Goal: Task Accomplishment & Management: Use online tool/utility

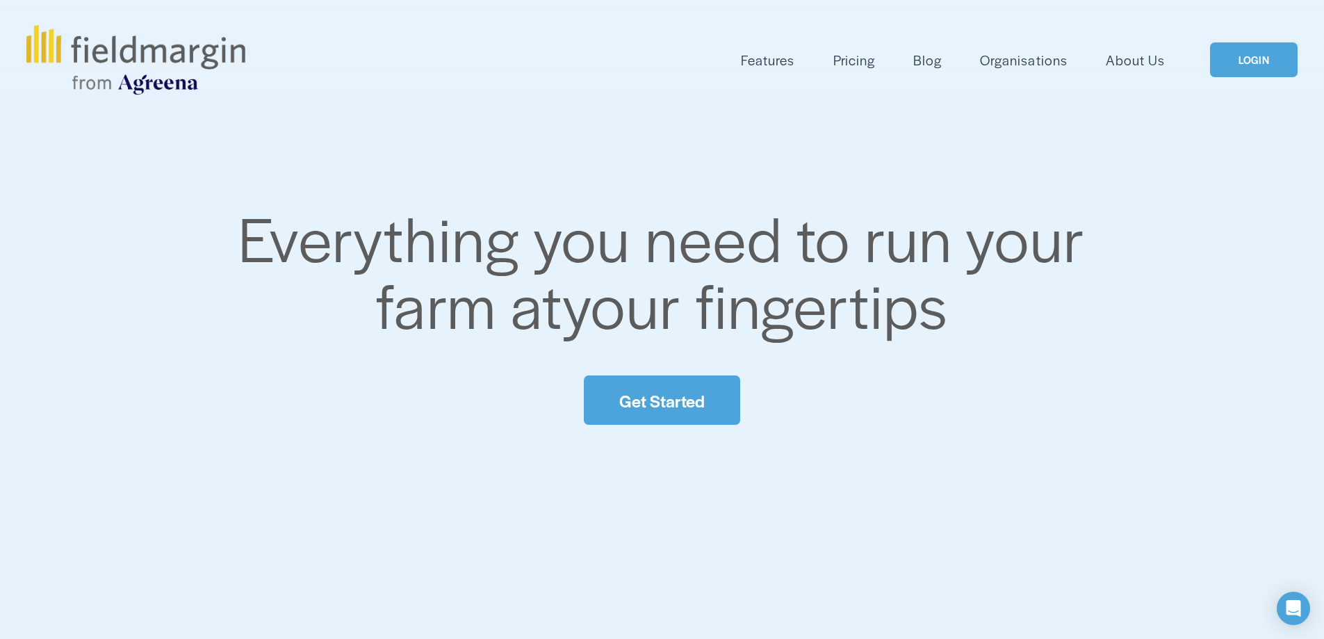
click at [662, 403] on link "Get Started" at bounding box center [662, 399] width 156 height 49
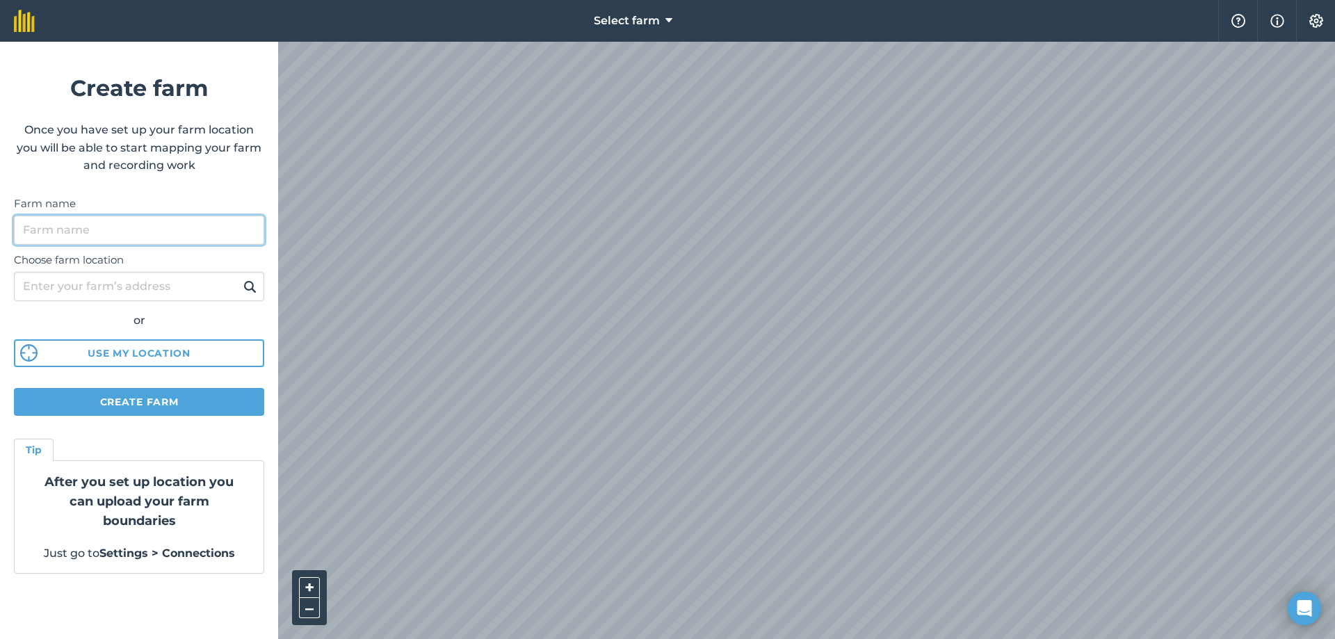
click at [136, 243] on input "Farm name" at bounding box center [139, 229] width 250 height 29
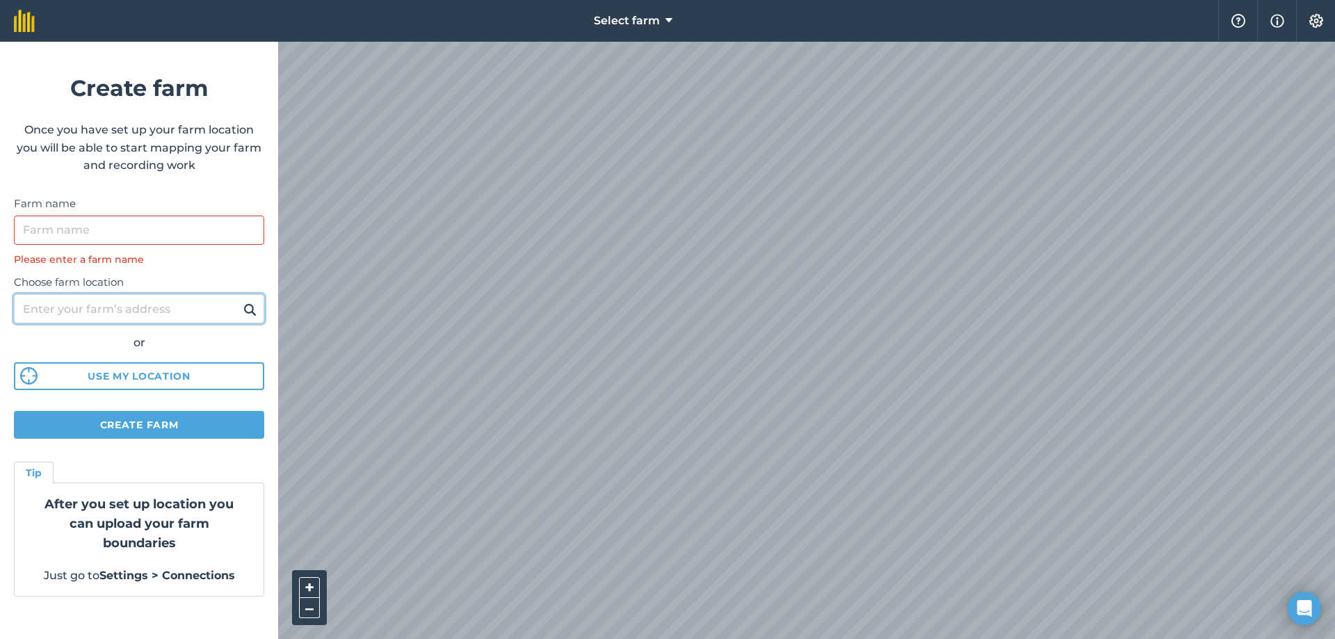
click at [129, 288] on div "Choose farm location or Use my location" at bounding box center [139, 328] width 250 height 123
click at [129, 234] on input "Farm name" at bounding box center [139, 229] width 250 height 29
click at [118, 235] on input "Farm name" at bounding box center [139, 229] width 250 height 29
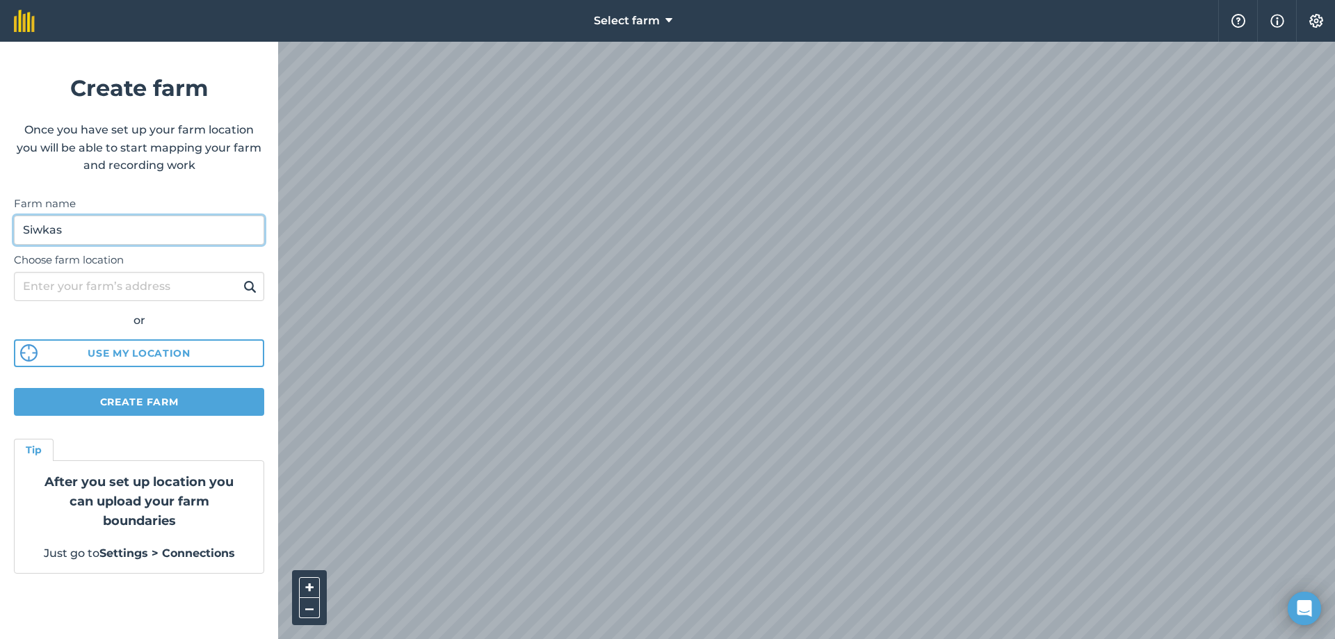
type input "Siwkas"
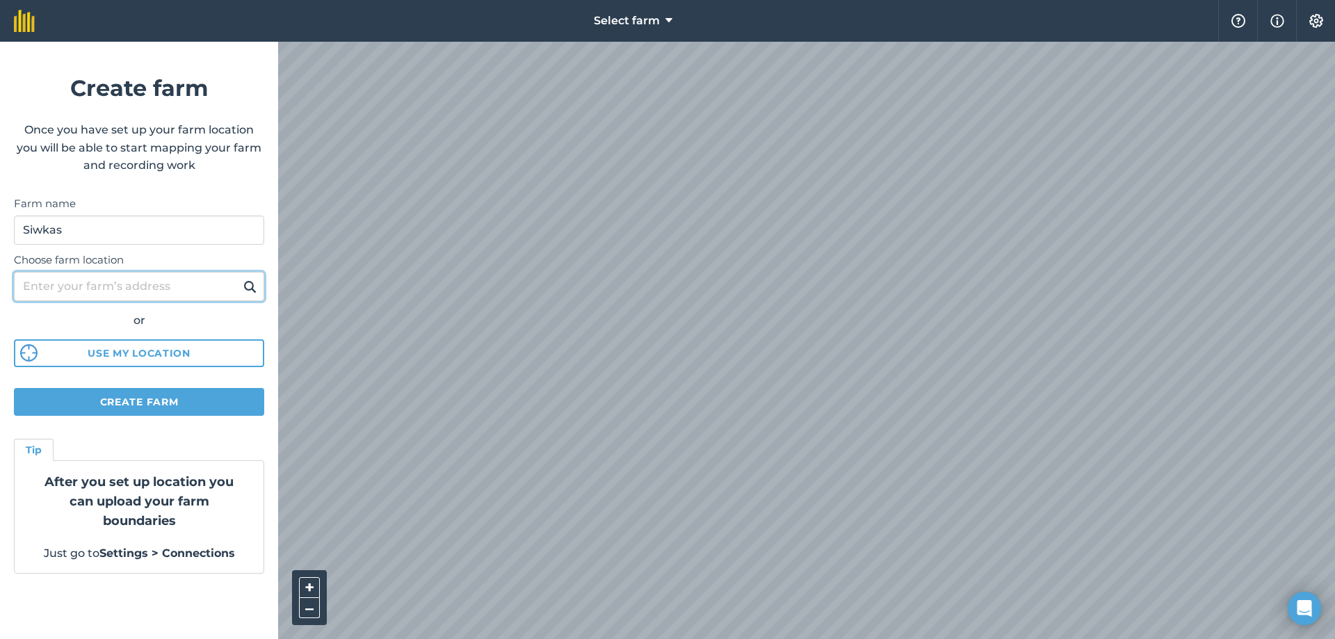
click at [178, 277] on input "Choose farm location" at bounding box center [139, 286] width 250 height 29
click at [181, 293] on input "Choose farm location" at bounding box center [139, 286] width 250 height 29
click at [239, 277] on button at bounding box center [250, 286] width 22 height 18
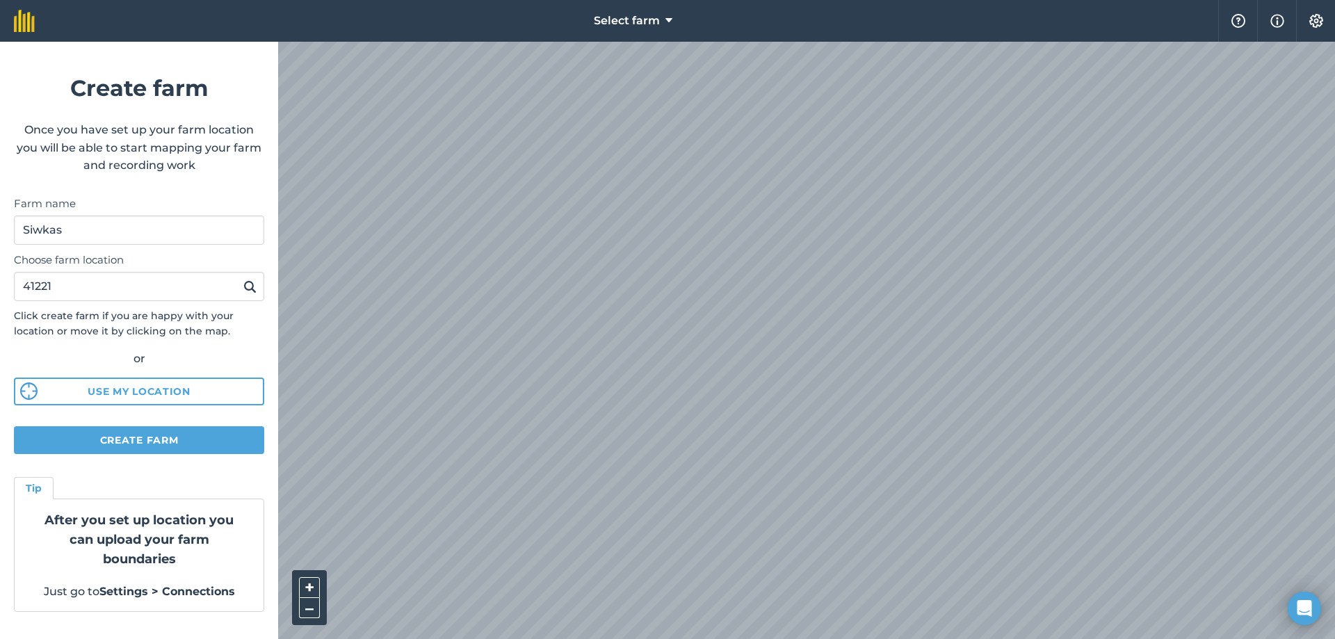
click at [236, 42] on div "Select farm Help Info Settings Create farm Once you have set up your farm locat…" at bounding box center [667, 21] width 1335 height 42
click at [268, 42] on div "Select farm Help Info Settings Create farm Once you have set up your farm locat…" at bounding box center [667, 21] width 1335 height 42
click at [160, 287] on input "41221" at bounding box center [139, 286] width 250 height 29
type input "41500"
click at [167, 444] on button "Create farm" at bounding box center [139, 440] width 250 height 28
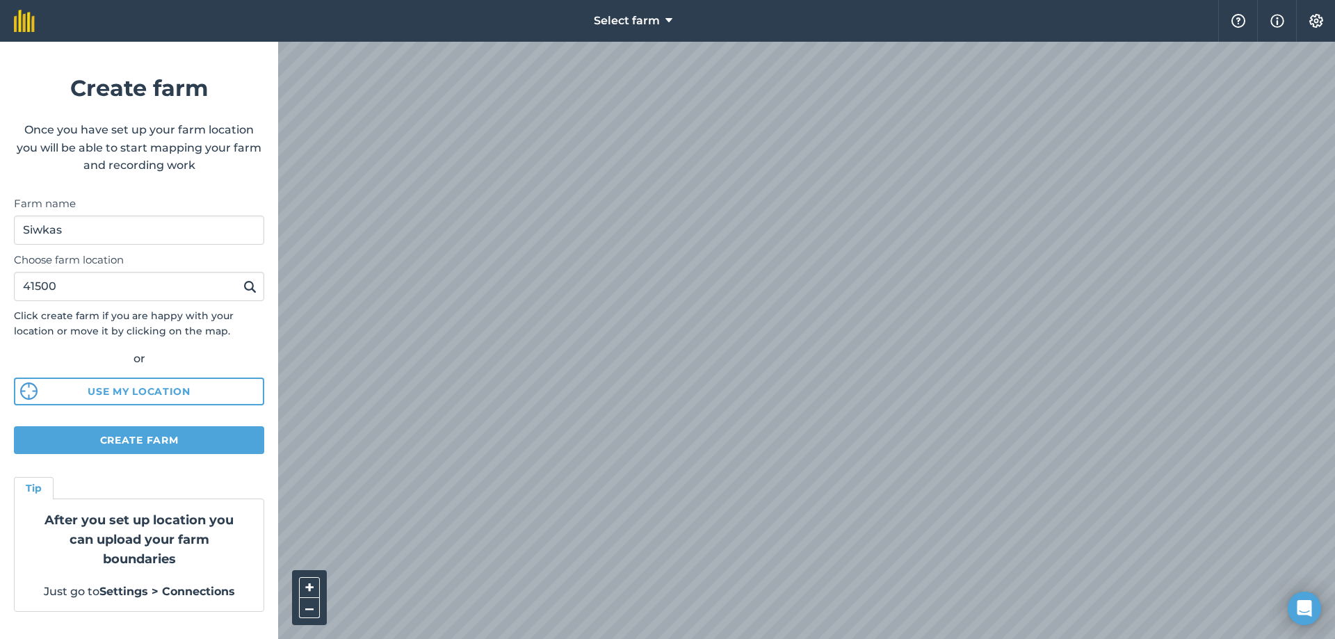
click at [251, 287] on img at bounding box center [249, 286] width 13 height 17
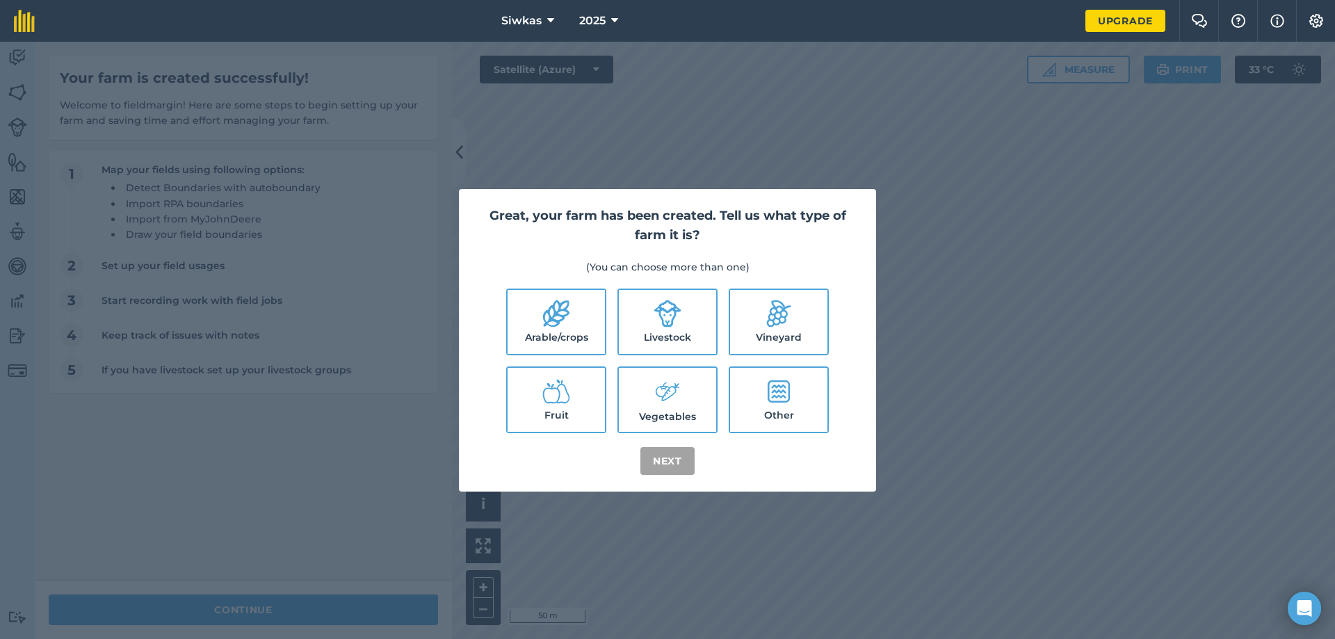
click at [571, 322] on label "Arable/crops" at bounding box center [555, 322] width 97 height 64
checkbox input "true"
click at [808, 407] on label "Other" at bounding box center [778, 400] width 97 height 64
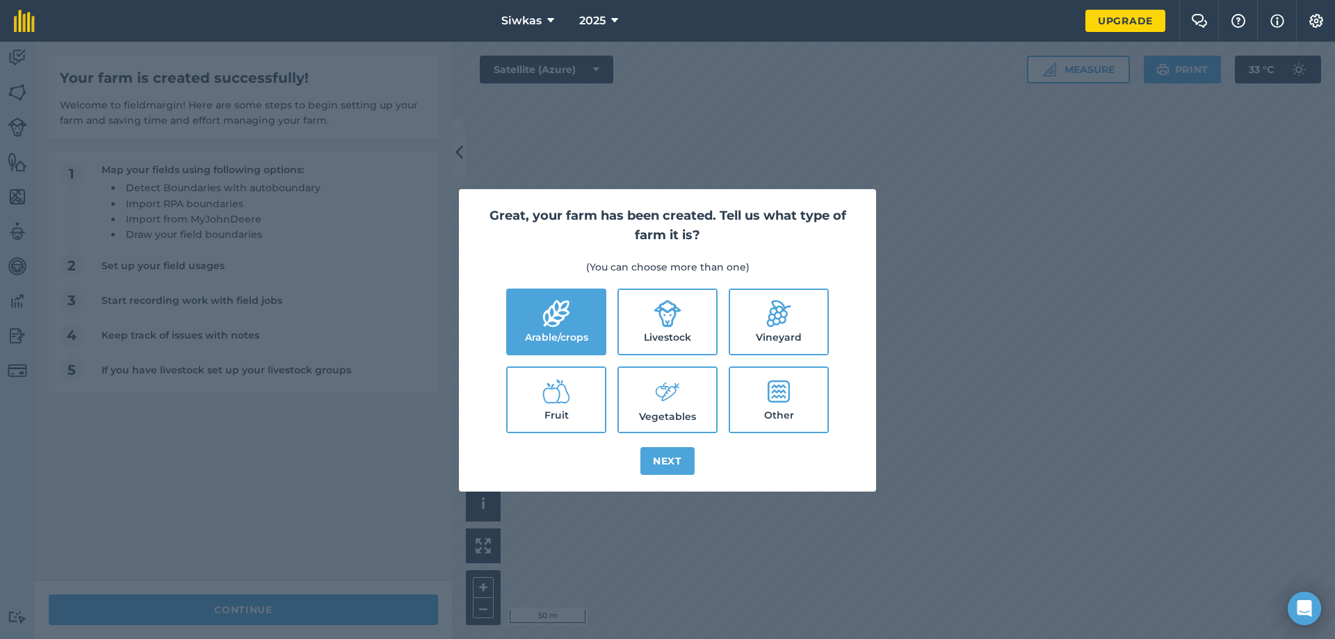
checkbox input "true"
click at [669, 468] on button "Next" at bounding box center [667, 461] width 54 height 28
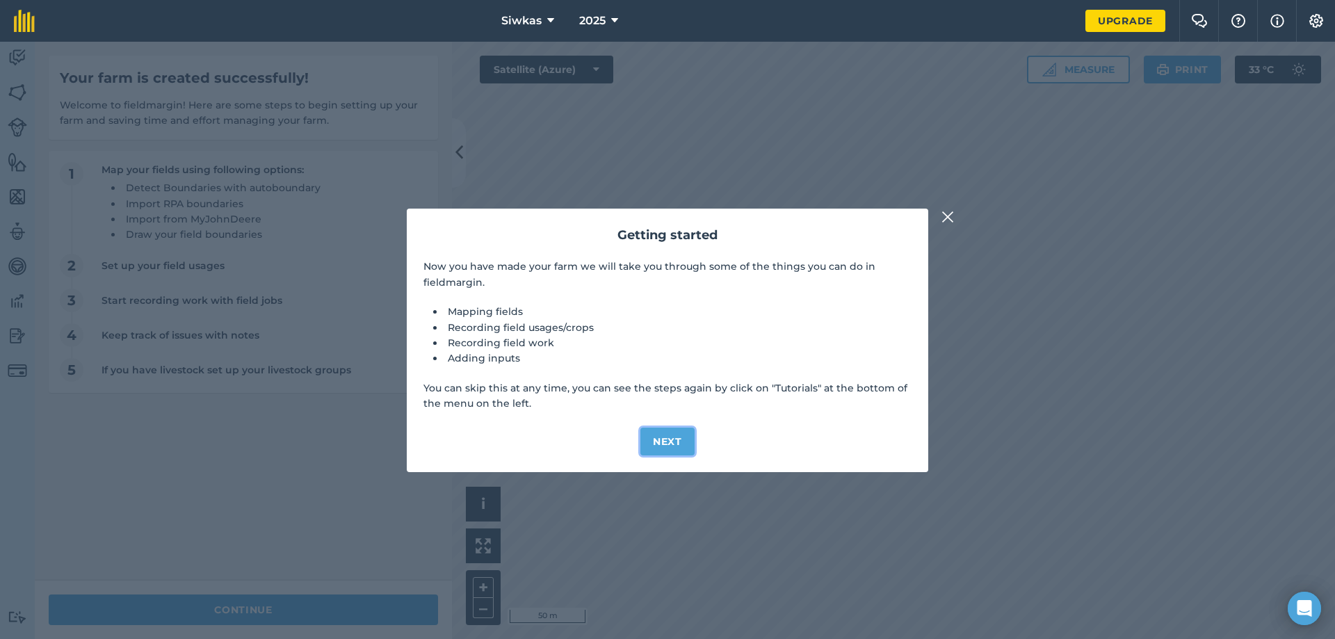
click at [669, 437] on button "Next" at bounding box center [667, 442] width 54 height 28
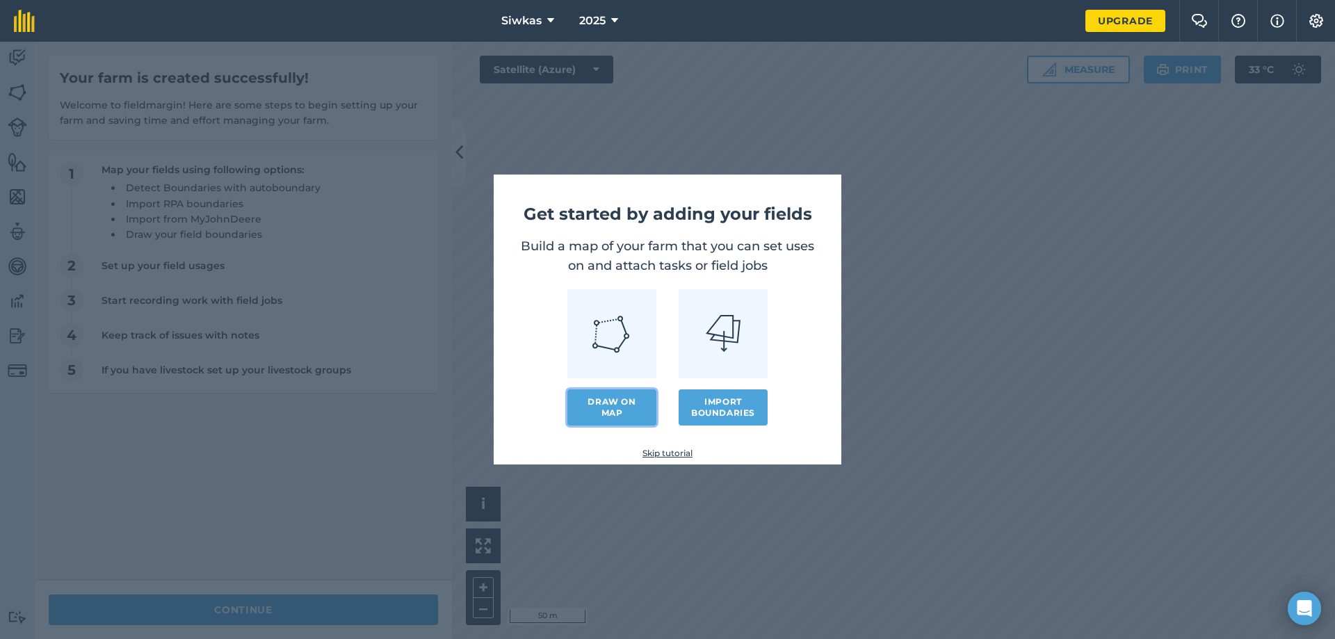
click at [623, 410] on link "Draw on map" at bounding box center [611, 407] width 89 height 36
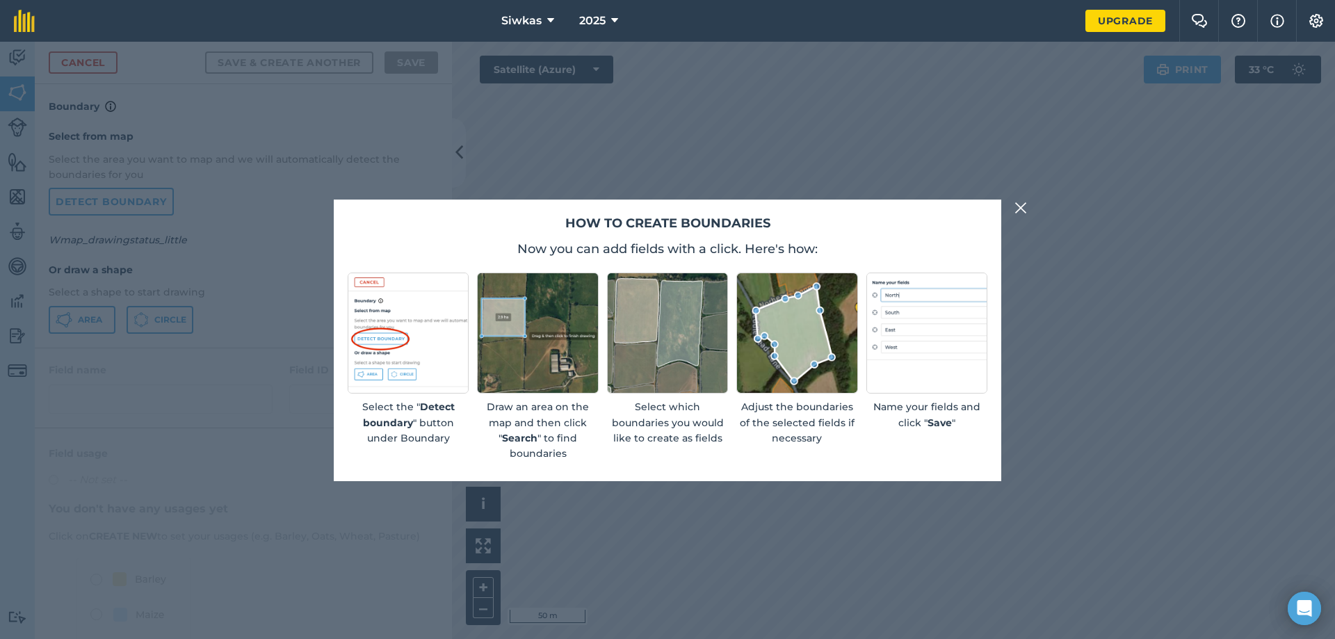
click at [417, 367] on img at bounding box center [408, 332] width 121 height 121
drag, startPoint x: 944, startPoint y: 236, endPoint x: 925, endPoint y: 250, distance: 23.5
click at [943, 238] on div "How to create boundaries Now you can add fields with a click. Here's how: Selec…" at bounding box center [667, 341] width 667 height 282
click at [421, 409] on strong "Detect boundary" at bounding box center [409, 414] width 92 height 28
click at [387, 409] on p "Select the " Detect boundary " button under Boundary" at bounding box center [408, 422] width 121 height 47
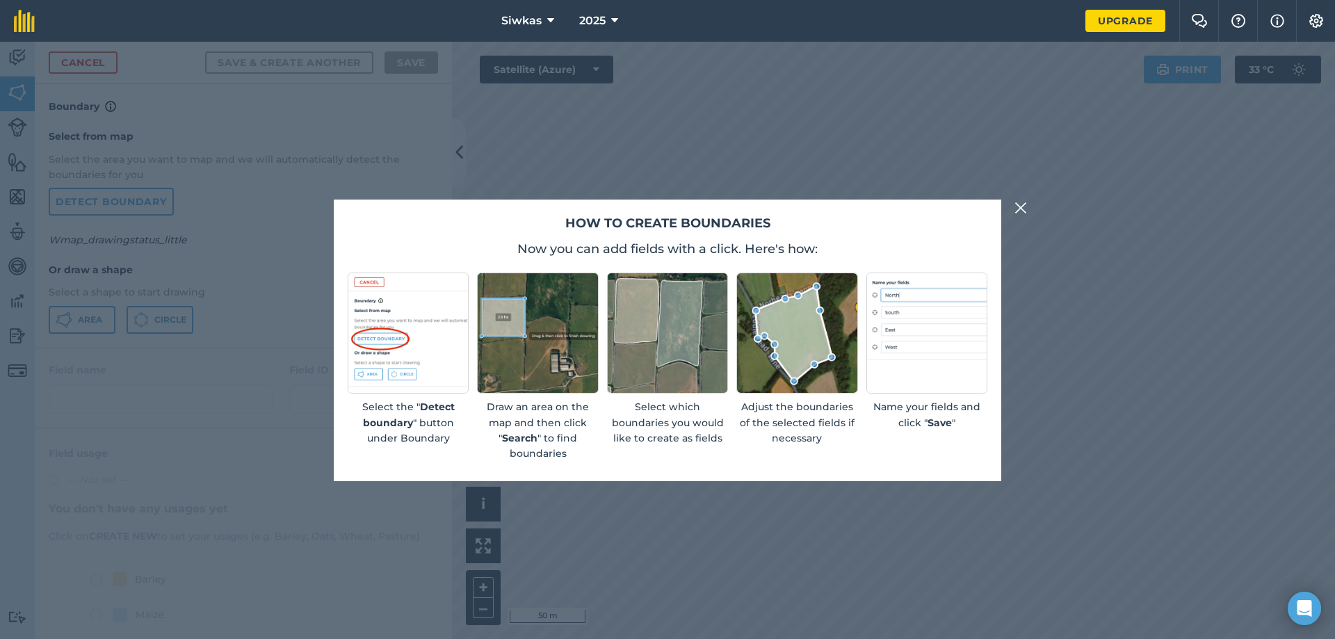
drag, startPoint x: 416, startPoint y: 425, endPoint x: 383, endPoint y: 430, distance: 33.0
click at [415, 426] on p "Select the " Detect boundary " button under Boundary" at bounding box center [408, 422] width 121 height 47
click at [370, 430] on p "Select the " Detect boundary " button under Boundary" at bounding box center [408, 422] width 121 height 47
click at [1027, 207] on button at bounding box center [1020, 208] width 17 height 17
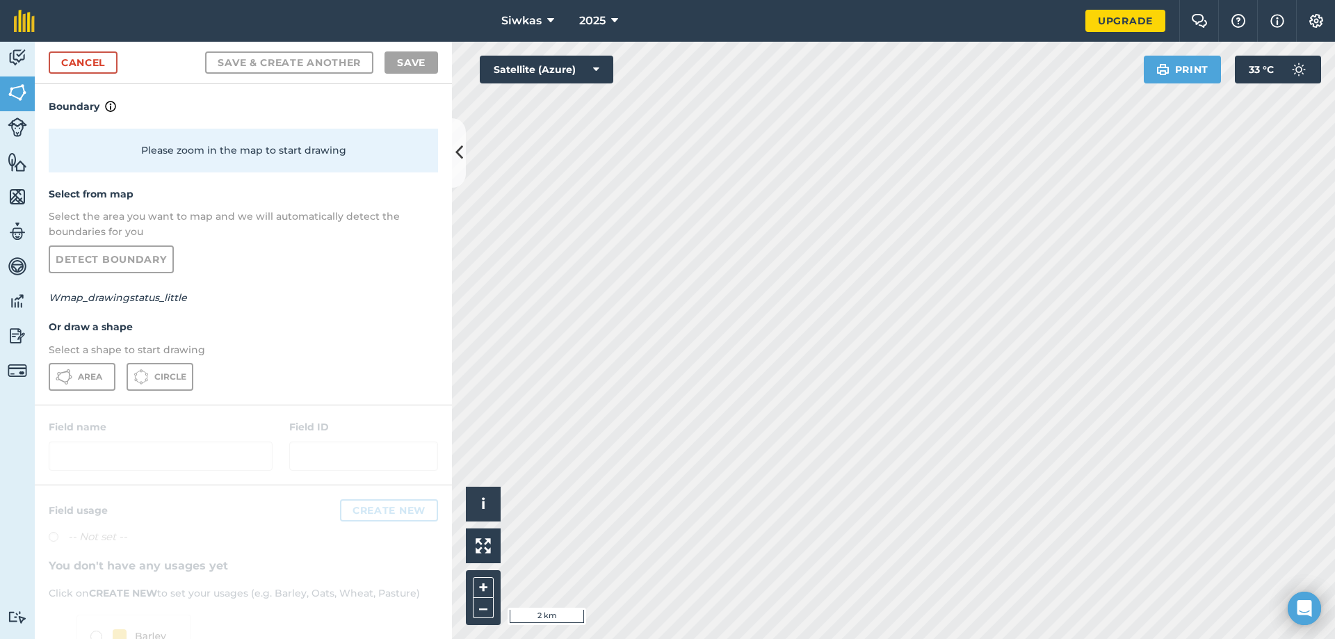
click at [819, 638] on html "Siwkas 2025 Upgrade Farm Chat Help Info Settings Map printing is not available …" at bounding box center [667, 319] width 1335 height 639
click at [1334, 638] on html "Siwkas 2025 Upgrade Farm Chat Help Info Settings Map printing is not available …" at bounding box center [667, 319] width 1335 height 639
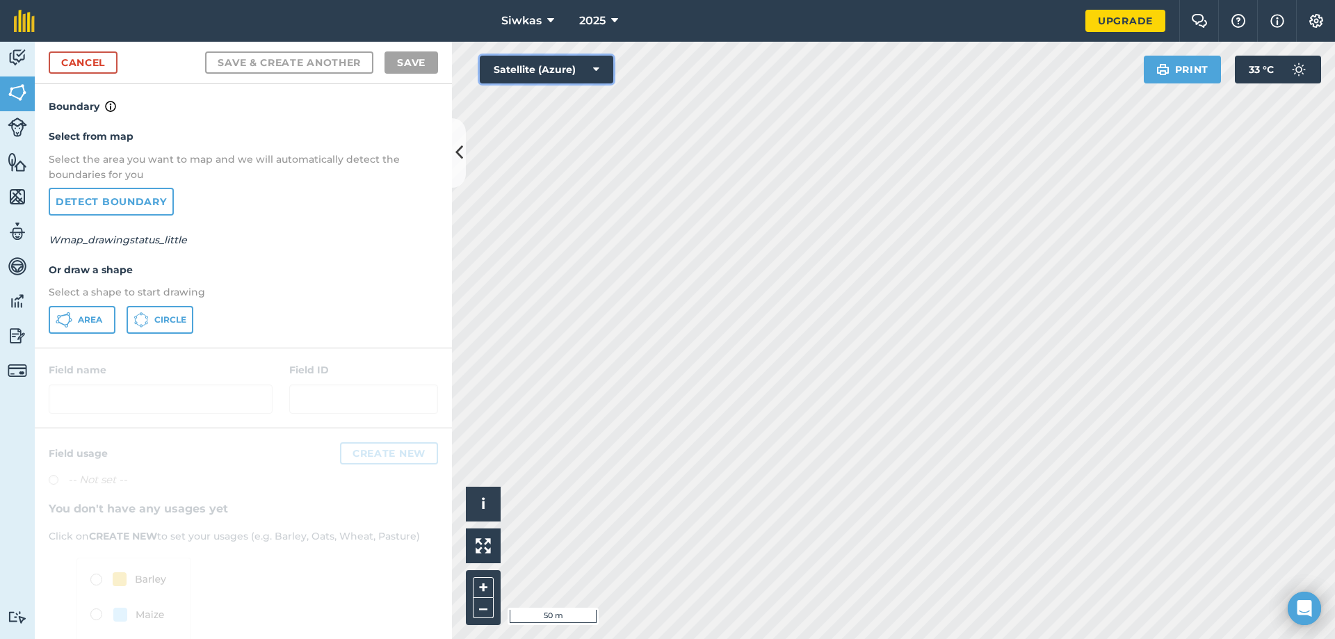
click at [587, 65] on button "Satellite (Azure)" at bounding box center [546, 70] width 133 height 28
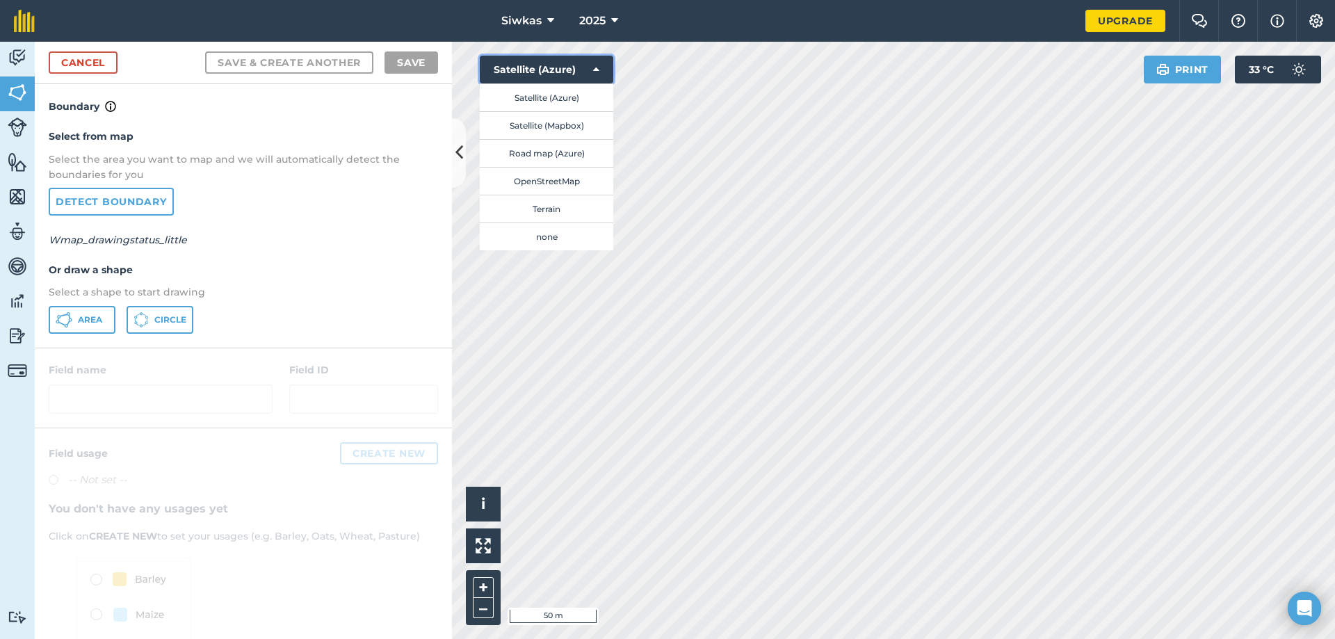
click at [587, 69] on button "Satellite (Azure)" at bounding box center [546, 70] width 133 height 28
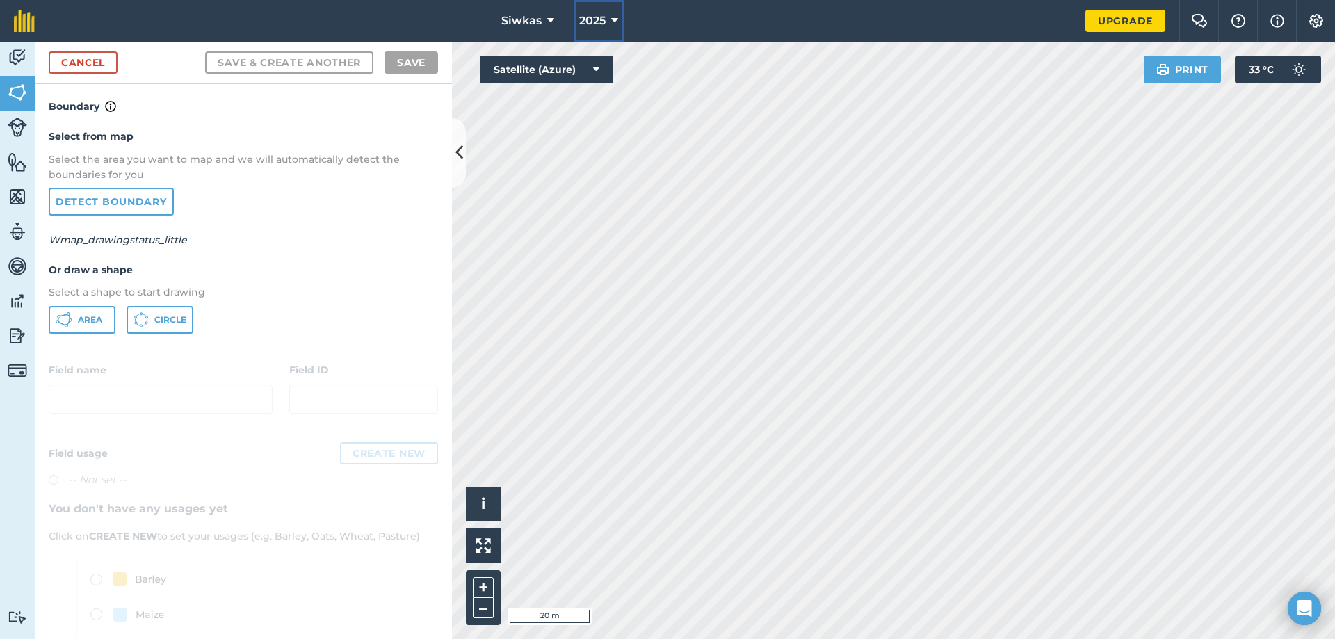
click at [612, 19] on icon at bounding box center [614, 21] width 7 height 17
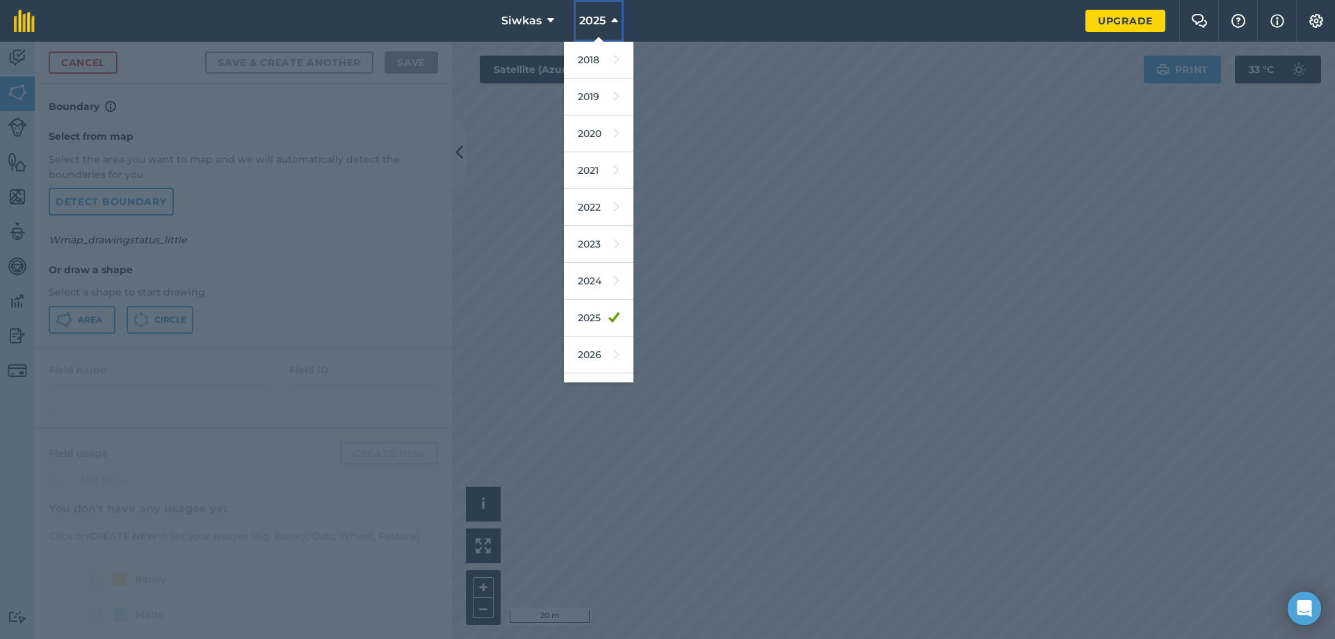
click at [612, 19] on icon at bounding box center [614, 21] width 7 height 17
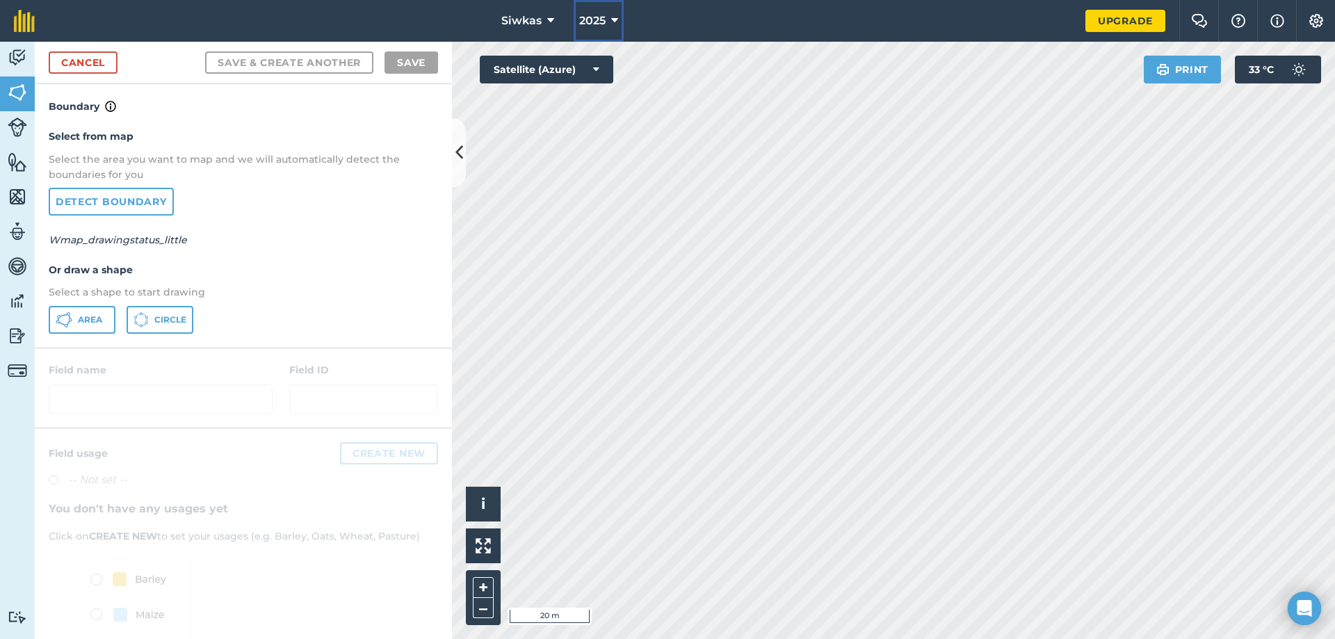
click at [601, 23] on span "2025" at bounding box center [592, 21] width 26 height 17
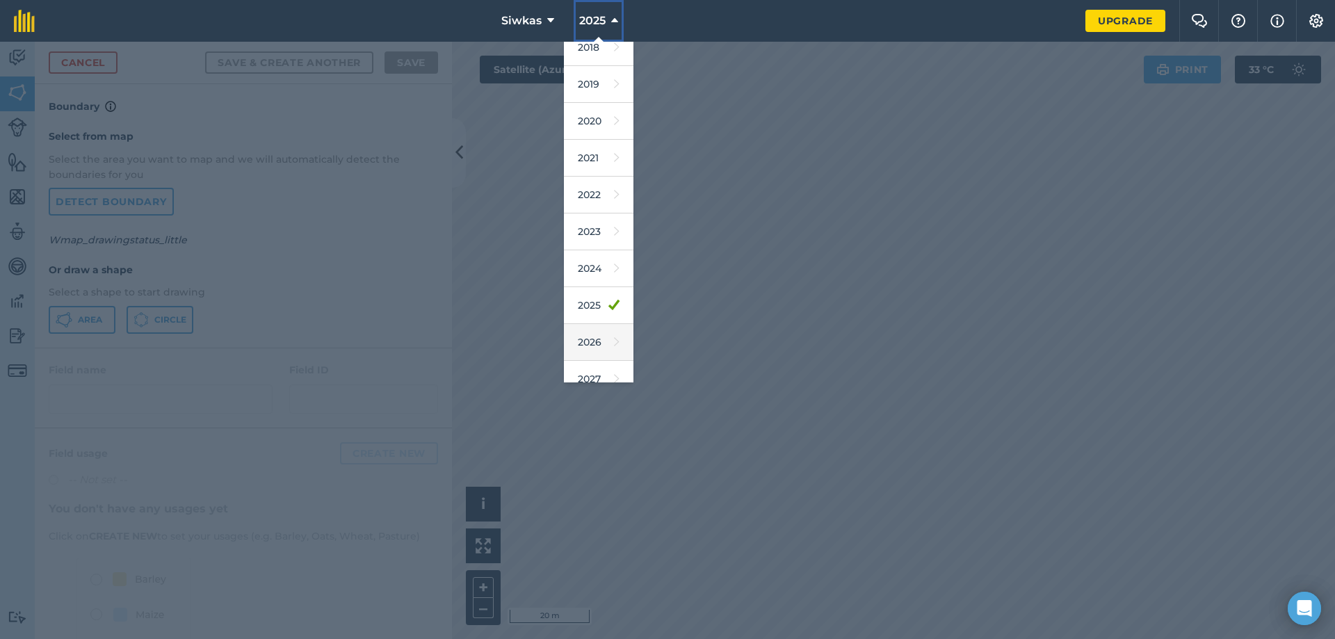
scroll to position [28, 0]
click at [605, 13] on span "2025" at bounding box center [592, 21] width 26 height 17
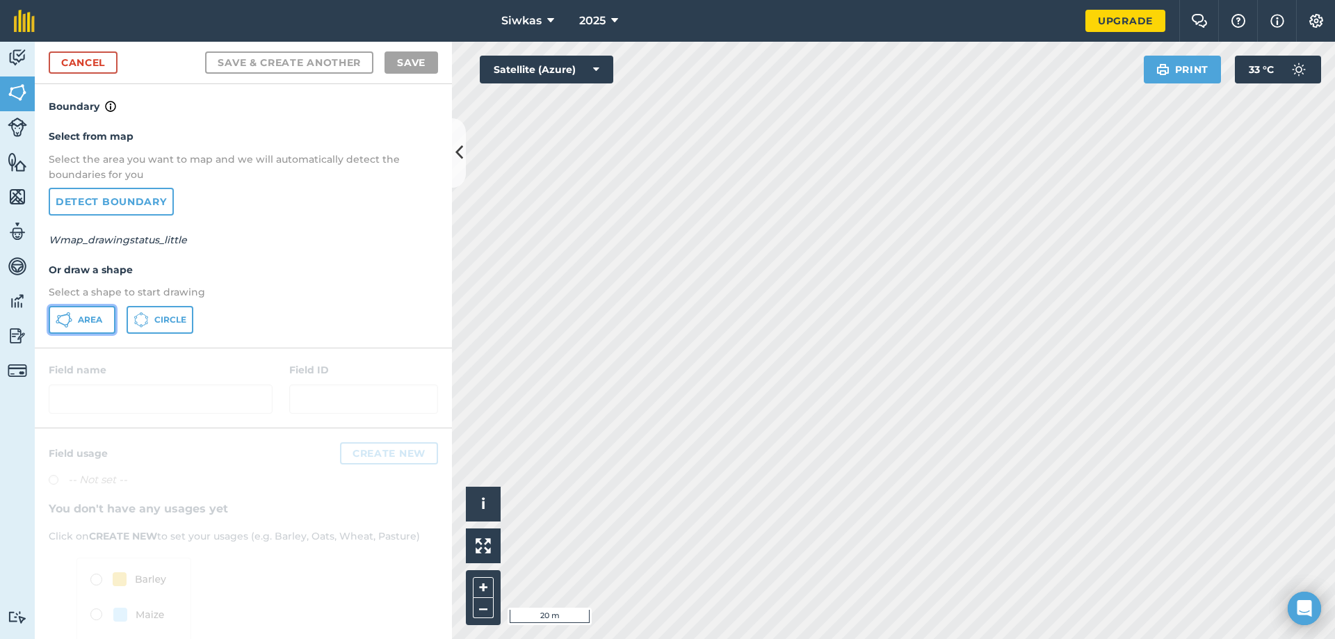
click at [71, 315] on icon at bounding box center [64, 319] width 17 height 17
click at [104, 195] on link "Detect boundary" at bounding box center [111, 202] width 125 height 28
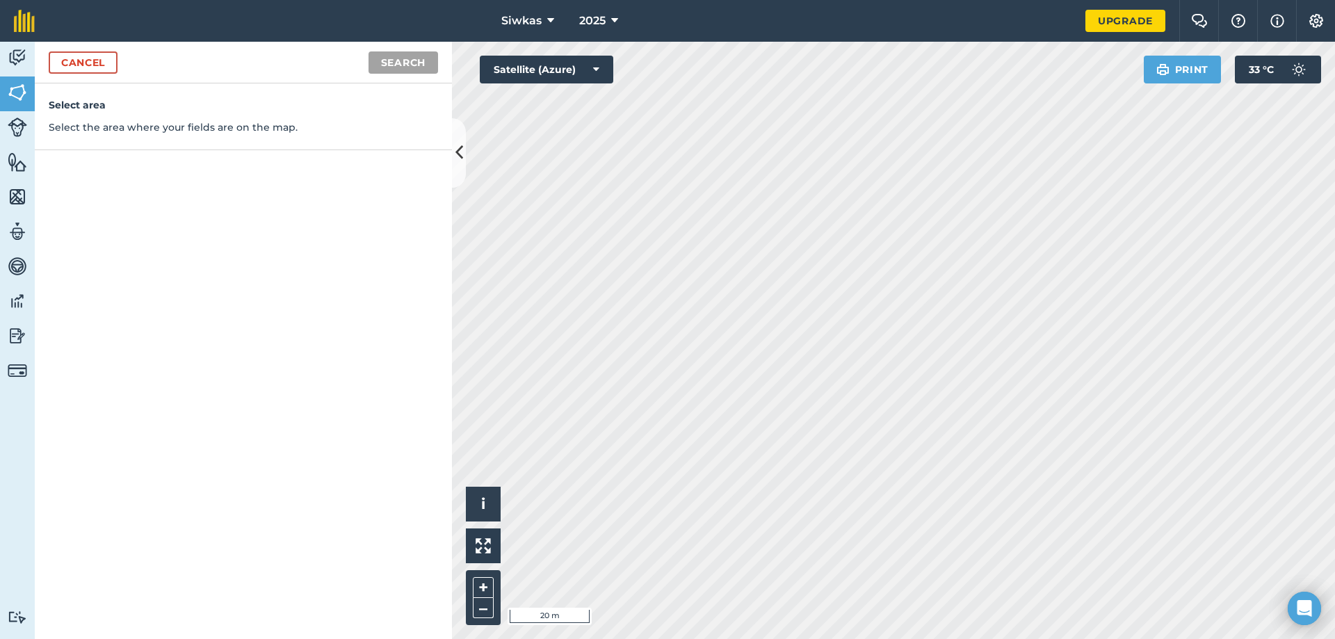
click at [136, 120] on p "Select the area where your fields are on the map." at bounding box center [243, 127] width 389 height 15
drag, startPoint x: 317, startPoint y: 127, endPoint x: 270, endPoint y: 138, distance: 48.6
click at [303, 131] on p "Select the area where your fields are on the map." at bounding box center [243, 127] width 389 height 15
drag, startPoint x: 237, startPoint y: 135, endPoint x: 126, endPoint y: 126, distance: 111.6
click at [236, 135] on p "Select the area where your fields are on the map." at bounding box center [243, 127] width 389 height 15
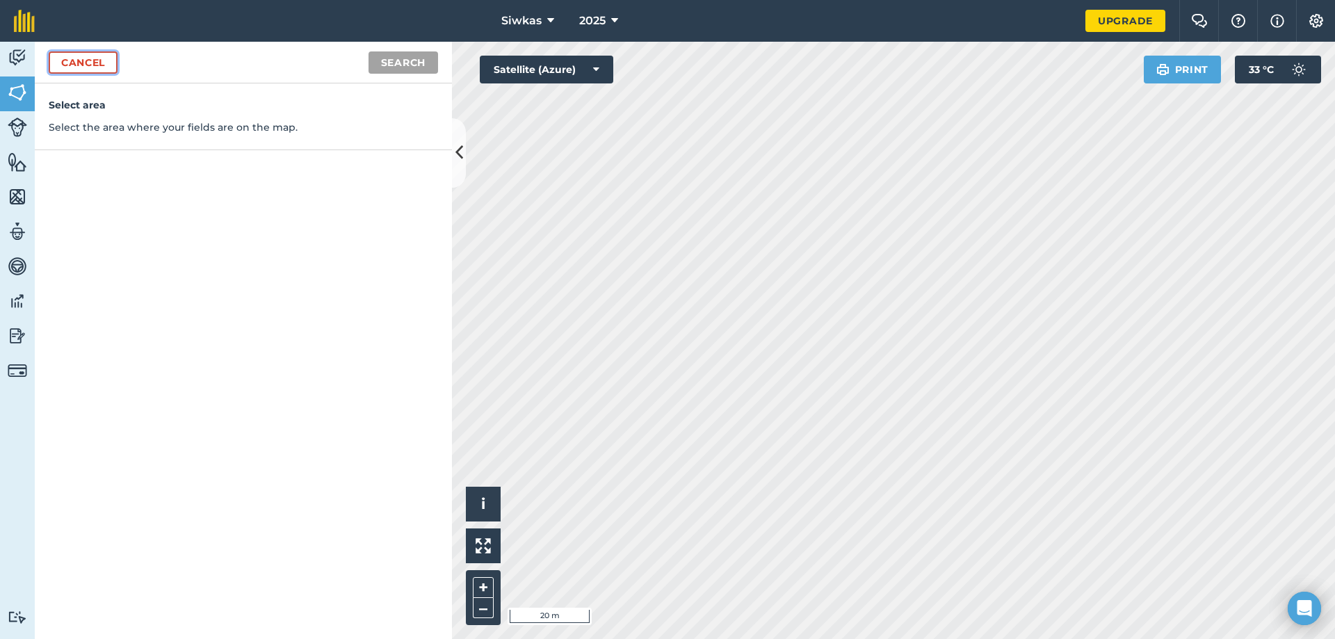
click at [91, 62] on link "Cancel" at bounding box center [83, 62] width 69 height 22
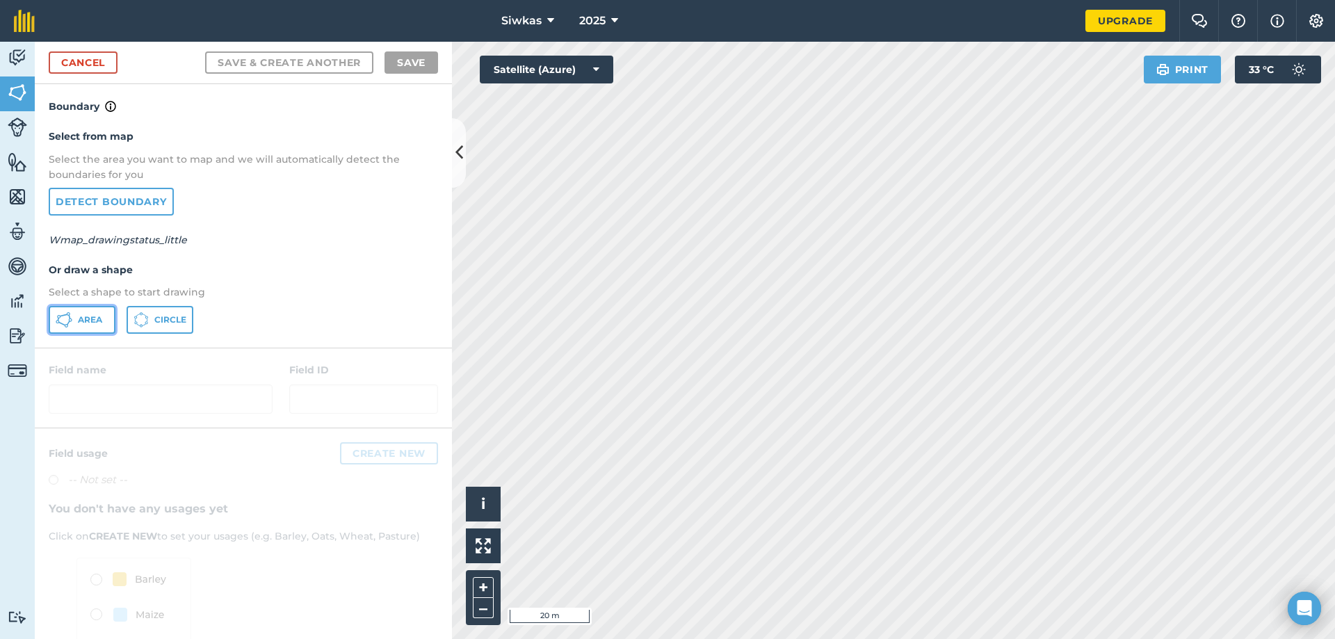
click at [95, 323] on span "Area" at bounding box center [90, 319] width 24 height 11
click at [97, 60] on link "Cancel" at bounding box center [83, 62] width 69 height 22
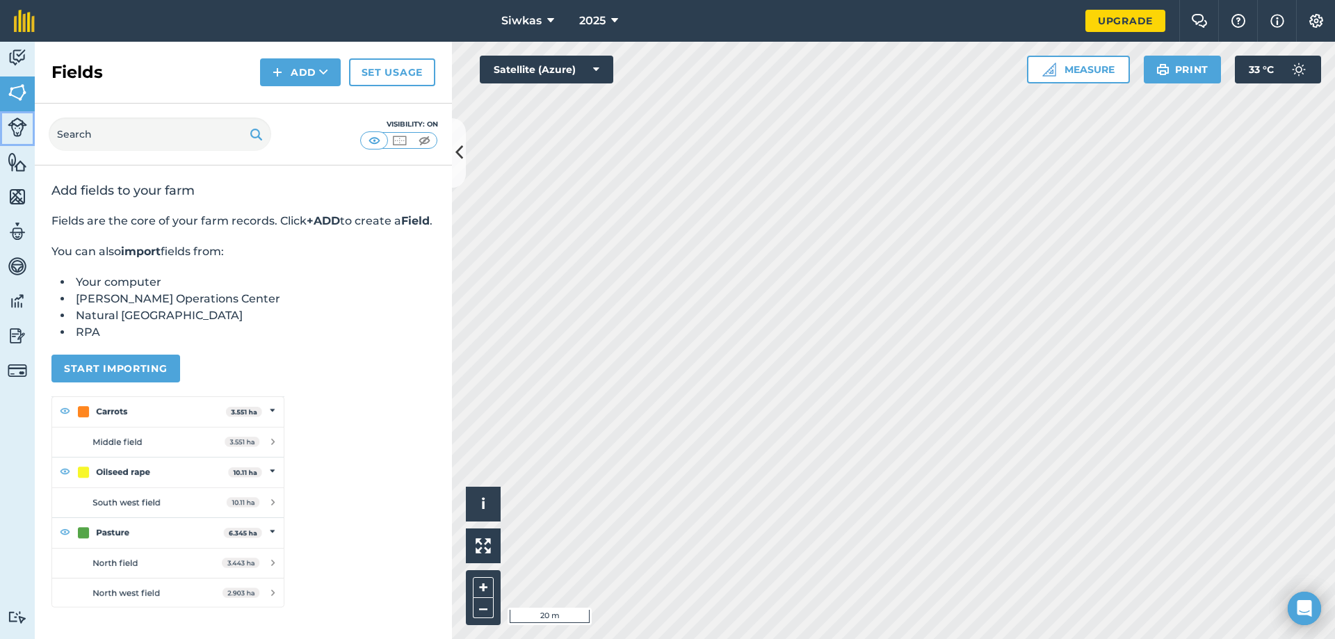
click at [13, 126] on img at bounding box center [17, 126] width 19 height 19
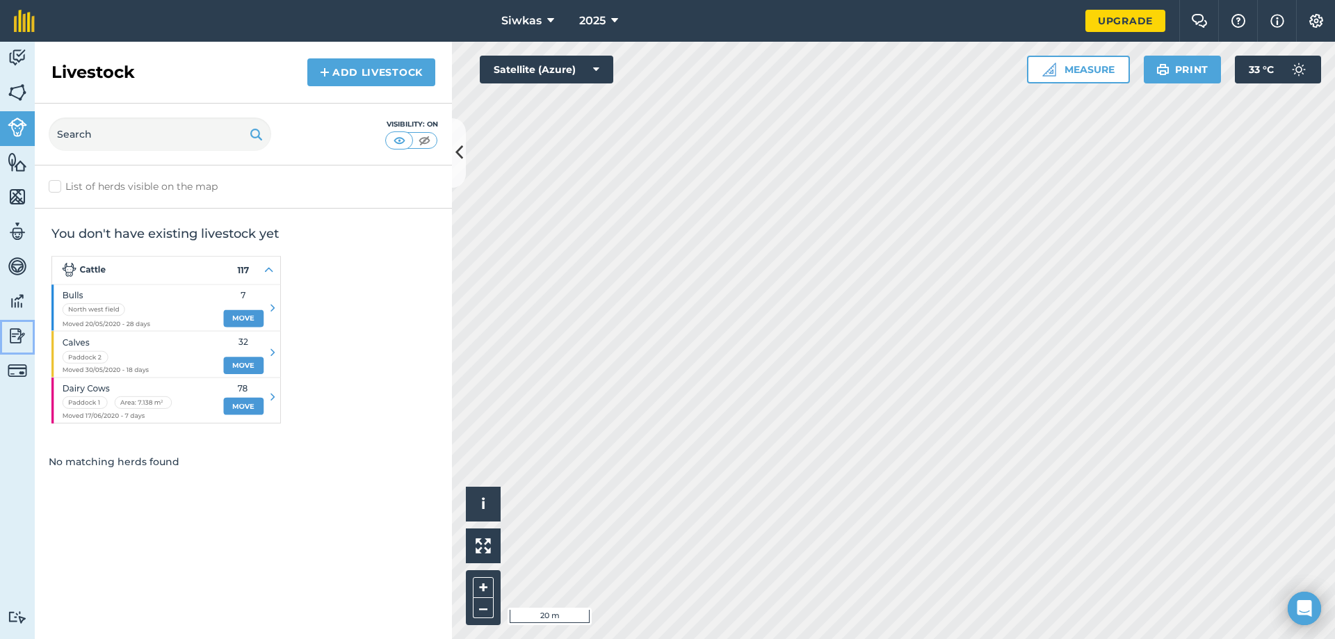
click at [15, 347] on link "Reporting" at bounding box center [17, 337] width 35 height 35
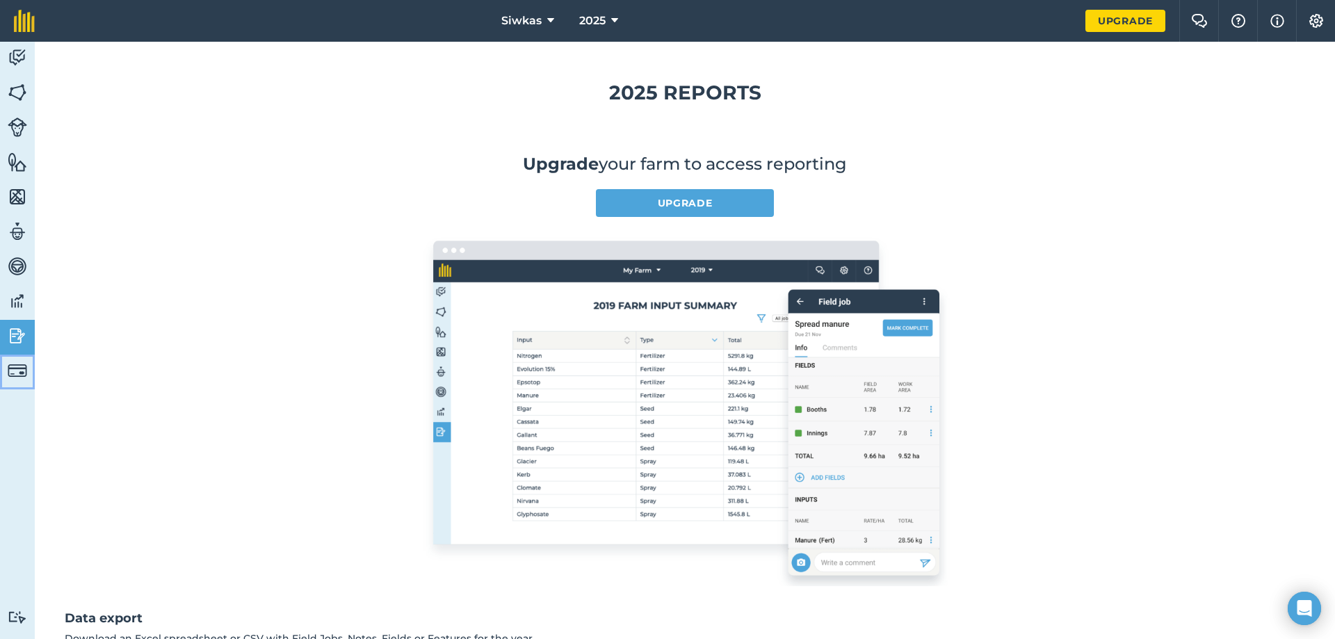
click at [10, 372] on img at bounding box center [17, 370] width 19 height 19
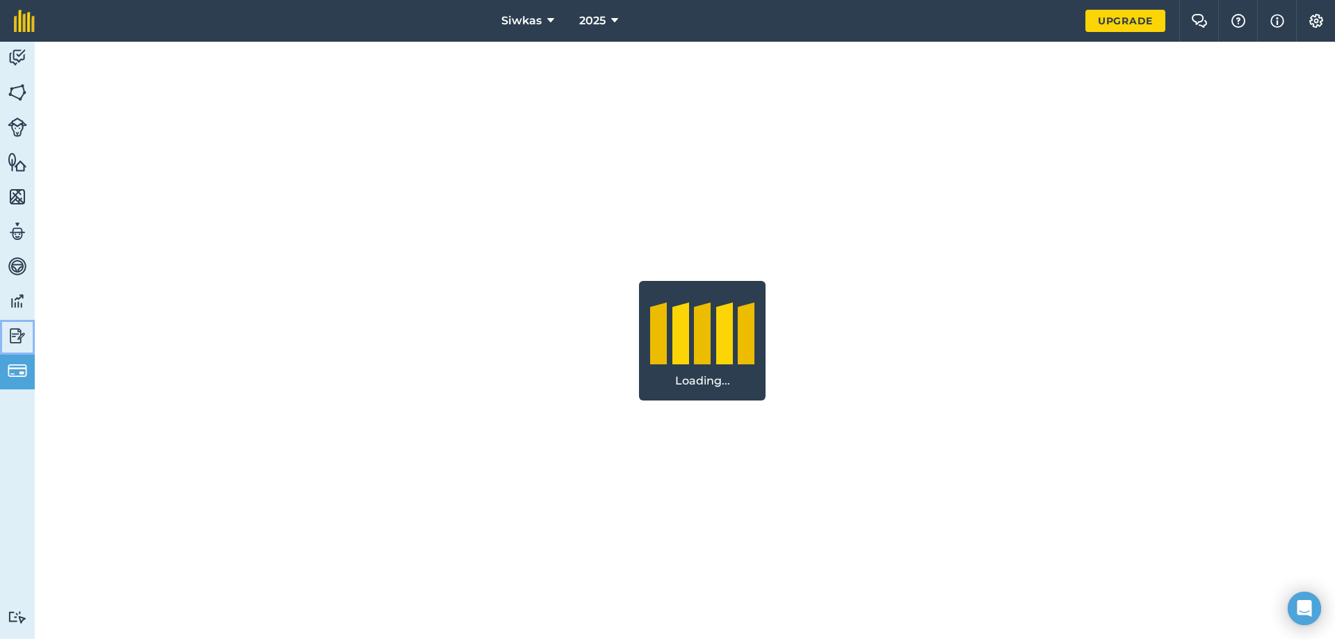
click at [13, 333] on img at bounding box center [17, 335] width 19 height 21
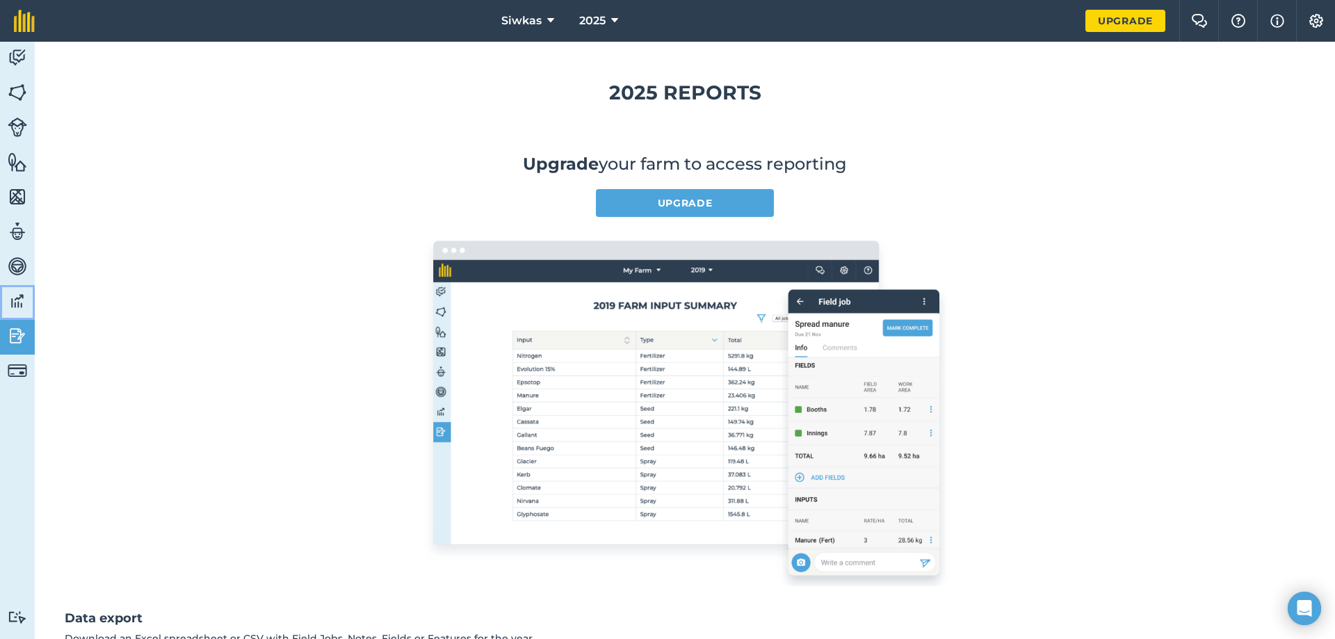
click at [15, 292] on img at bounding box center [17, 301] width 19 height 21
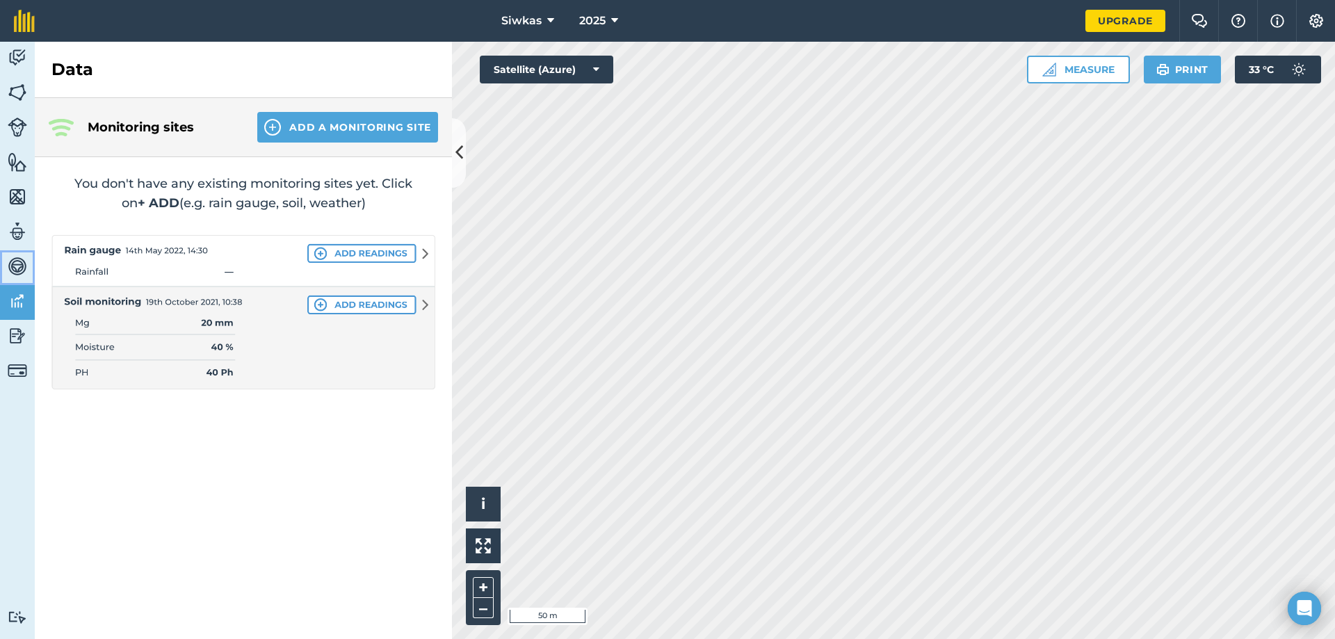
click at [11, 257] on img at bounding box center [17, 266] width 19 height 21
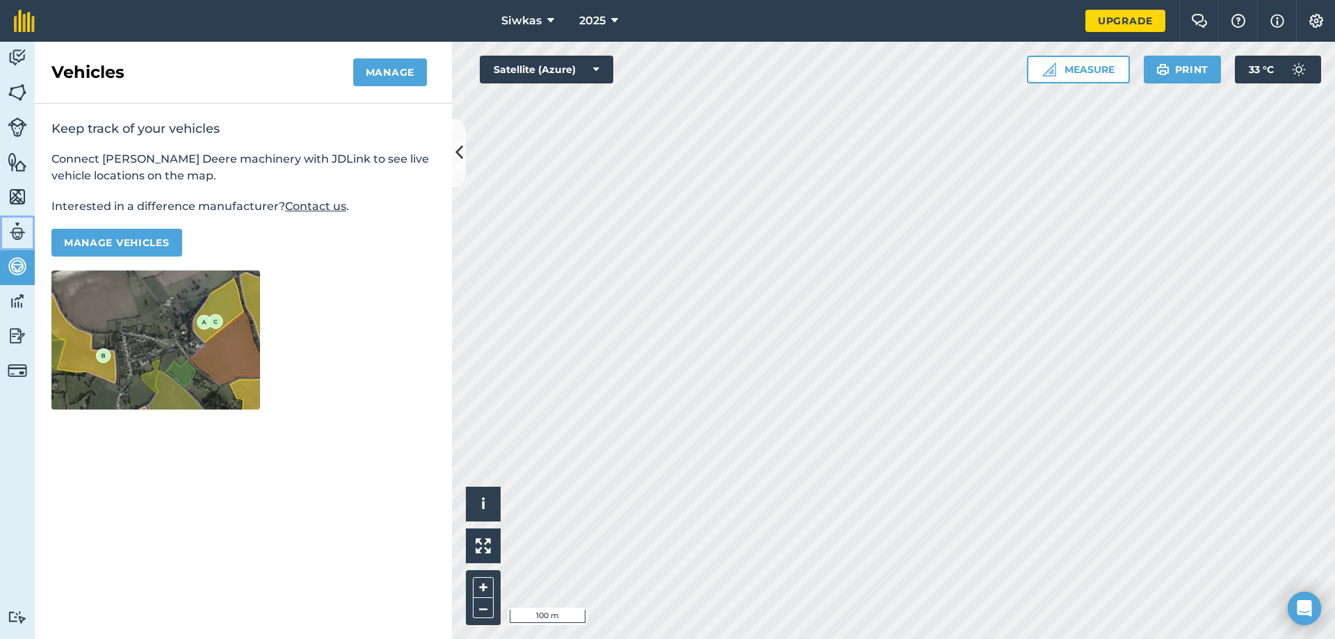
click at [10, 225] on img at bounding box center [17, 231] width 19 height 21
select select "MEMBER"
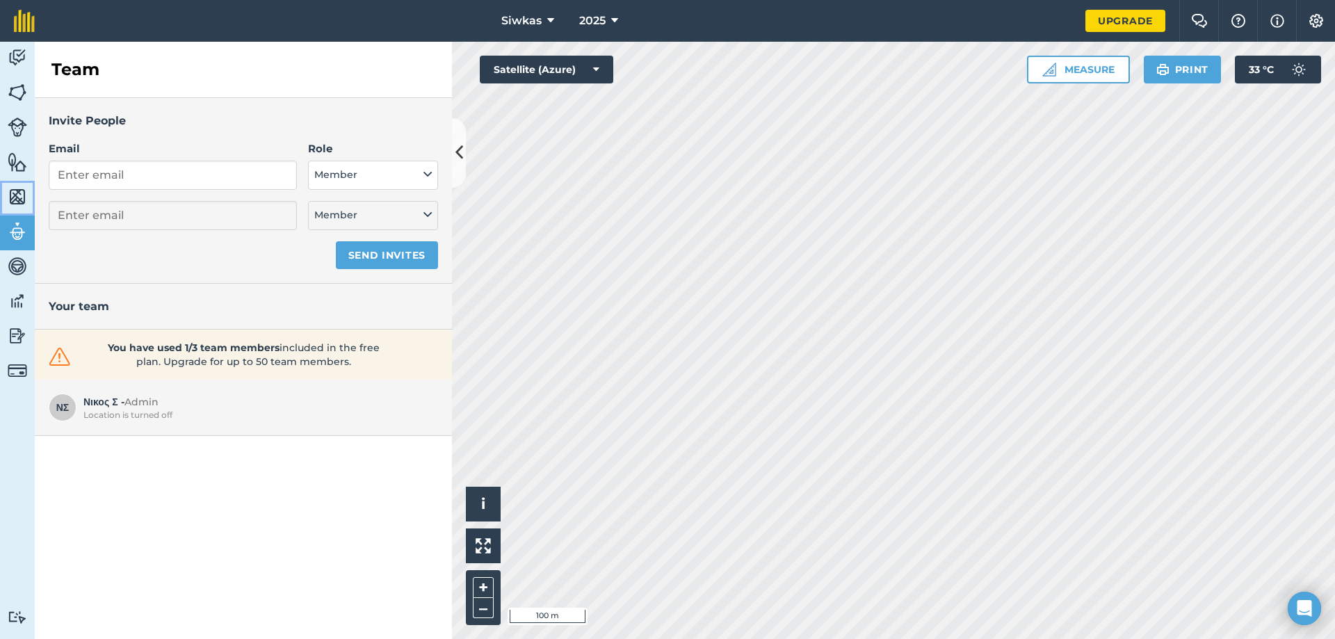
click at [8, 193] on img at bounding box center [17, 196] width 19 height 21
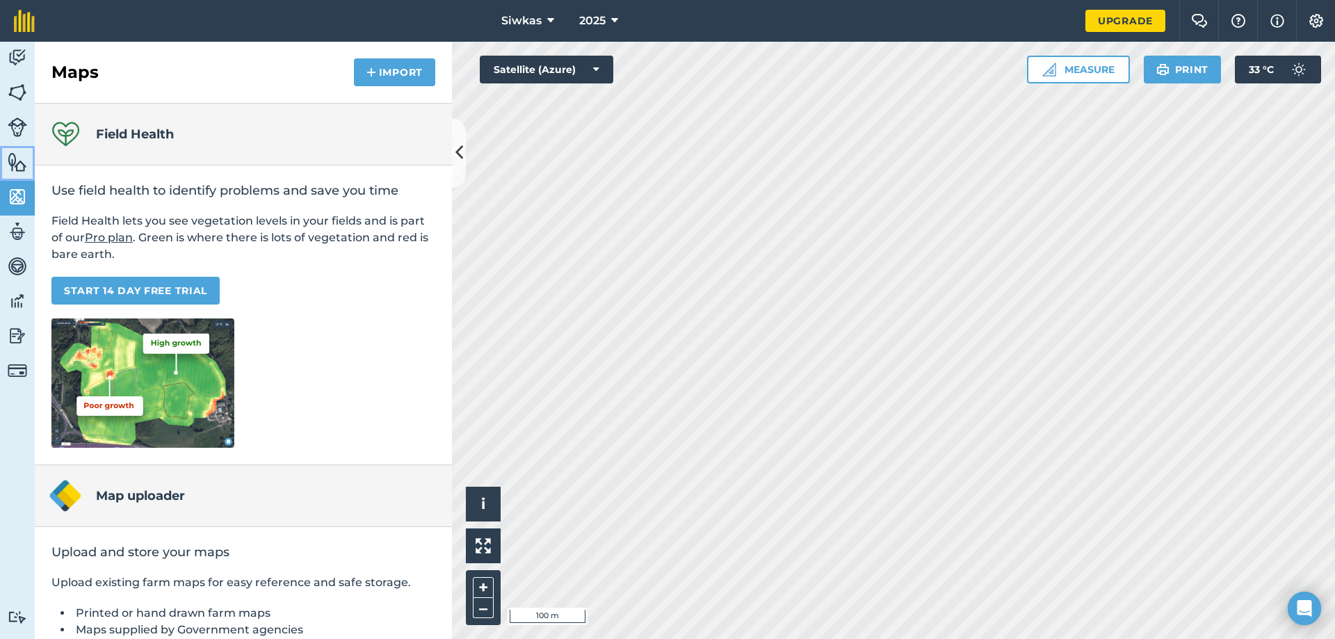
click at [9, 163] on img at bounding box center [17, 162] width 19 height 21
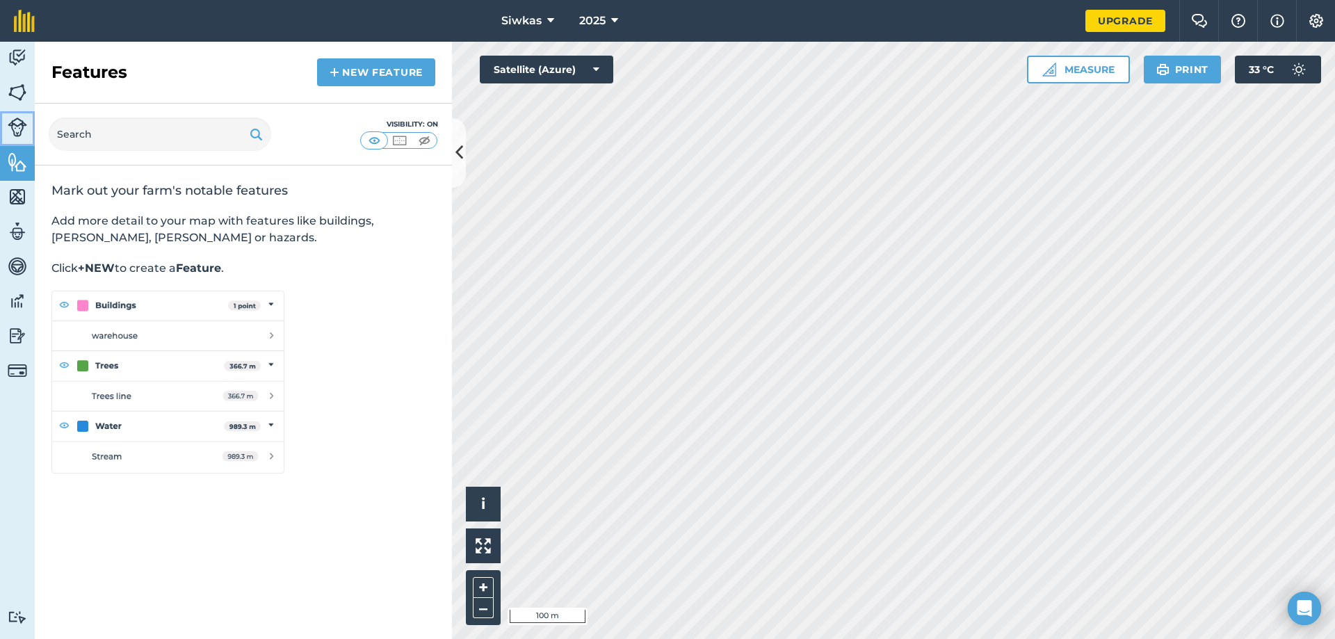
click at [13, 121] on img at bounding box center [17, 126] width 19 height 19
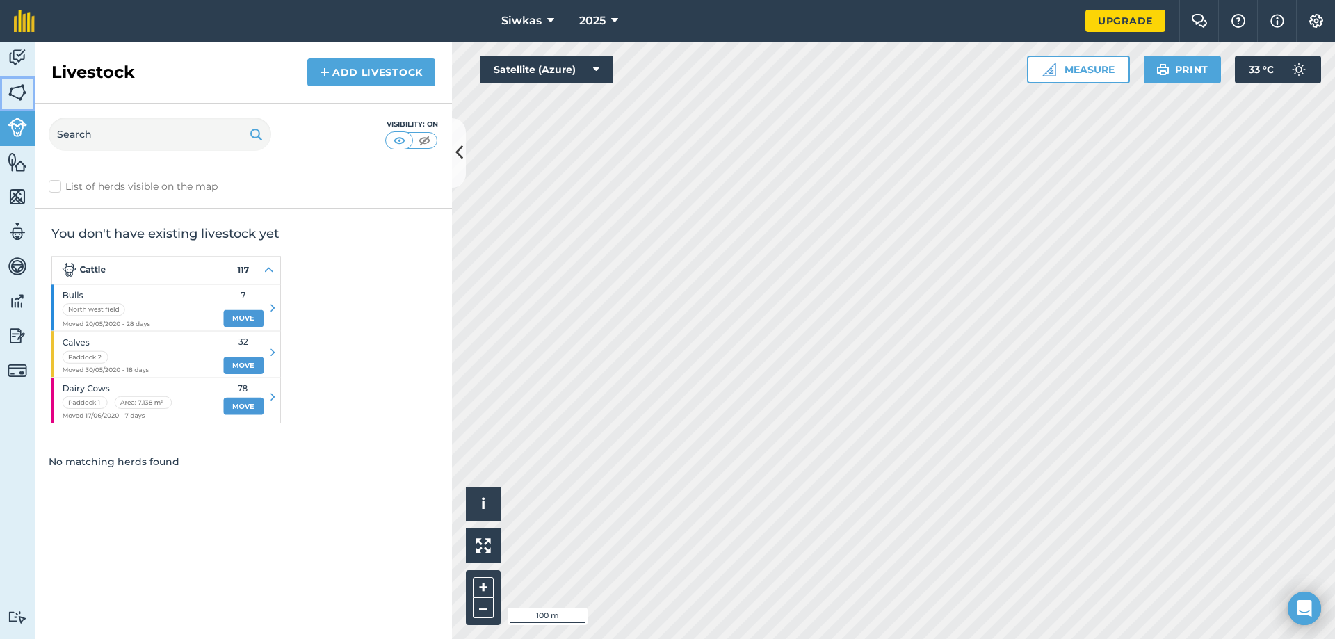
click at [17, 100] on img at bounding box center [17, 92] width 19 height 21
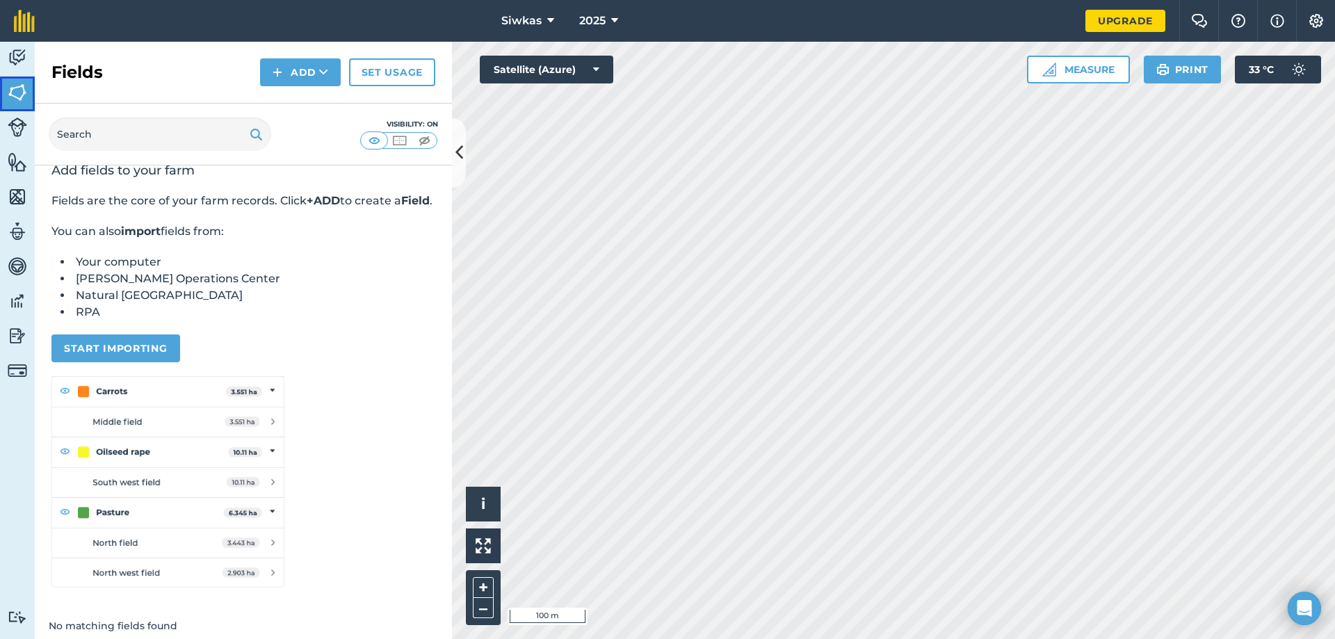
scroll to position [45, 0]
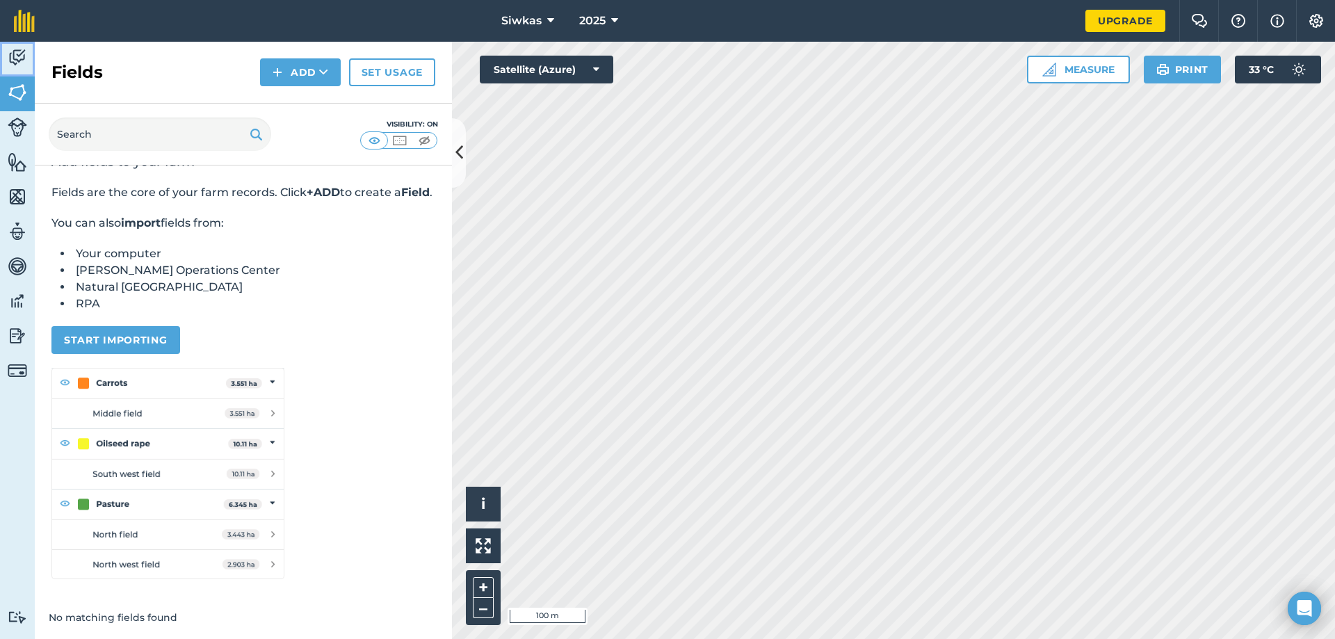
click at [7, 59] on link "Activity" at bounding box center [17, 59] width 35 height 35
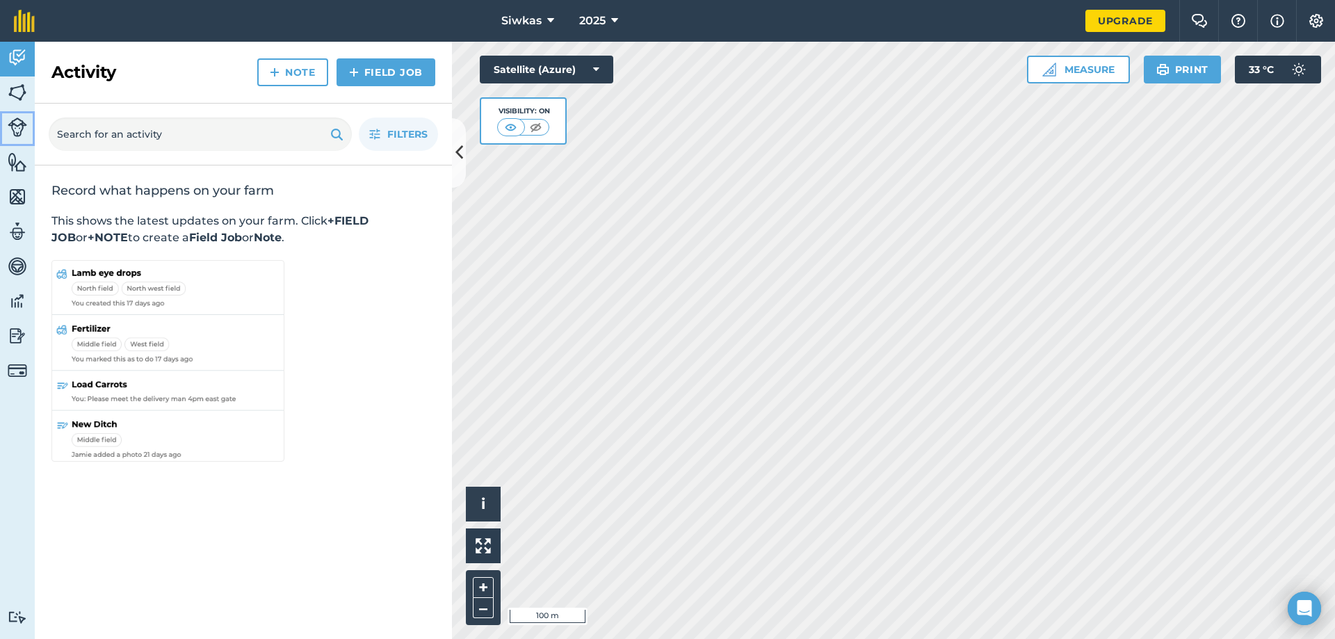
click at [27, 114] on link "Livestock" at bounding box center [17, 128] width 35 height 35
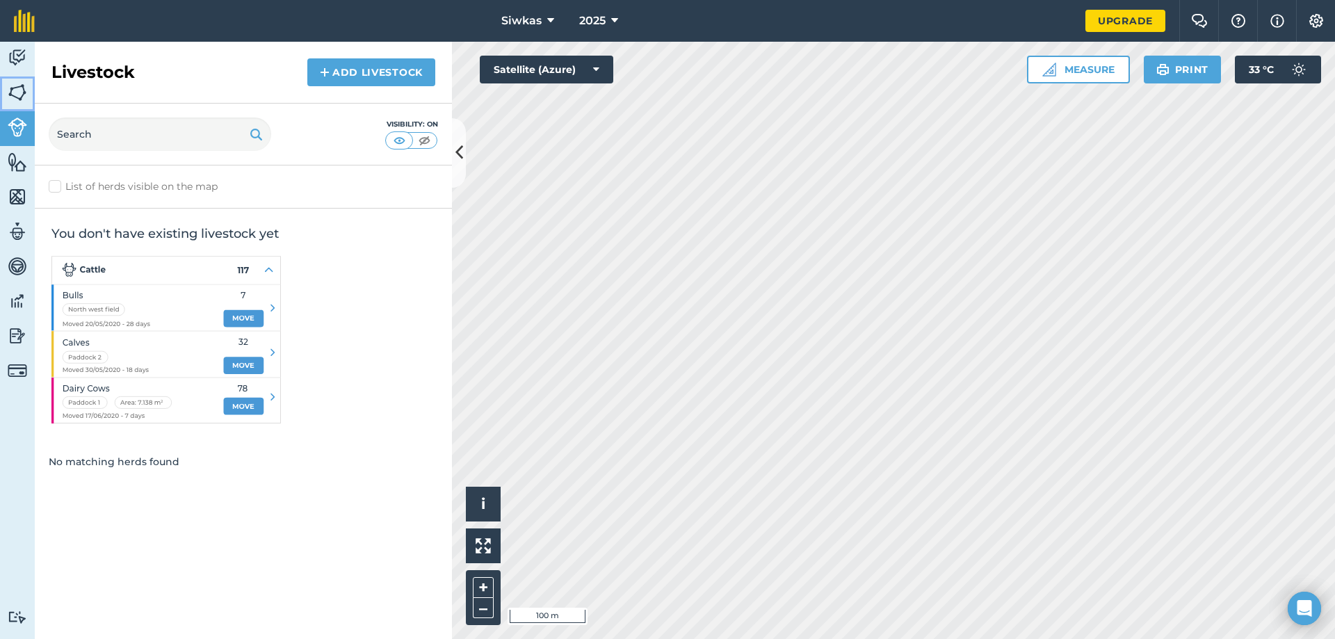
click at [20, 95] on img at bounding box center [17, 92] width 19 height 21
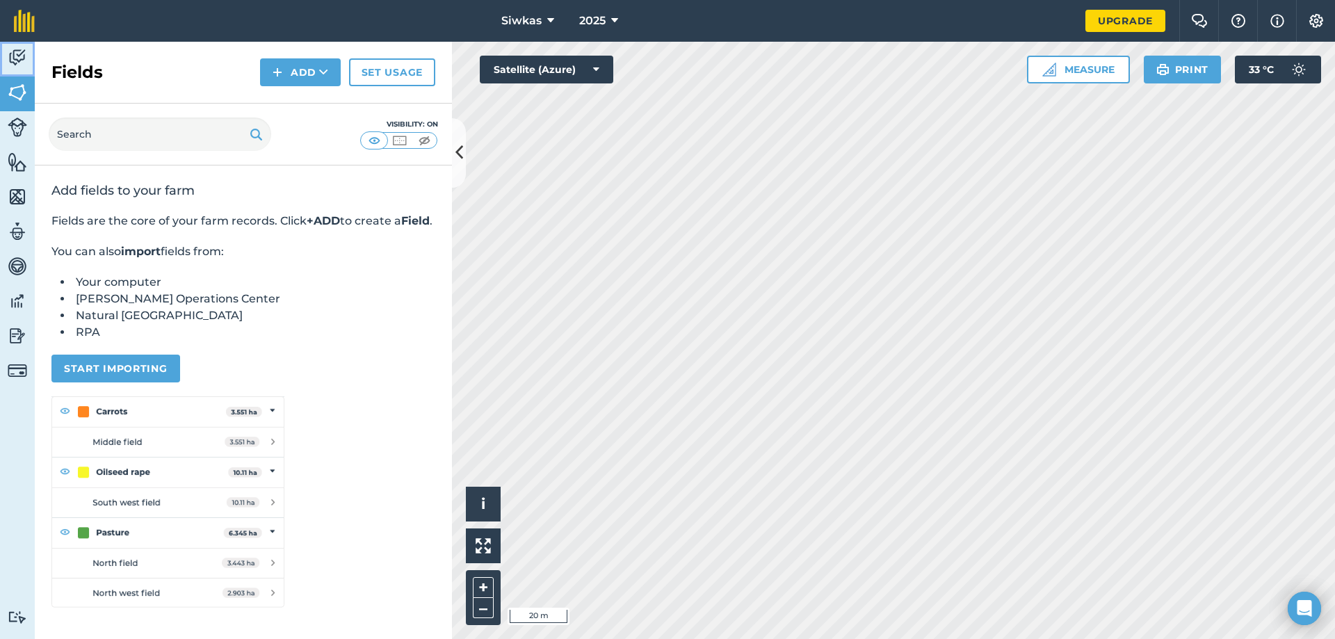
click at [13, 67] on img at bounding box center [17, 57] width 19 height 21
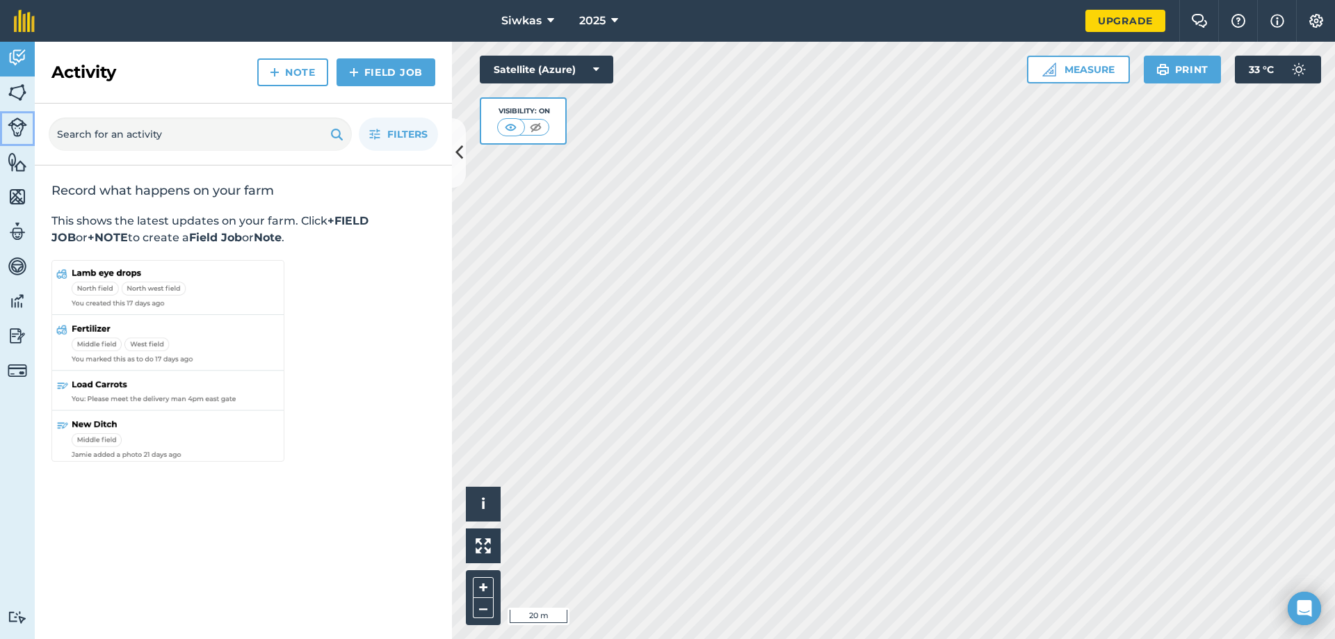
drag, startPoint x: 21, startPoint y: 111, endPoint x: 23, endPoint y: 99, distance: 12.0
click at [22, 111] on link "Livestock" at bounding box center [17, 128] width 35 height 35
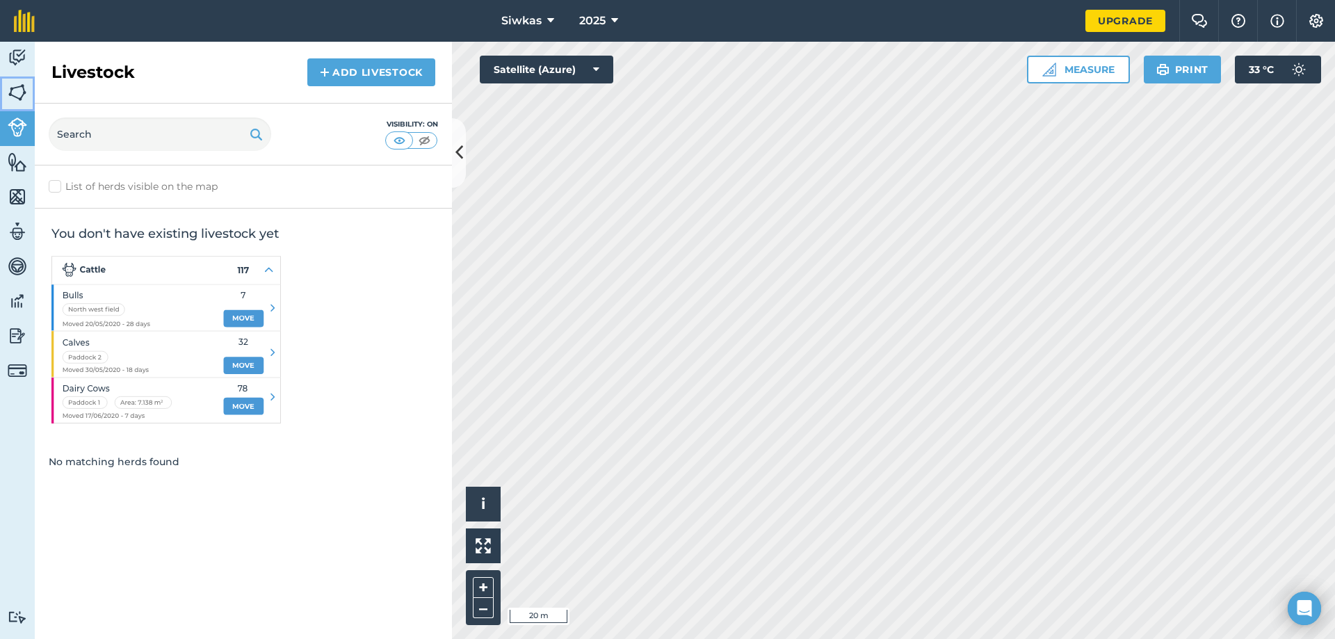
click at [26, 82] on img at bounding box center [17, 92] width 19 height 21
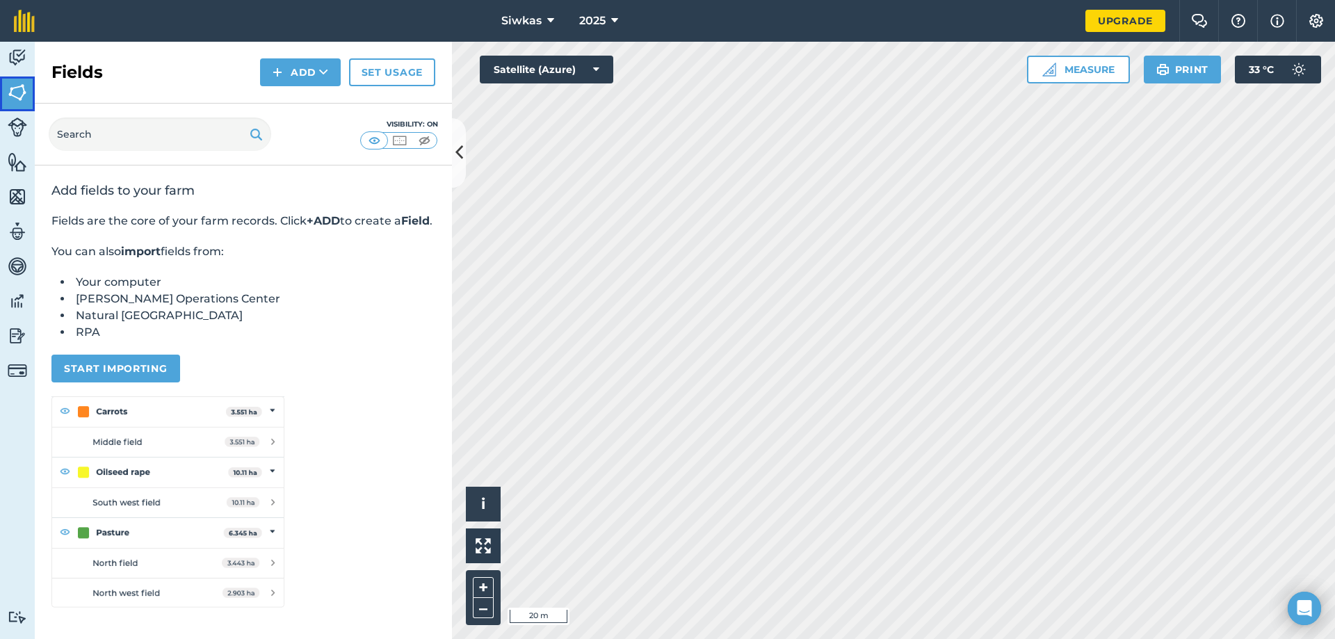
scroll to position [45, 0]
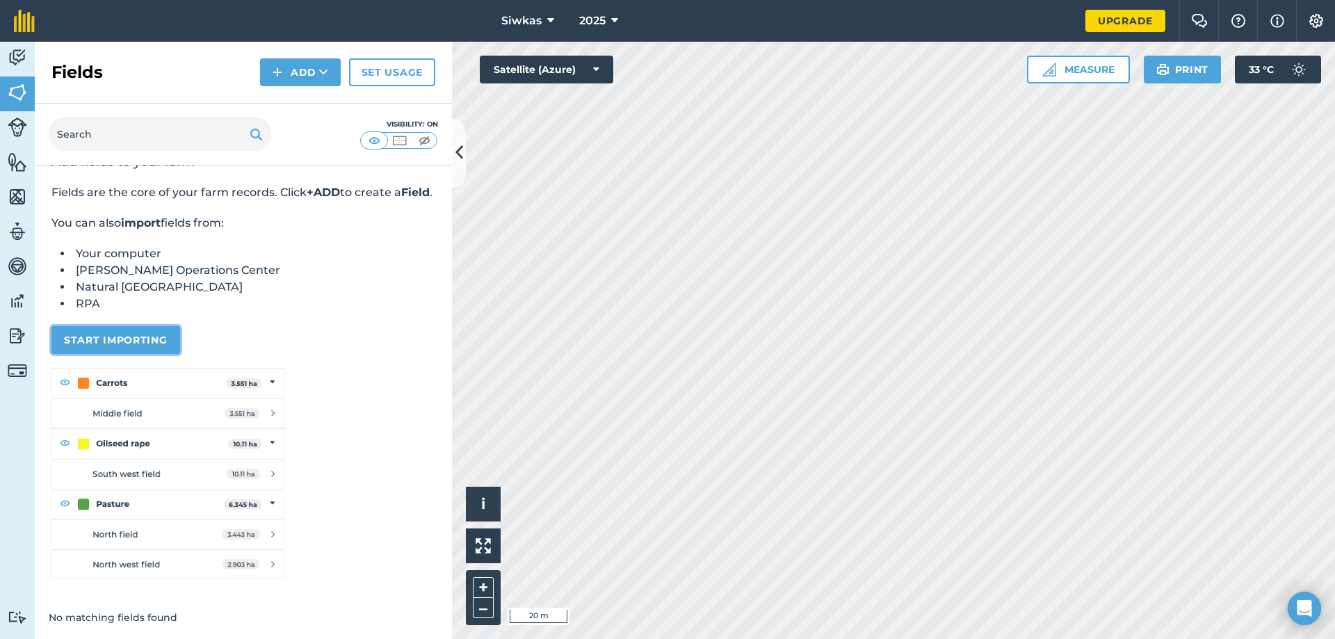
click at [136, 326] on button "Start importing" at bounding box center [115, 340] width 129 height 28
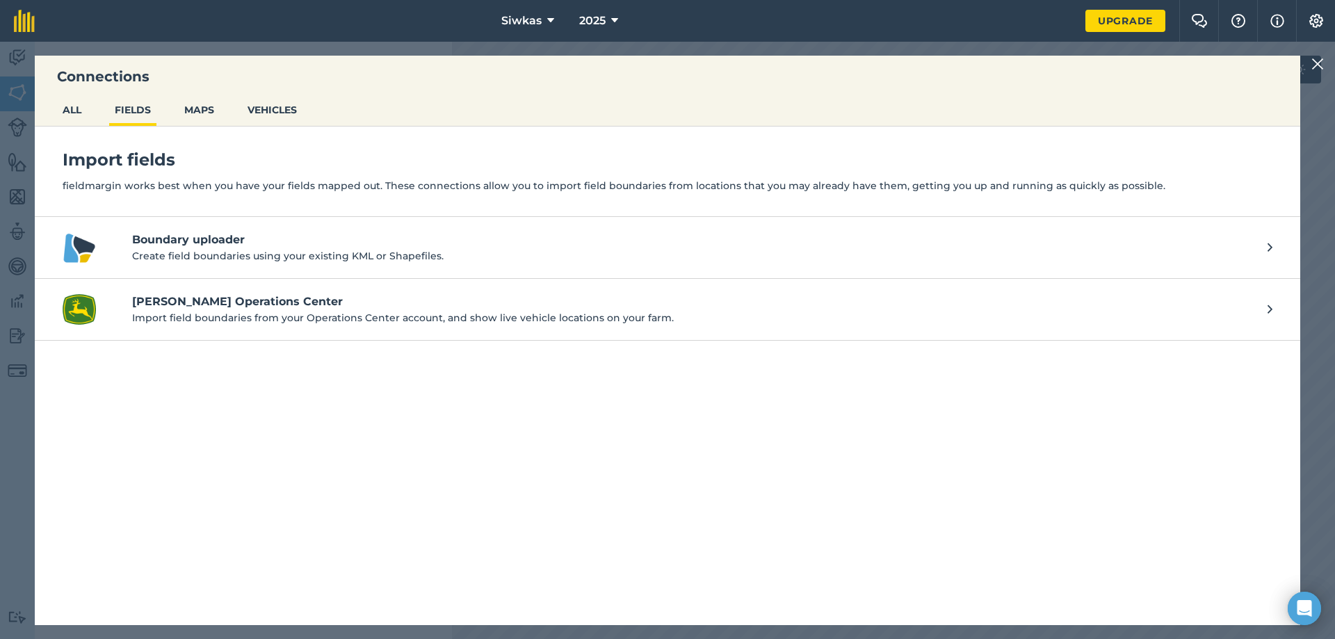
click at [174, 102] on ul "ALL FIELDS MAPS VEHICLES" at bounding box center [667, 112] width 1265 height 30
click at [206, 116] on button "MAPS" at bounding box center [199, 110] width 41 height 26
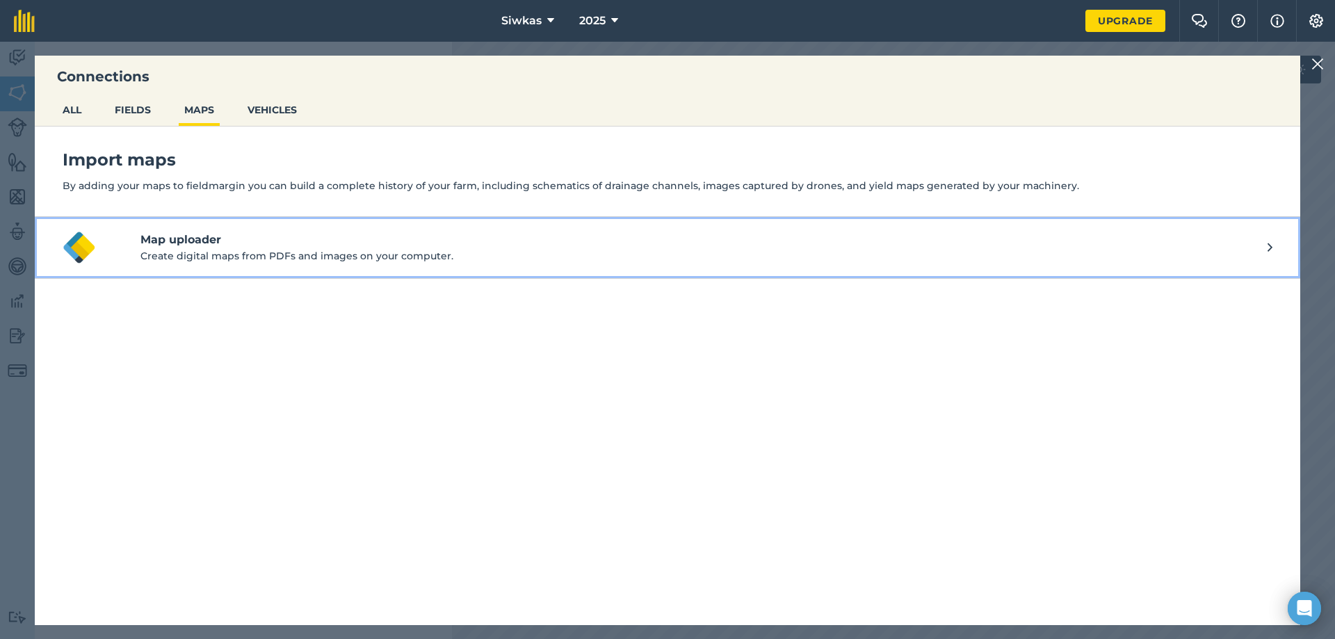
click at [200, 266] on button "Map uploader Create digital maps from PDFs and images on your computer." at bounding box center [667, 248] width 1265 height 62
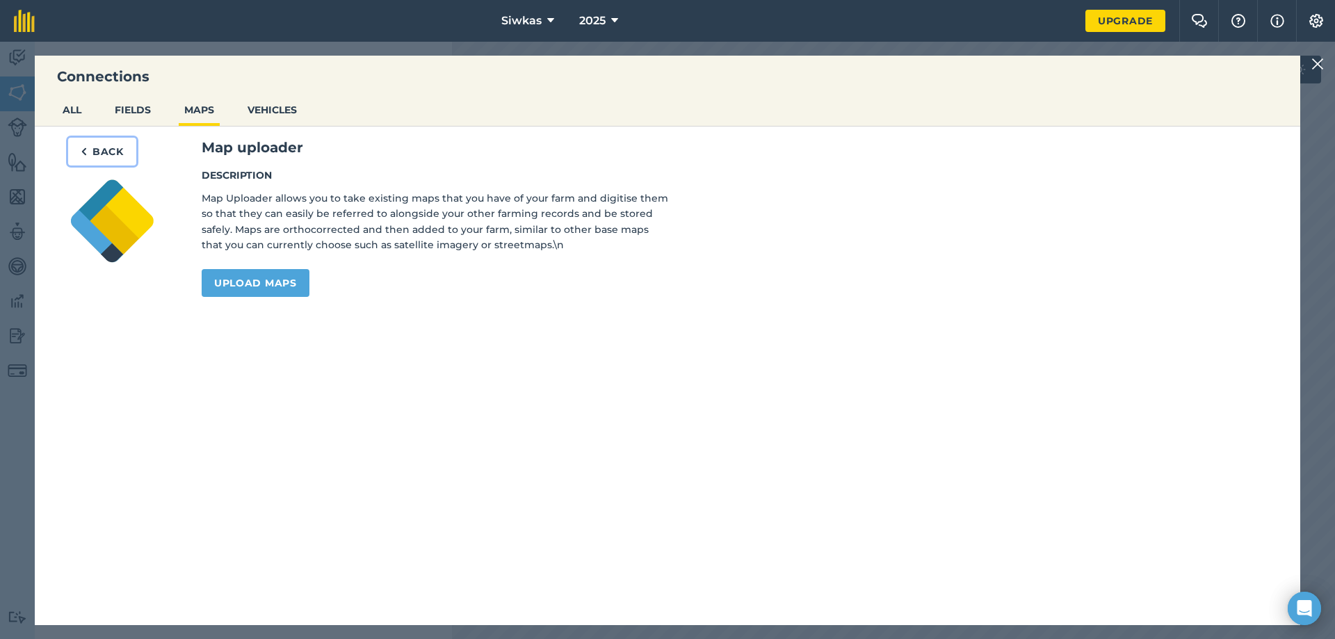
click at [92, 145] on button "Back" at bounding box center [102, 152] width 68 height 28
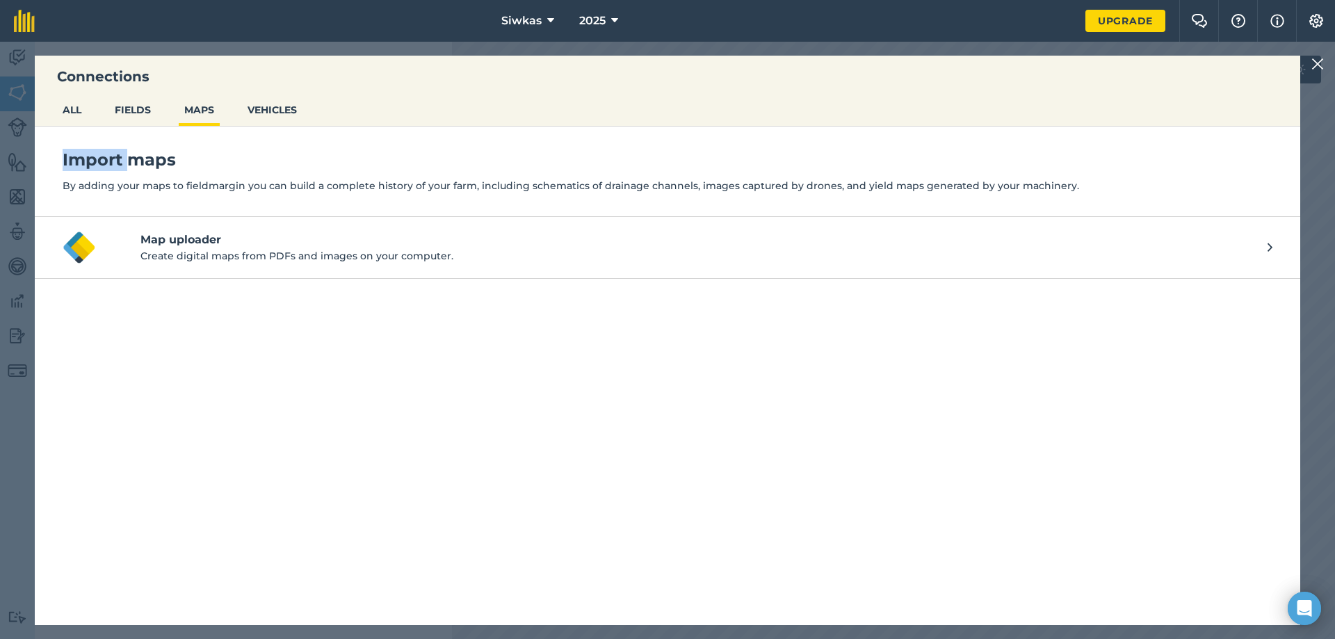
click at [92, 145] on div "Import maps By adding your maps to fieldmargin you can build a complete history…" at bounding box center [667, 172] width 1265 height 90
click at [169, 32] on nav "Siwkas 2025" at bounding box center [567, 21] width 1036 height 42
click at [1319, 61] on img at bounding box center [1317, 64] width 13 height 17
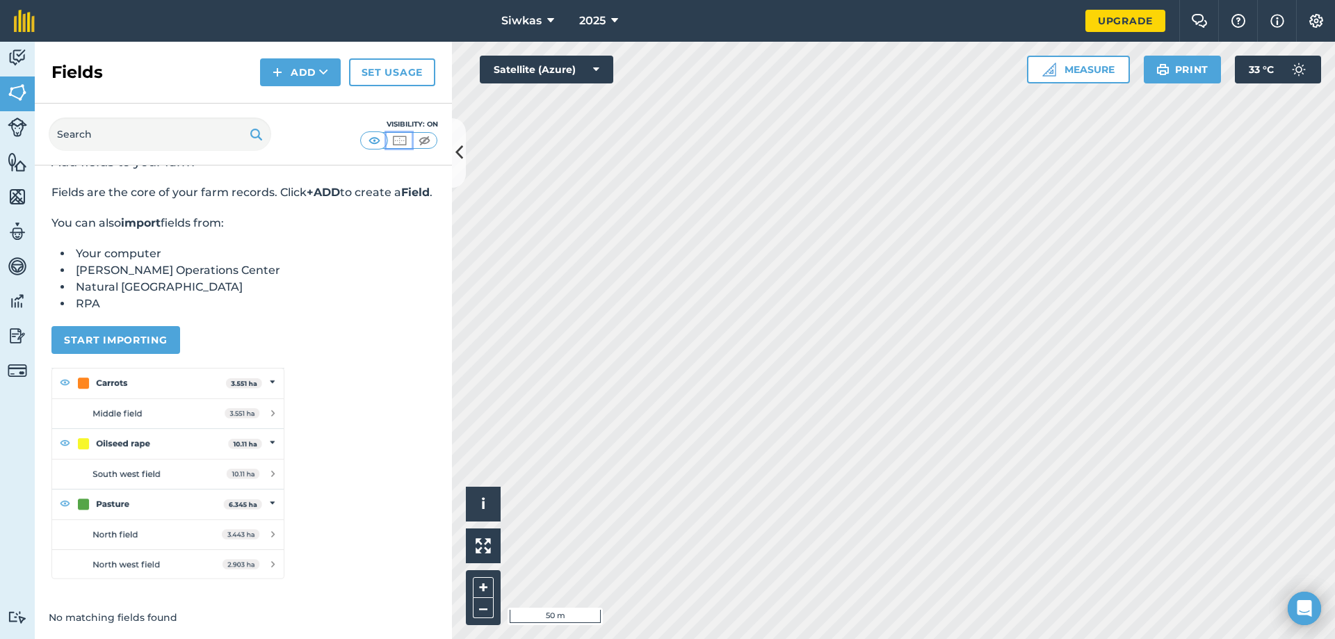
click at [398, 135] on img at bounding box center [399, 140] width 17 height 14
drag, startPoint x: 429, startPoint y: 138, endPoint x: 401, endPoint y: 138, distance: 27.8
click at [428, 138] on img at bounding box center [424, 140] width 17 height 14
click at [376, 137] on img at bounding box center [374, 140] width 17 height 14
click at [6, 301] on link "Data" at bounding box center [17, 302] width 35 height 35
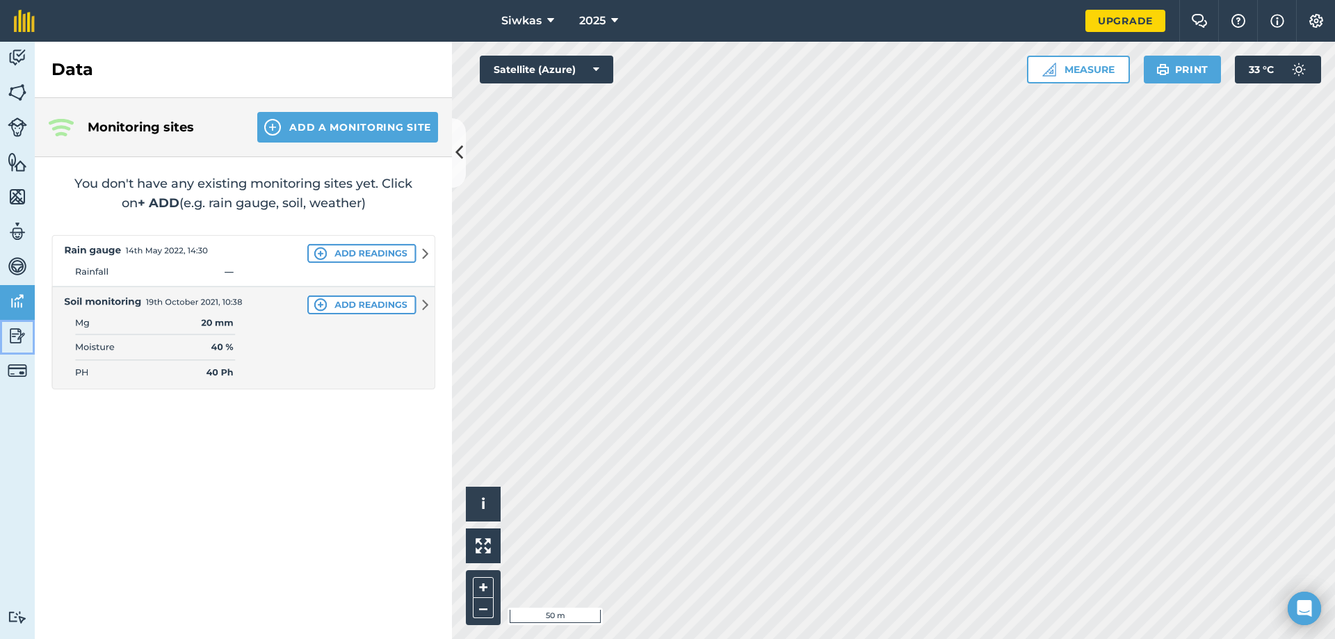
click at [8, 336] on link "Reporting" at bounding box center [17, 337] width 35 height 35
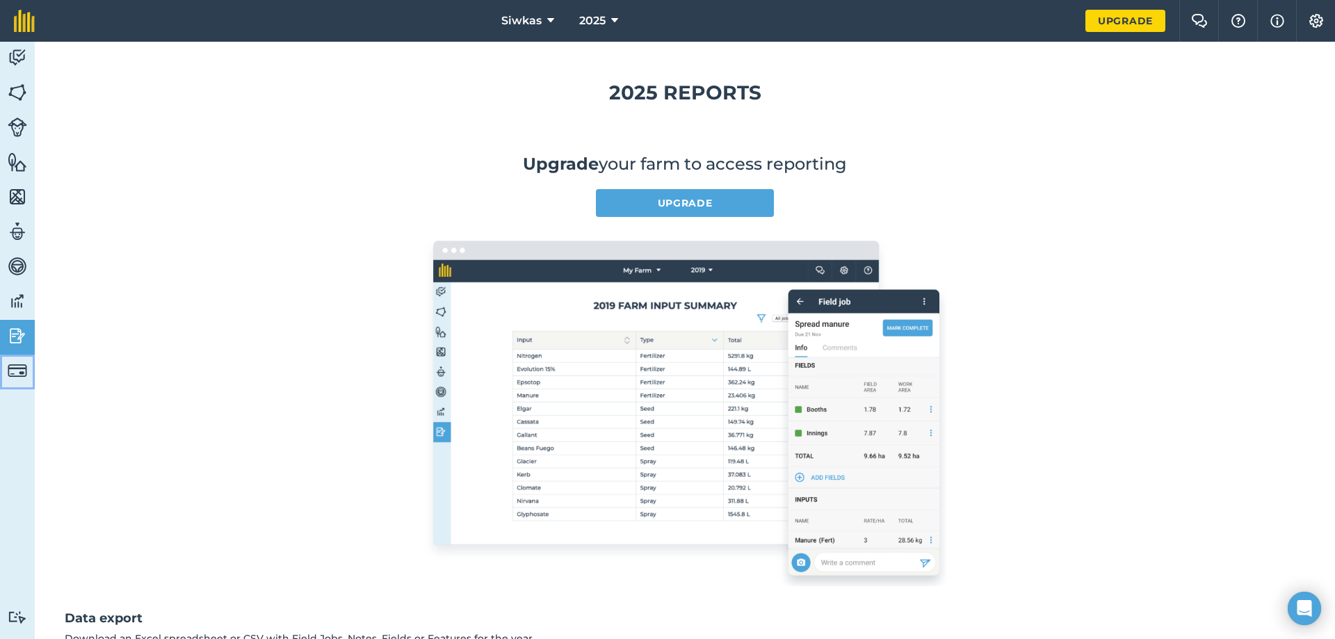
click at [19, 359] on link "Billing" at bounding box center [17, 372] width 35 height 35
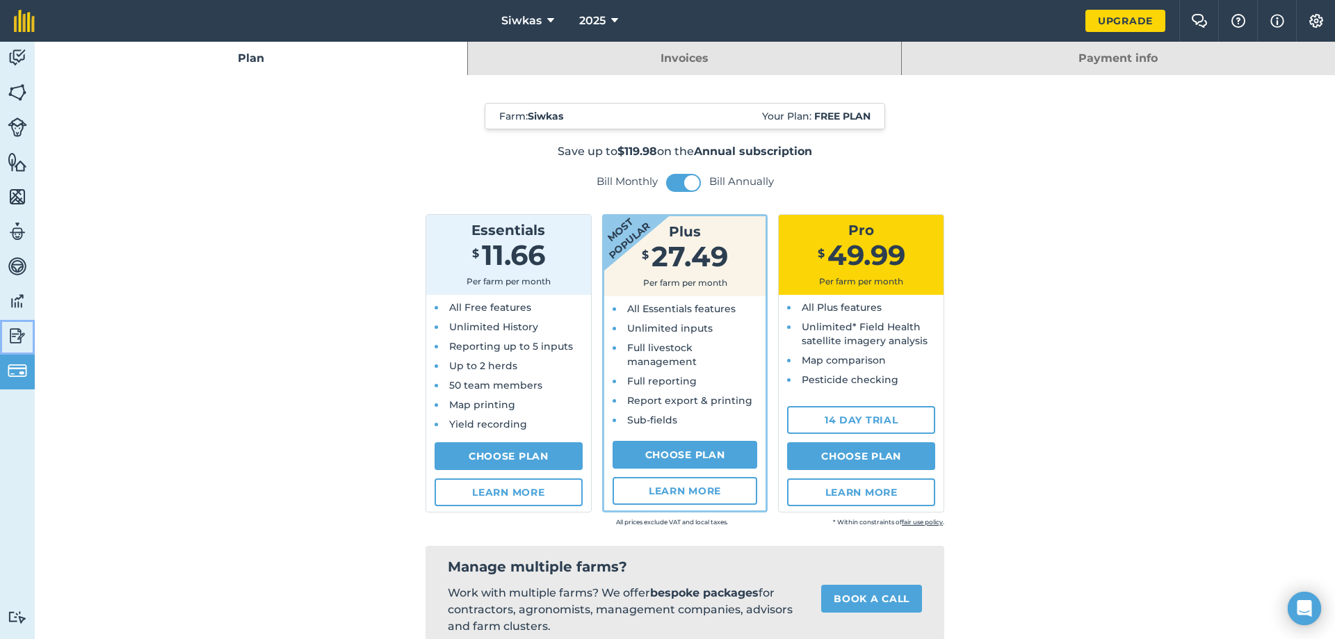
click at [17, 332] on img at bounding box center [17, 335] width 19 height 21
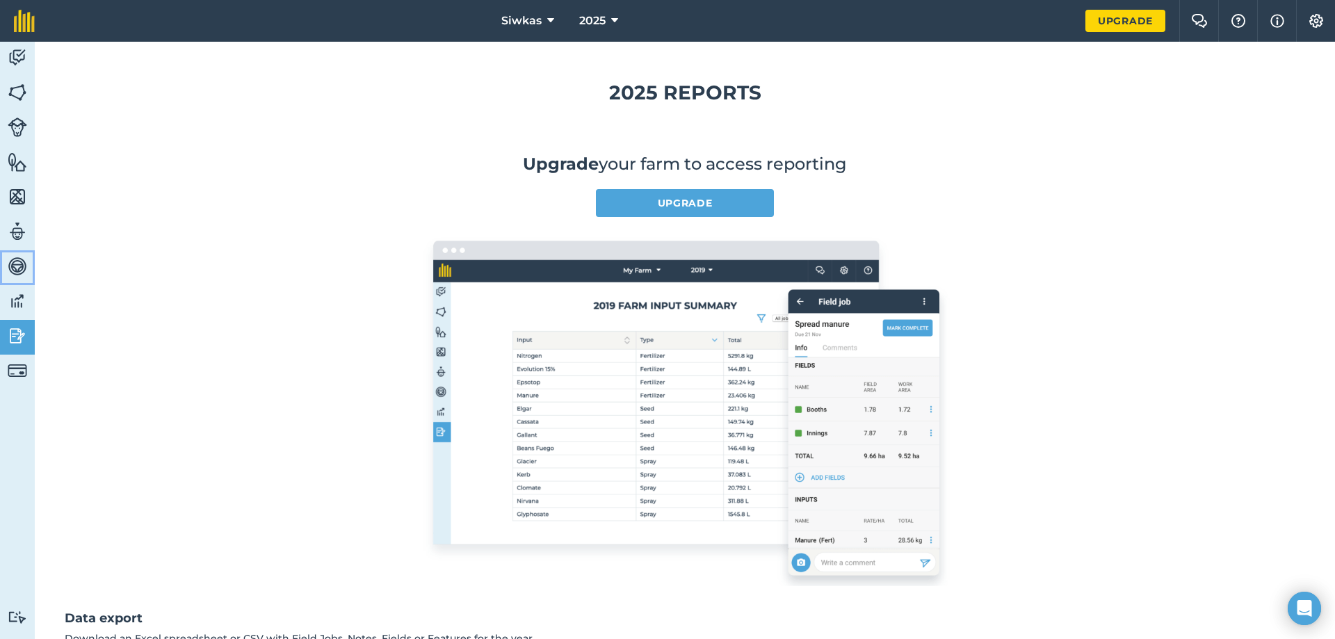
click at [17, 268] on img at bounding box center [17, 266] width 19 height 21
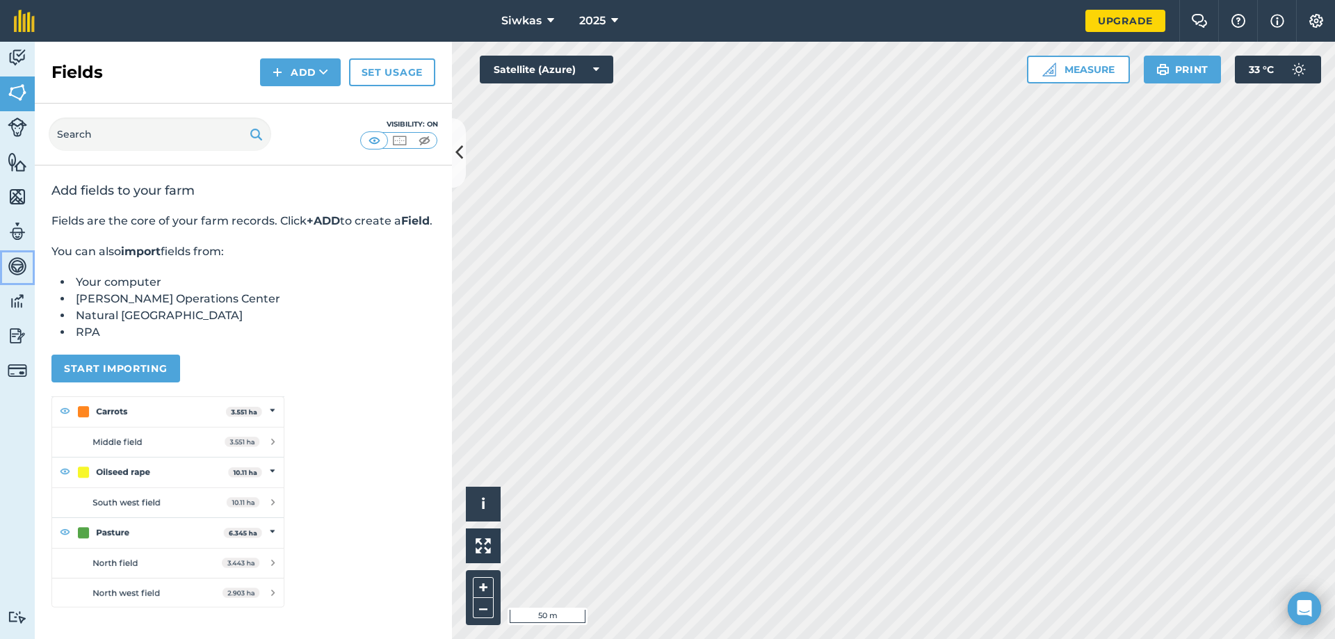
click at [17, 268] on img at bounding box center [17, 266] width 19 height 21
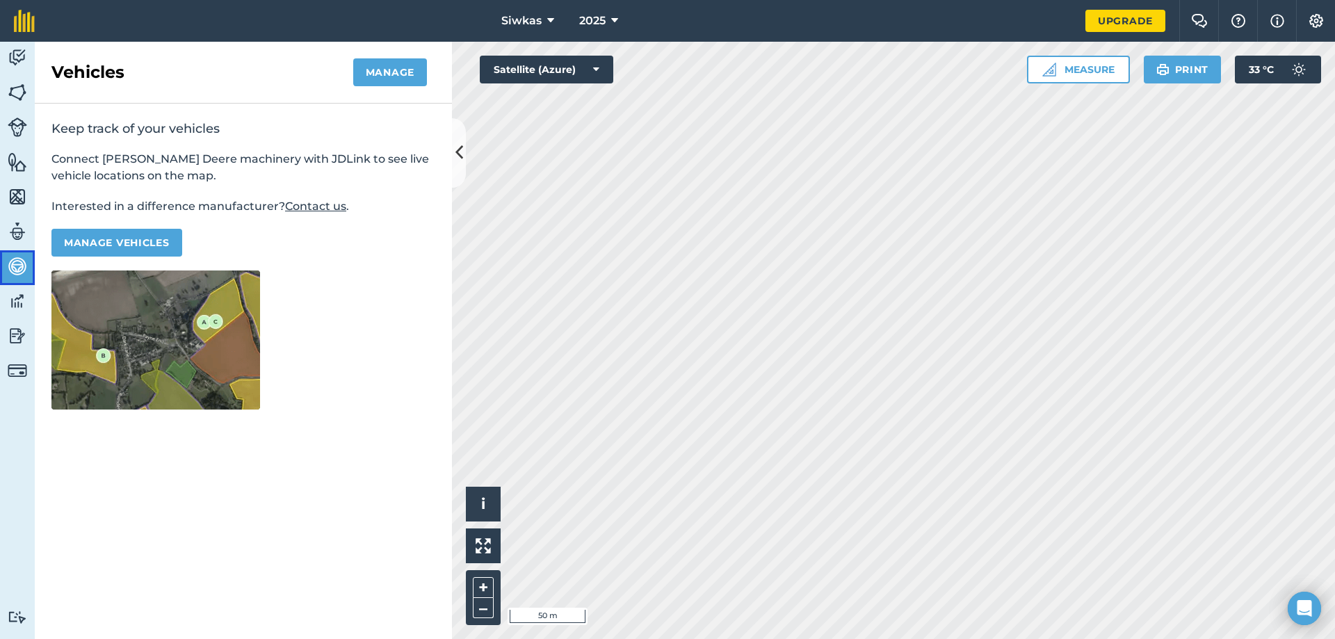
click at [17, 268] on img at bounding box center [17, 266] width 19 height 21
click at [113, 332] on img at bounding box center [155, 339] width 209 height 139
drag, startPoint x: 104, startPoint y: 364, endPoint x: 100, endPoint y: 353, distance: 11.9
click at [103, 364] on img at bounding box center [155, 339] width 209 height 139
drag, startPoint x: 366, startPoint y: 332, endPoint x: 332, endPoint y: 336, distance: 35.1
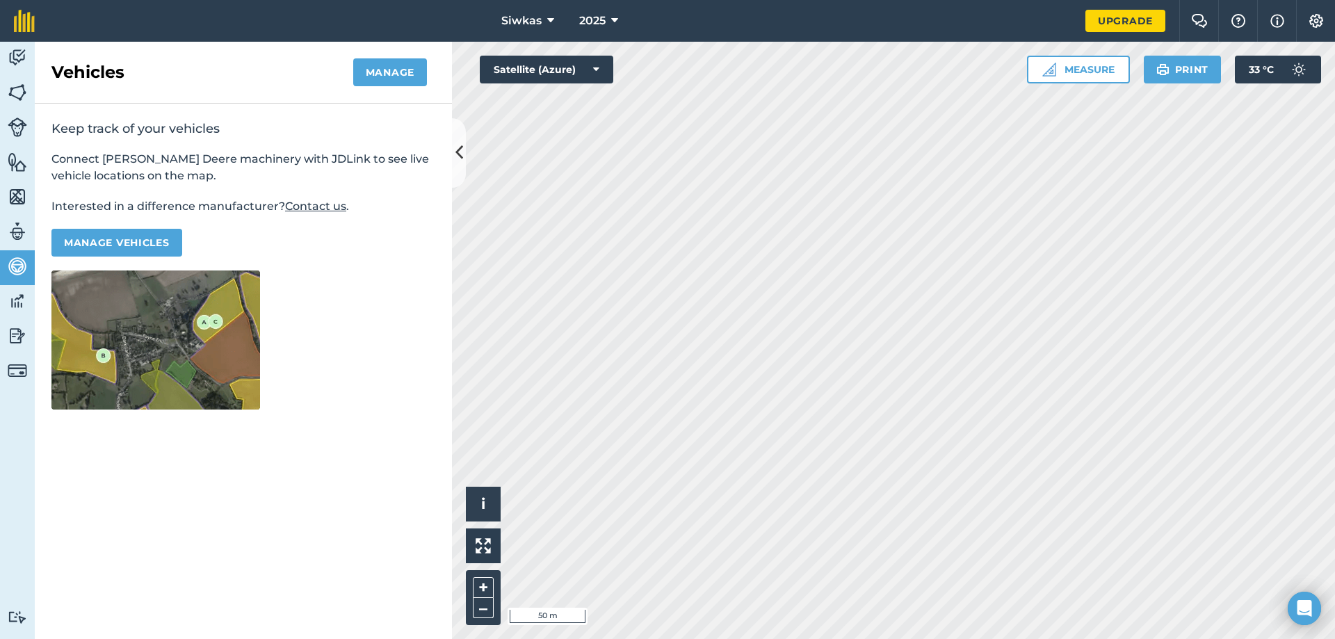
click at [345, 336] on div "Keep track of your vehicles Connect John Deere machinery with JDLink to see liv…" at bounding box center [243, 265] width 417 height 323
drag, startPoint x: 6, startPoint y: 188, endPoint x: 10, endPoint y: 201, distance: 13.0
click at [8, 188] on link "Maps" at bounding box center [17, 198] width 35 height 35
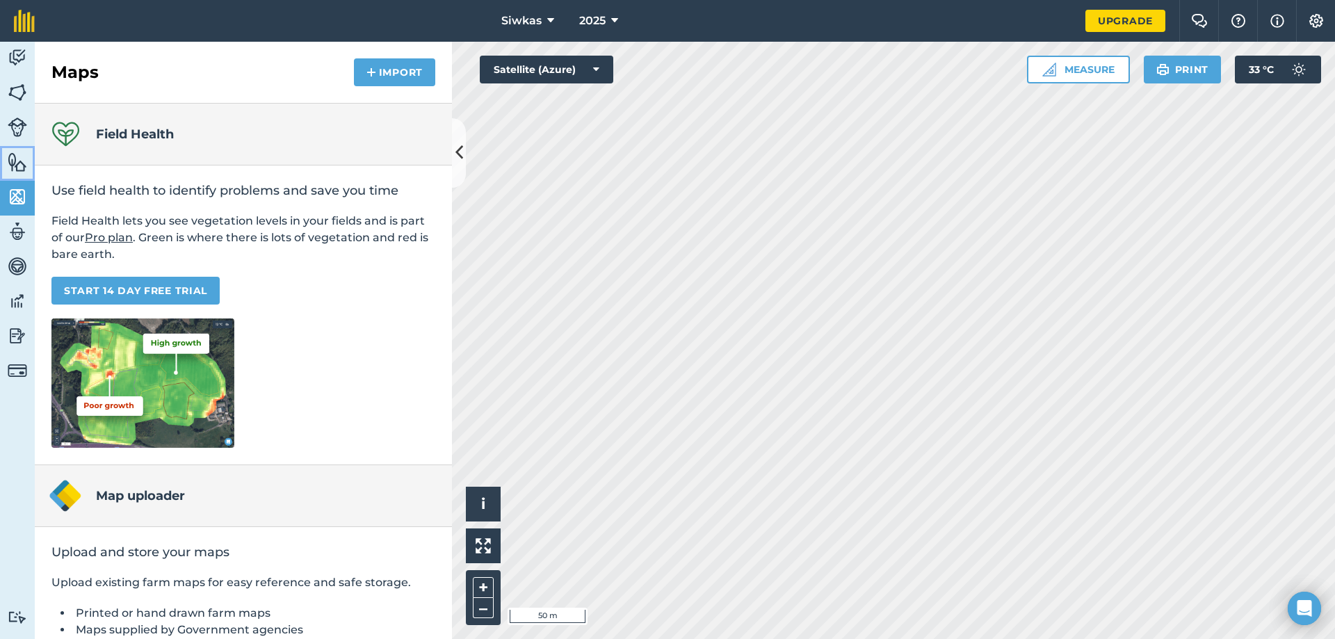
click at [8, 168] on link "Features" at bounding box center [17, 163] width 35 height 35
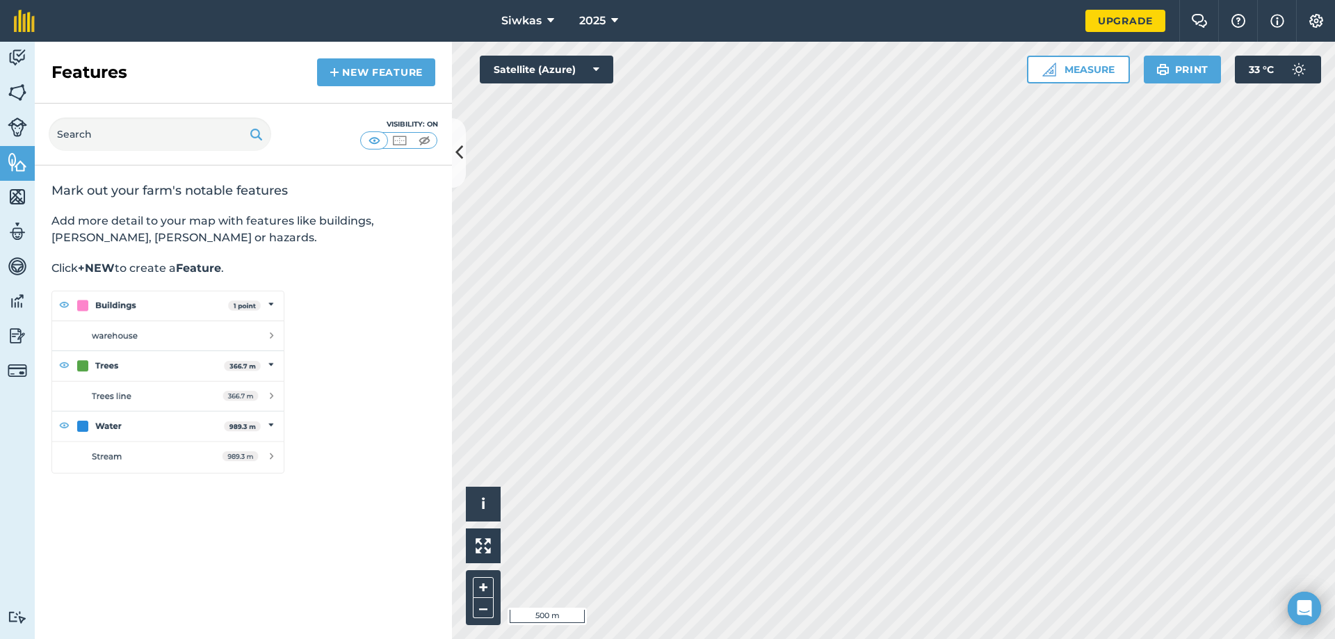
click at [320, 63] on div "Activity Fields Livestock Features Maps Team Vehicles Data Reporting Billing Tu…" at bounding box center [667, 340] width 1335 height 597
click at [350, 60] on link "New feature" at bounding box center [376, 72] width 118 height 28
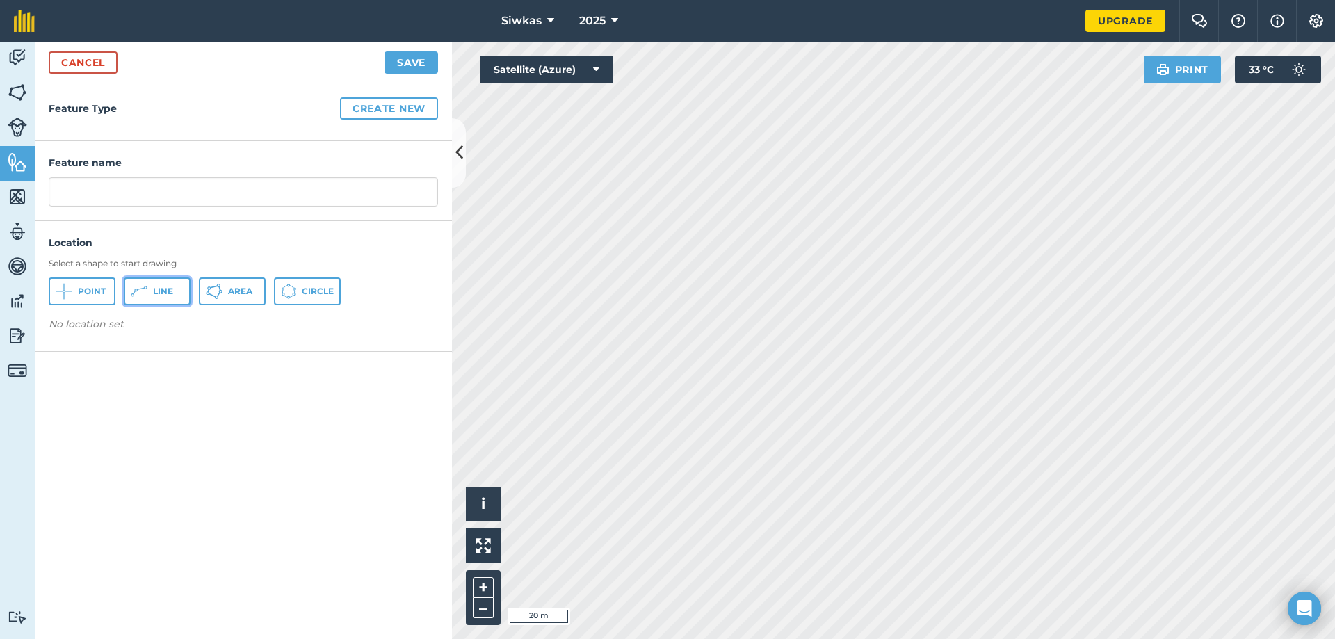
click at [65, 291] on icon at bounding box center [65, 291] width 0 height 0
click at [406, 60] on button "Save" at bounding box center [411, 62] width 54 height 22
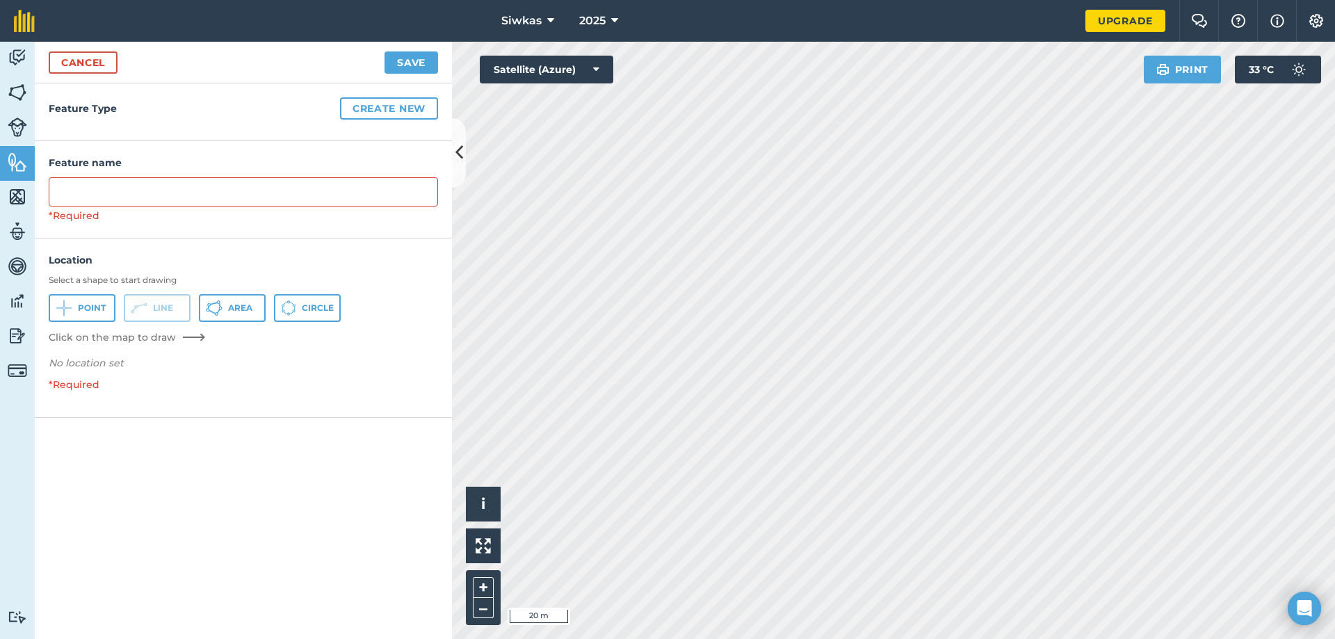
click at [294, 208] on div "*Required" at bounding box center [243, 215] width 389 height 15
click at [293, 197] on input "text" at bounding box center [243, 191] width 389 height 29
click at [254, 198] on input "text" at bounding box center [243, 191] width 389 height 29
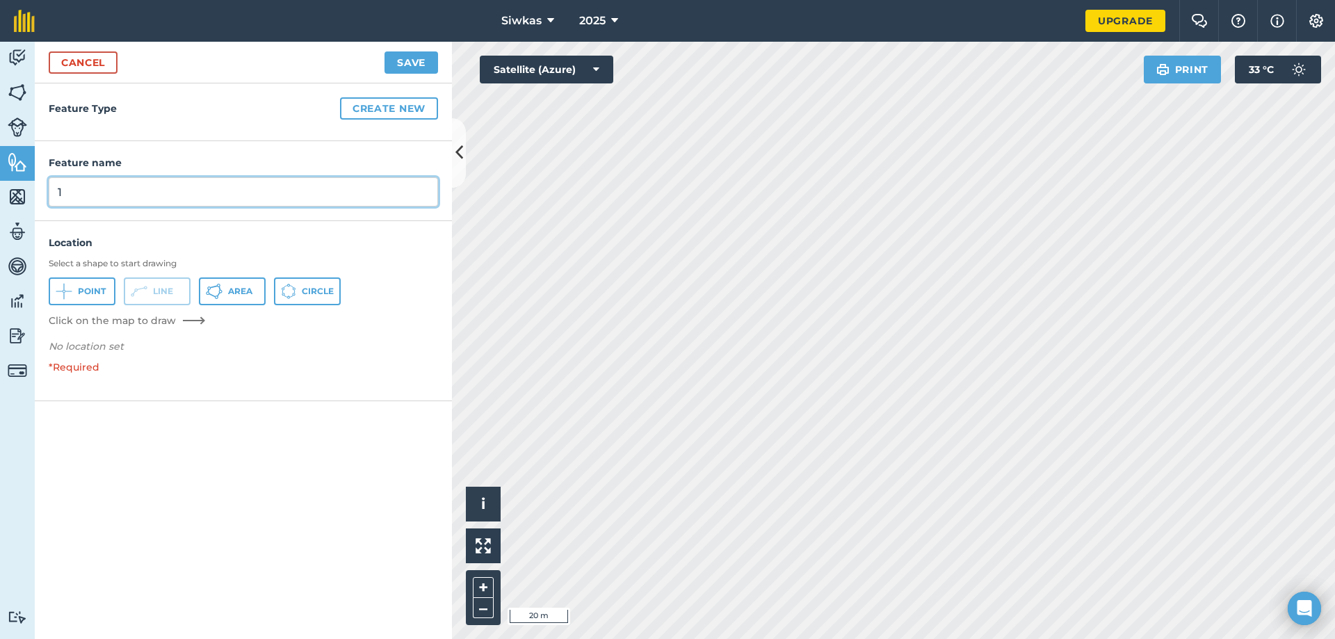
type input "1"
click at [420, 67] on button "Save" at bounding box center [411, 62] width 54 height 22
click at [412, 57] on button "Save" at bounding box center [411, 62] width 54 height 22
click at [82, 368] on p "*Required" at bounding box center [243, 372] width 417 height 26
click at [99, 337] on div "Location Select a shape to start drawing Point Line Area Circle Click on the ma…" at bounding box center [243, 297] width 417 height 124
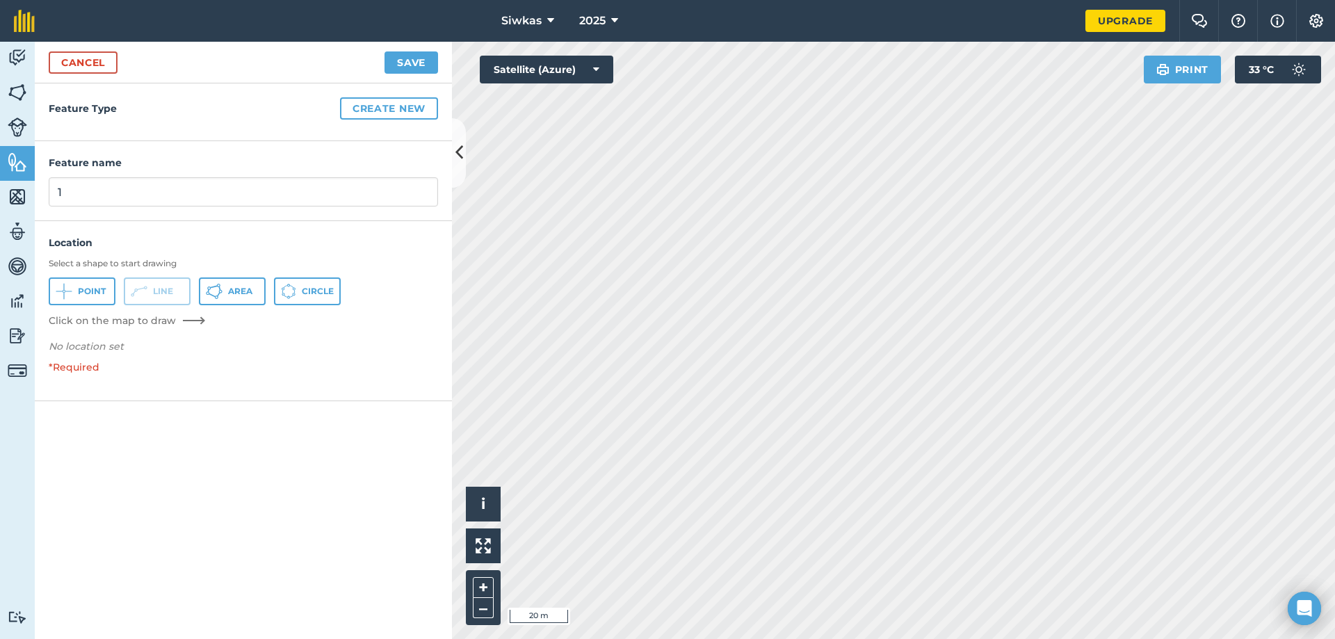
click at [89, 365] on p "*Required" at bounding box center [243, 372] width 417 height 26
click at [74, 374] on p "*Required" at bounding box center [243, 372] width 417 height 26
click at [65, 369] on p "*Required" at bounding box center [243, 372] width 417 height 26
click at [176, 317] on div "Click on the map to draw" at bounding box center [243, 321] width 389 height 14
drag, startPoint x: 91, startPoint y: 367, endPoint x: 88, endPoint y: 382, distance: 14.9
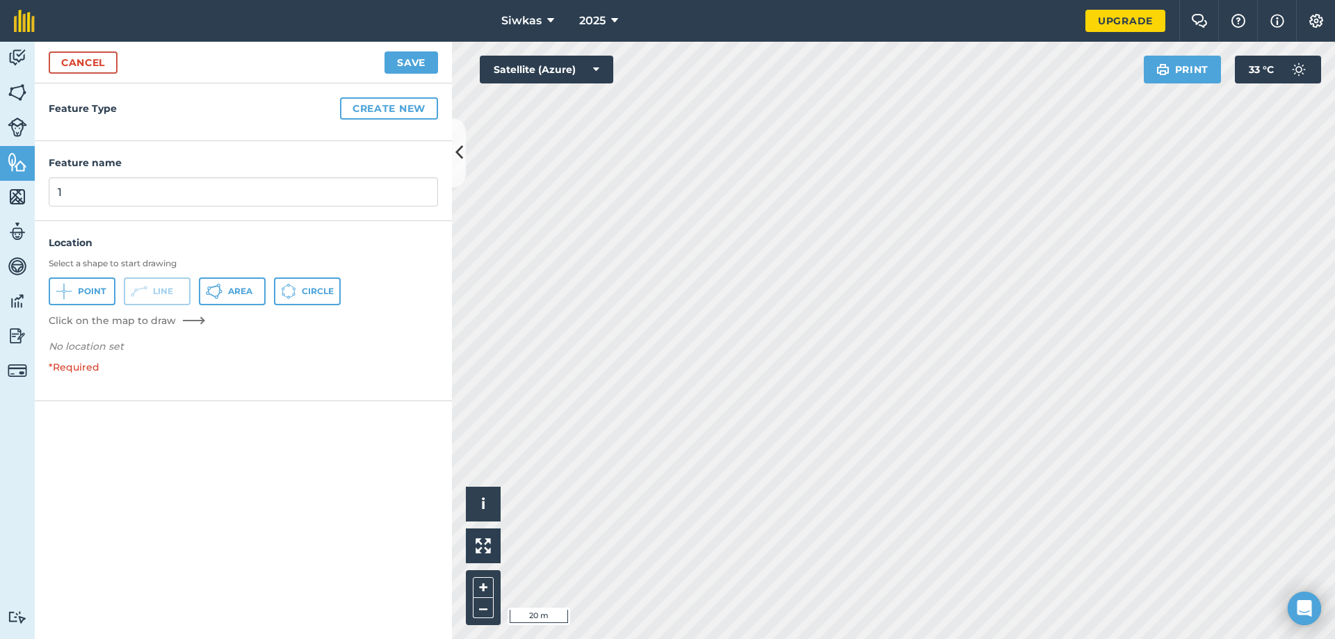
click at [89, 368] on p "*Required" at bounding box center [243, 372] width 417 height 26
click at [72, 382] on p "*Required" at bounding box center [243, 372] width 417 height 26
drag, startPoint x: 83, startPoint y: 391, endPoint x: 111, endPoint y: 353, distance: 47.3
click at [84, 391] on div "Location Select a shape to start drawing Point Line Area Circle Click on the ma…" at bounding box center [243, 310] width 417 height 179
drag, startPoint x: 111, startPoint y: 353, endPoint x: 114, endPoint y: 341, distance: 12.8
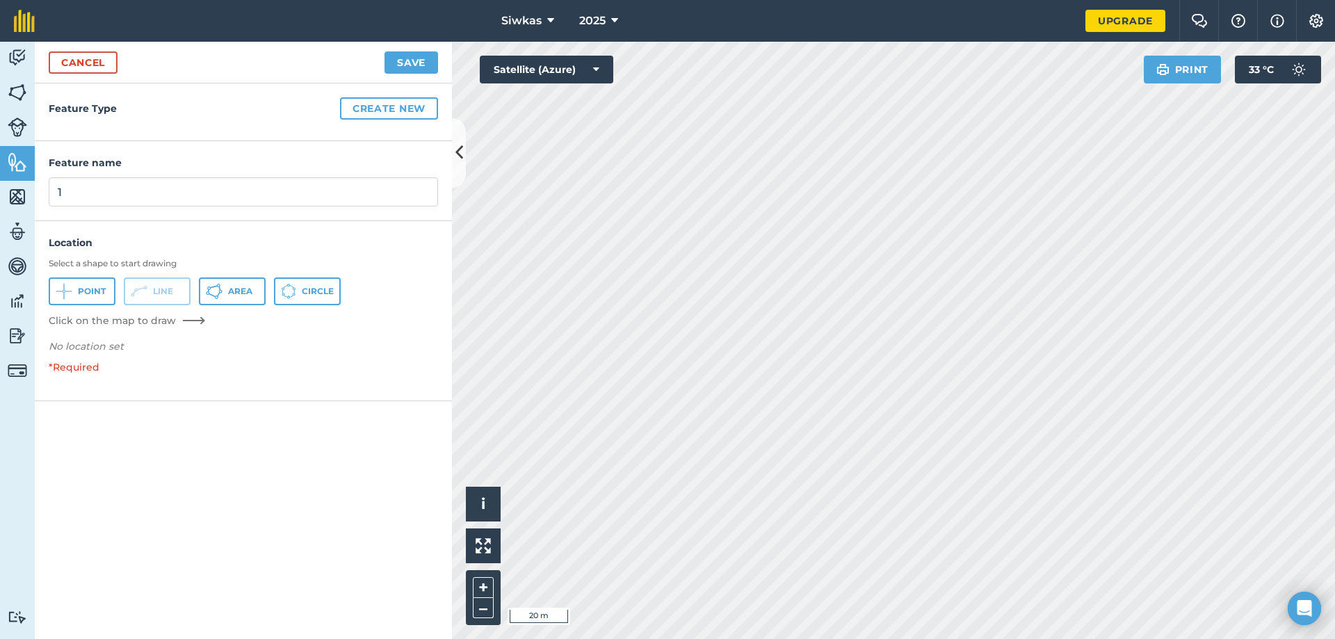
click at [113, 343] on p "No location set" at bounding box center [243, 349] width 389 height 21
click at [114, 340] on em "No location set" at bounding box center [86, 346] width 75 height 13
click at [119, 386] on div "Location Select a shape to start drawing Point Line Area Circle Click on the ma…" at bounding box center [243, 310] width 417 height 179
click at [121, 341] on em "No location set" at bounding box center [86, 346] width 75 height 13
drag, startPoint x: 121, startPoint y: 341, endPoint x: 112, endPoint y: 343, distance: 9.5
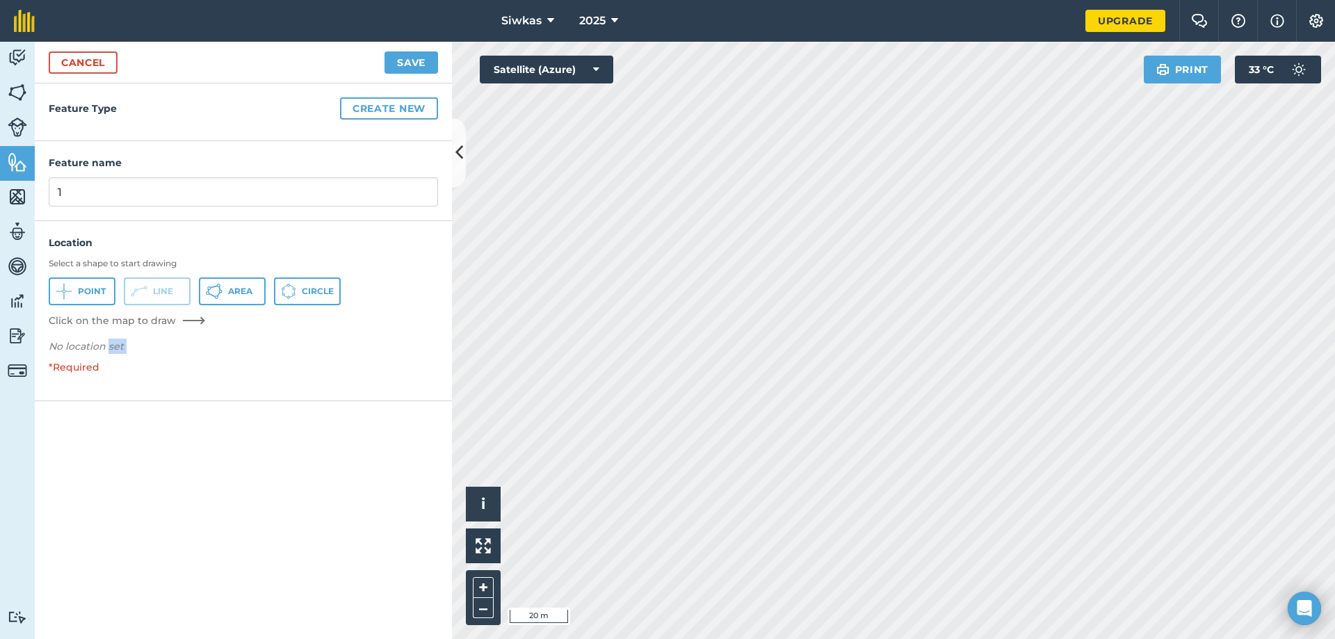
click at [112, 343] on em "No location set" at bounding box center [86, 346] width 75 height 13
click at [104, 345] on em "No location set" at bounding box center [86, 346] width 75 height 13
click at [147, 291] on icon at bounding box center [139, 291] width 17 height 17
click at [83, 290] on span "Point" at bounding box center [92, 291] width 28 height 11
click at [72, 291] on icon at bounding box center [64, 291] width 17 height 17
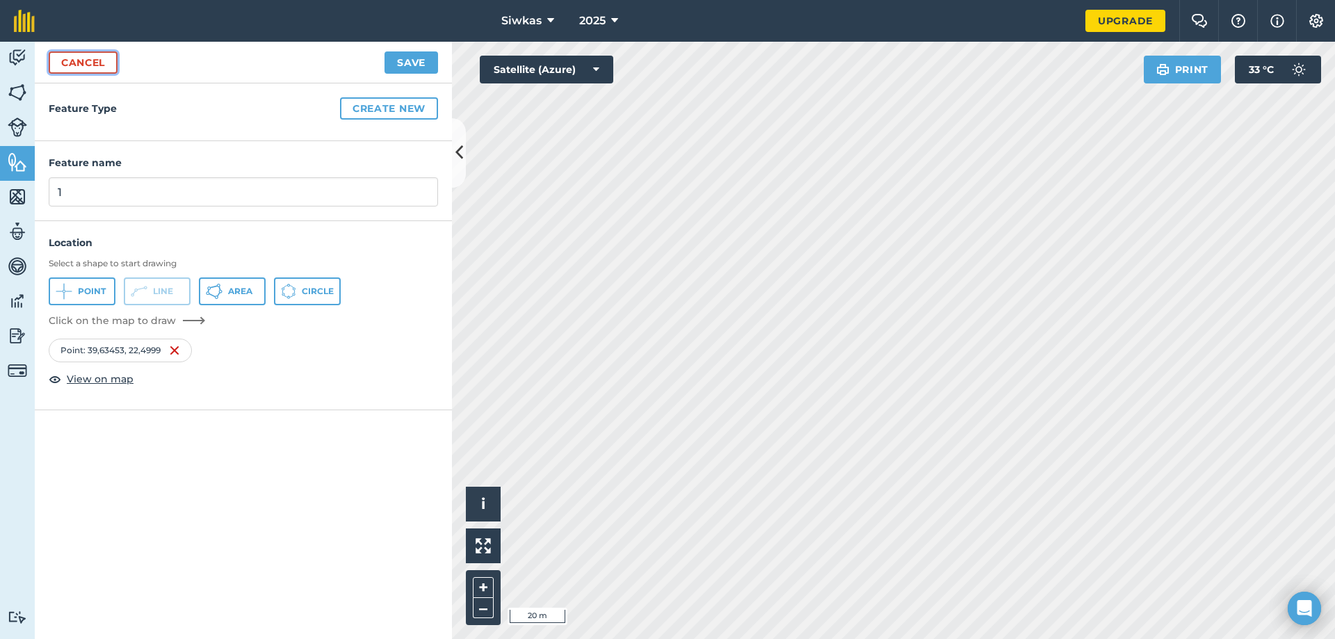
click at [92, 64] on link "Cancel" at bounding box center [83, 62] width 69 height 22
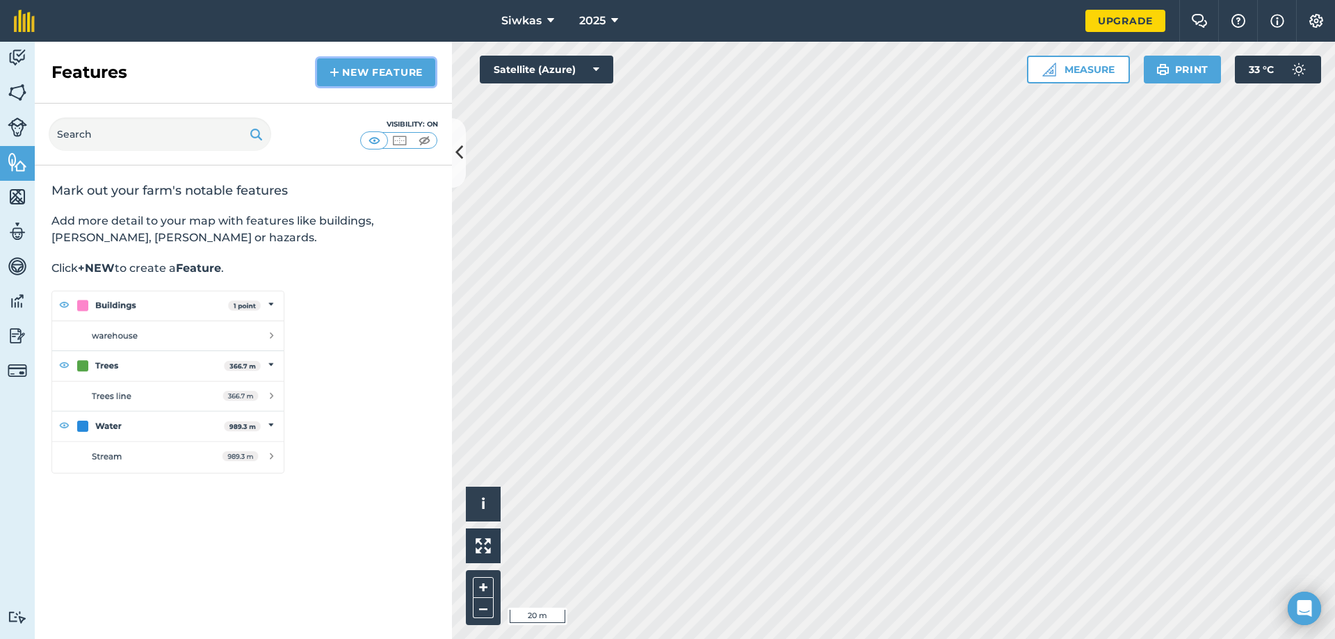
click at [346, 72] on link "New feature" at bounding box center [376, 72] width 118 height 28
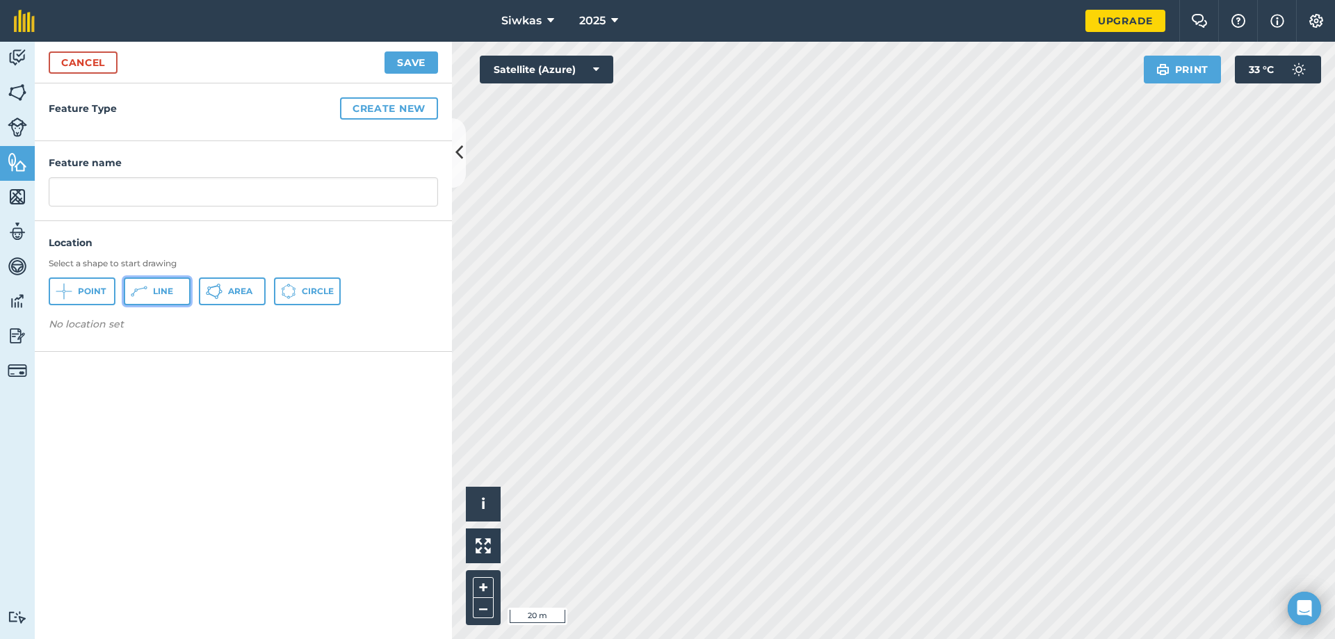
click at [72, 289] on icon at bounding box center [64, 291] width 17 height 17
click at [343, 202] on input "text" at bounding box center [243, 191] width 389 height 29
type input "2"
click at [416, 60] on button "Save" at bounding box center [411, 62] width 54 height 22
drag, startPoint x: 225, startPoint y: 402, endPoint x: 168, endPoint y: 363, distance: 68.5
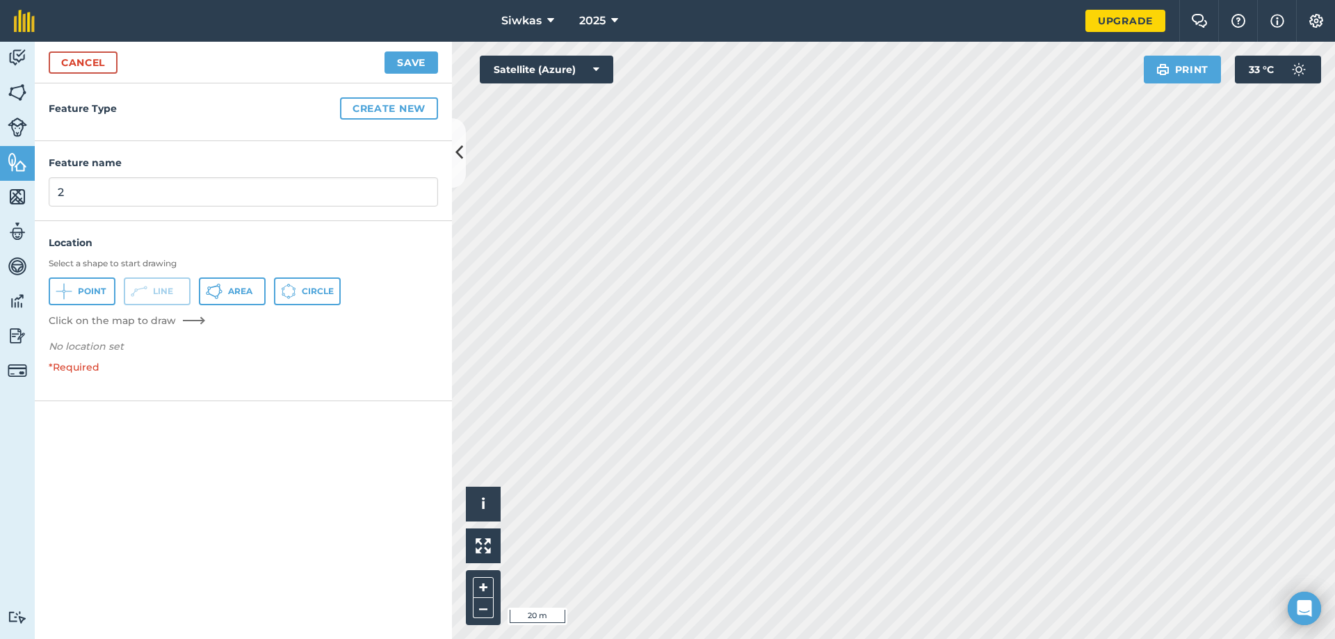
click at [216, 395] on div "Feature Type Create new Feature name 2 Location Select a shape to start drawing…" at bounding box center [243, 360] width 417 height 555
drag, startPoint x: 152, startPoint y: 352, endPoint x: 137, endPoint y: 346, distance: 16.3
click at [152, 352] on p "No location set" at bounding box center [243, 349] width 389 height 21
click at [133, 344] on p "No location set" at bounding box center [243, 349] width 389 height 21
click at [398, 60] on button "Save" at bounding box center [411, 62] width 54 height 22
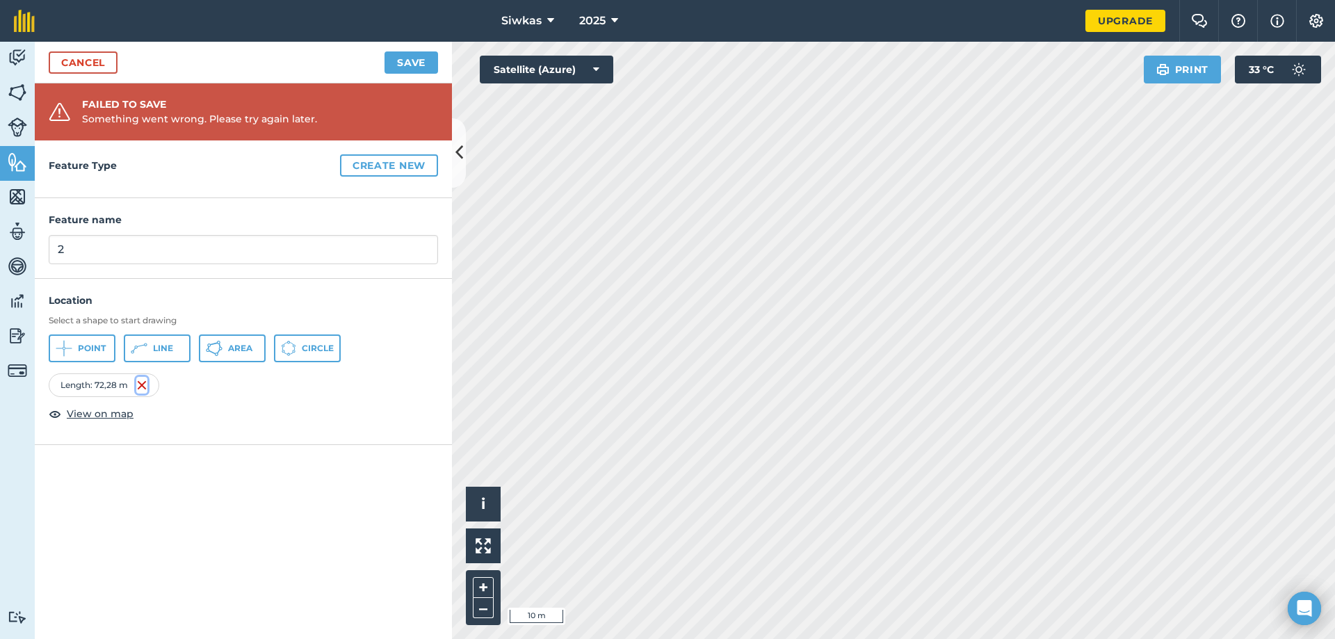
click at [143, 387] on img at bounding box center [141, 385] width 11 height 17
click at [167, 349] on span "Line" at bounding box center [163, 348] width 20 height 11
click at [399, 57] on button "Save" at bounding box center [411, 62] width 54 height 22
click at [413, 60] on button "Save" at bounding box center [411, 62] width 54 height 22
click at [125, 382] on div "Length : 72,79 m" at bounding box center [104, 385] width 110 height 24
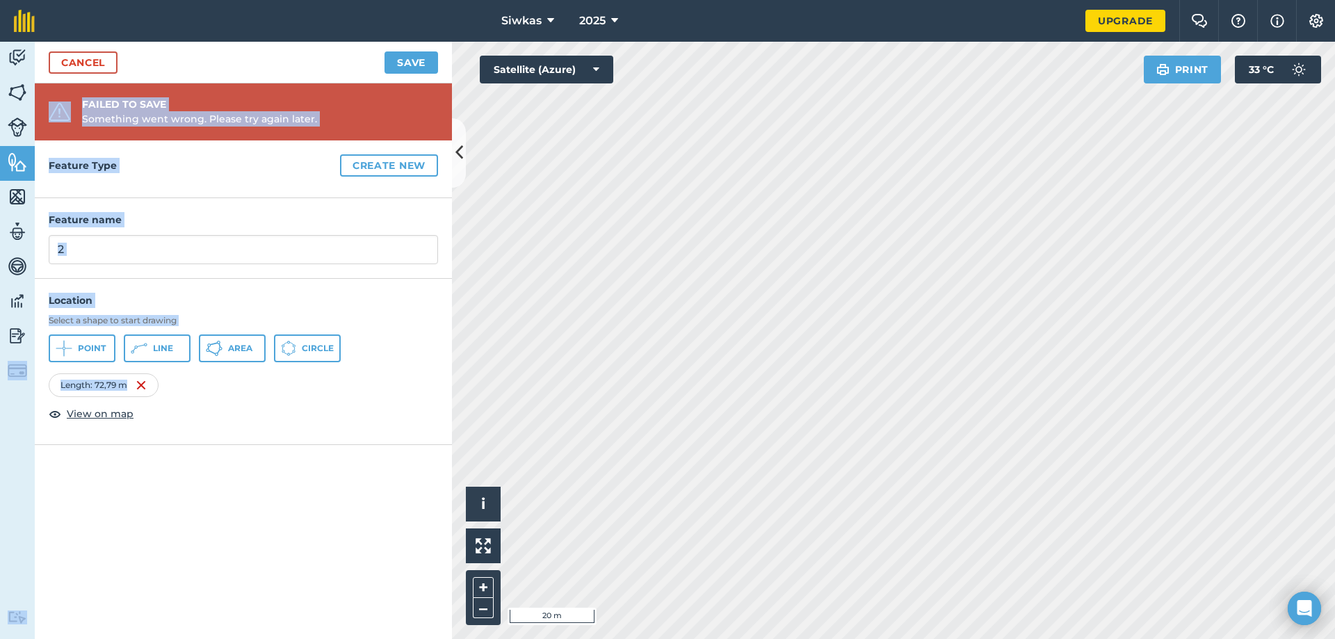
drag, startPoint x: 122, startPoint y: 389, endPoint x: 56, endPoint y: 399, distance: 66.1
click at [39, 398] on div "Location Select a shape to start drawing Point Line Area Circle Length : 72,79 …" at bounding box center [243, 358] width 417 height 130
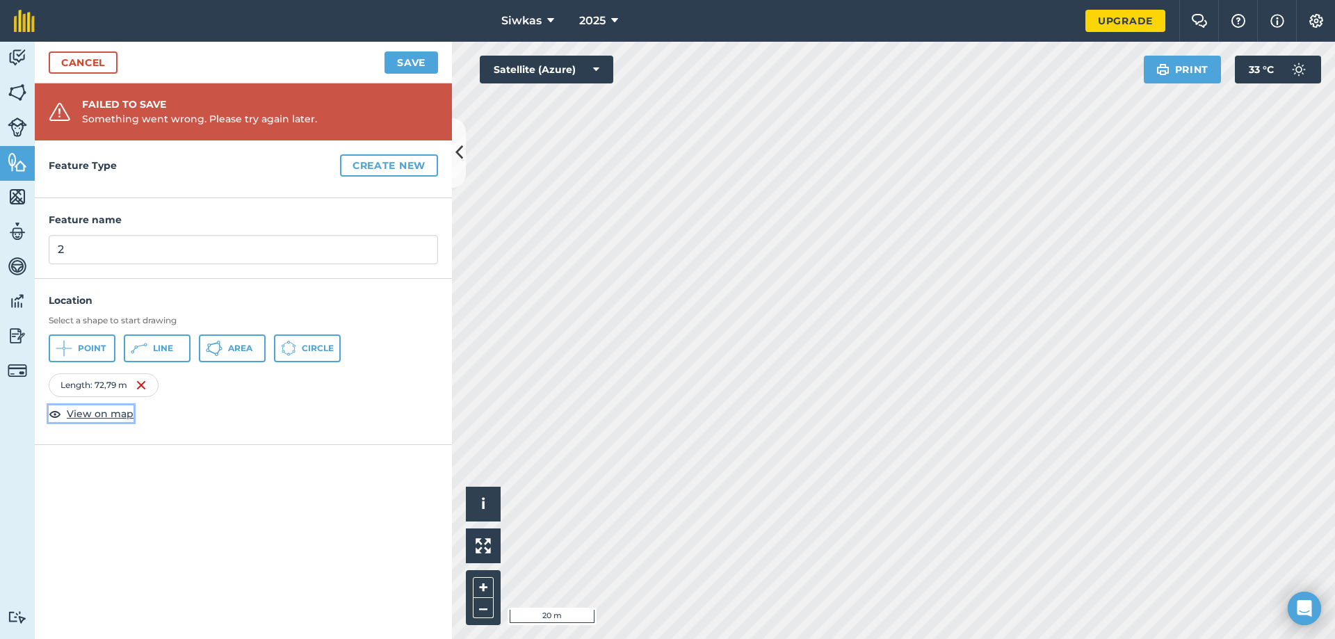
click at [81, 418] on span "View on map" at bounding box center [100, 413] width 67 height 15
click at [431, 159] on button "Create new" at bounding box center [389, 165] width 98 height 22
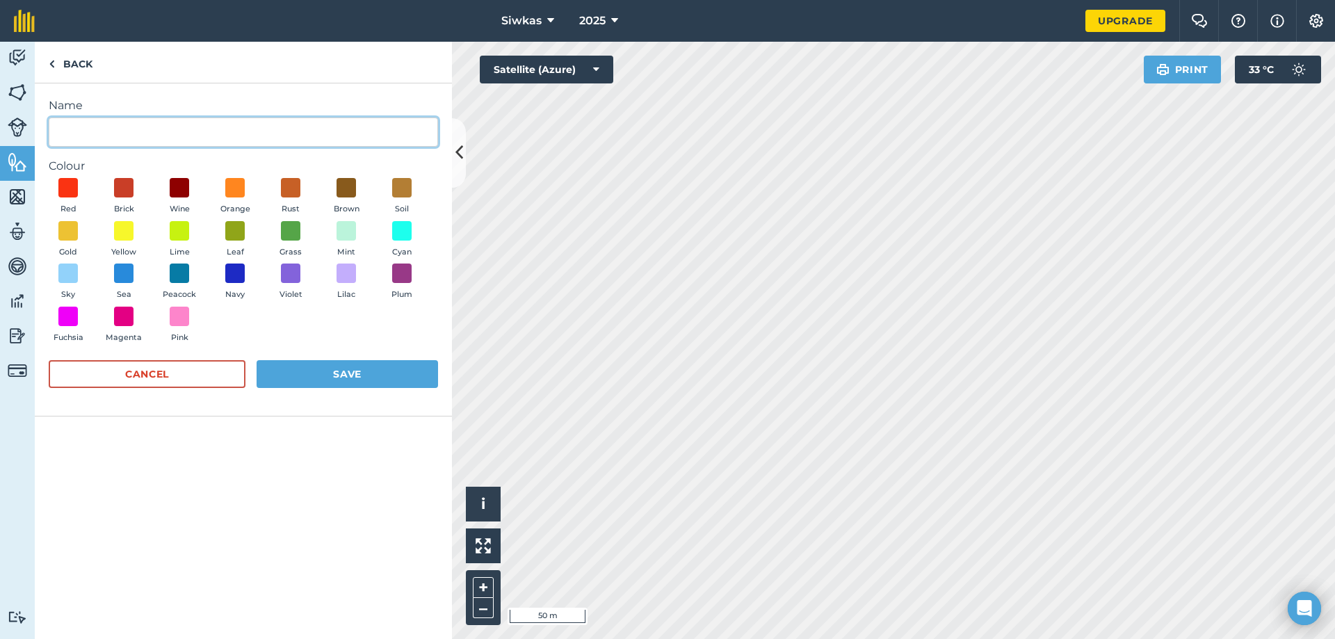
click at [179, 123] on input "Name" at bounding box center [243, 131] width 389 height 29
type input "2"
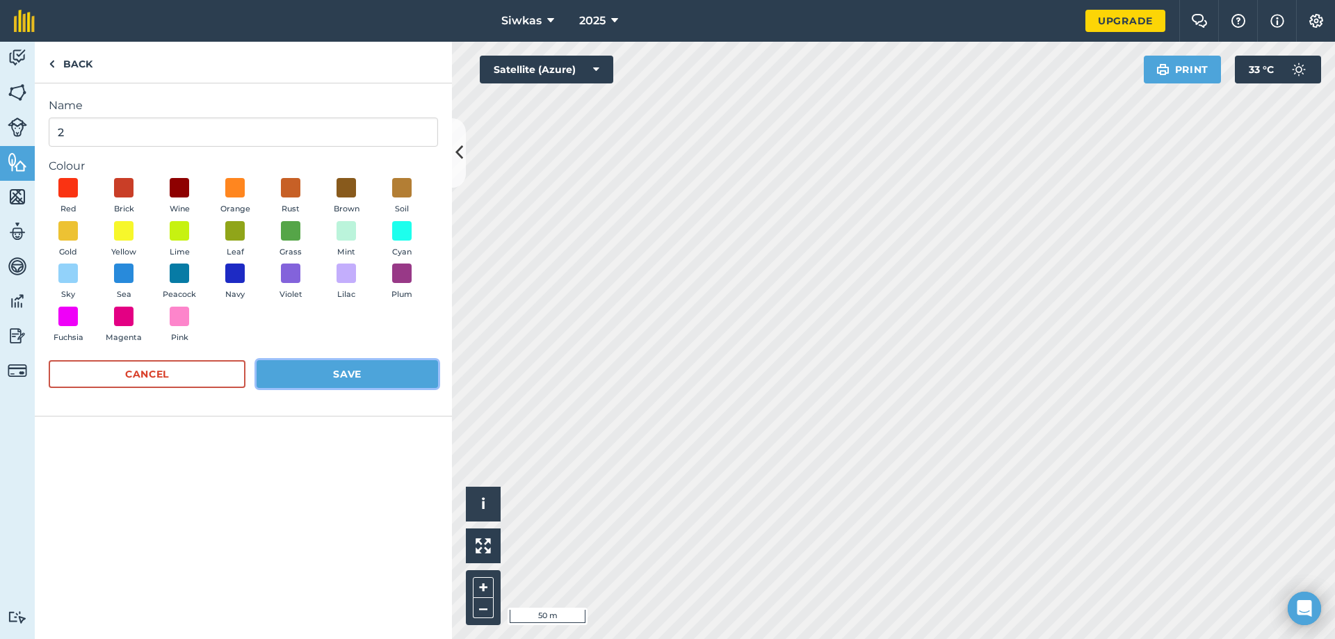
click at [336, 377] on button "Save" at bounding box center [347, 374] width 181 height 28
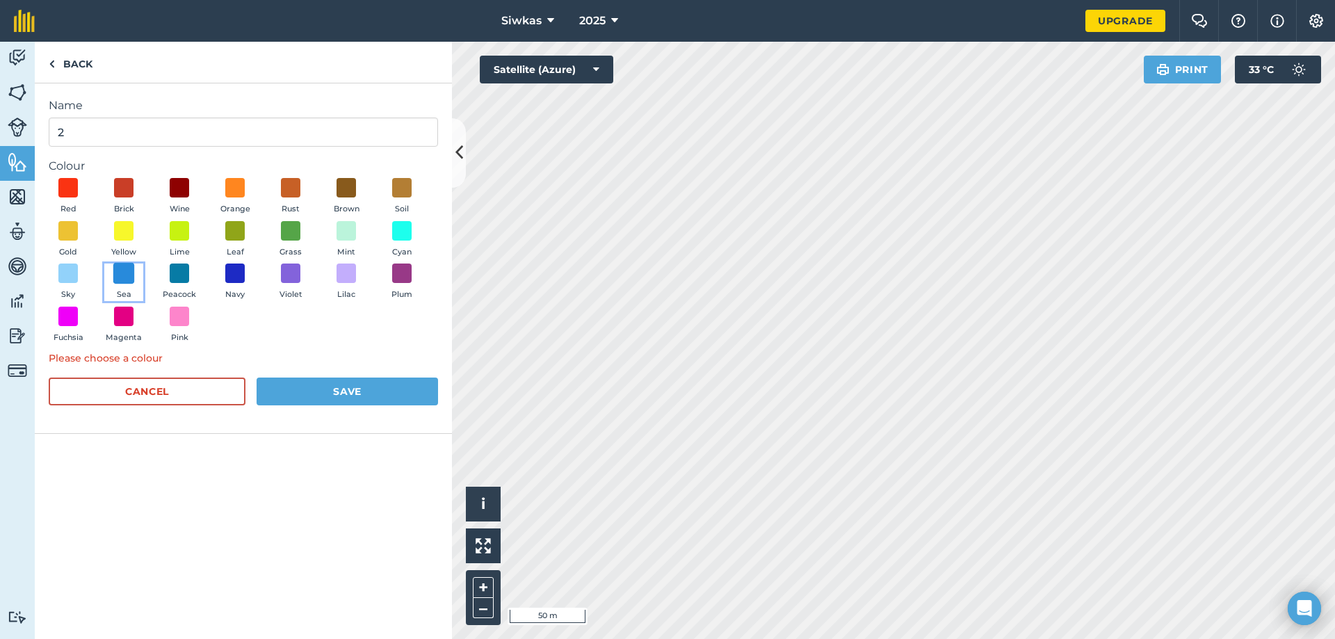
click at [129, 278] on span at bounding box center [124, 274] width 22 height 22
click at [361, 393] on button "Save" at bounding box center [347, 391] width 181 height 28
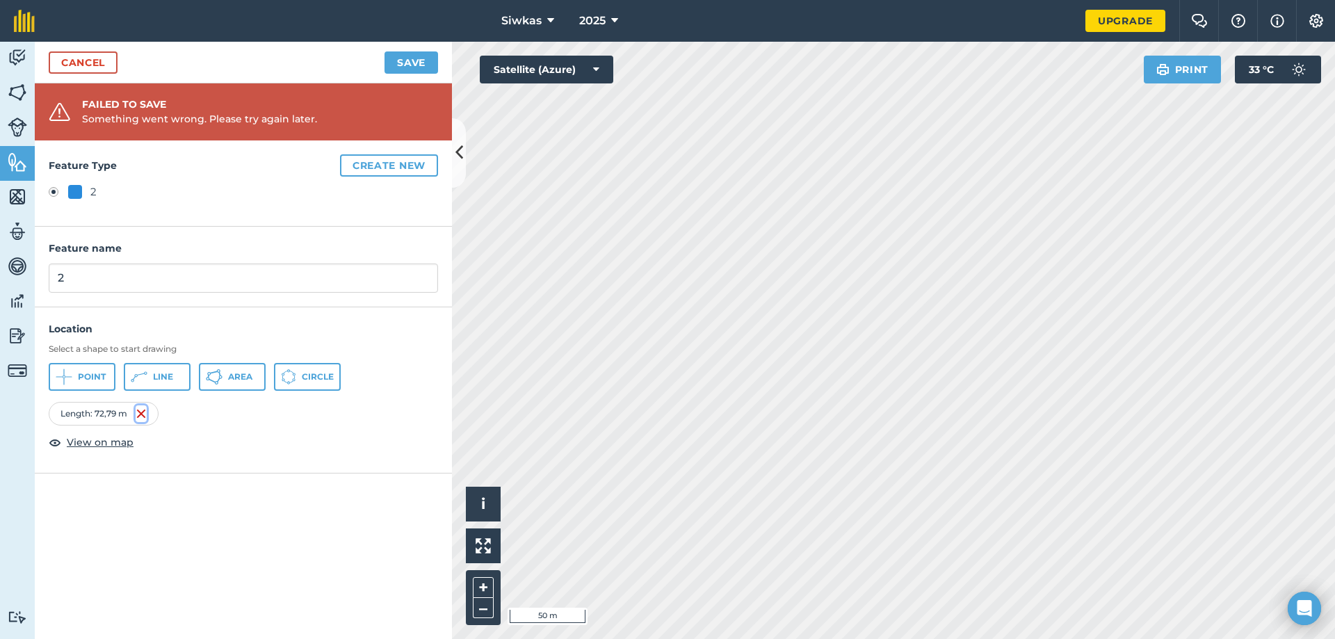
click at [138, 415] on img at bounding box center [141, 413] width 11 height 17
click at [141, 411] on p "No location set" at bounding box center [243, 412] width 389 height 21
click at [104, 412] on em "No location set" at bounding box center [86, 409] width 75 height 13
drag, startPoint x: 54, startPoint y: 431, endPoint x: 109, endPoint y: 430, distance: 55.6
click at [109, 430] on p "*Required" at bounding box center [243, 436] width 417 height 26
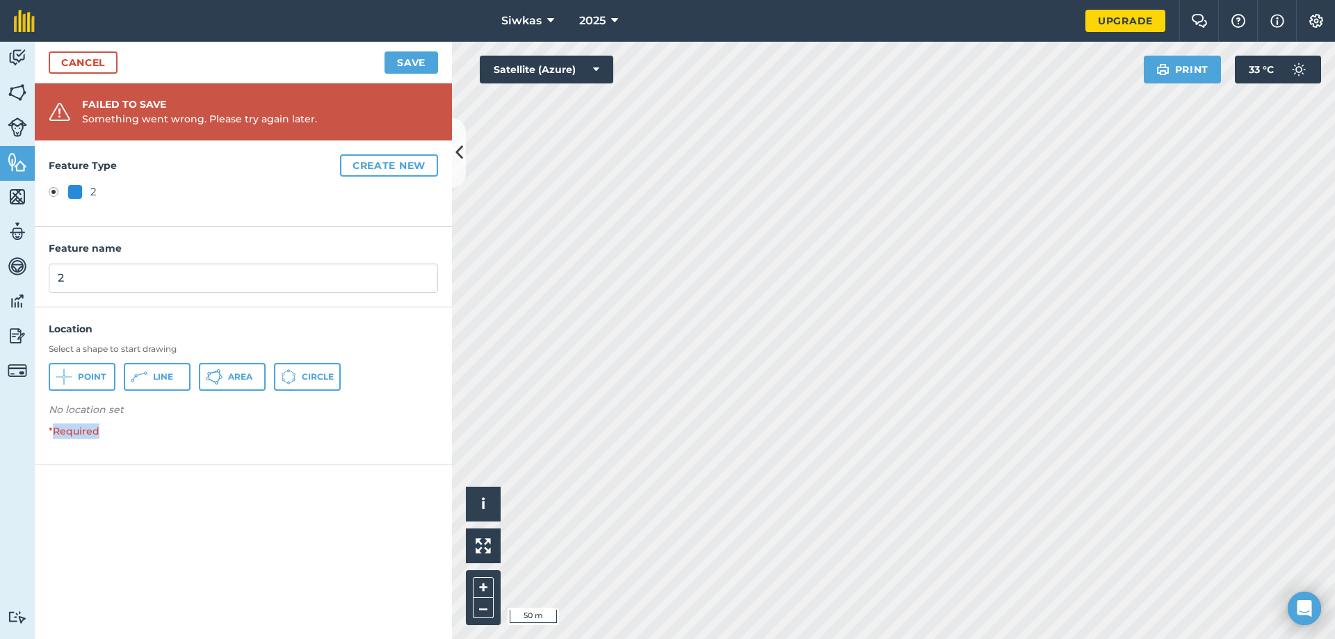
click at [100, 405] on div at bounding box center [100, 405] width 0 height 0
click at [231, 638] on div "Close" at bounding box center [667, 639] width 1335 height 0
click at [72, 373] on icon at bounding box center [64, 376] width 17 height 17
click at [420, 60] on button "Save" at bounding box center [411, 62] width 54 height 22
click at [417, 65] on button "Save" at bounding box center [411, 62] width 54 height 22
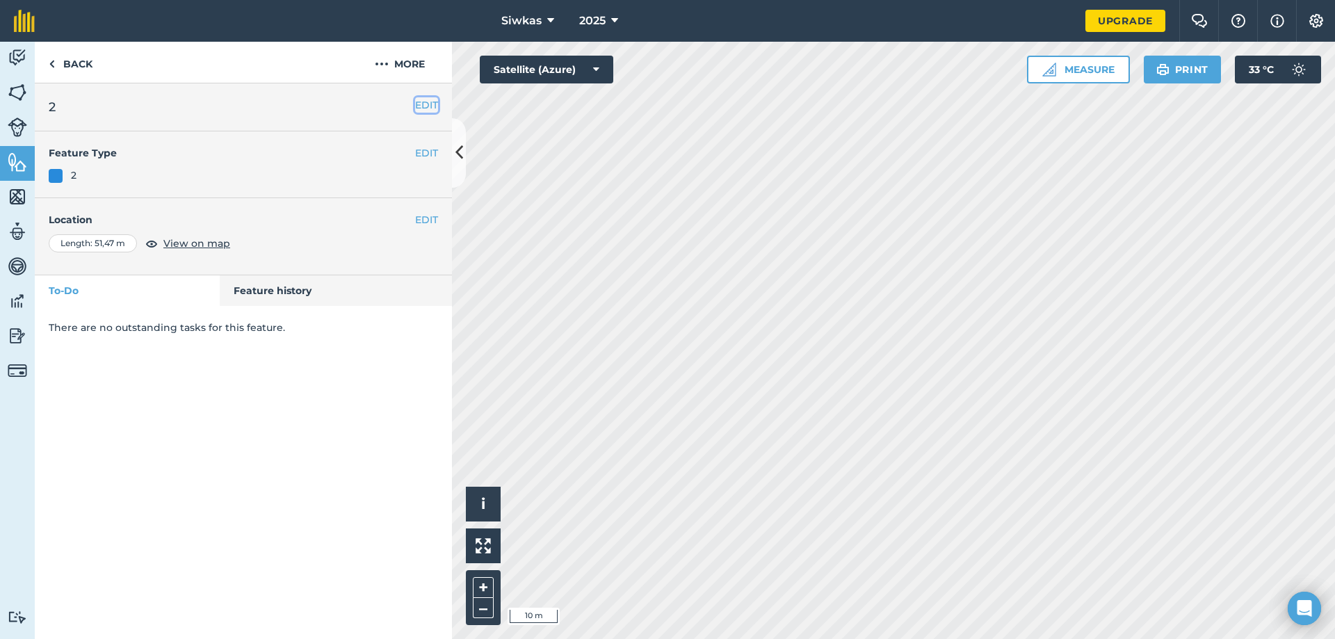
click at [425, 100] on button "EDIT" at bounding box center [426, 104] width 23 height 15
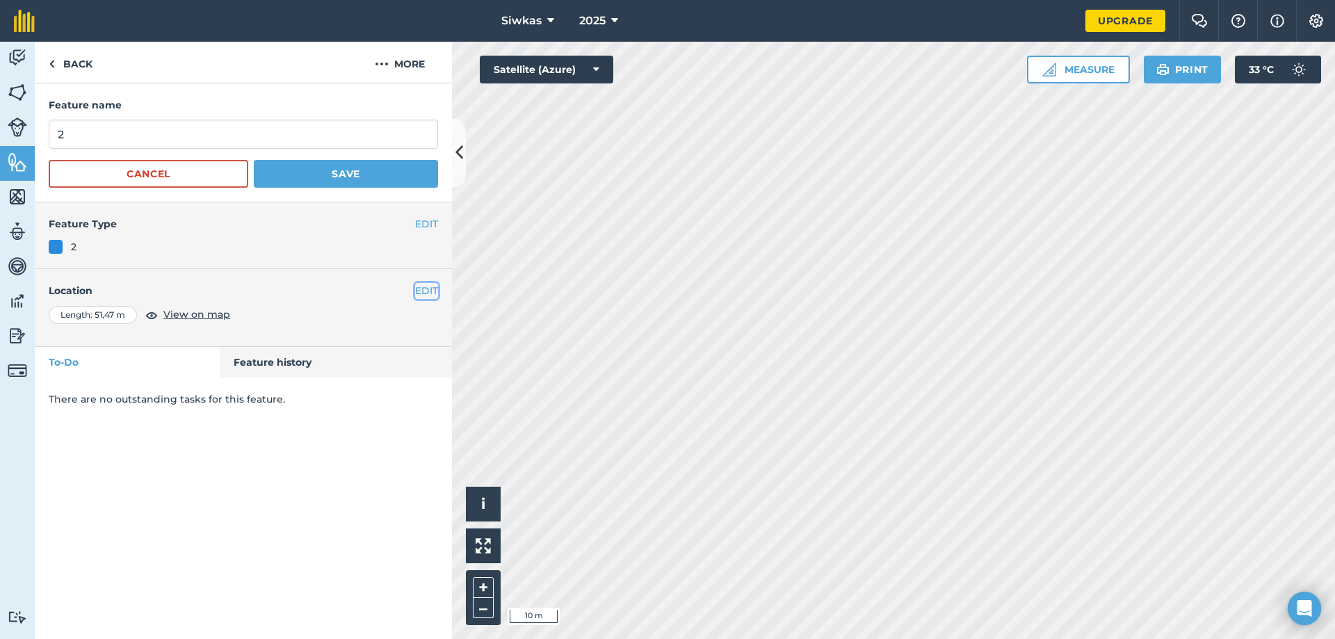
click at [429, 292] on button "EDIT" at bounding box center [426, 290] width 23 height 15
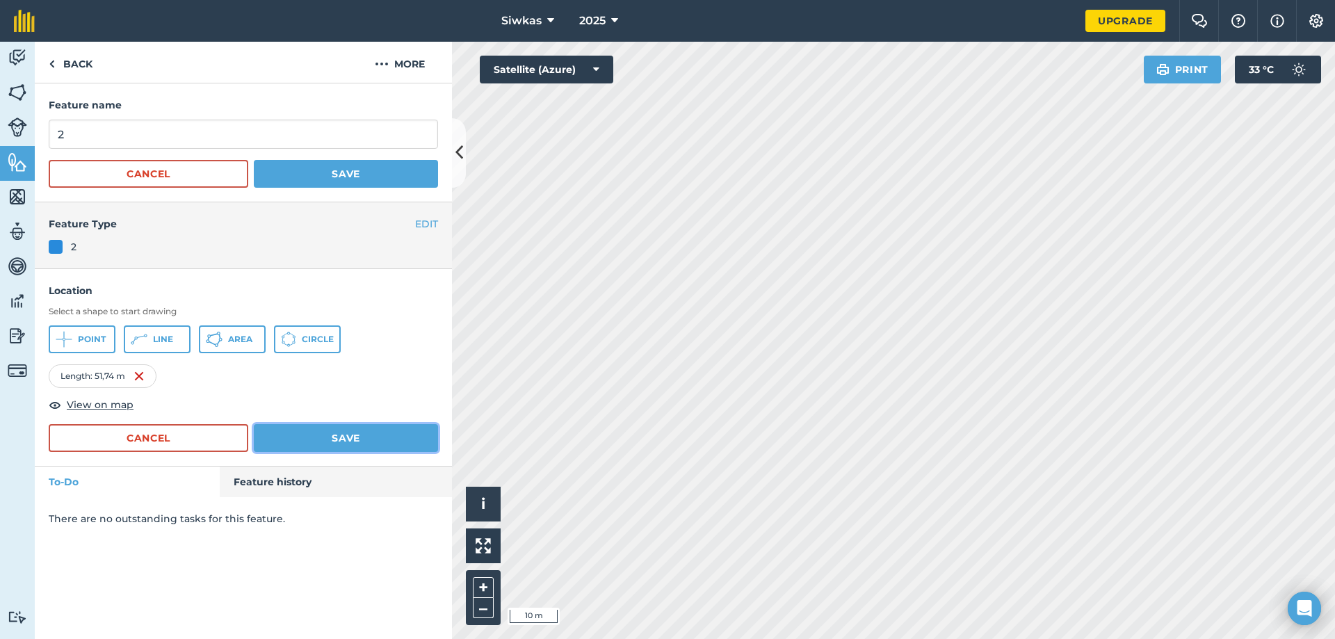
click at [386, 430] on button "Save" at bounding box center [346, 438] width 184 height 28
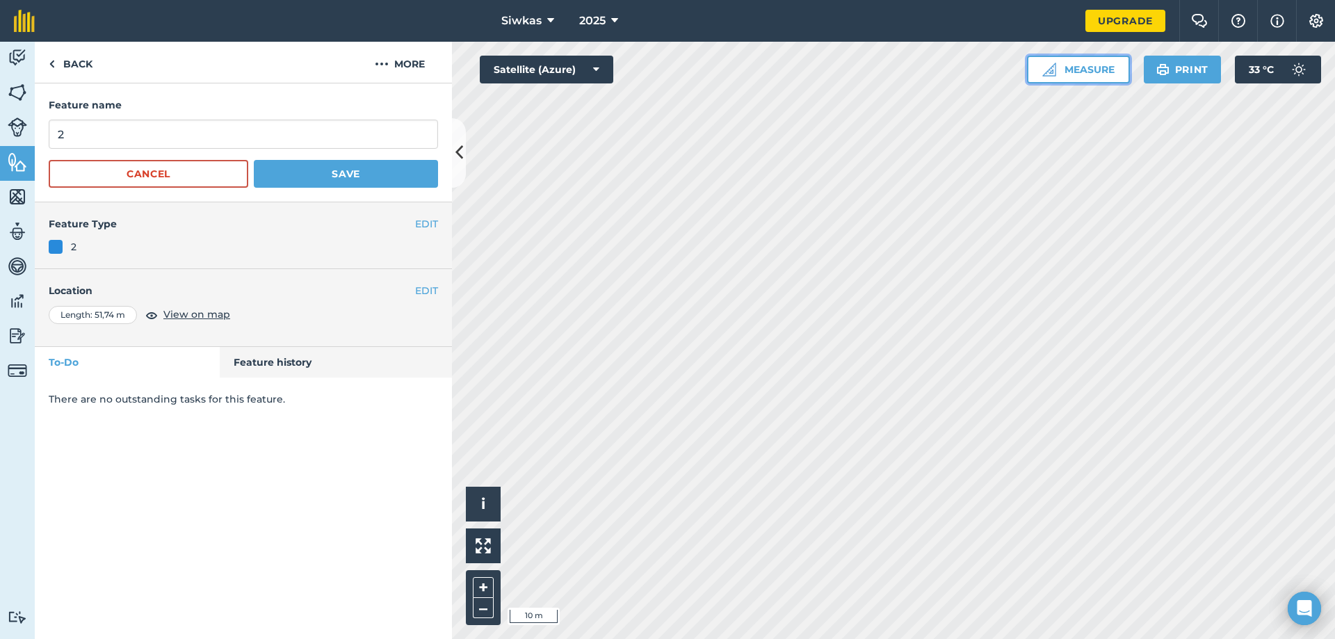
click at [1087, 63] on button "Measure" at bounding box center [1078, 70] width 103 height 28
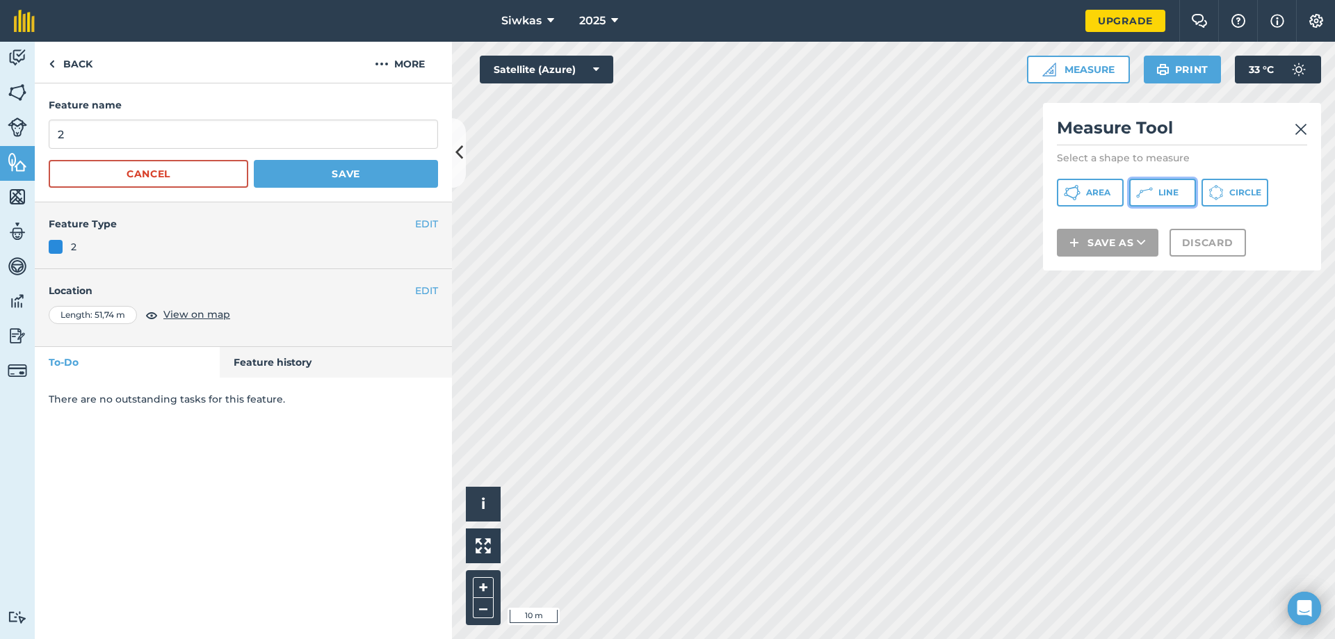
click at [1156, 193] on button "Line" at bounding box center [1162, 193] width 67 height 28
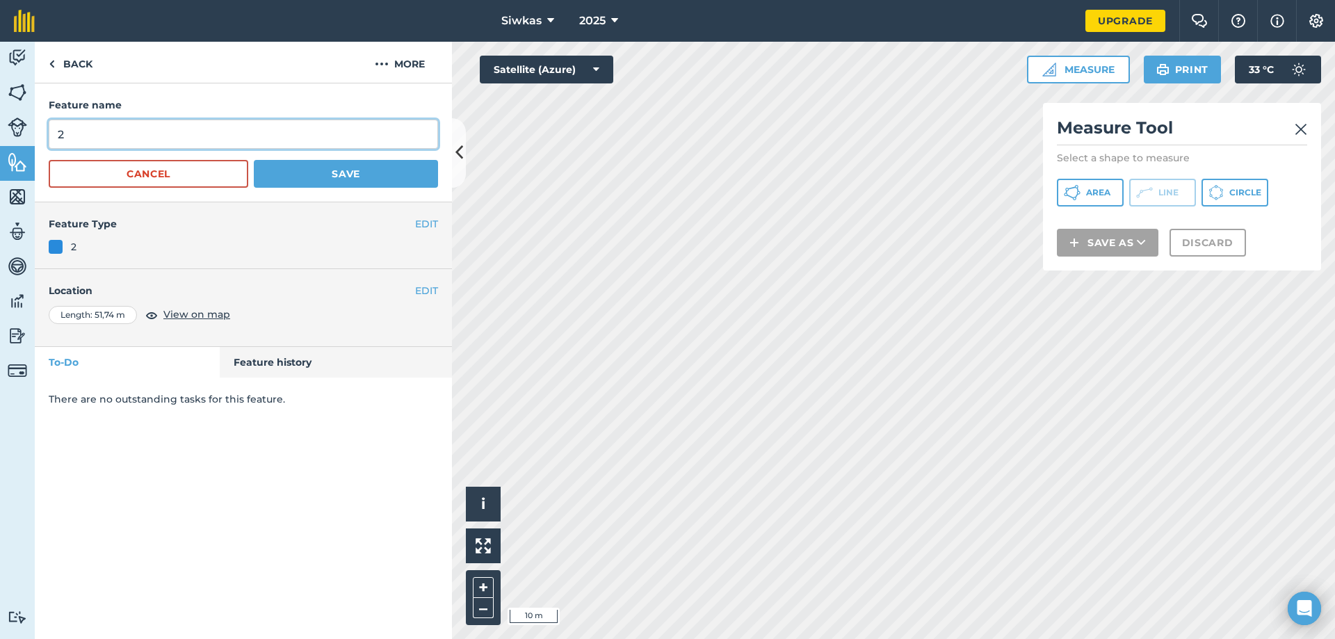
click at [240, 138] on input "2" at bounding box center [243, 134] width 389 height 29
type input "1"
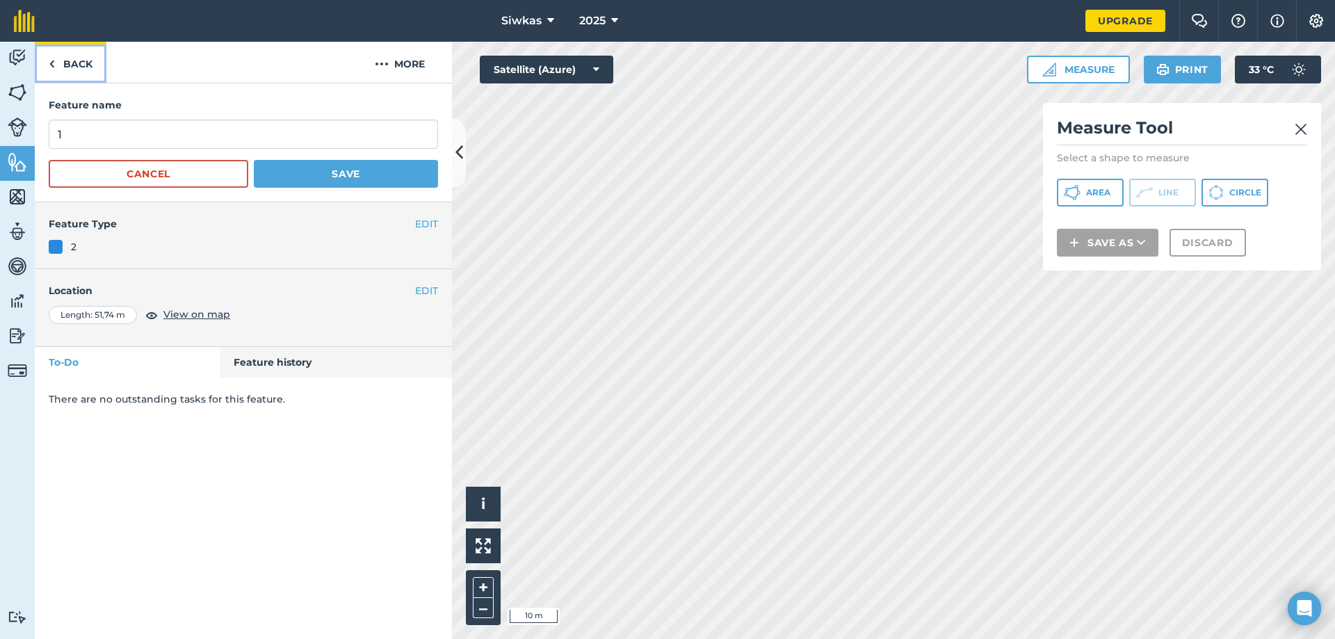
click at [51, 65] on img at bounding box center [52, 64] width 6 height 17
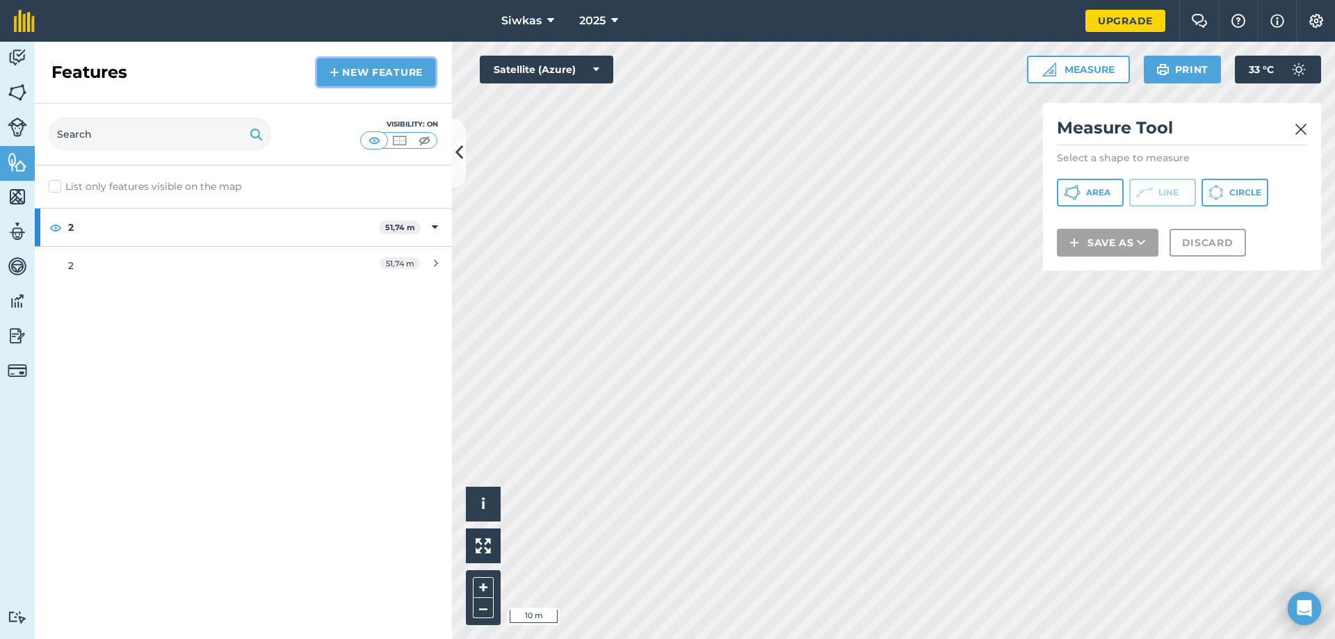
click at [350, 69] on link "New feature" at bounding box center [376, 72] width 118 height 28
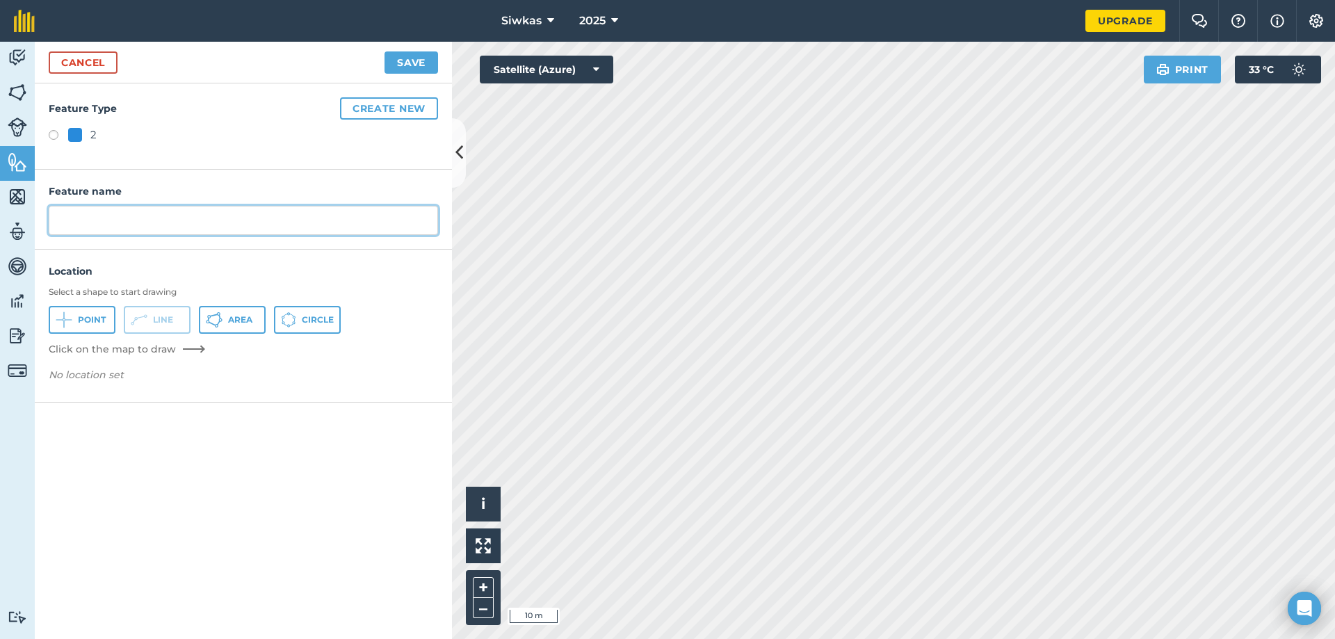
click at [152, 231] on input "text" at bounding box center [243, 220] width 389 height 29
click at [212, 222] on input "text" at bounding box center [243, 220] width 389 height 29
type input "1"
click at [401, 65] on button "Save" at bounding box center [411, 62] width 54 height 22
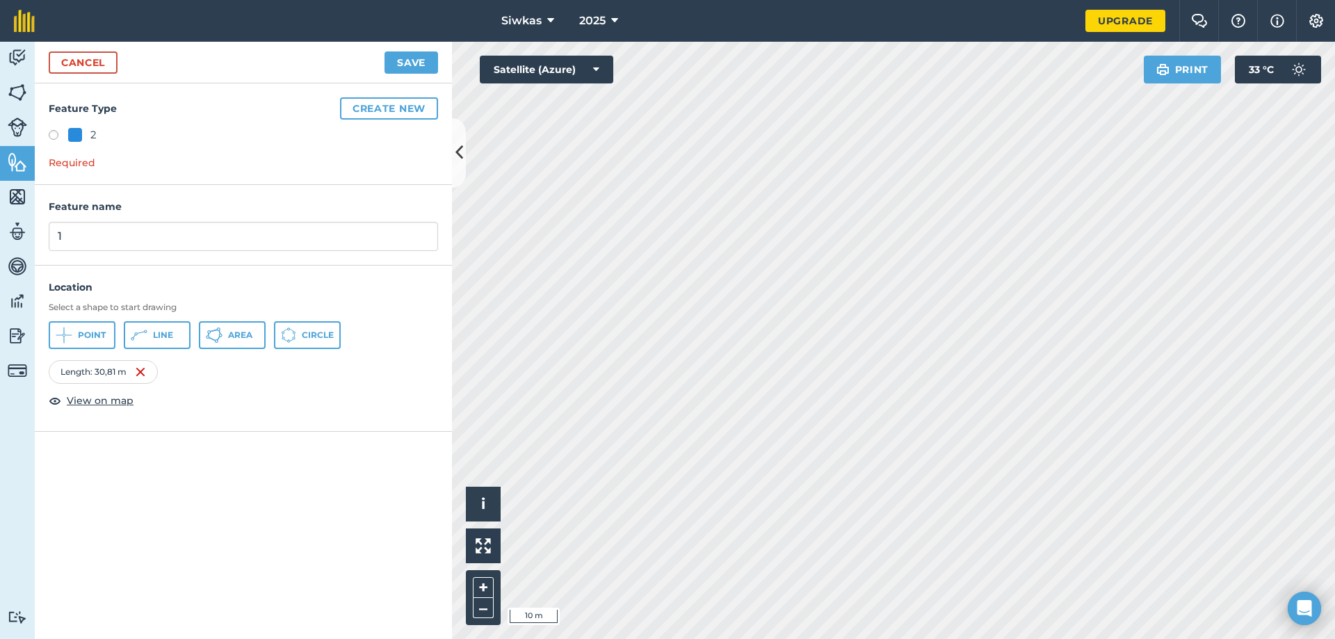
click at [94, 122] on div "Feature Type Create new 2 Required" at bounding box center [243, 133] width 417 height 101
click at [377, 97] on button "Create new" at bounding box center [389, 108] width 98 height 22
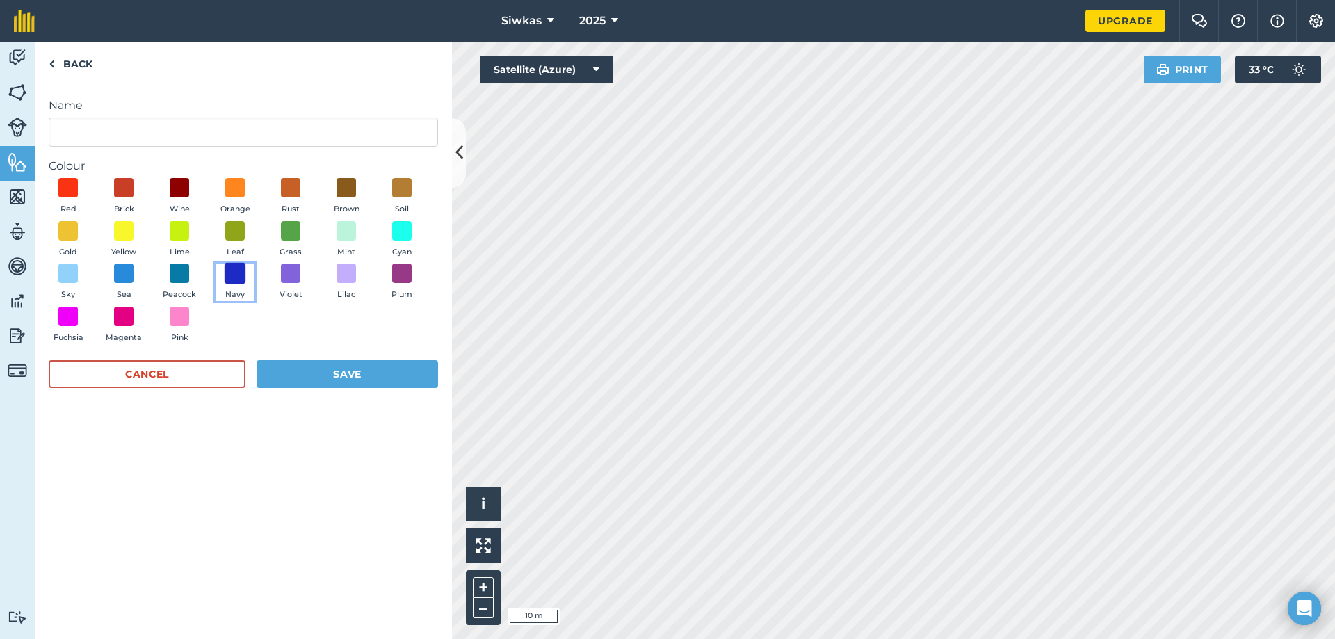
click at [231, 279] on span at bounding box center [236, 274] width 22 height 22
drag, startPoint x: 106, startPoint y: 271, endPoint x: 170, endPoint y: 184, distance: 108.0
click at [109, 270] on button "Sea" at bounding box center [123, 282] width 39 height 38
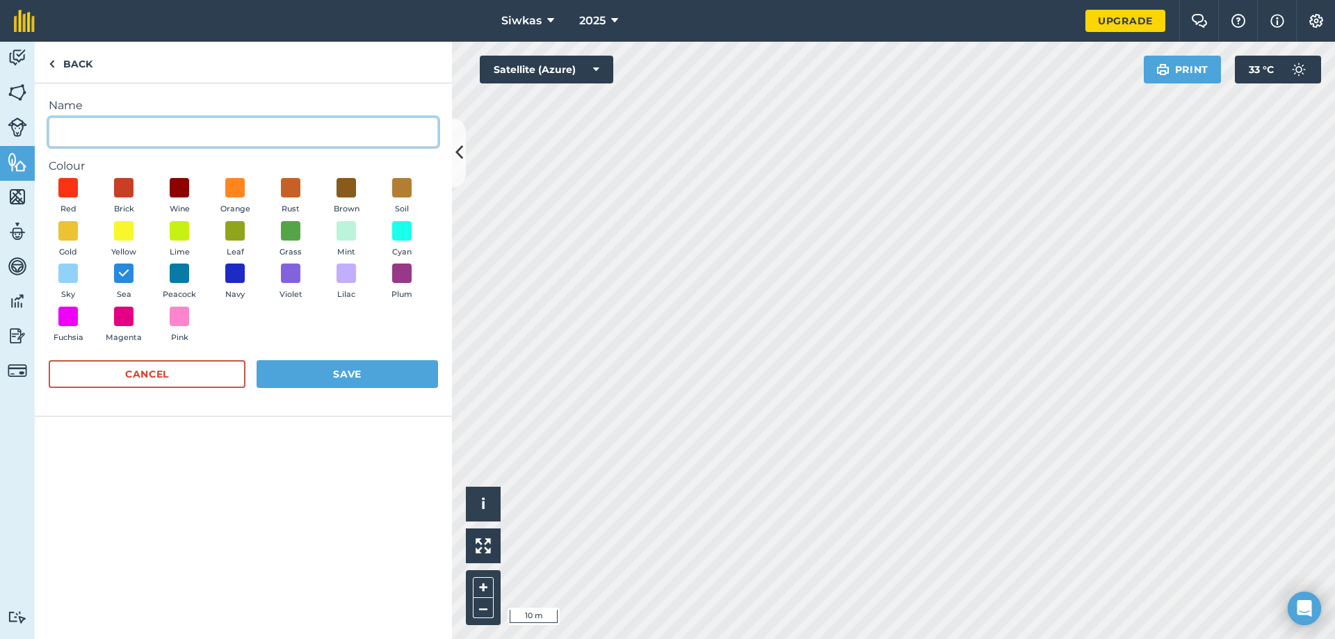
click at [216, 120] on input "Name" at bounding box center [243, 131] width 389 height 29
type input "1"
click at [49, 178] on button "Red" at bounding box center [68, 197] width 39 height 38
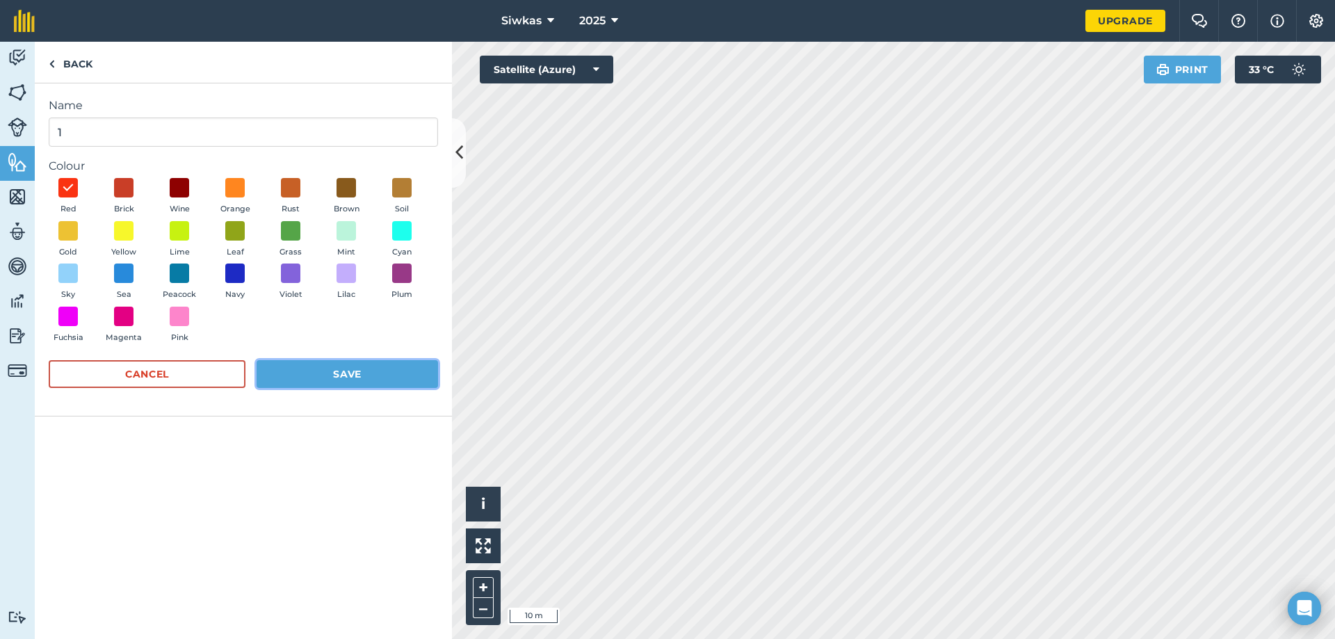
click at [319, 375] on button "Save" at bounding box center [347, 374] width 181 height 28
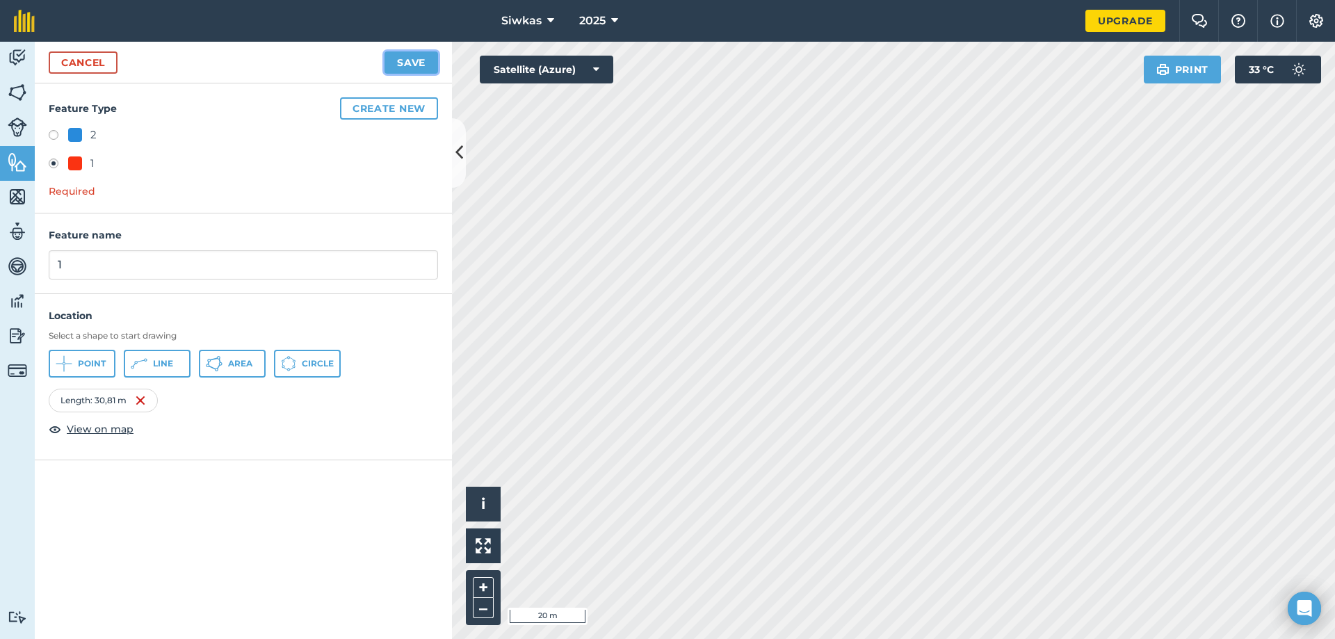
click at [421, 52] on button "Save" at bounding box center [411, 62] width 54 height 22
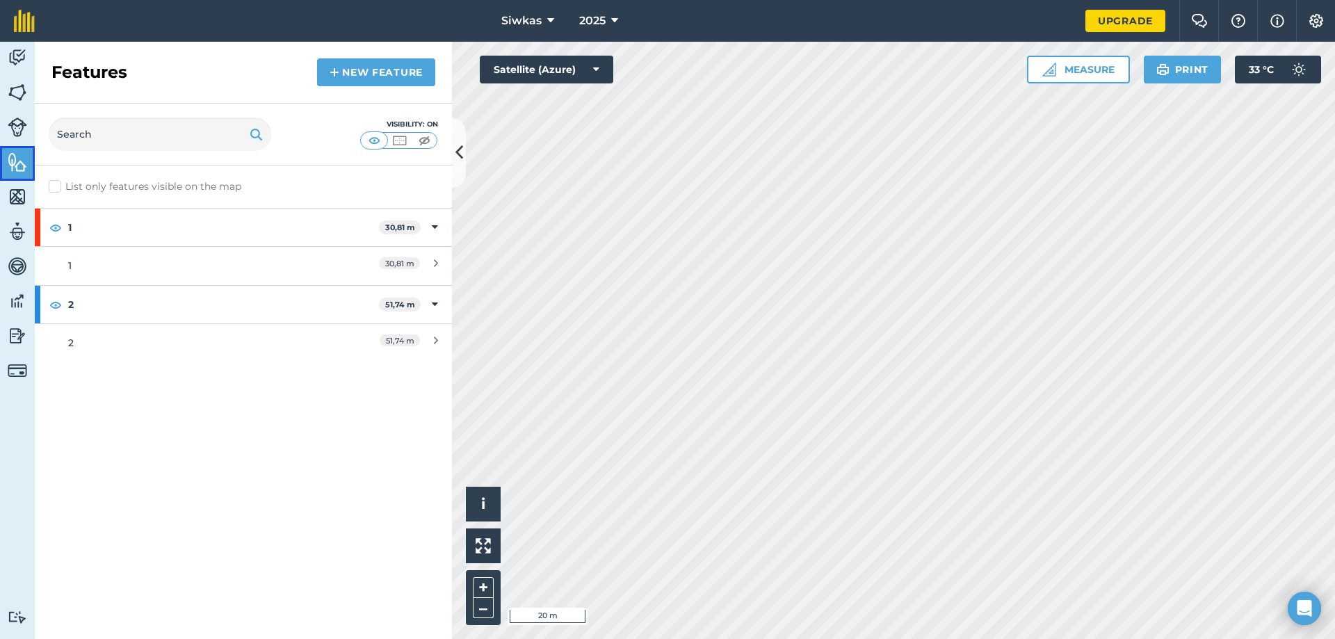
click at [10, 170] on img at bounding box center [17, 162] width 19 height 21
click at [375, 68] on link "New feature" at bounding box center [376, 72] width 118 height 28
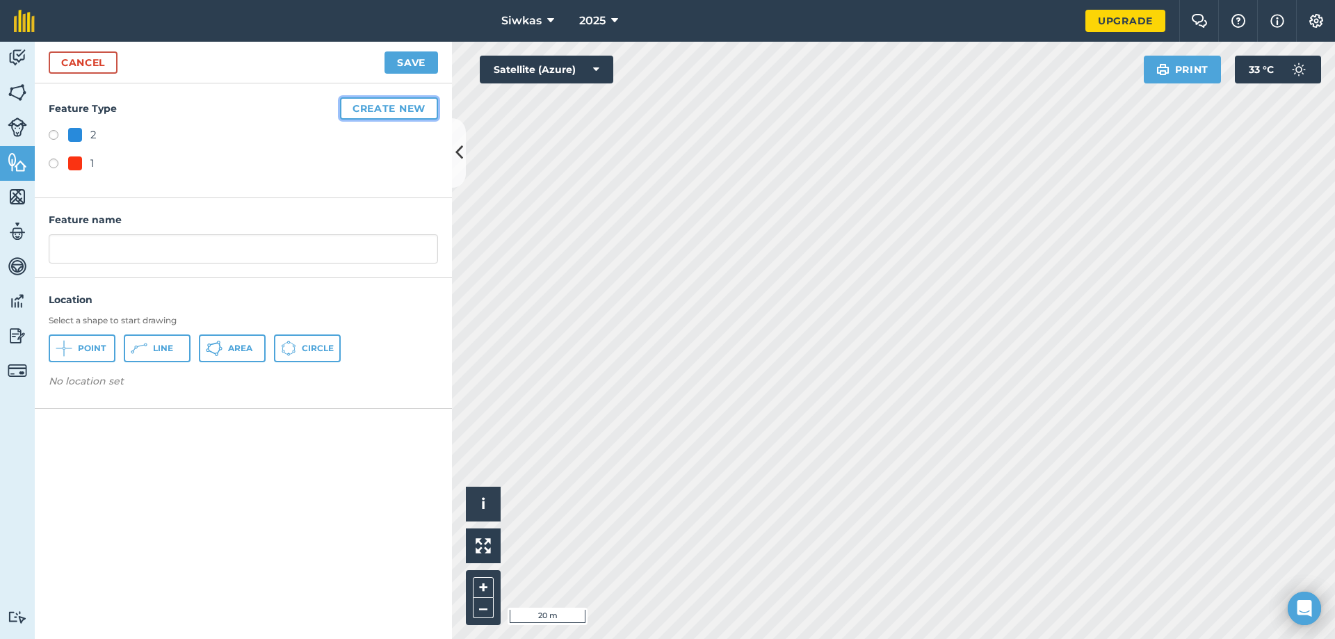
click at [402, 100] on button "Create new" at bounding box center [389, 108] width 98 height 22
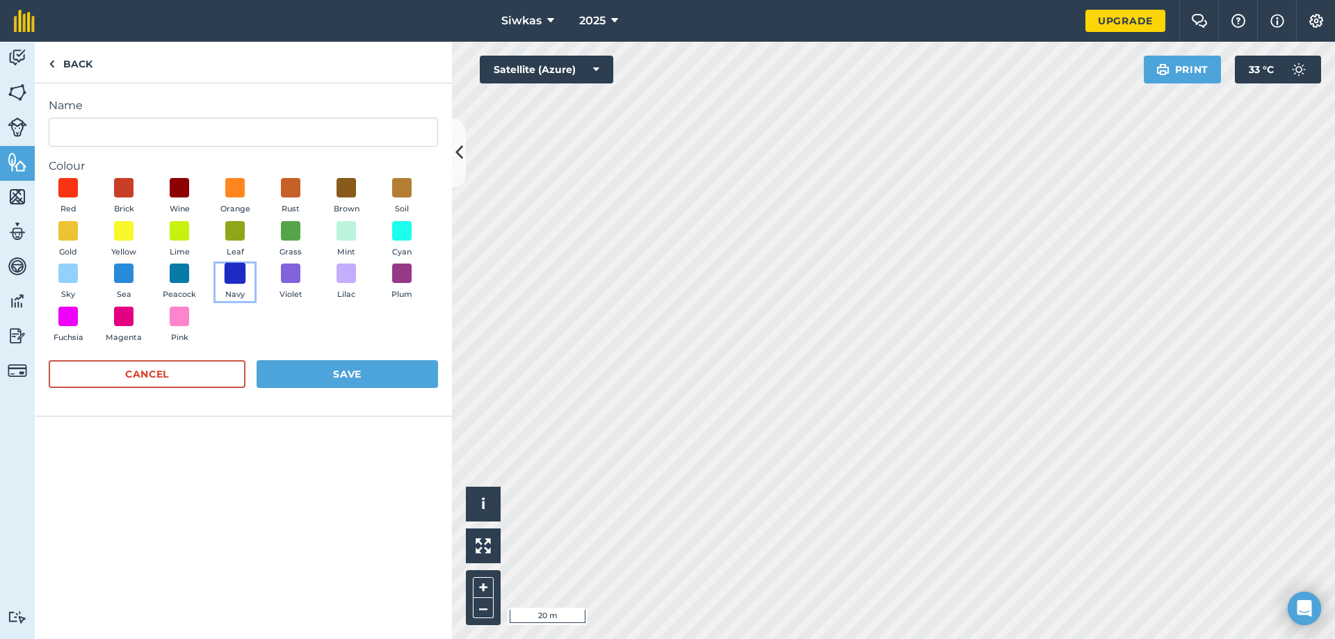
click at [229, 276] on span at bounding box center [236, 274] width 22 height 22
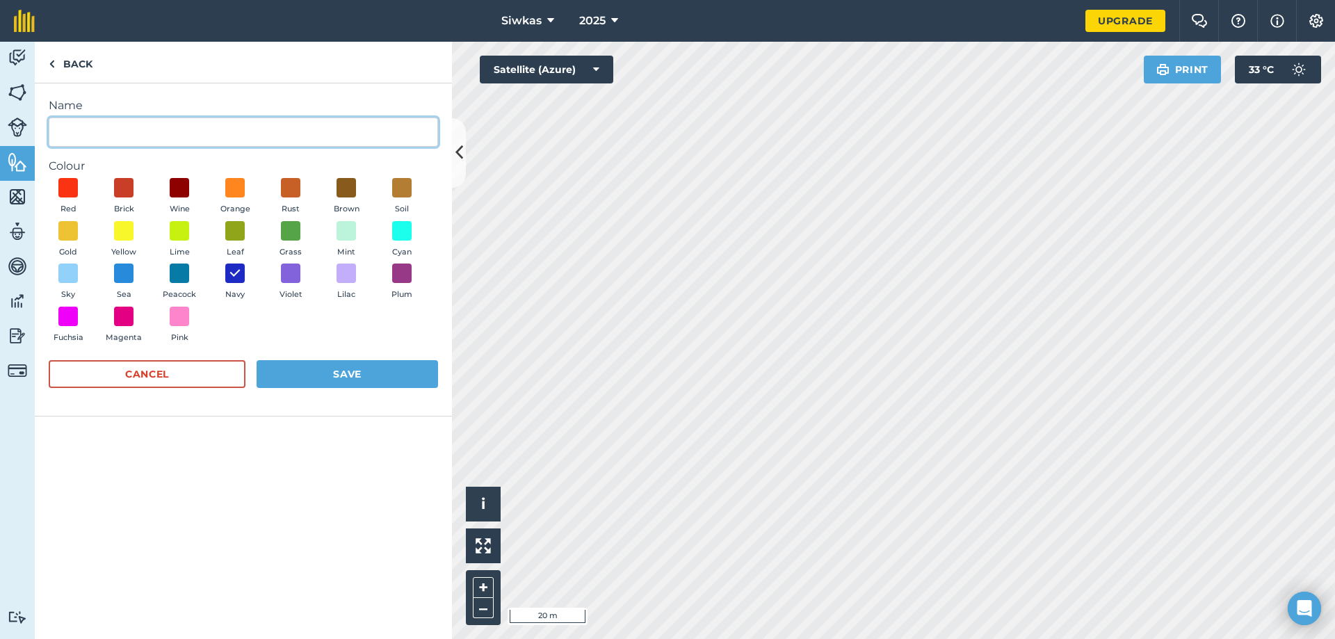
click at [206, 143] on input "Name" at bounding box center [243, 131] width 389 height 29
type input "3"
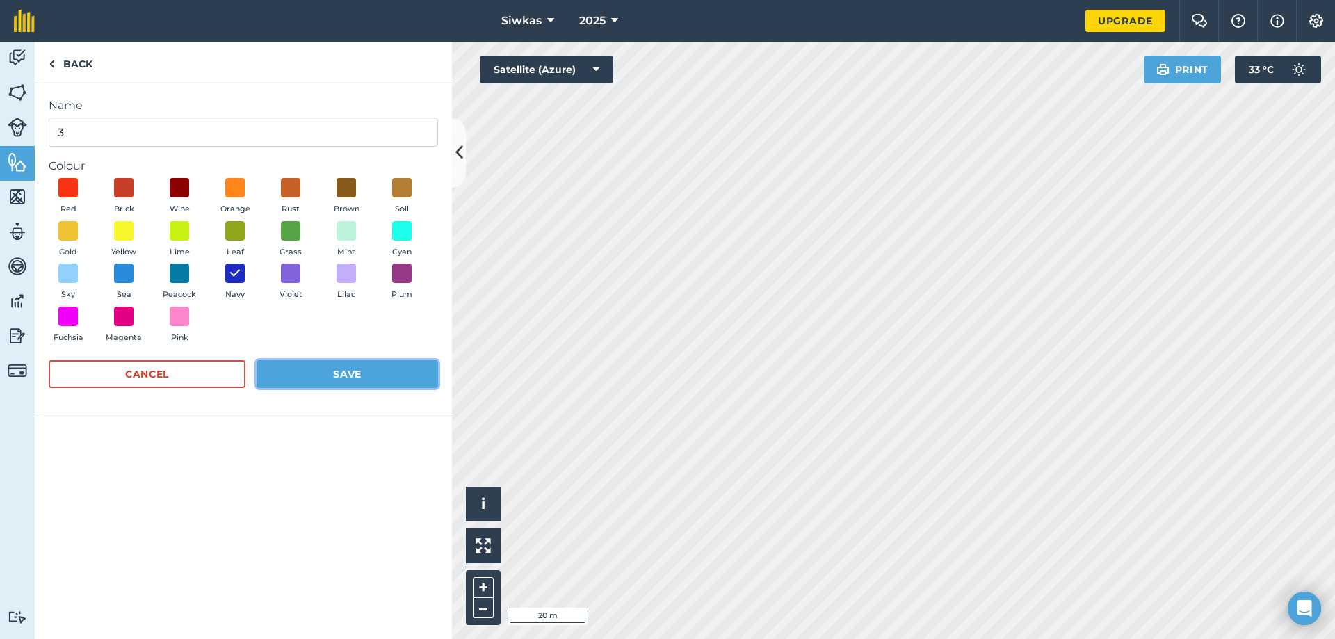
click at [329, 369] on button "Save" at bounding box center [347, 374] width 181 height 28
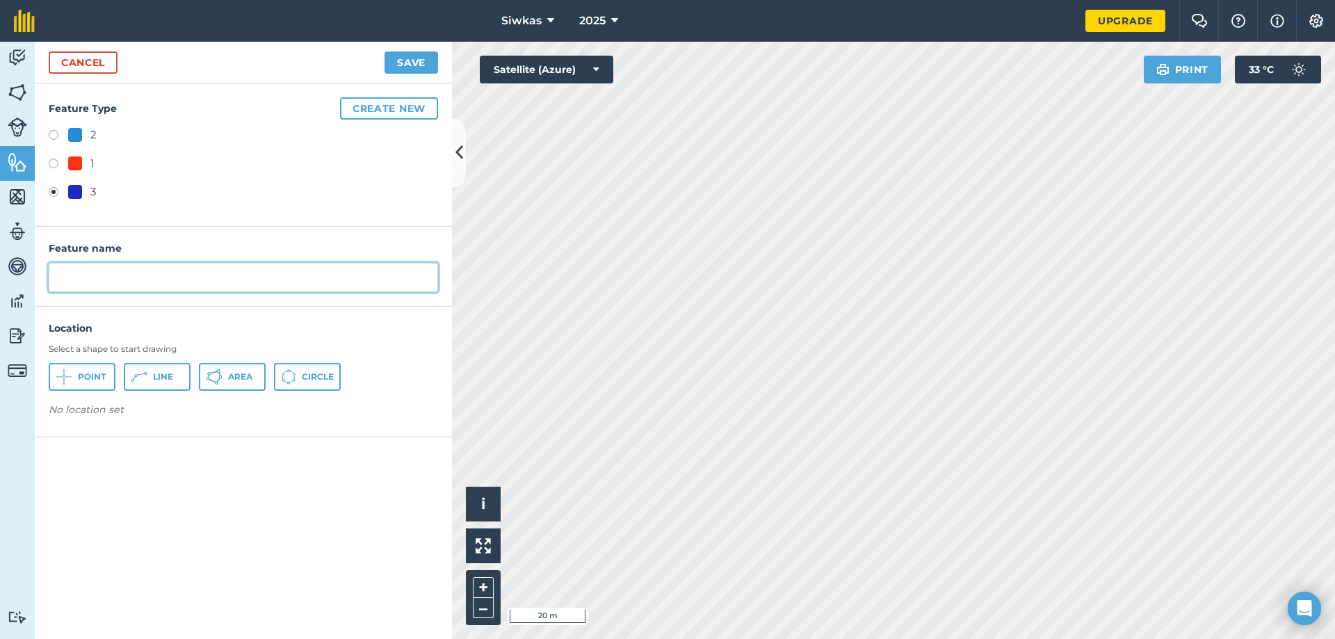
click at [116, 277] on input "text" at bounding box center [243, 277] width 389 height 29
type input "3"
click at [72, 380] on icon at bounding box center [64, 376] width 17 height 17
click at [416, 58] on button "Save" at bounding box center [411, 62] width 54 height 22
click at [409, 59] on button "Save" at bounding box center [411, 62] width 54 height 22
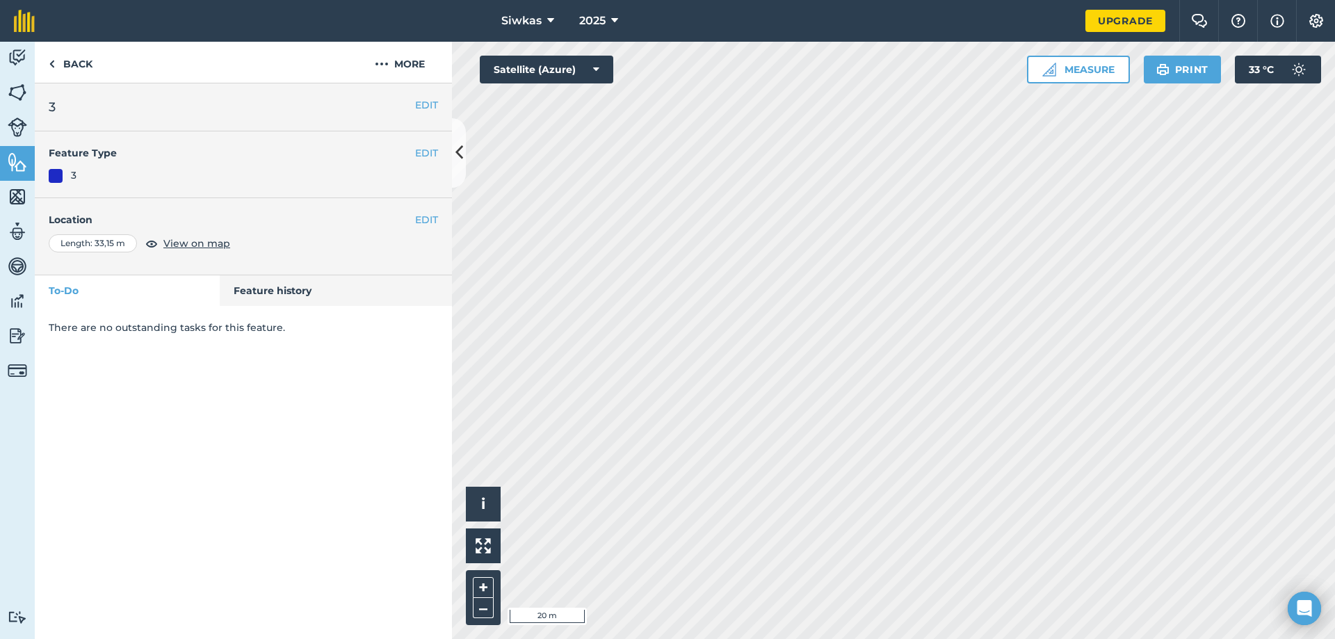
click at [264, 177] on div "3" at bounding box center [243, 175] width 389 height 15
drag, startPoint x: 17, startPoint y: 120, endPoint x: 14, endPoint y: 107, distance: 13.0
click at [18, 120] on img at bounding box center [17, 126] width 19 height 19
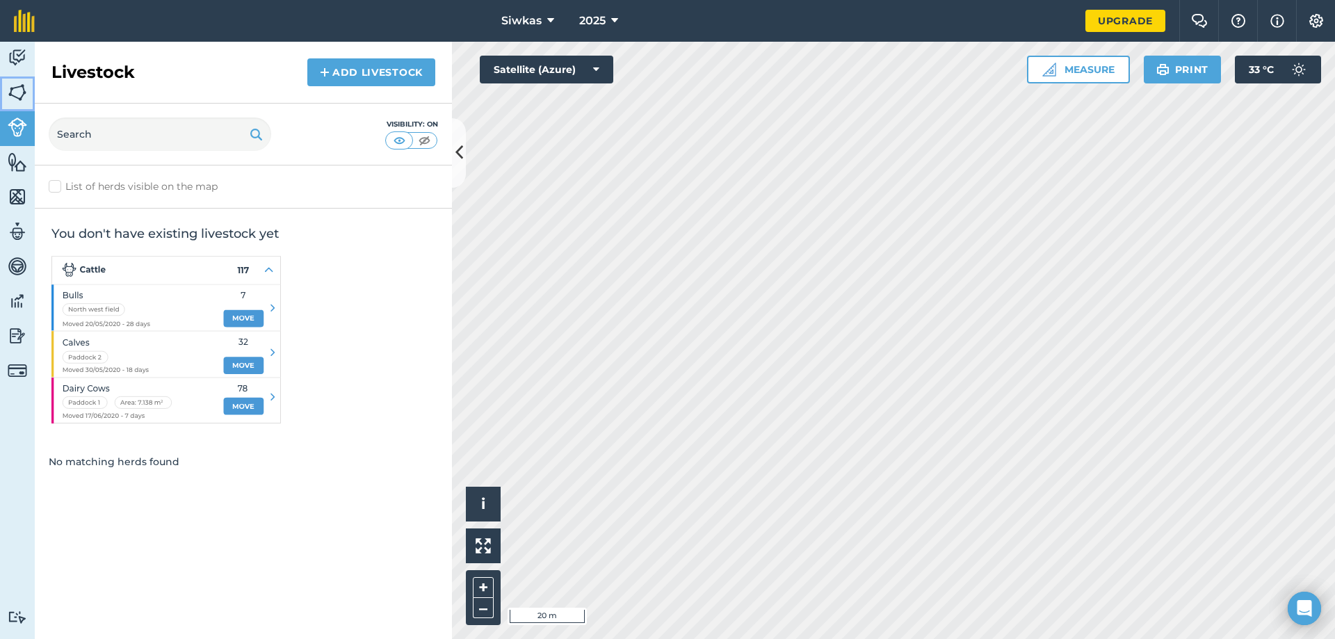
click at [10, 92] on img at bounding box center [17, 92] width 19 height 21
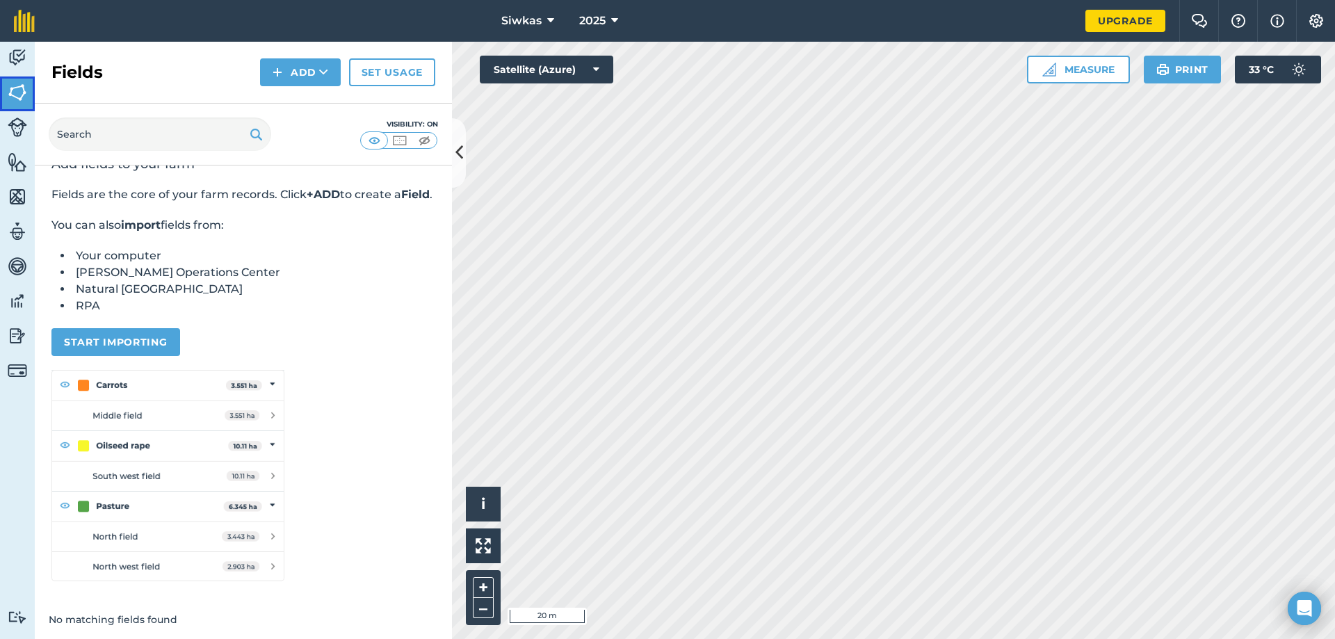
scroll to position [45, 0]
click at [0, 377] on link "Billing" at bounding box center [17, 372] width 35 height 35
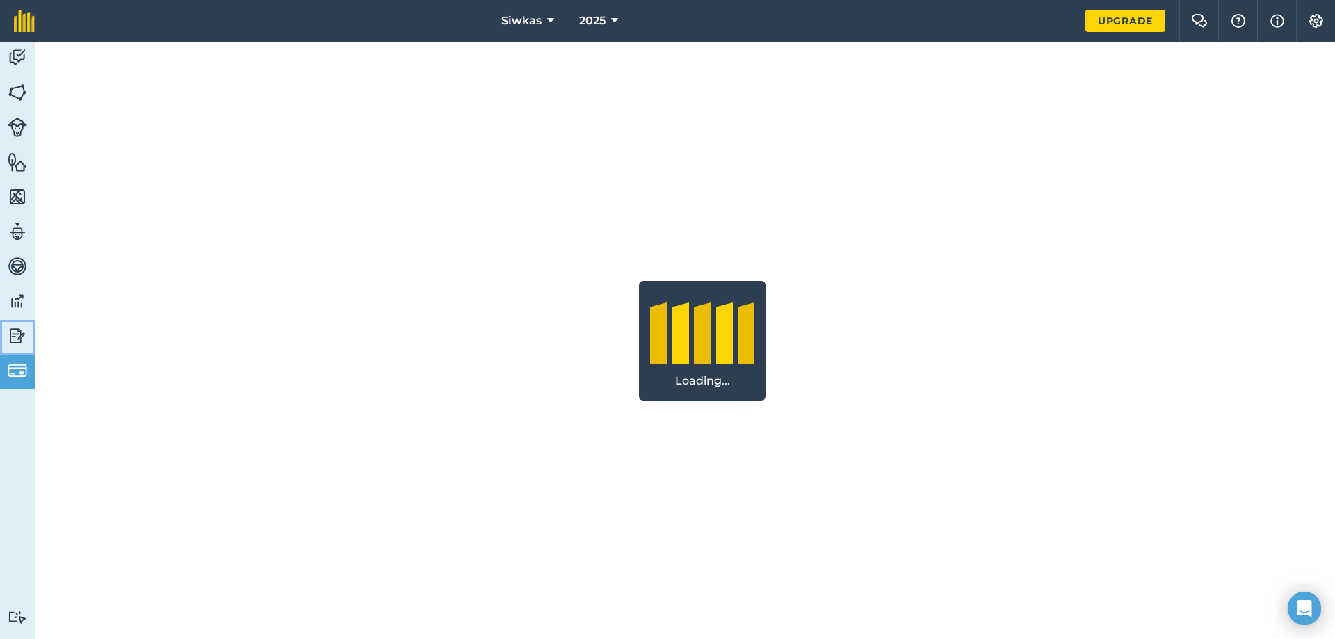
click at [11, 326] on img at bounding box center [17, 335] width 19 height 21
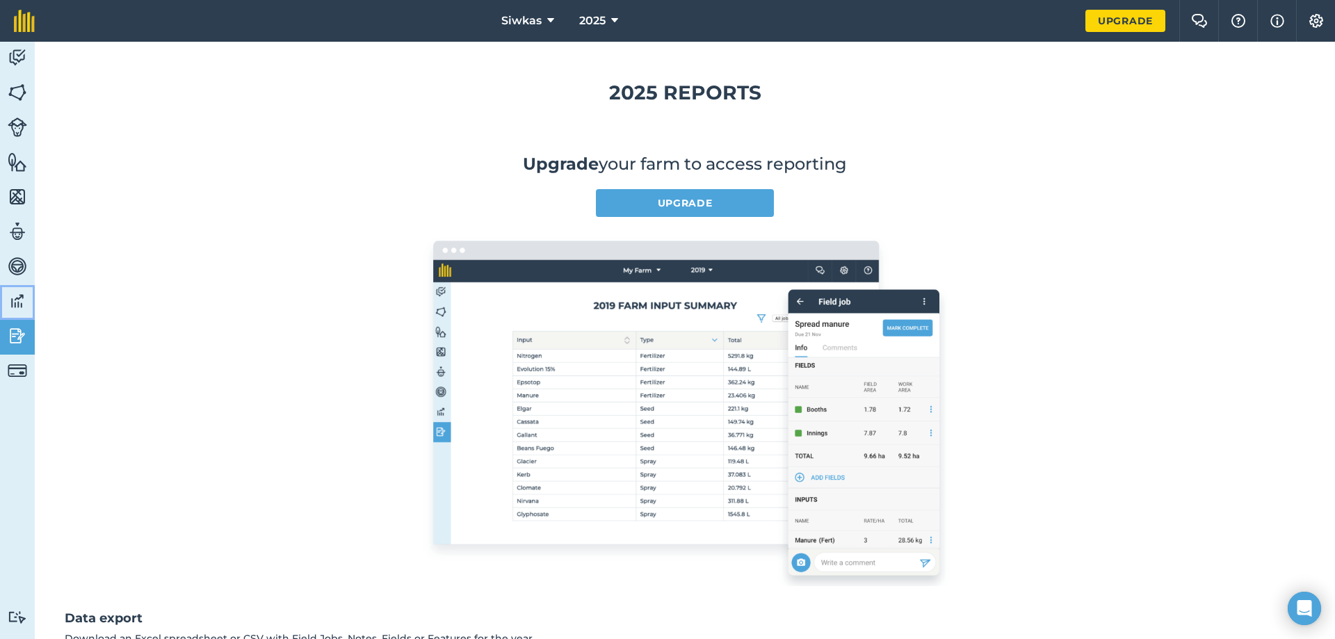
click at [10, 300] on img at bounding box center [17, 301] width 19 height 21
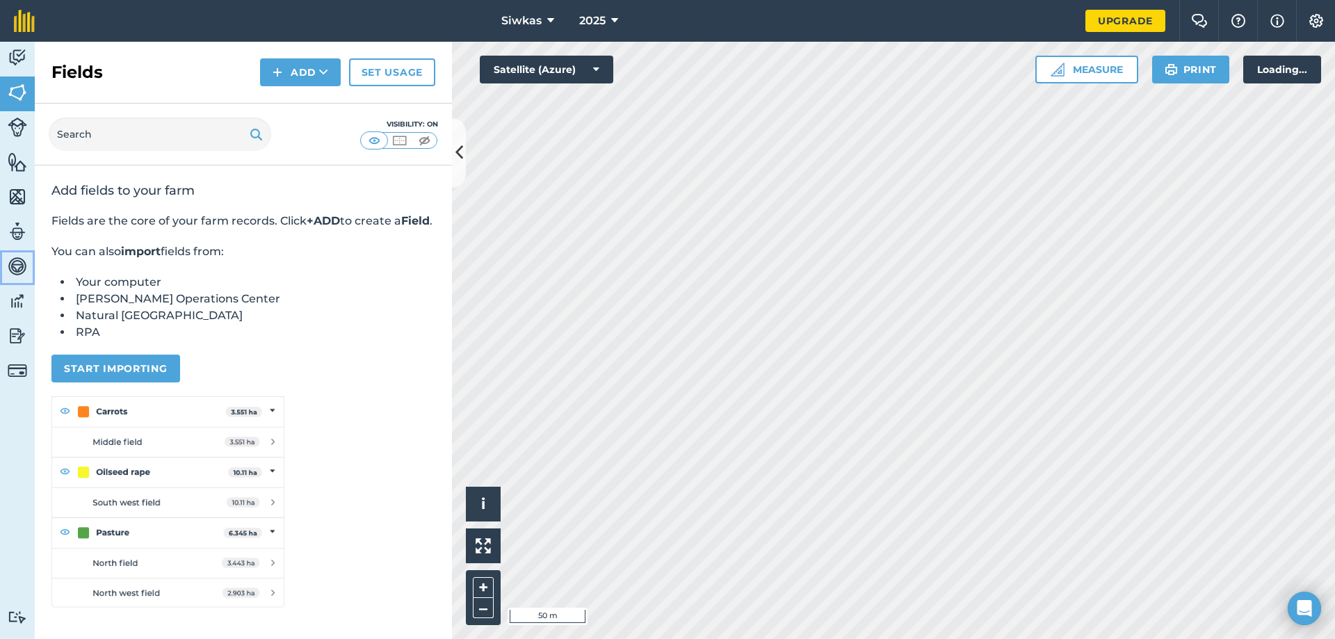
click at [12, 275] on img at bounding box center [17, 266] width 19 height 21
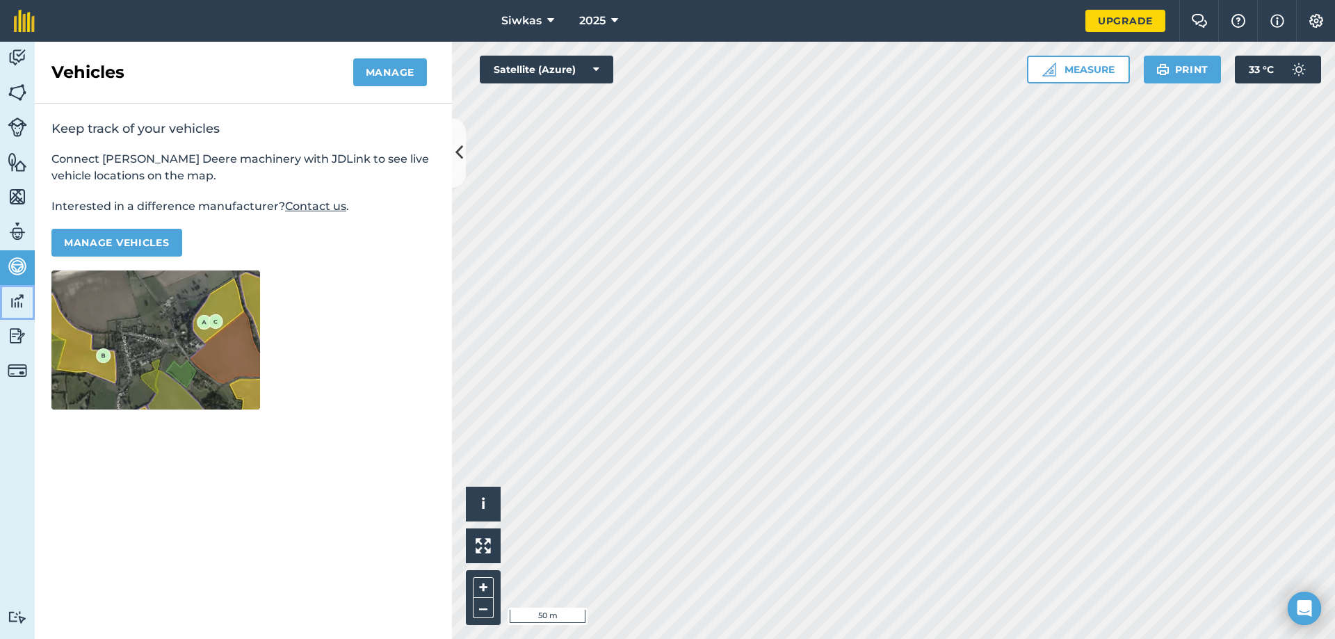
click at [15, 299] on img at bounding box center [17, 301] width 19 height 21
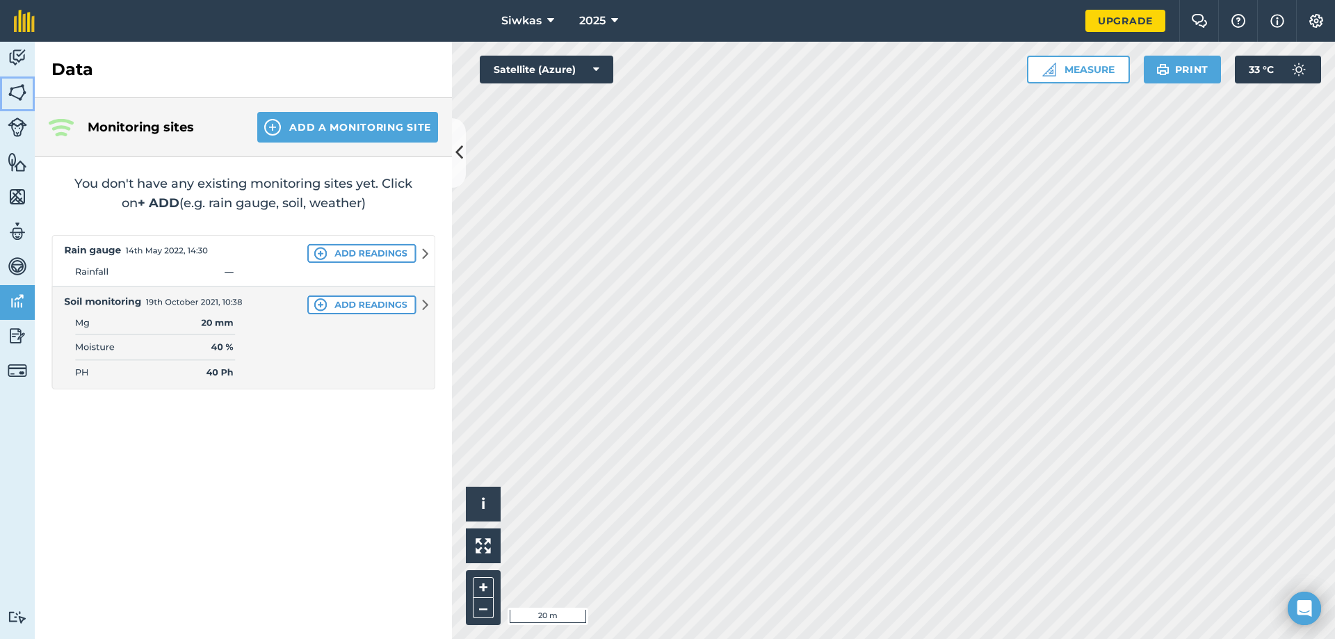
click at [22, 91] on img at bounding box center [17, 92] width 19 height 21
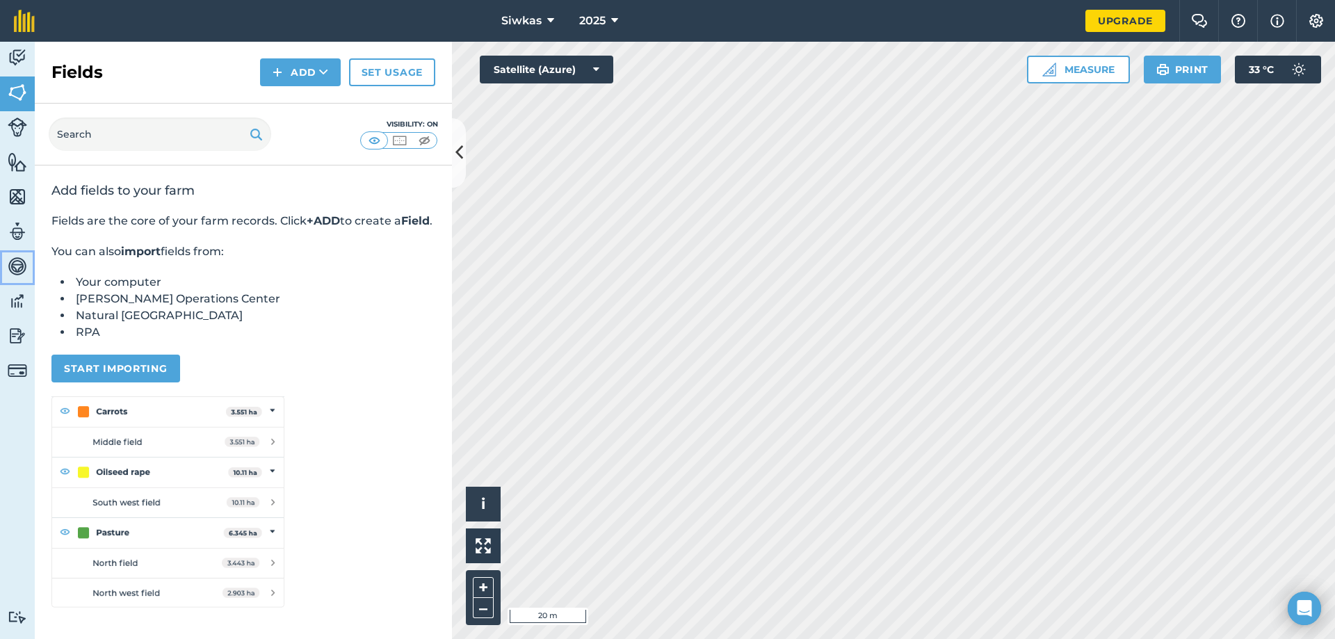
click at [3, 284] on link "Vehicles" at bounding box center [17, 267] width 35 height 35
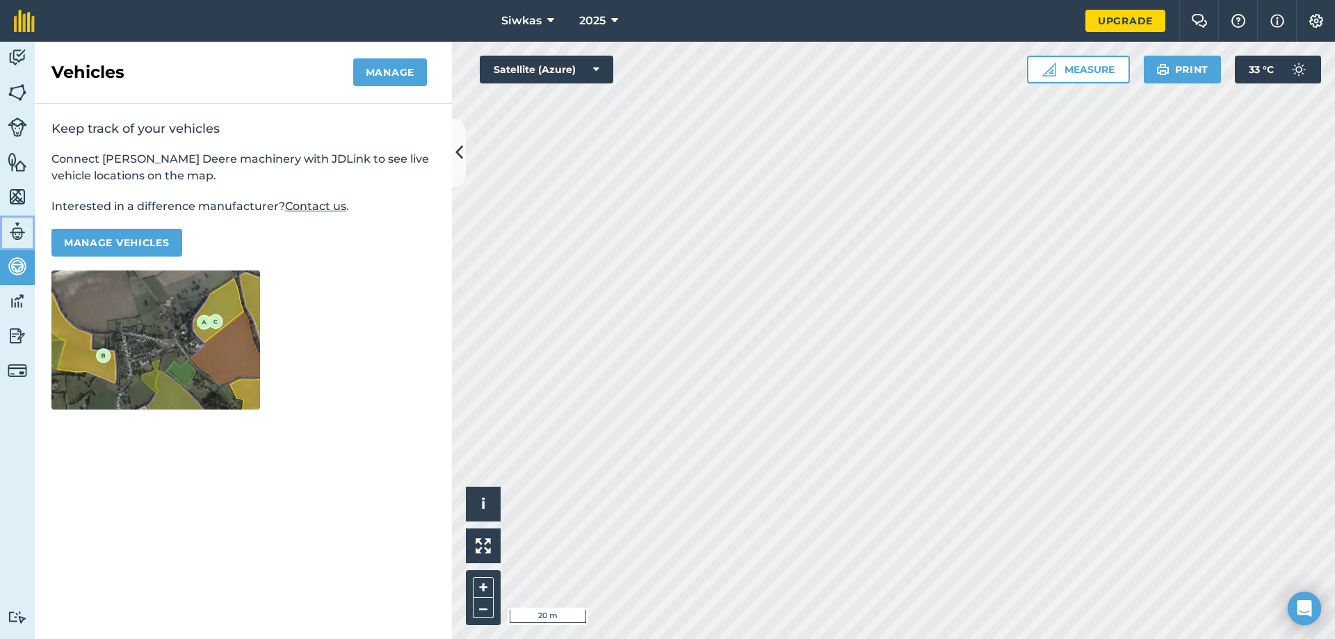
click at [27, 221] on link "Team" at bounding box center [17, 232] width 35 height 35
select select "MEMBER"
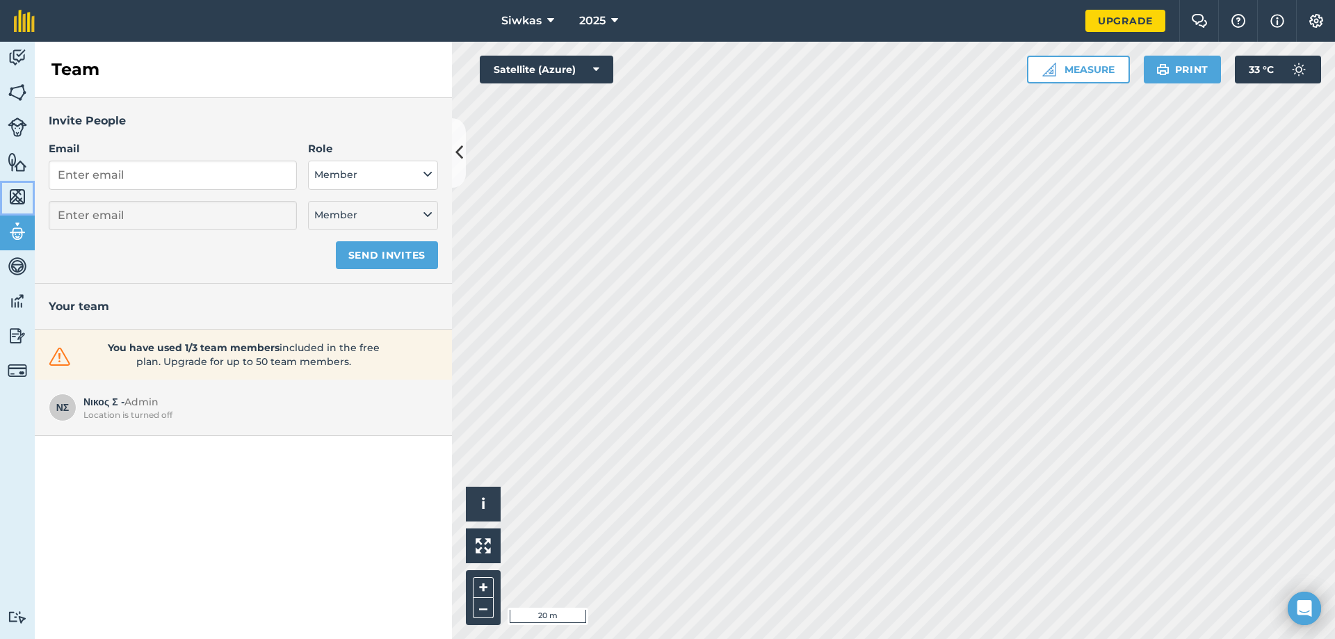
click at [11, 187] on img at bounding box center [17, 196] width 19 height 21
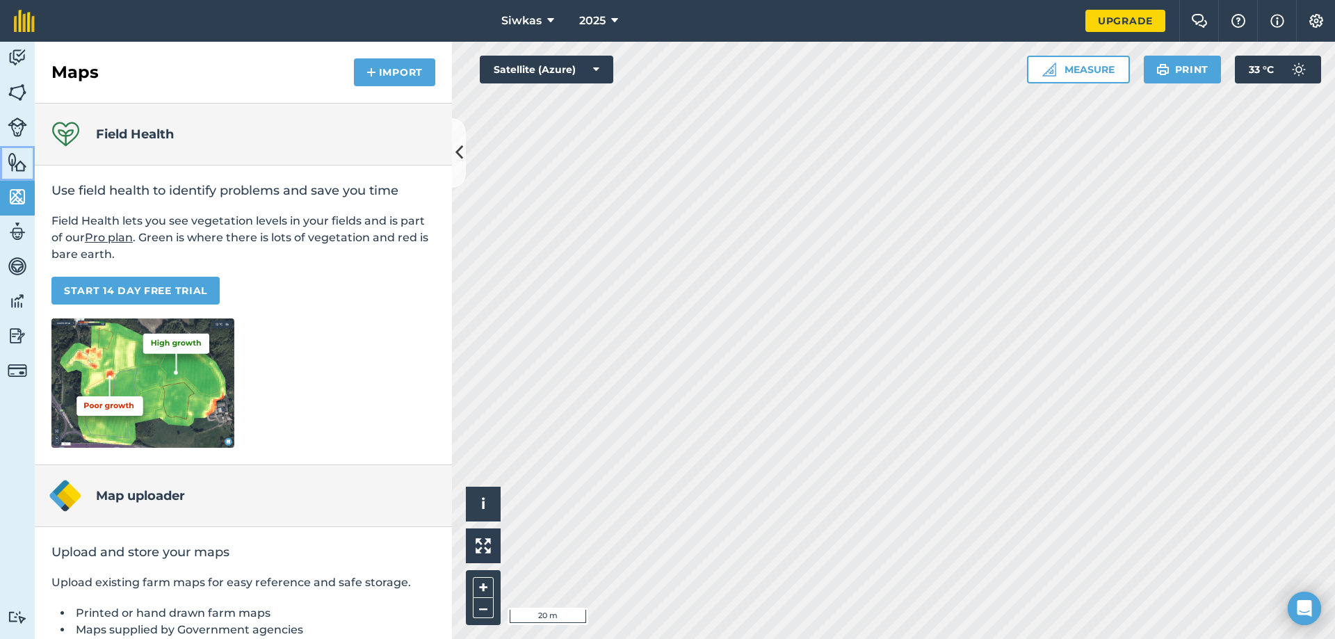
click at [8, 166] on img at bounding box center [17, 162] width 19 height 21
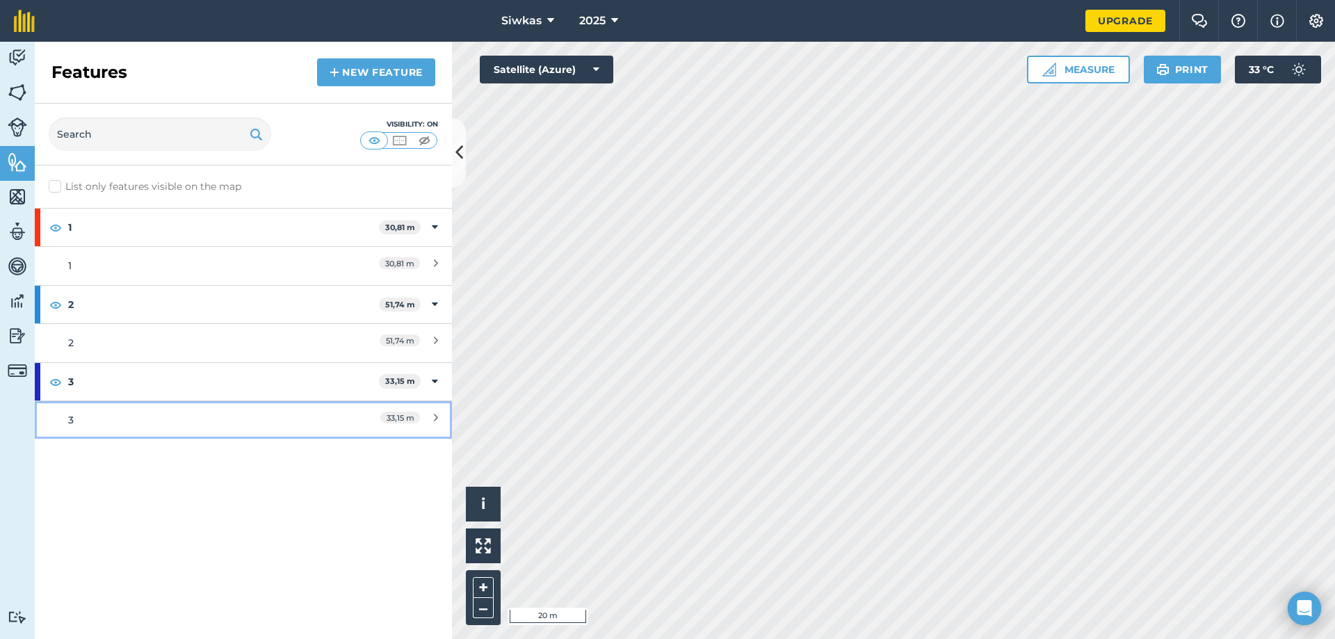
click at [436, 414] on icon at bounding box center [436, 419] width 4 height 15
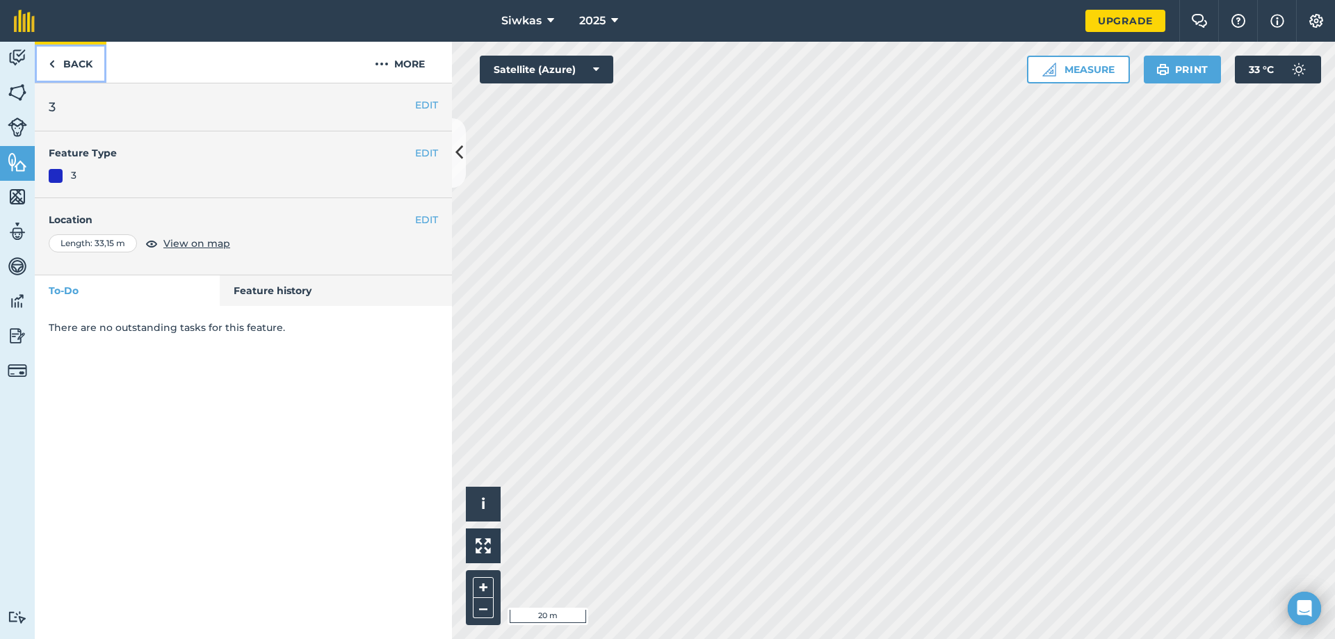
click at [47, 59] on link "Back" at bounding box center [71, 62] width 72 height 41
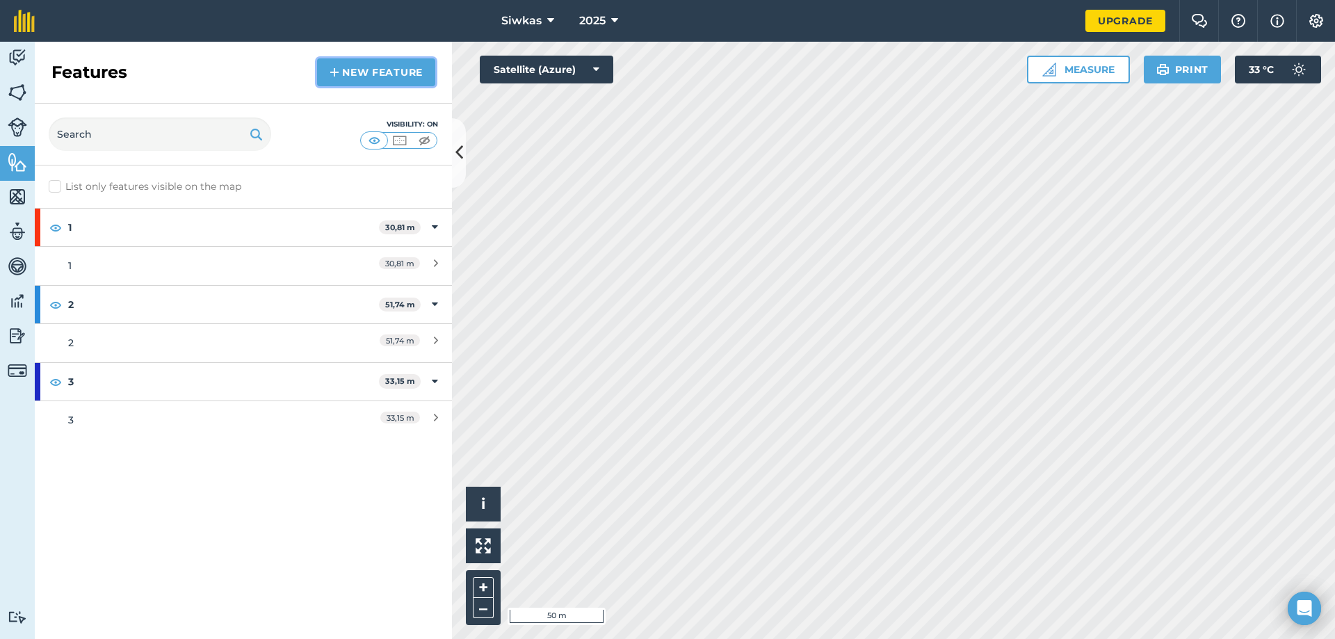
click at [359, 62] on link "New feature" at bounding box center [376, 72] width 118 height 28
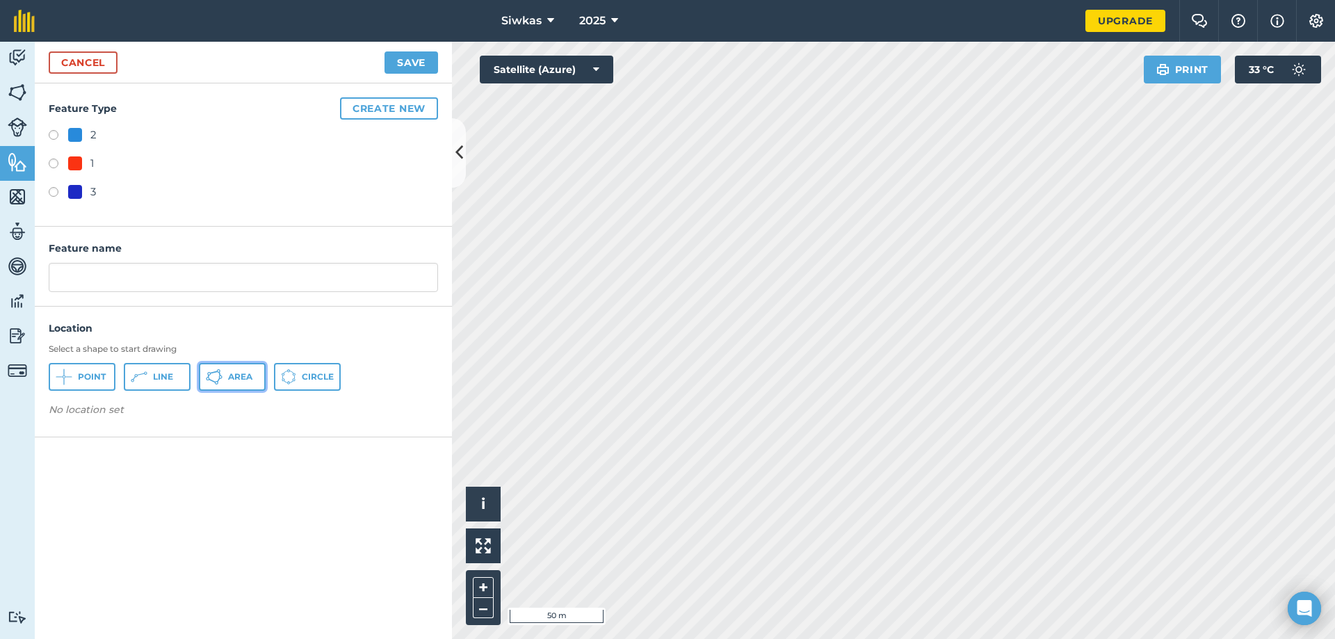
click at [243, 378] on span "Area" at bounding box center [240, 376] width 24 height 11
click at [425, 105] on button "Create new" at bounding box center [389, 108] width 98 height 22
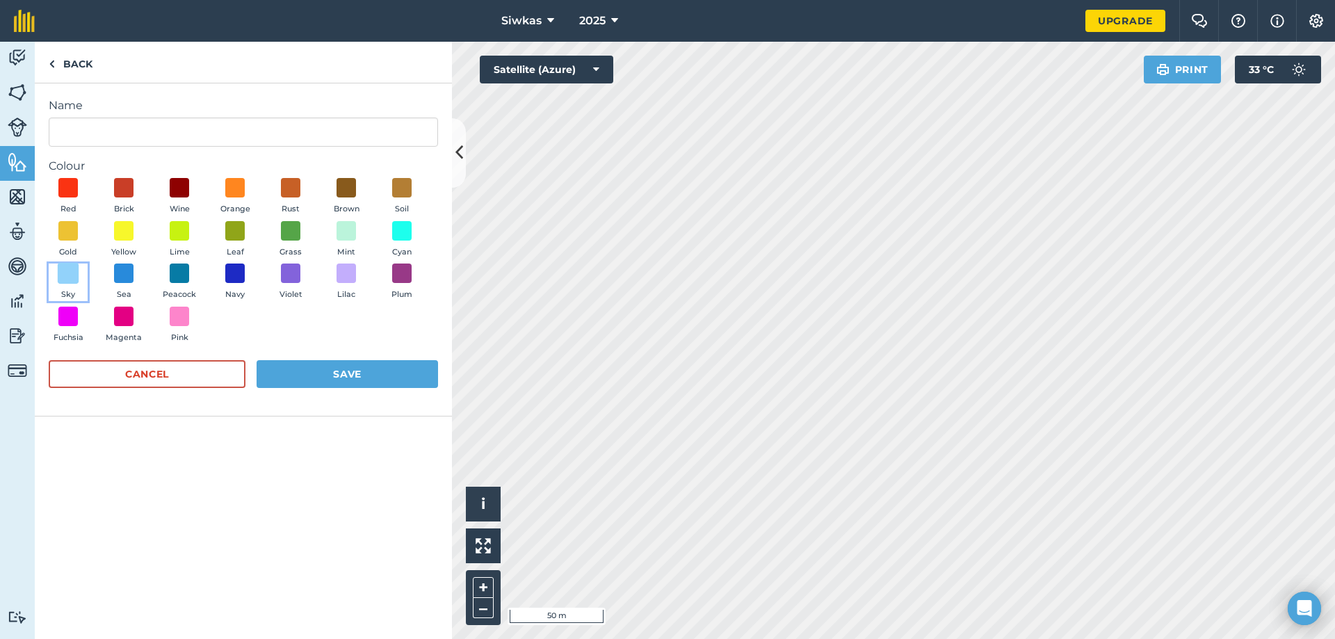
click at [62, 272] on span at bounding box center [69, 274] width 22 height 22
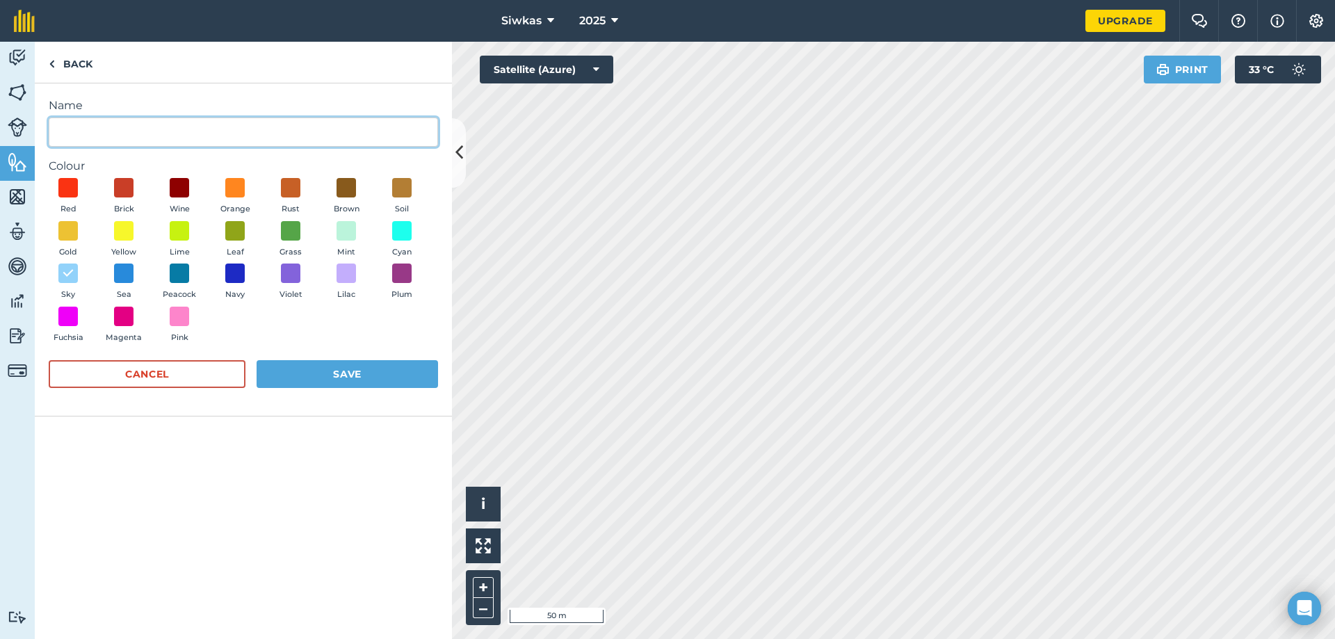
click at [220, 127] on input "Name" at bounding box center [243, 131] width 389 height 29
type input "παναγια"
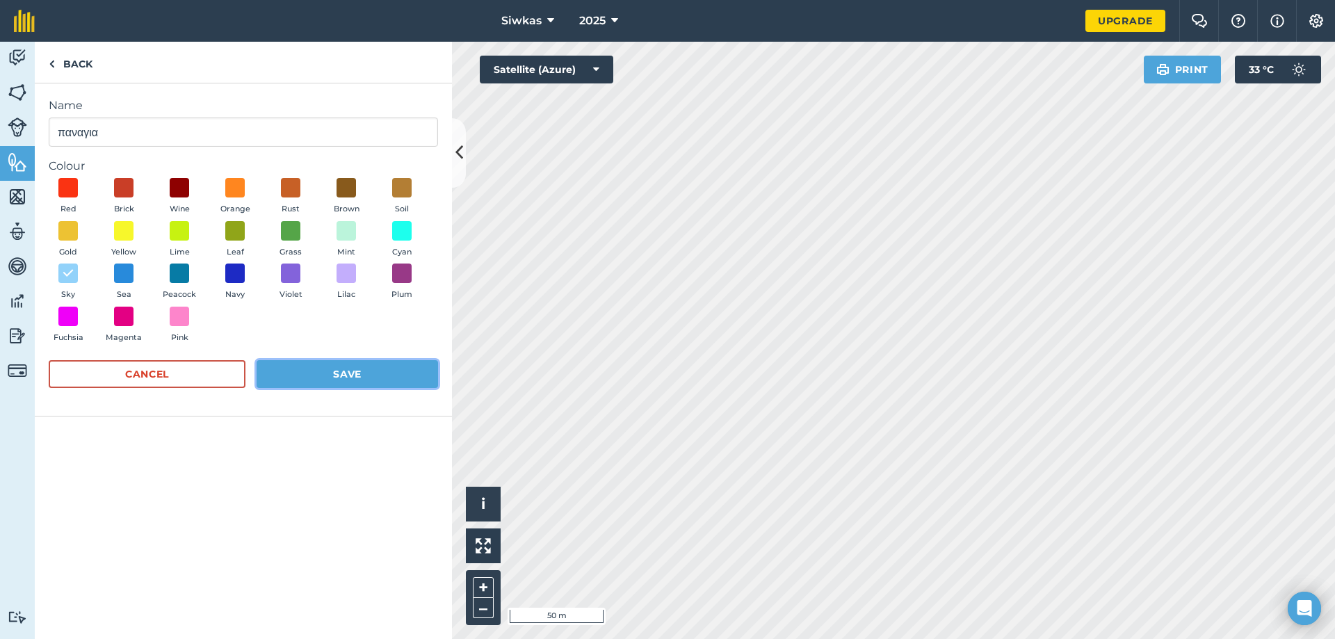
click at [366, 373] on button "Save" at bounding box center [347, 374] width 181 height 28
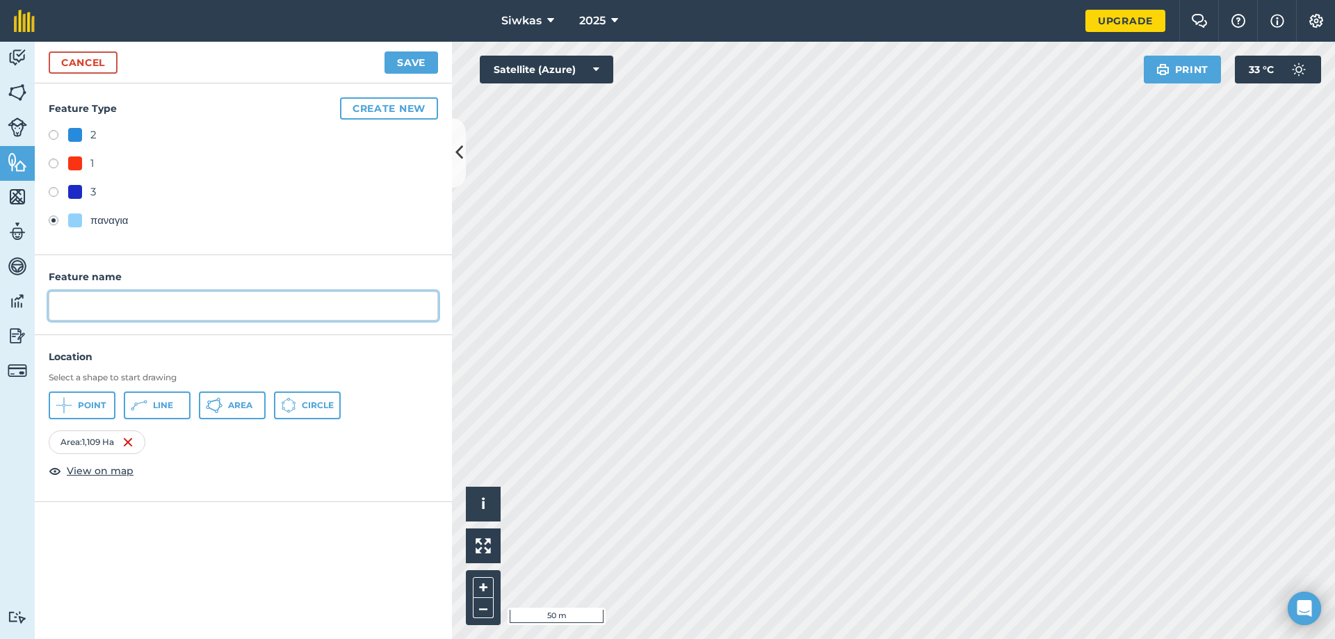
click at [183, 312] on input "text" at bounding box center [243, 305] width 389 height 29
click at [112, 214] on div "παναγια" at bounding box center [109, 220] width 38 height 17
click at [136, 293] on input "text" at bounding box center [243, 305] width 389 height 29
type input "παναγια"
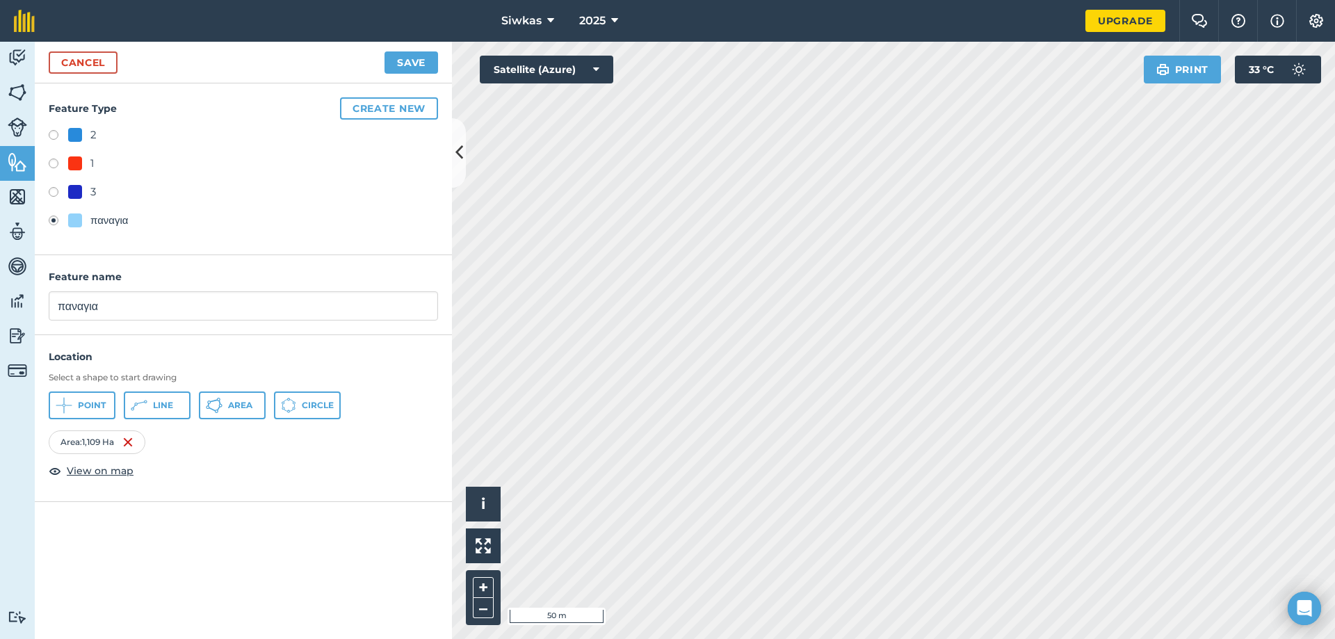
drag, startPoint x: 44, startPoint y: 317, endPoint x: 282, endPoint y: 304, distance: 238.1
click at [45, 318] on div "Feature name παναγια" at bounding box center [243, 295] width 417 height 80
click at [424, 51] on button "Save" at bounding box center [411, 62] width 54 height 22
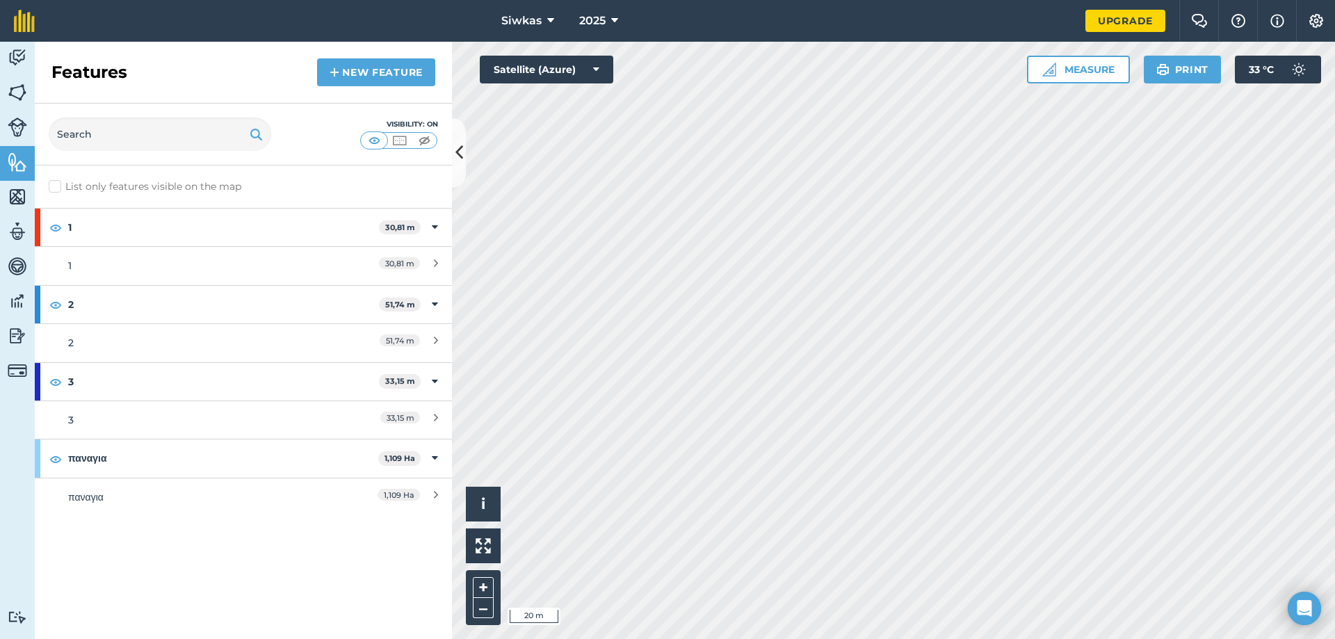
click at [527, 638] on html "Siwkas 2025 Upgrade Farm Chat Help Info Settings Map printing is not available …" at bounding box center [667, 319] width 1335 height 639
click at [424, 73] on link "New feature" at bounding box center [376, 72] width 118 height 28
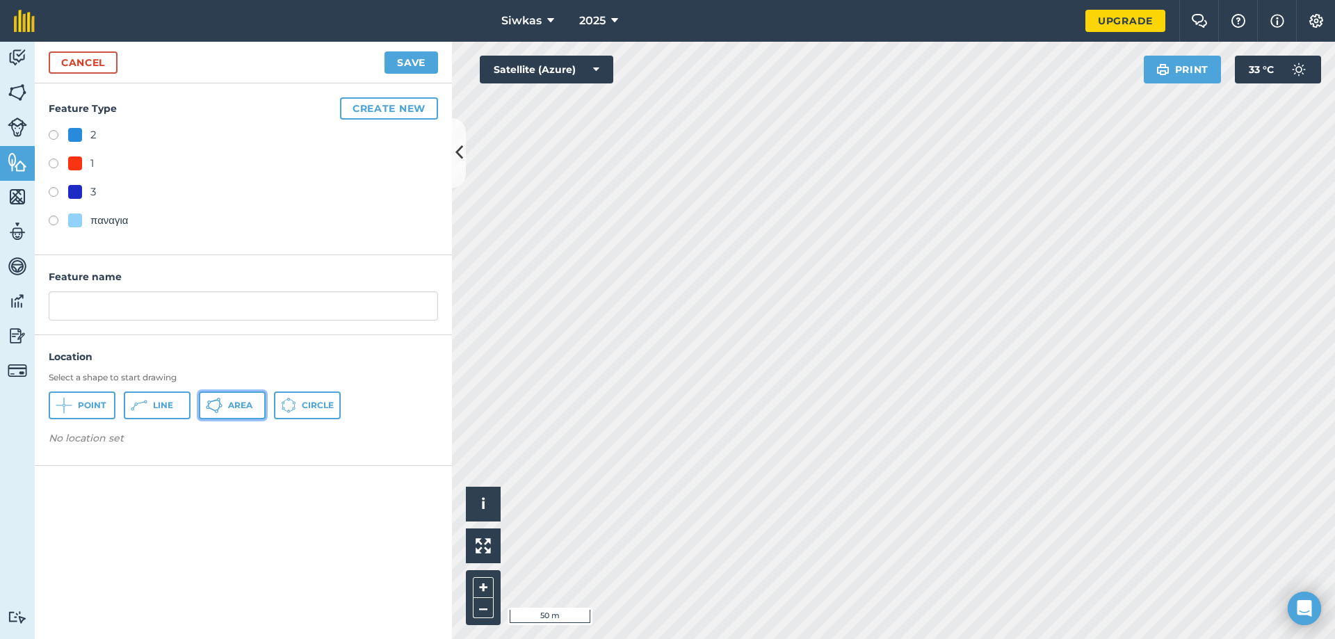
click at [231, 410] on span "Area" at bounding box center [240, 405] width 24 height 11
click at [164, 309] on input "text" at bounding box center [243, 305] width 389 height 29
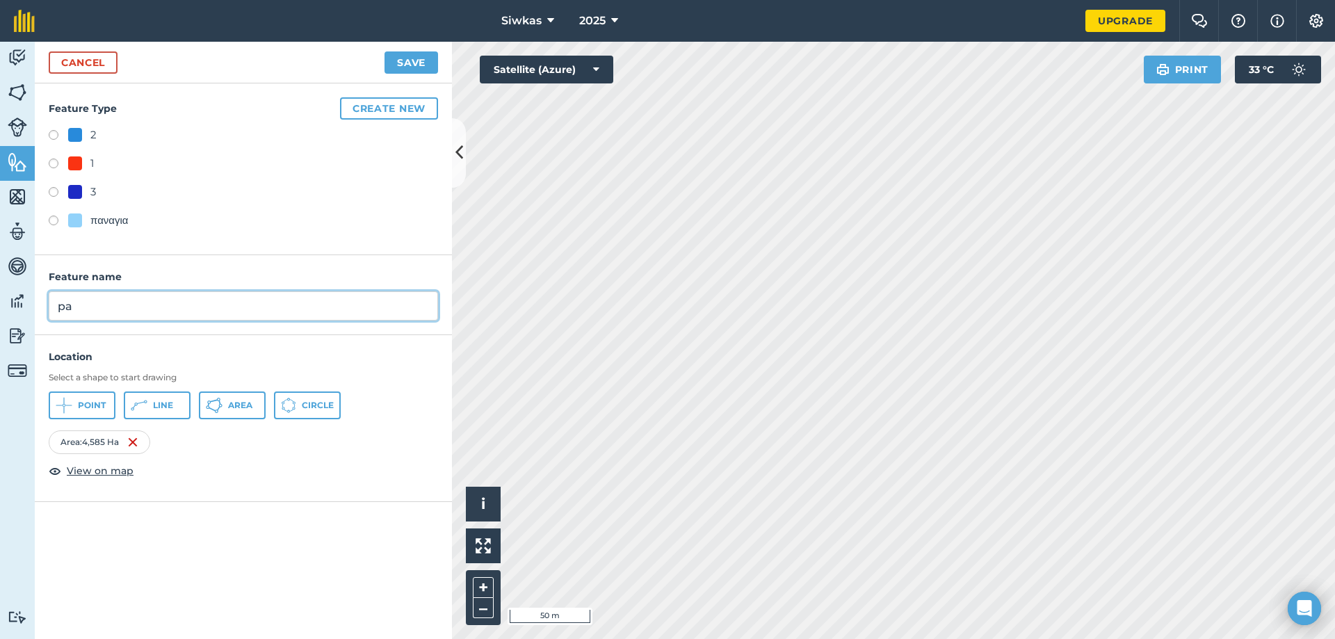
type input "p"
type input "παναγια 2"
click at [108, 220] on div "παναγια" at bounding box center [109, 220] width 38 height 17
radio input "true"
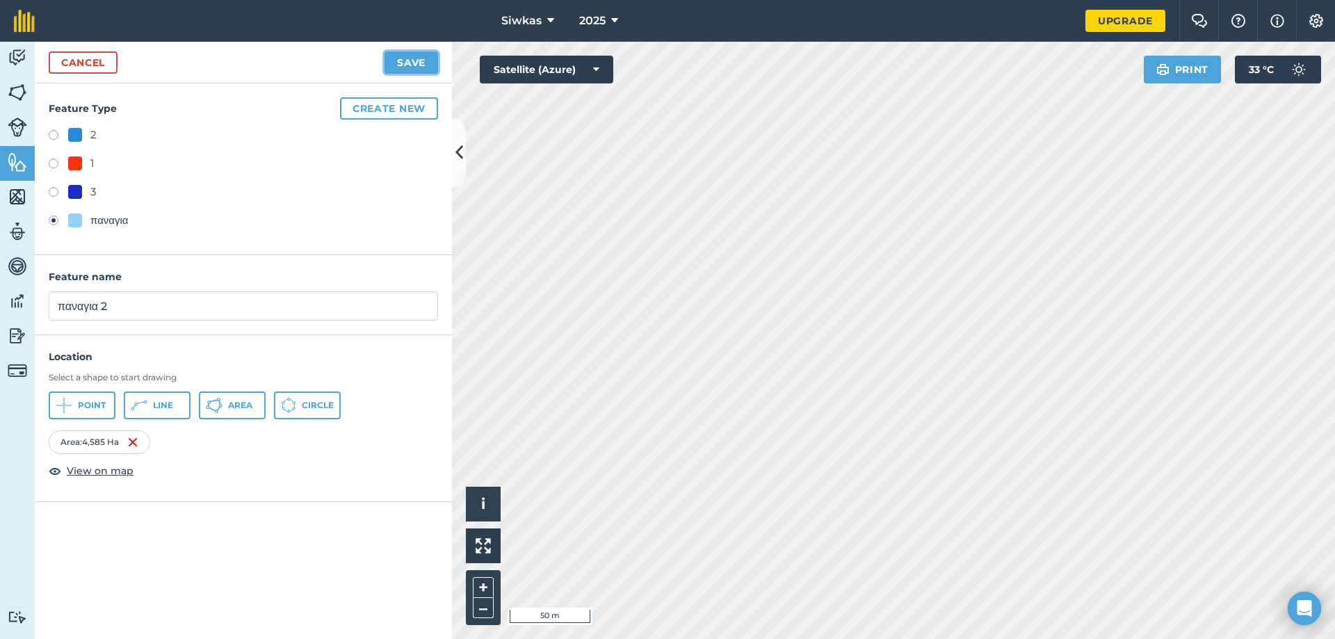
click at [421, 60] on button "Save" at bounding box center [411, 62] width 54 height 22
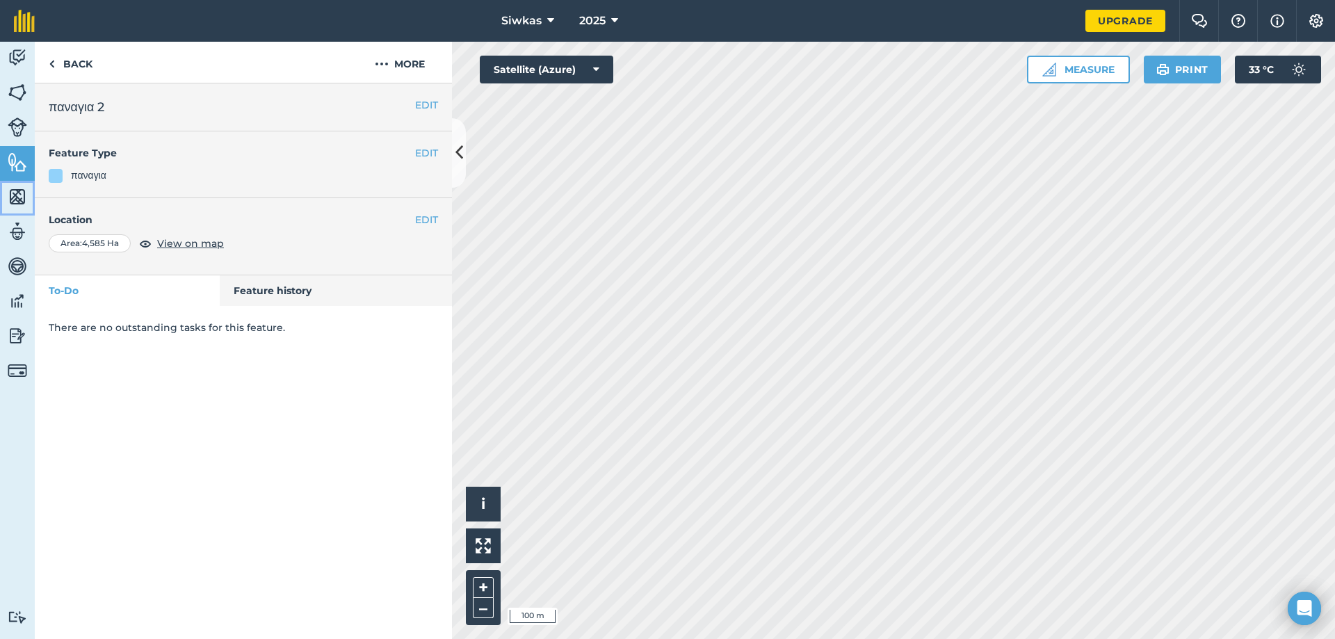
click at [13, 191] on img at bounding box center [17, 196] width 19 height 21
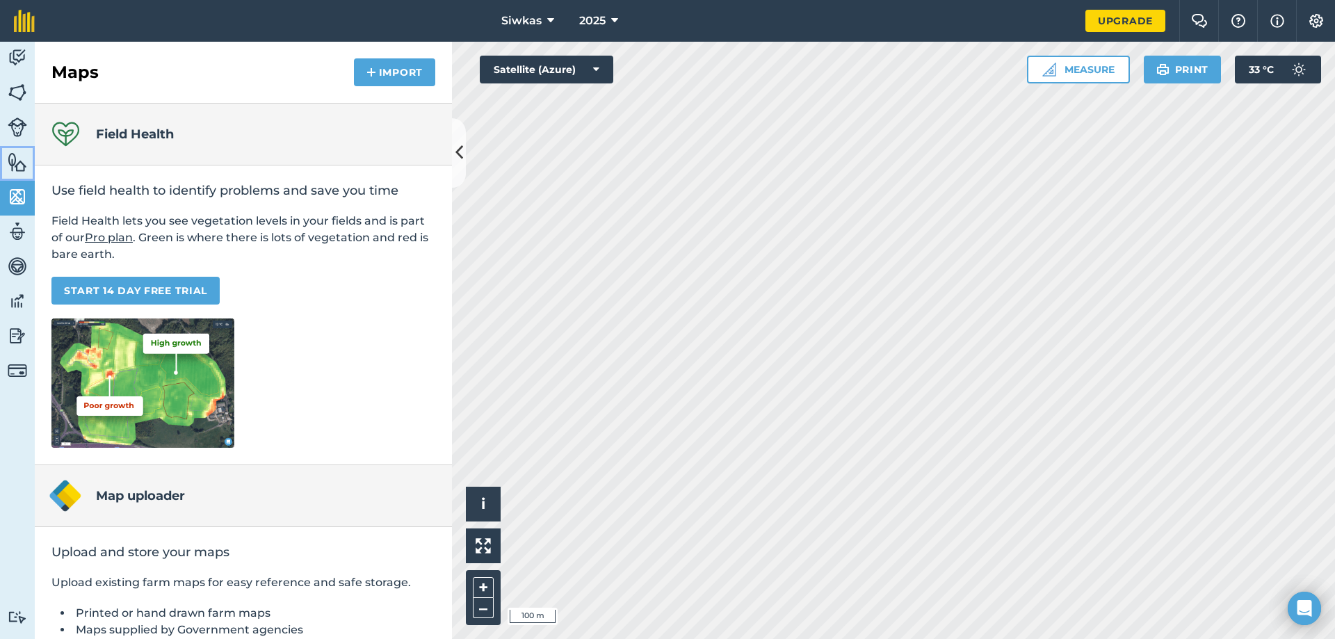
click at [8, 155] on img at bounding box center [17, 162] width 19 height 21
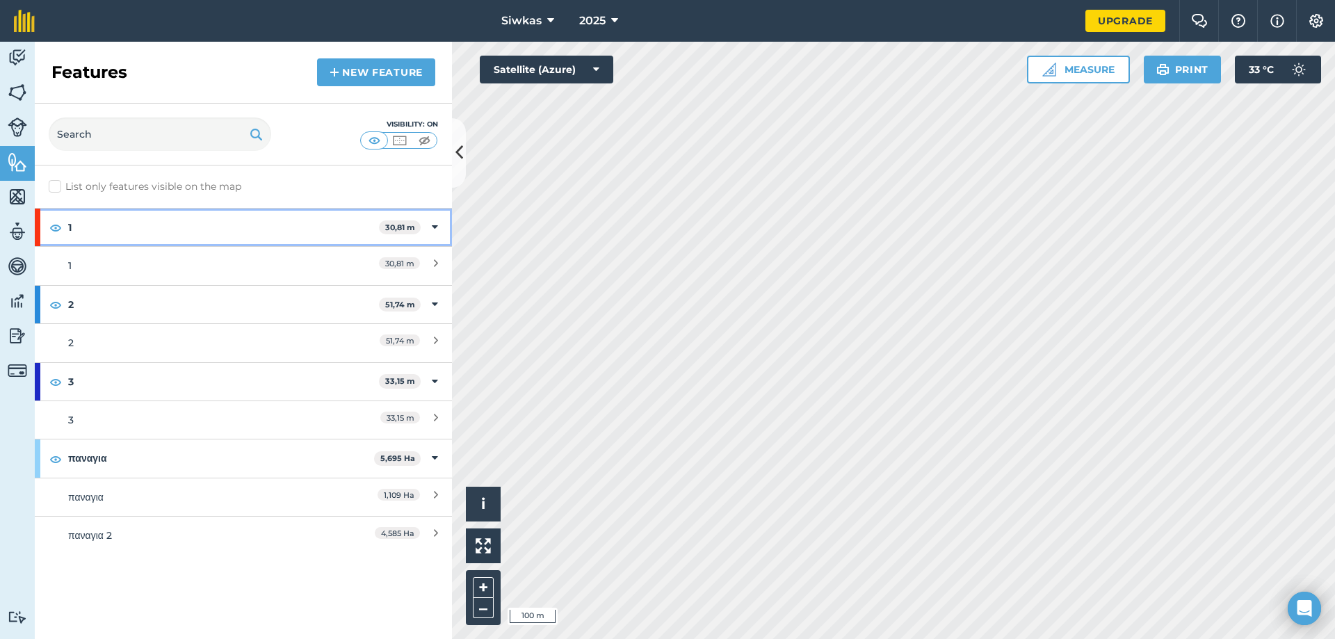
click at [432, 221] on icon at bounding box center [435, 227] width 6 height 15
click at [324, 224] on strong "1" at bounding box center [225, 228] width 314 height 38
click at [443, 217] on div "1 30,81 m" at bounding box center [243, 228] width 417 height 38
click at [428, 220] on div "1 30,81 m" at bounding box center [243, 228] width 417 height 38
click at [42, 227] on div "1 30,81 m" at bounding box center [243, 228] width 417 height 38
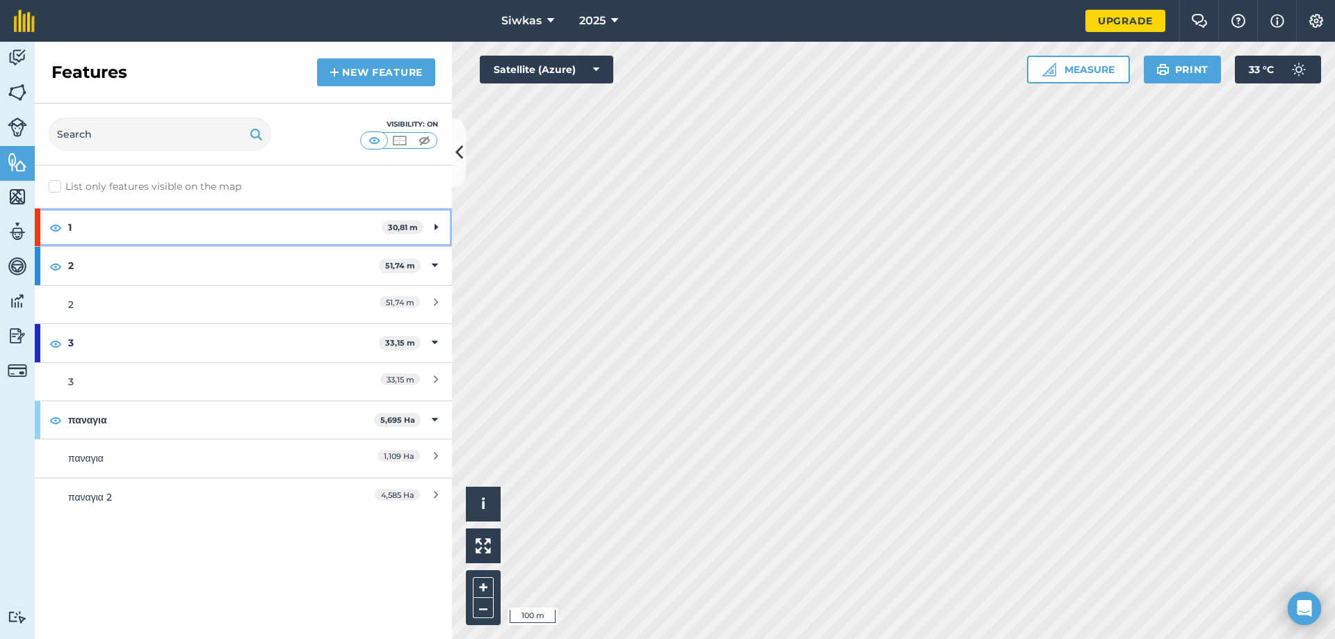
click at [97, 229] on strong "1" at bounding box center [225, 228] width 314 height 38
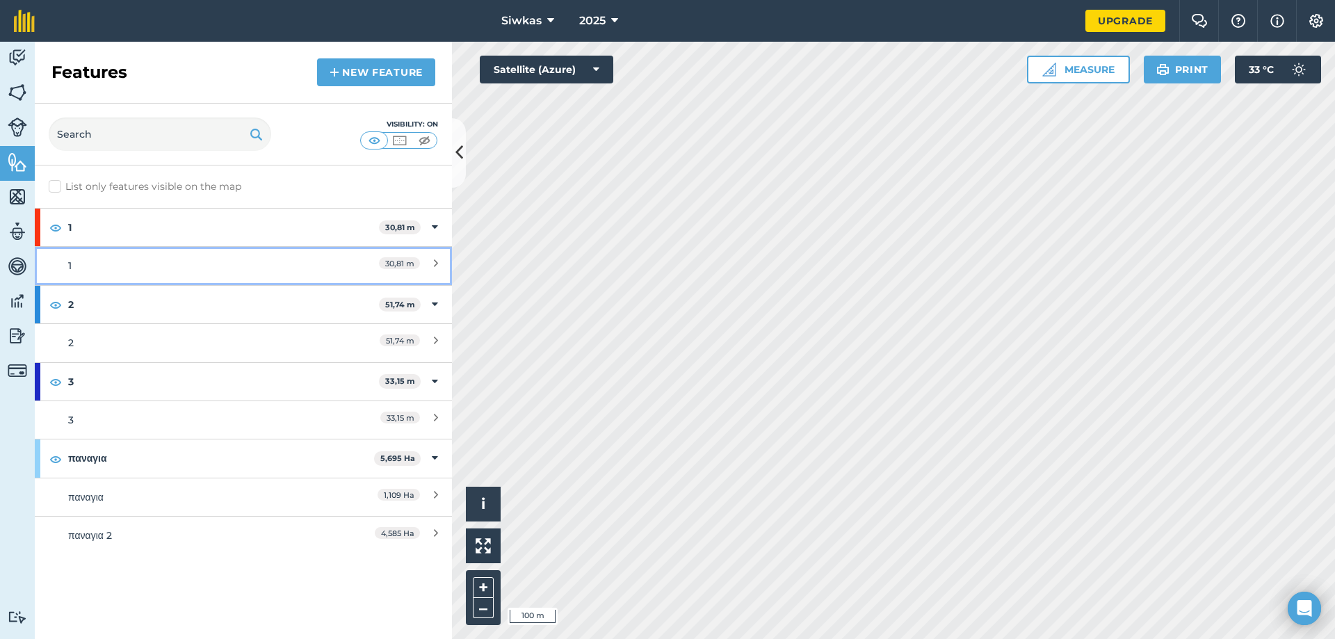
click at [215, 273] on div "1" at bounding box center [191, 265] width 247 height 15
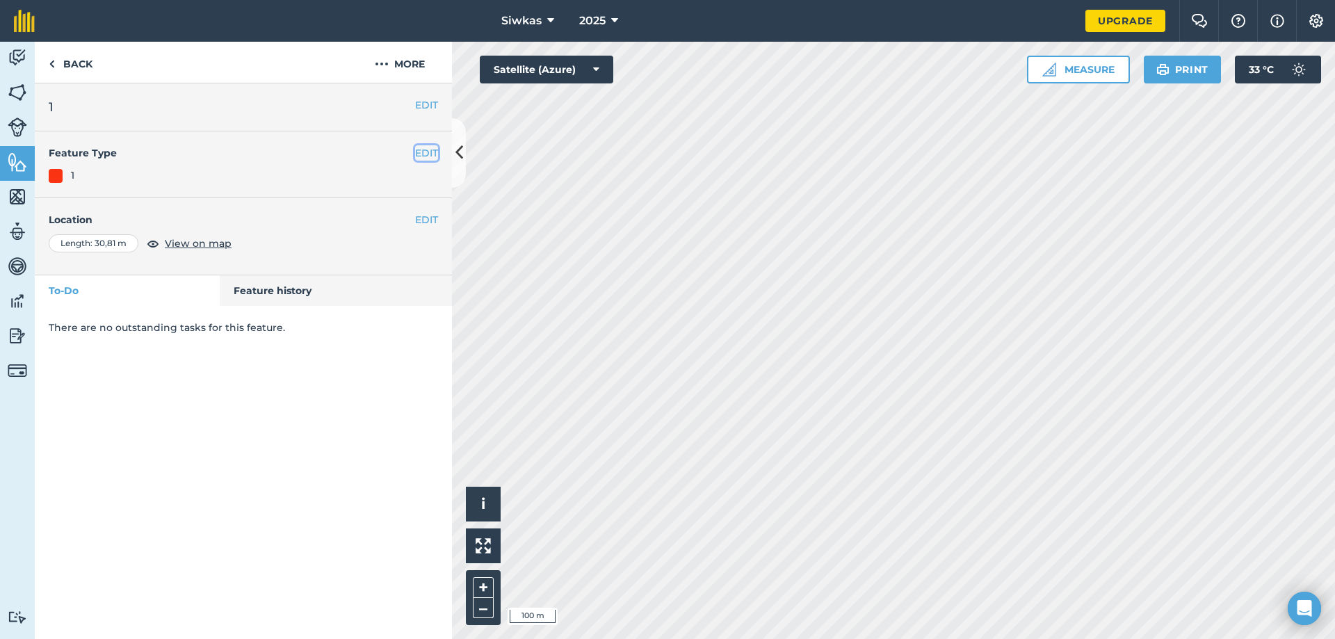
click at [425, 146] on button "EDIT" at bounding box center [426, 152] width 23 height 15
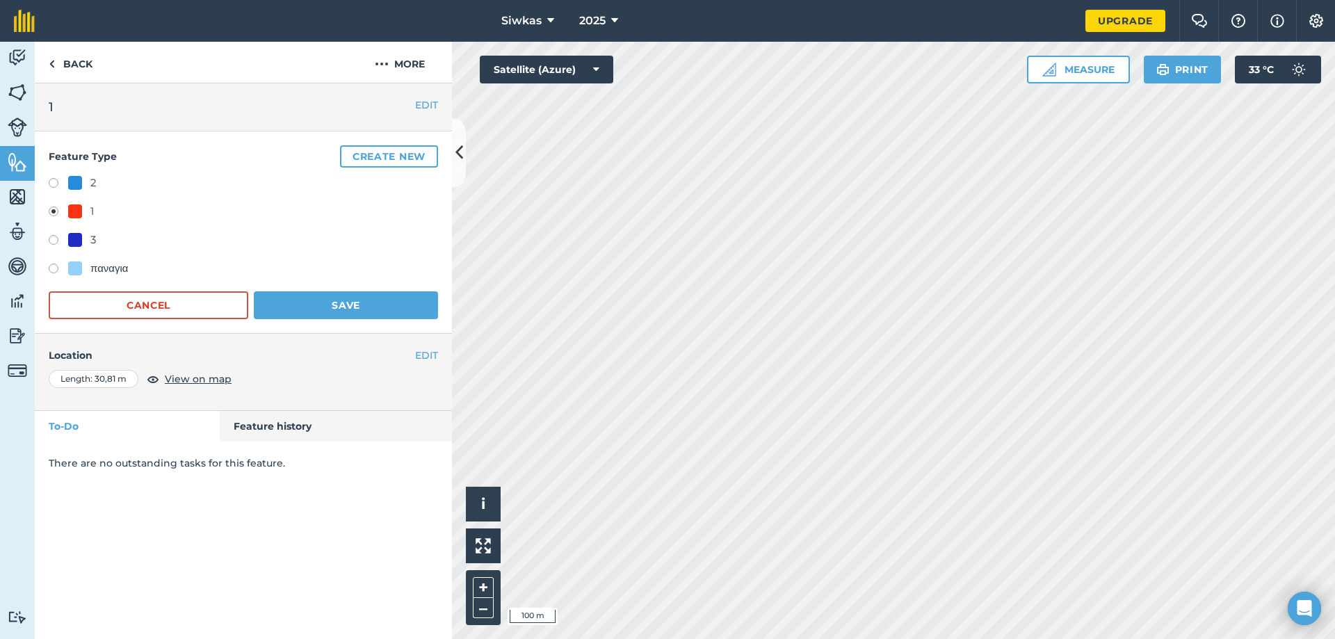
click at [84, 178] on div "2" at bounding box center [82, 182] width 29 height 17
radio input "true"
radio input "false"
click at [280, 297] on button "Save" at bounding box center [346, 305] width 184 height 28
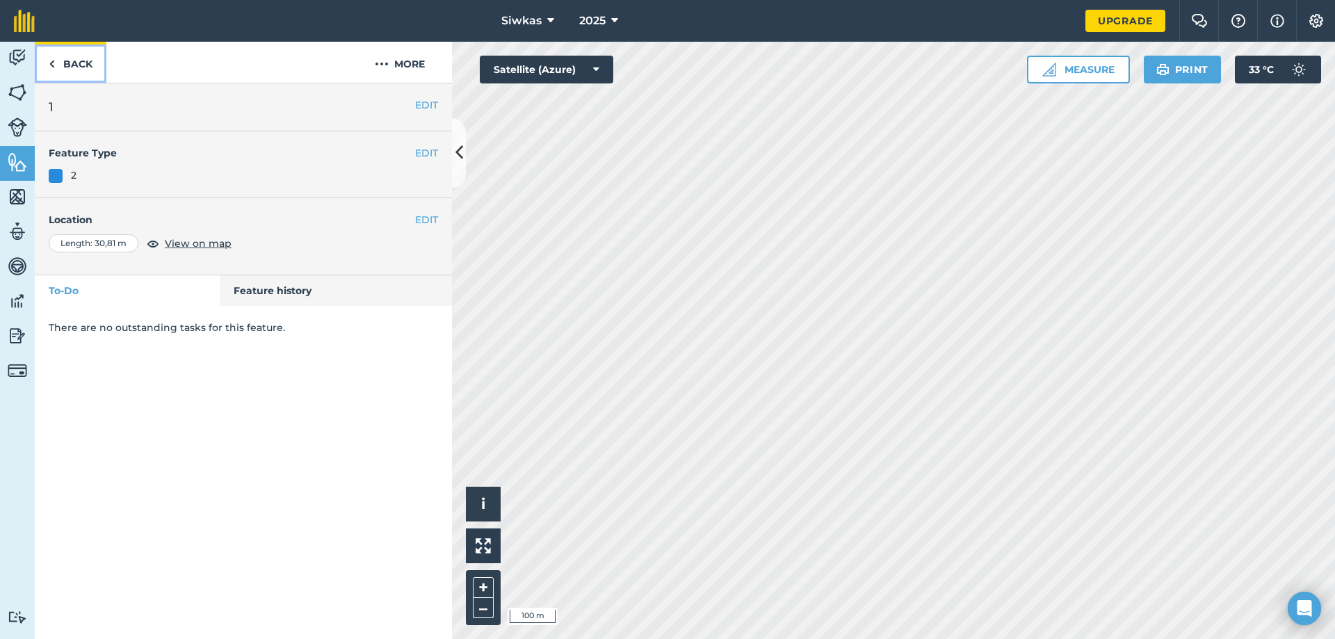
click at [51, 66] on img at bounding box center [52, 64] width 6 height 17
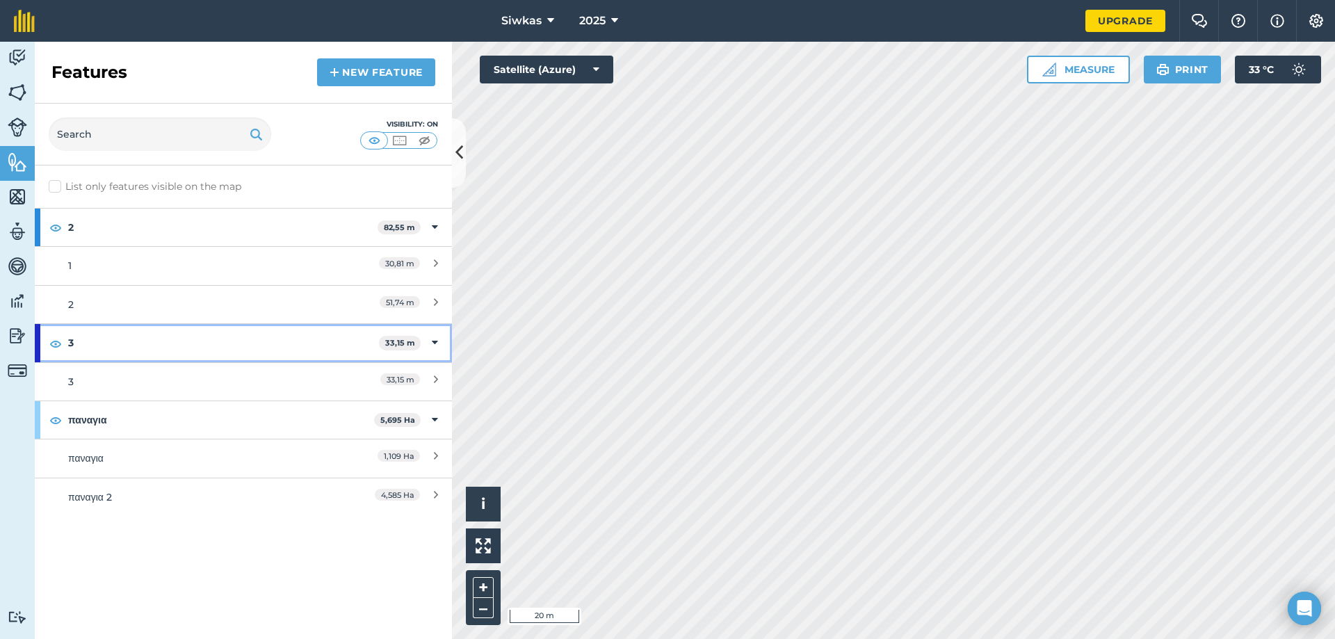
click at [297, 345] on strong "3" at bounding box center [223, 343] width 311 height 38
click at [432, 335] on div "3 33,15 m" at bounding box center [243, 343] width 417 height 38
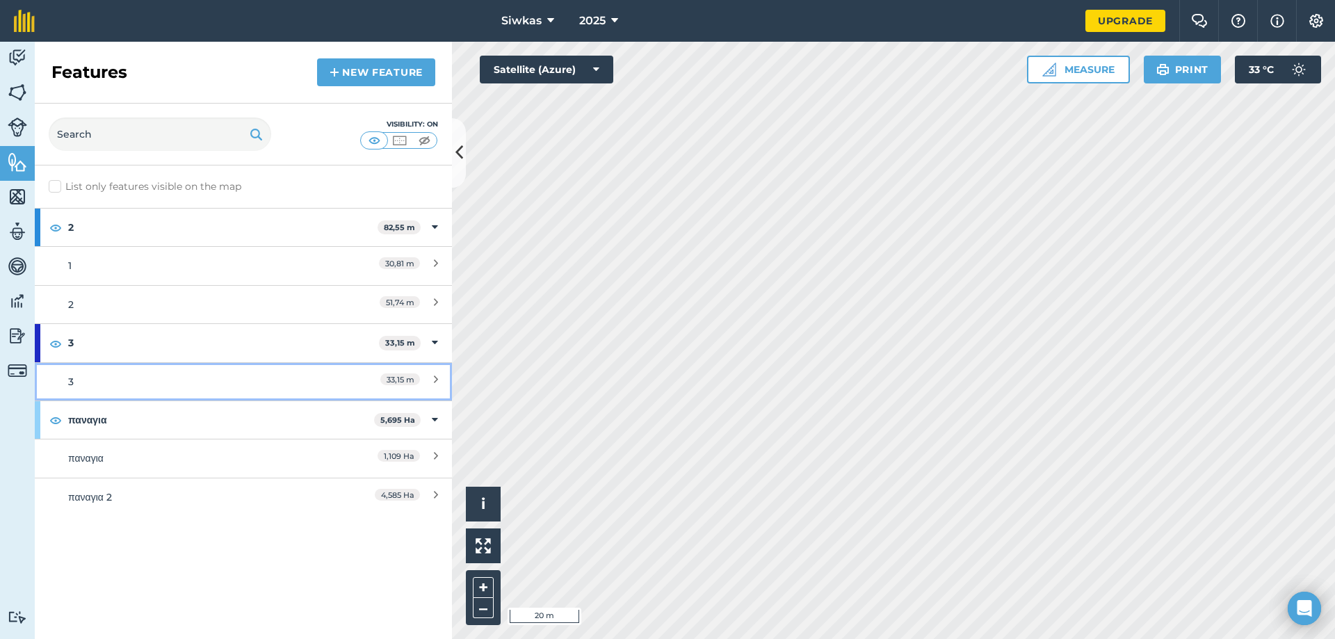
click at [359, 373] on link "3 33,15 m" at bounding box center [243, 381] width 417 height 38
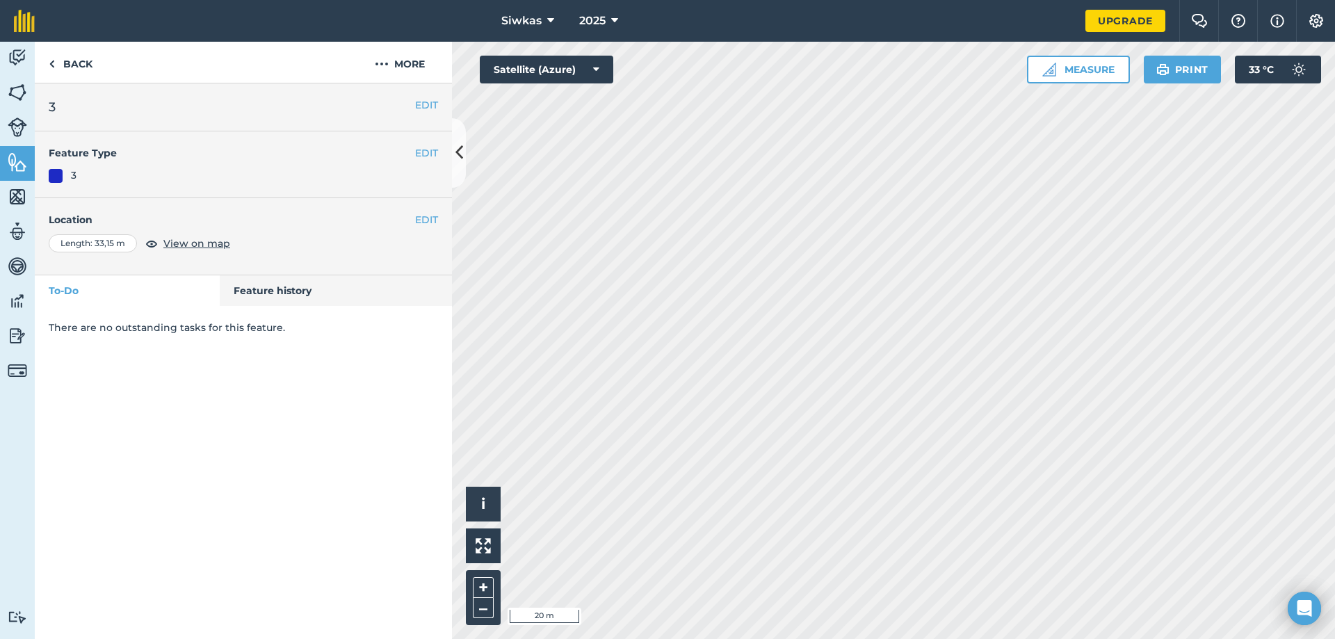
click at [87, 166] on div "EDIT Feature Type 3" at bounding box center [243, 164] width 417 height 67
click at [61, 178] on div at bounding box center [56, 176] width 14 height 14
click at [420, 157] on button "EDIT" at bounding box center [426, 152] width 23 height 15
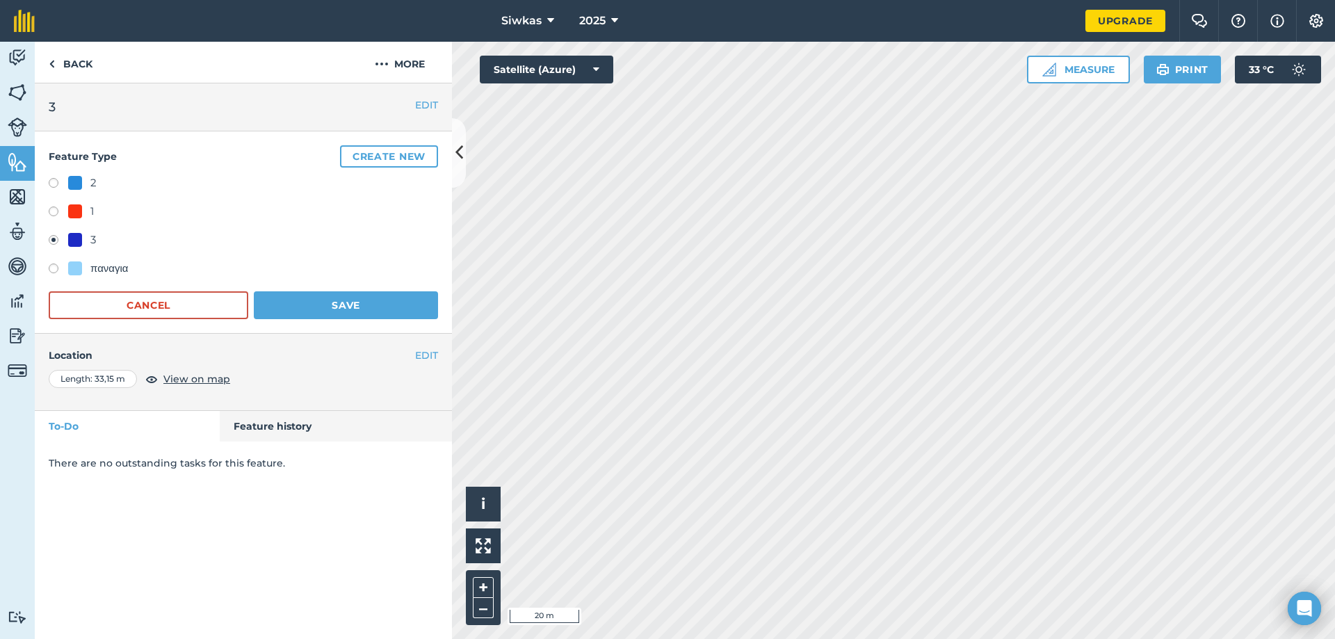
click at [62, 168] on div "Feature Type Create new 2 1 3 παναγια Cancel Save" at bounding box center [243, 232] width 417 height 202
click at [78, 176] on div at bounding box center [75, 183] width 14 height 14
radio input "true"
radio input "false"
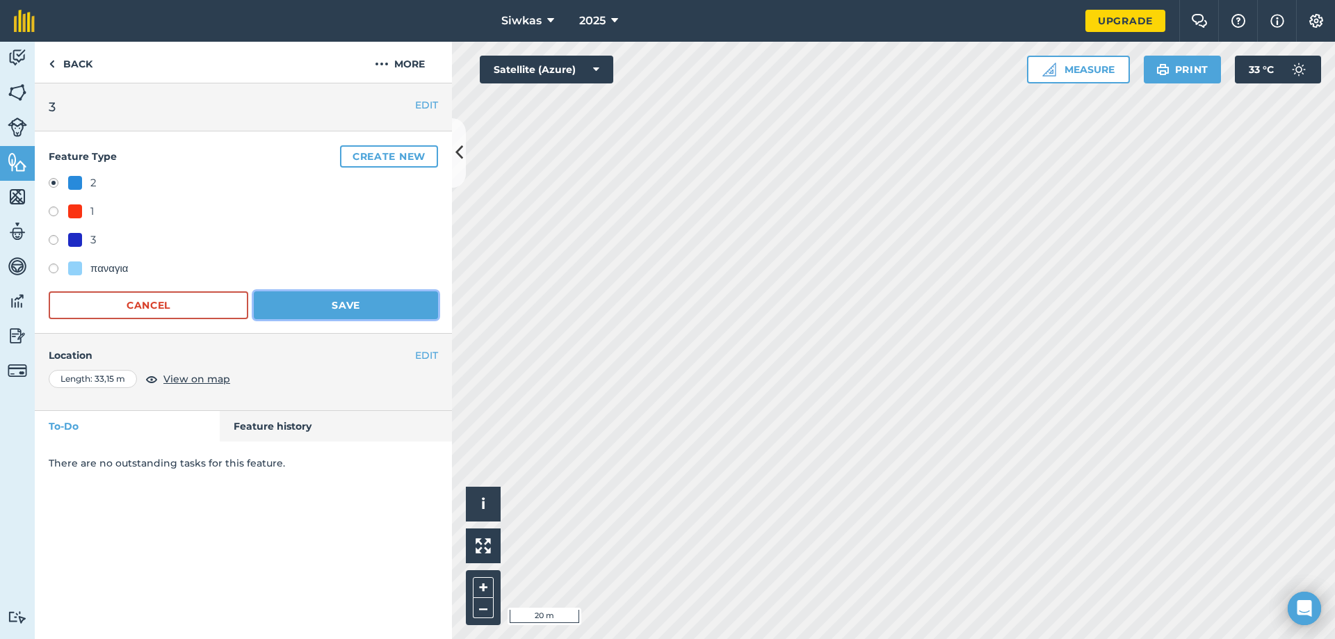
click at [380, 304] on button "Save" at bounding box center [346, 305] width 184 height 28
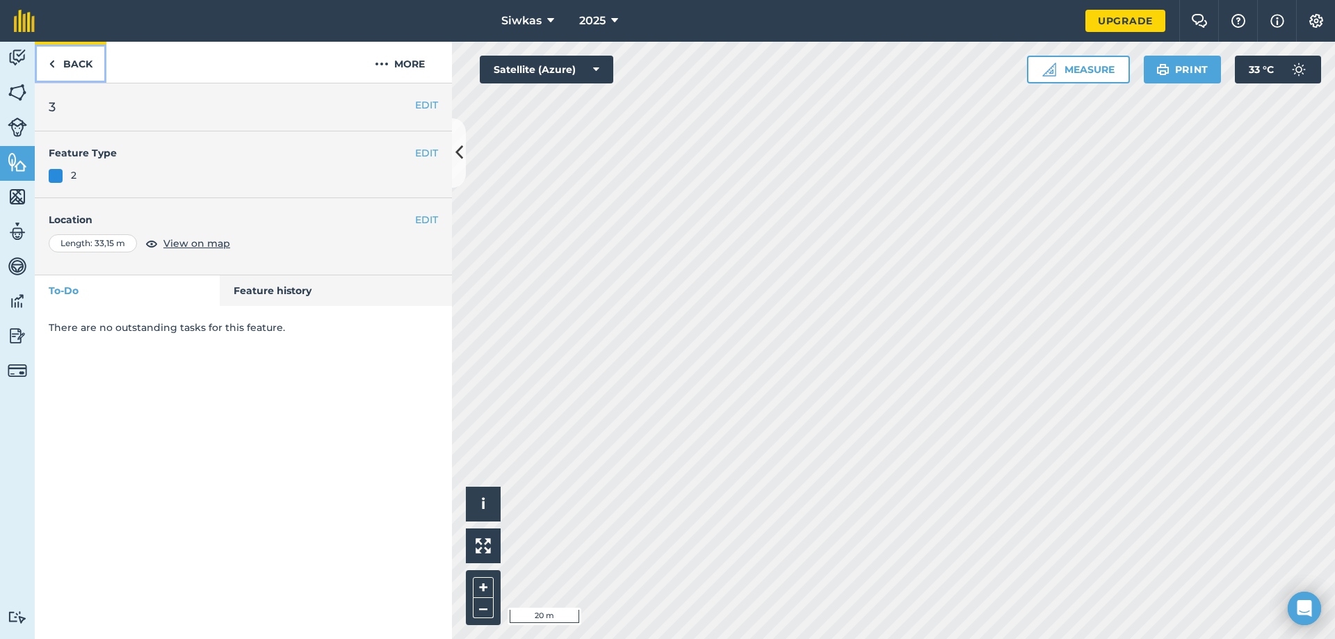
click at [55, 76] on link "Back" at bounding box center [71, 62] width 72 height 41
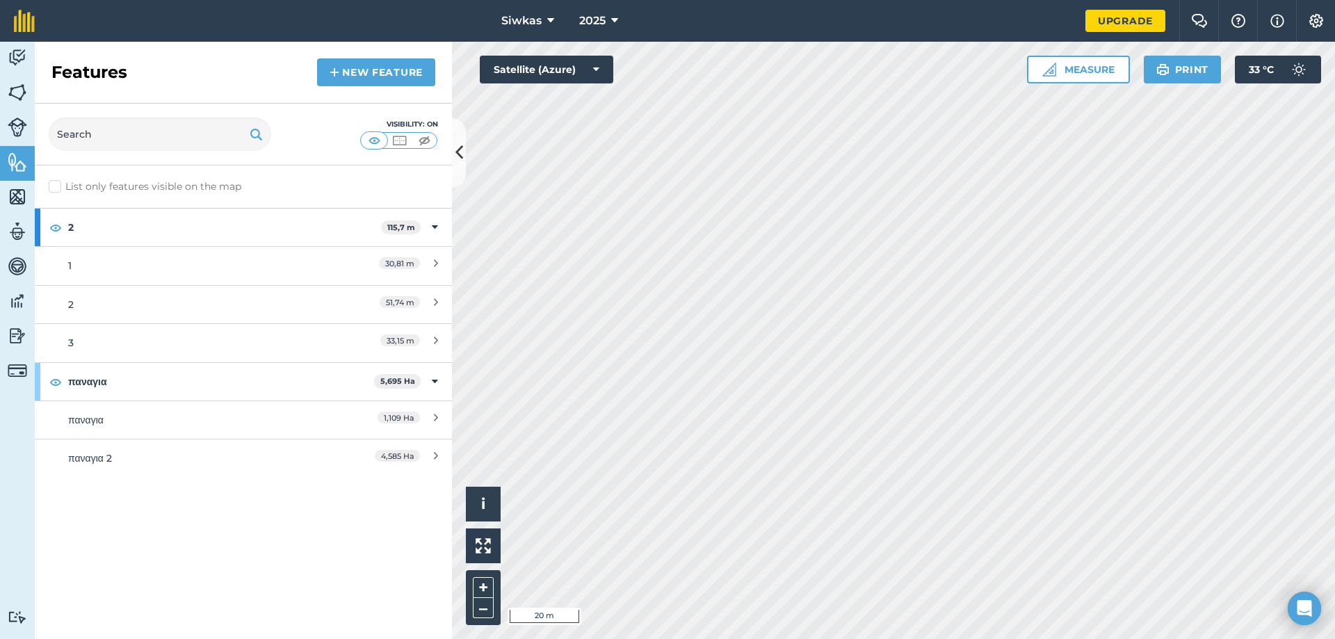
click at [957, 638] on html "Siwkas 2025 Upgrade Farm Chat Help Info Settings Map printing is not available …" at bounding box center [667, 319] width 1335 height 639
click at [359, 74] on link "New feature" at bounding box center [376, 72] width 118 height 28
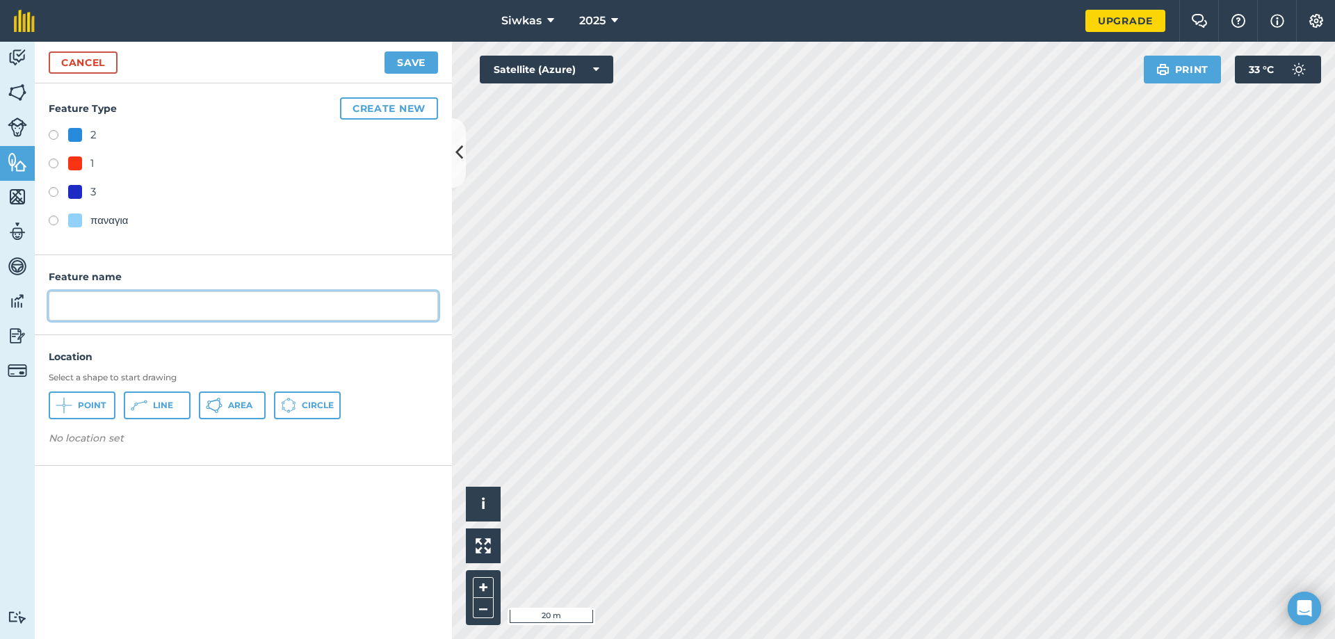
click at [113, 304] on input "text" at bounding box center [243, 305] width 389 height 29
type input "Δρομος"
click at [257, 405] on button "Area" at bounding box center [232, 405] width 67 height 28
click at [82, 132] on div "2" at bounding box center [82, 135] width 29 height 17
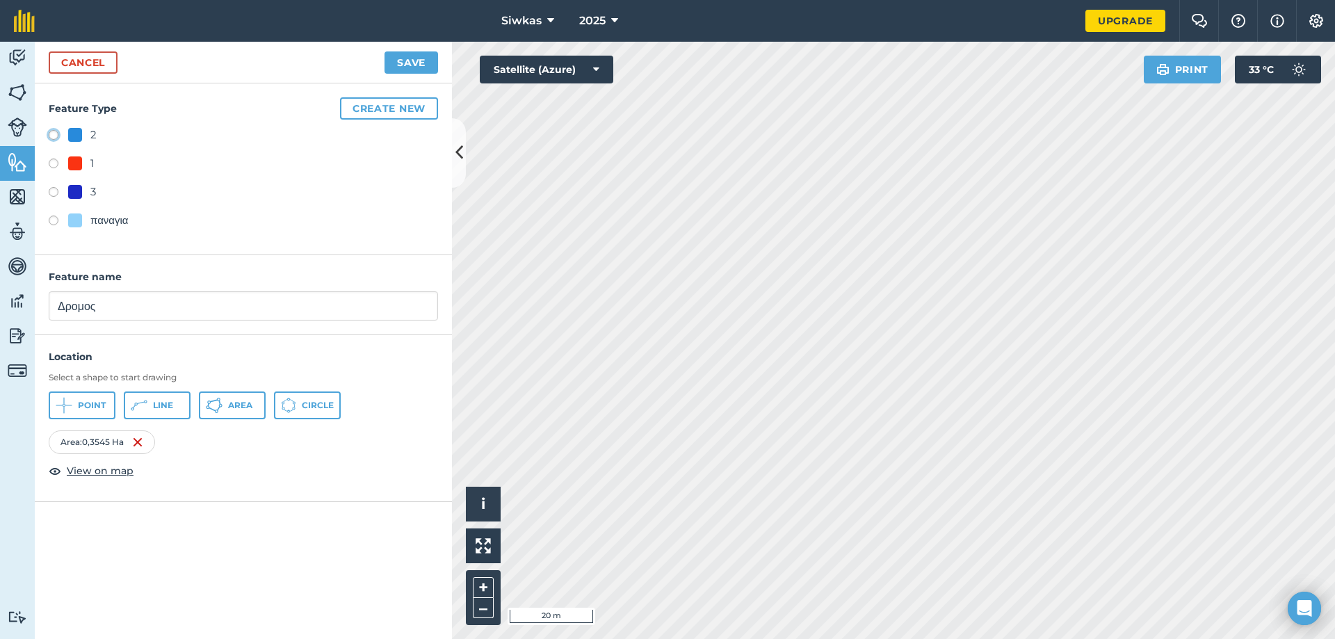
radio input "true"
click at [401, 63] on button "Save" at bounding box center [411, 62] width 54 height 22
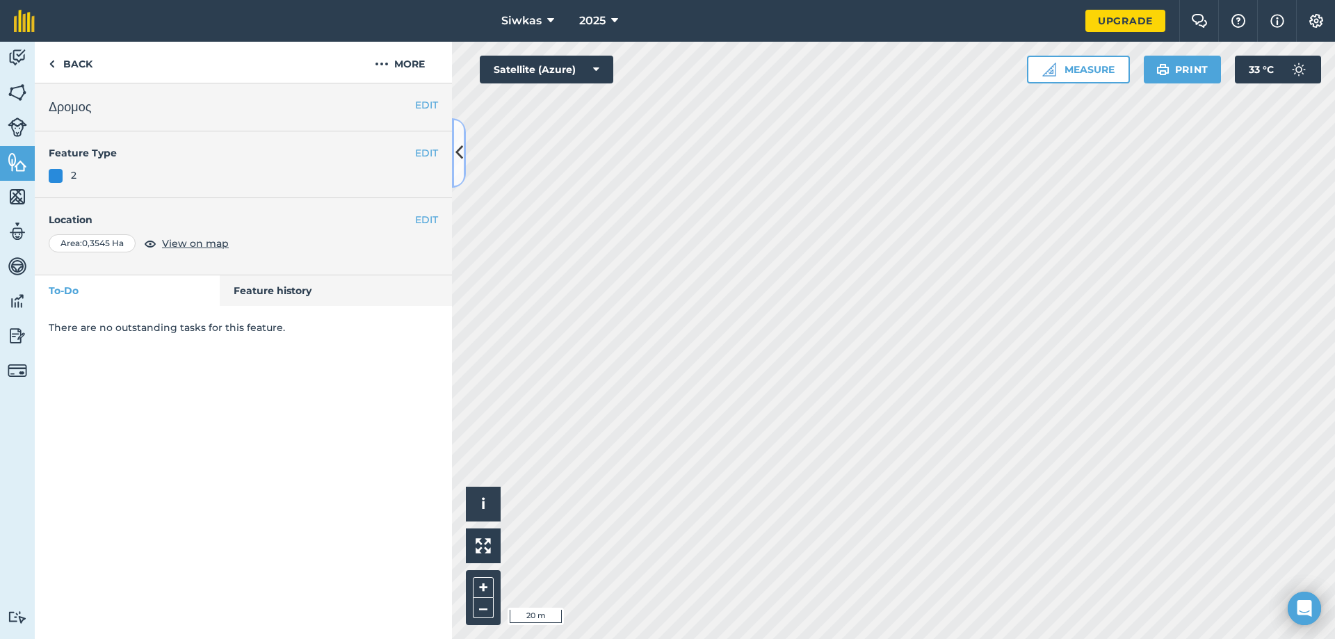
click at [458, 154] on icon at bounding box center [459, 152] width 8 height 24
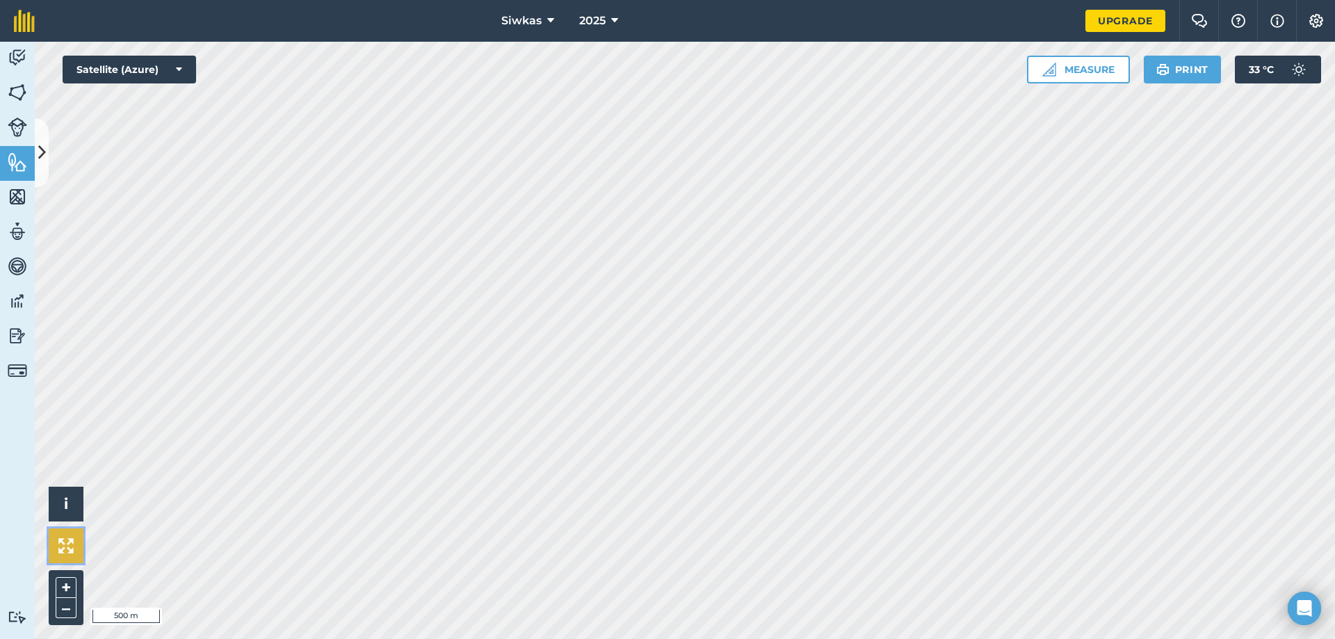
click at [65, 547] on img at bounding box center [65, 545] width 15 height 15
click at [22, 161] on img at bounding box center [17, 162] width 19 height 21
click at [44, 154] on icon at bounding box center [42, 152] width 8 height 24
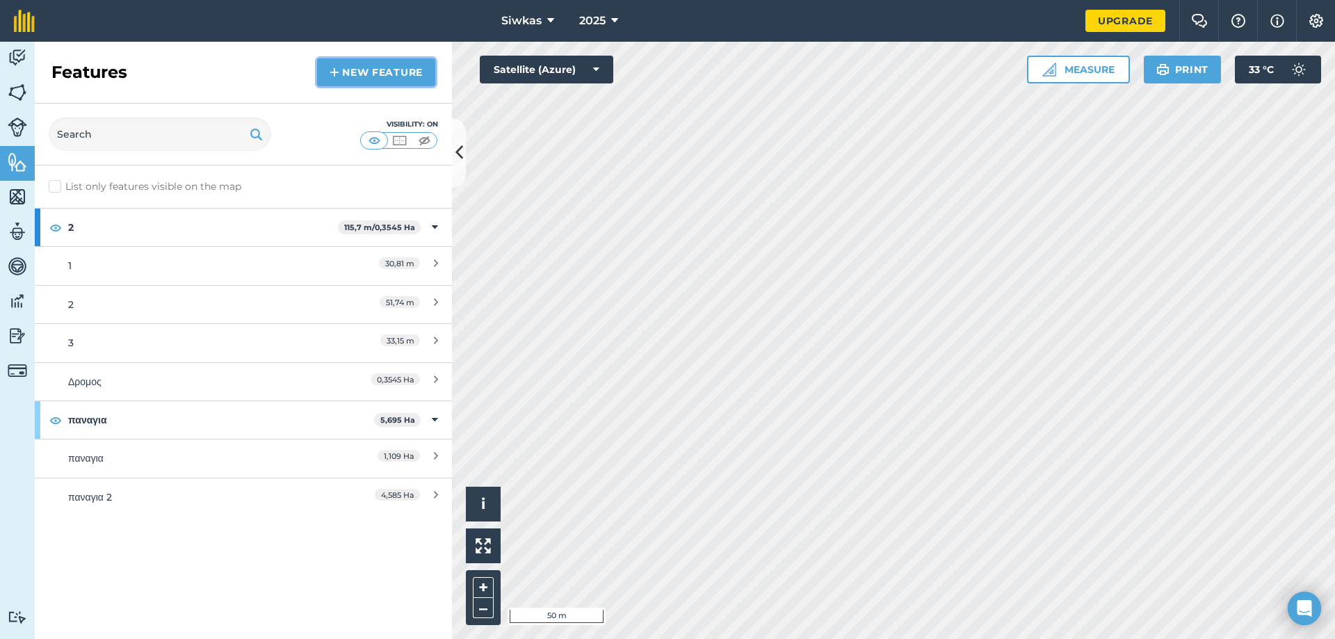
click at [356, 77] on link "New feature" at bounding box center [376, 72] width 118 height 28
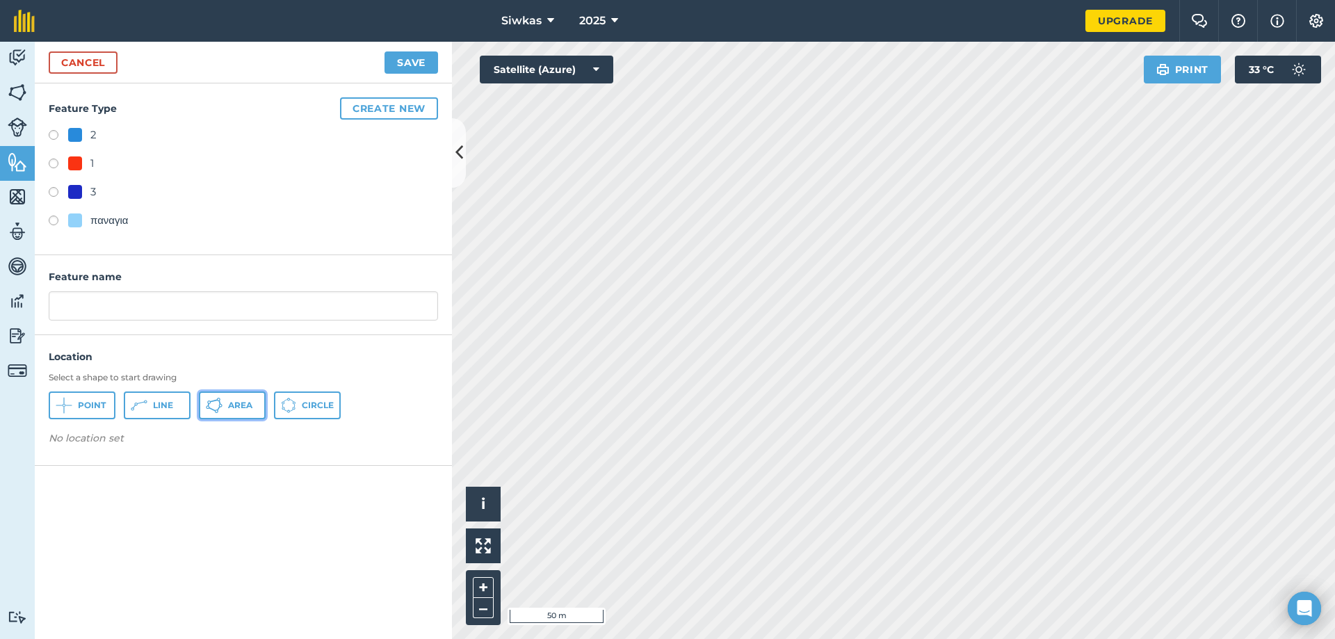
click at [225, 405] on button "Area" at bounding box center [232, 405] width 67 height 28
click at [60, 57] on link "Cancel" at bounding box center [83, 62] width 69 height 22
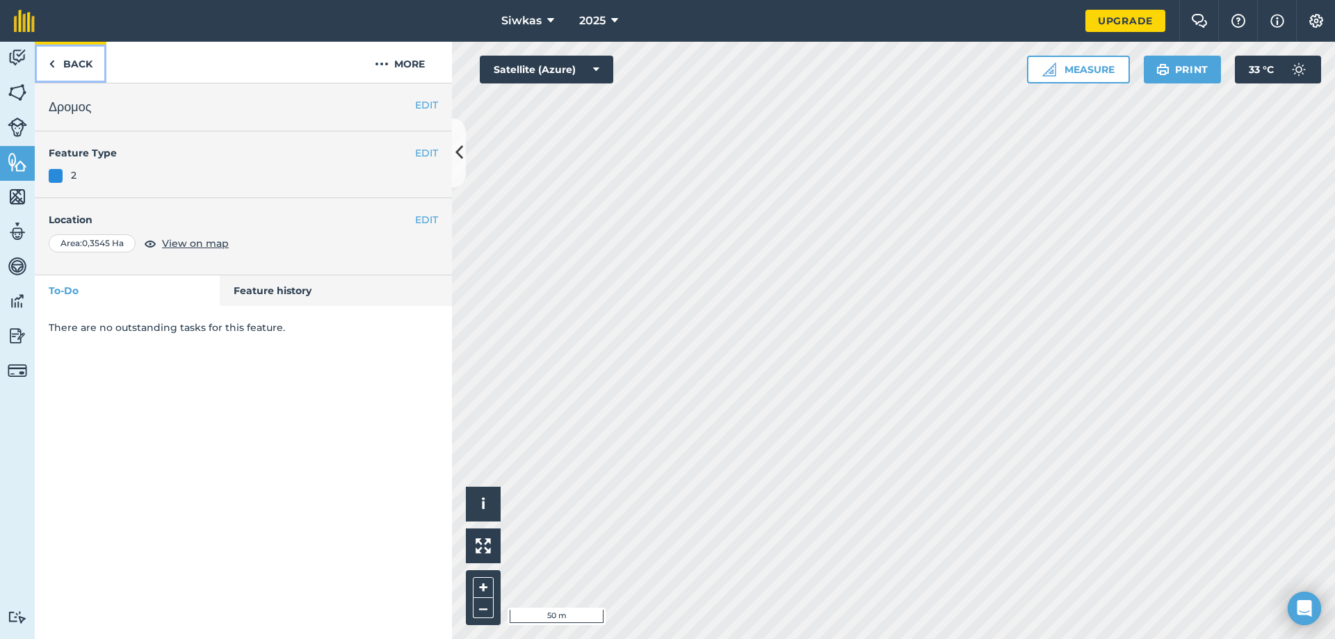
click at [74, 60] on link "Back" at bounding box center [71, 62] width 72 height 41
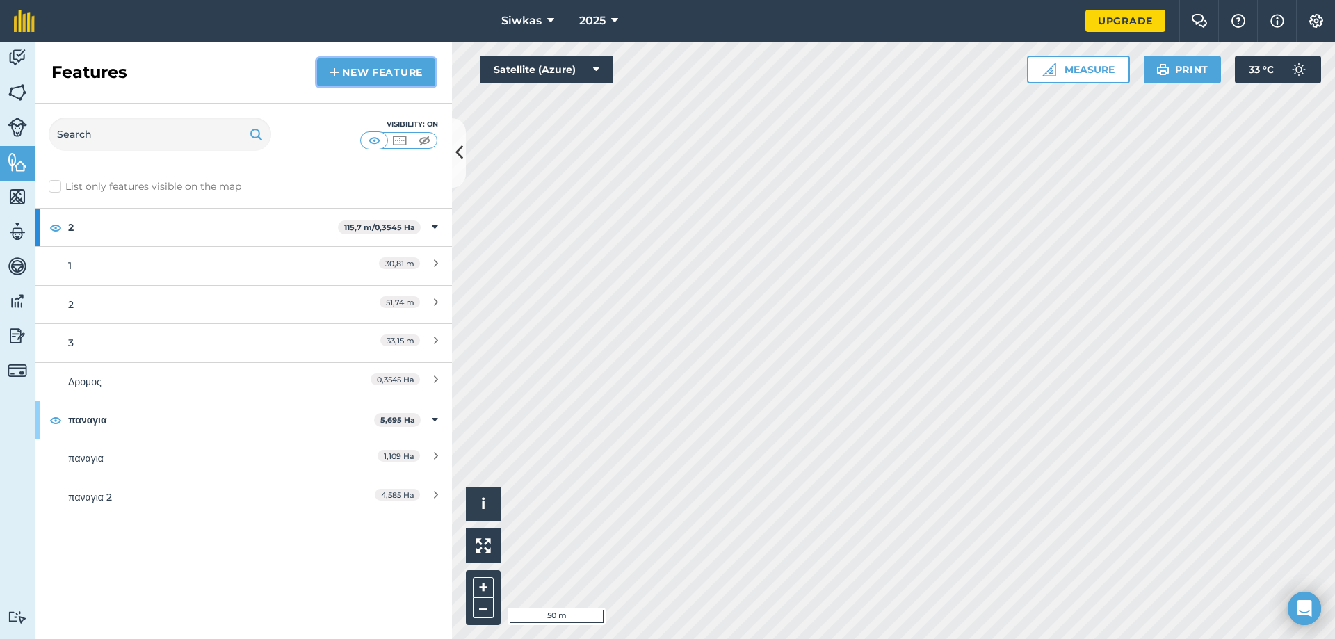
click at [358, 80] on link "New feature" at bounding box center [376, 72] width 118 height 28
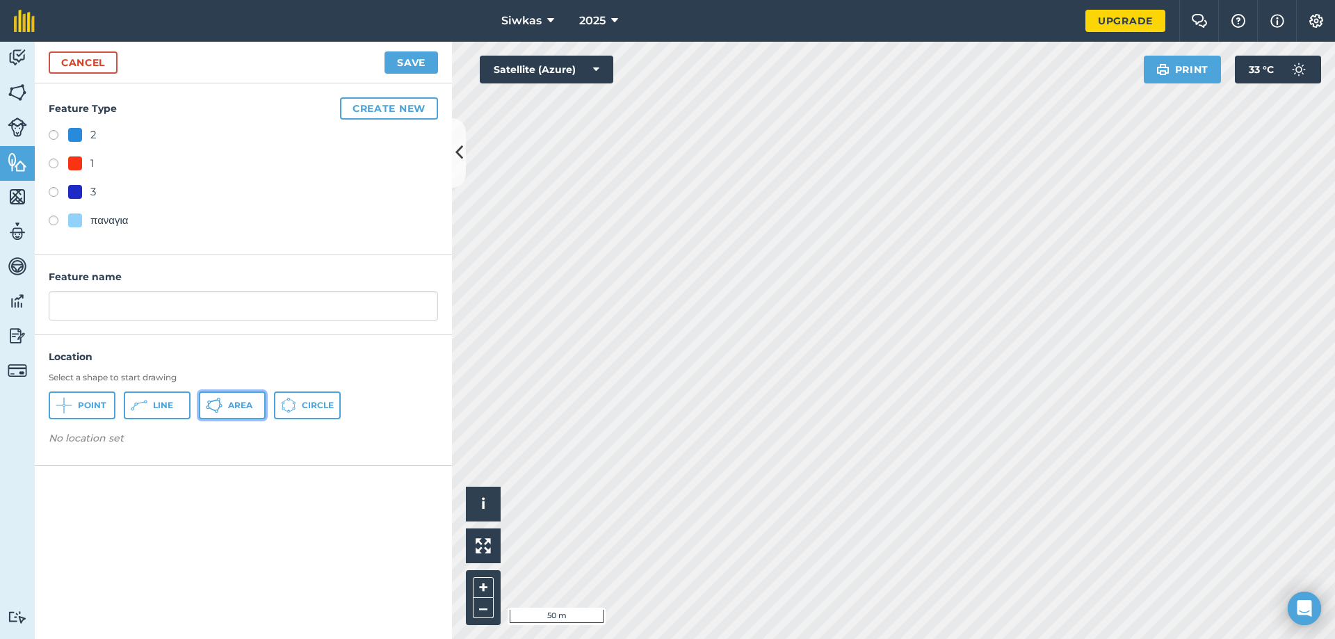
click at [231, 416] on button "Area" at bounding box center [232, 405] width 67 height 28
click at [114, 65] on link "Cancel" at bounding box center [83, 62] width 69 height 22
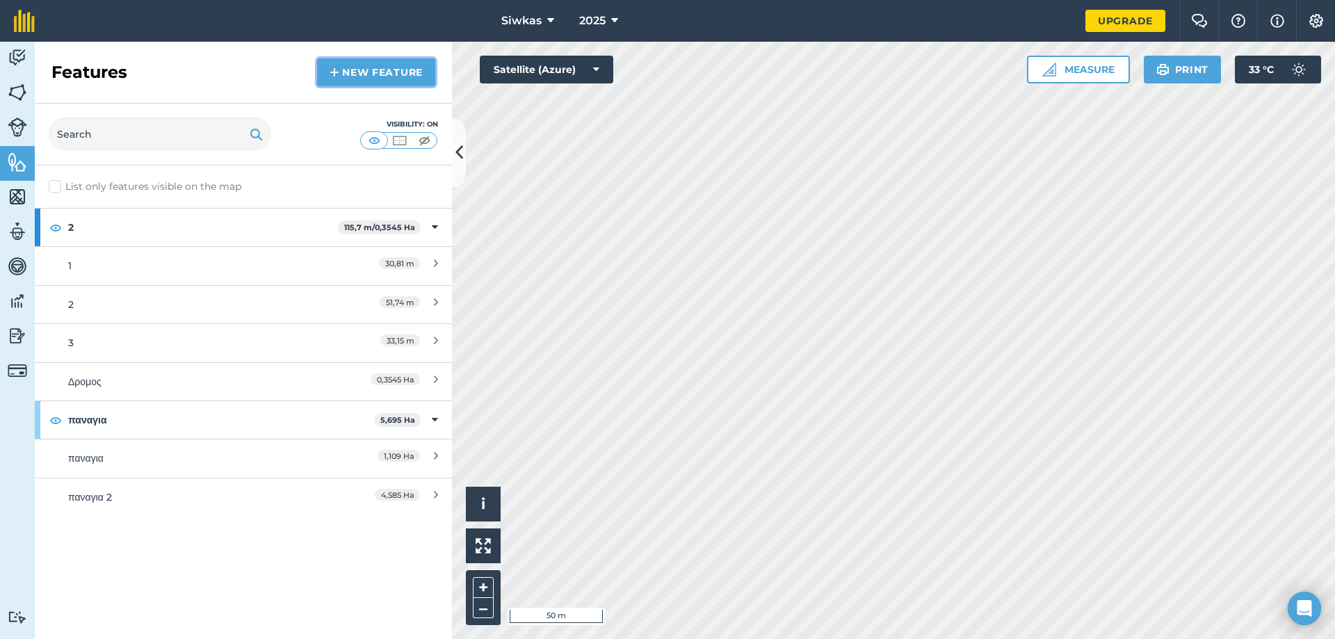
click at [403, 65] on link "New feature" at bounding box center [376, 72] width 118 height 28
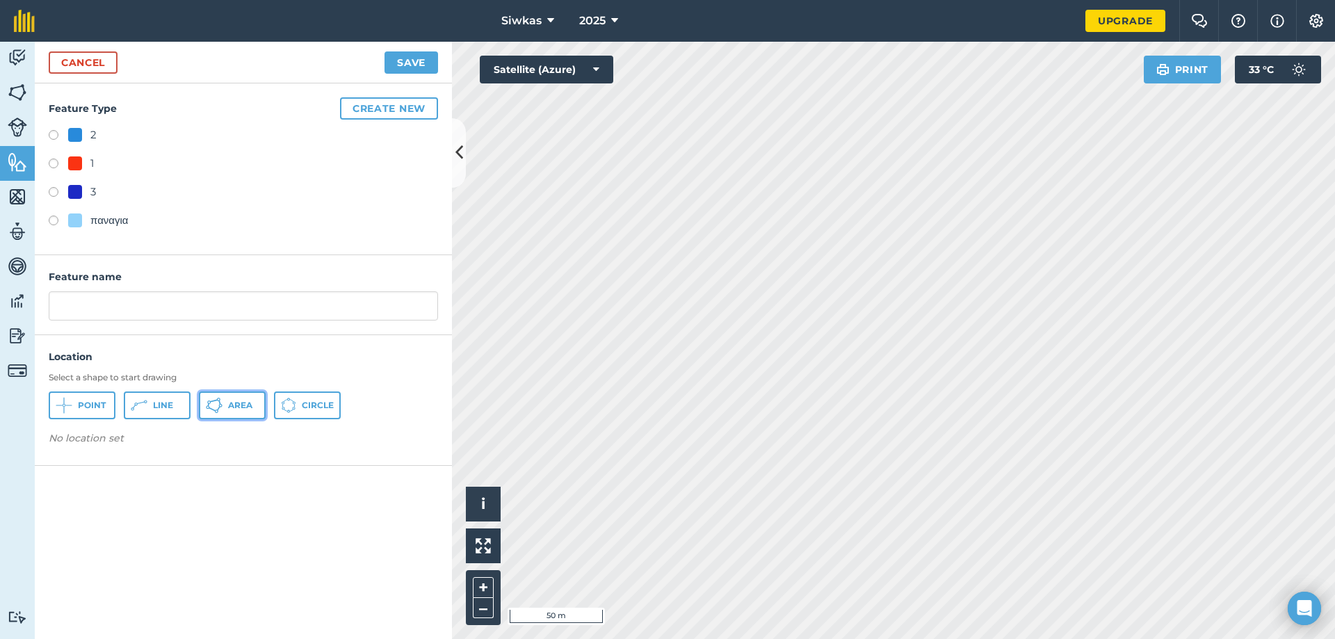
click at [236, 400] on span "Area" at bounding box center [240, 405] width 24 height 11
click at [104, 302] on input "text" at bounding box center [243, 305] width 389 height 29
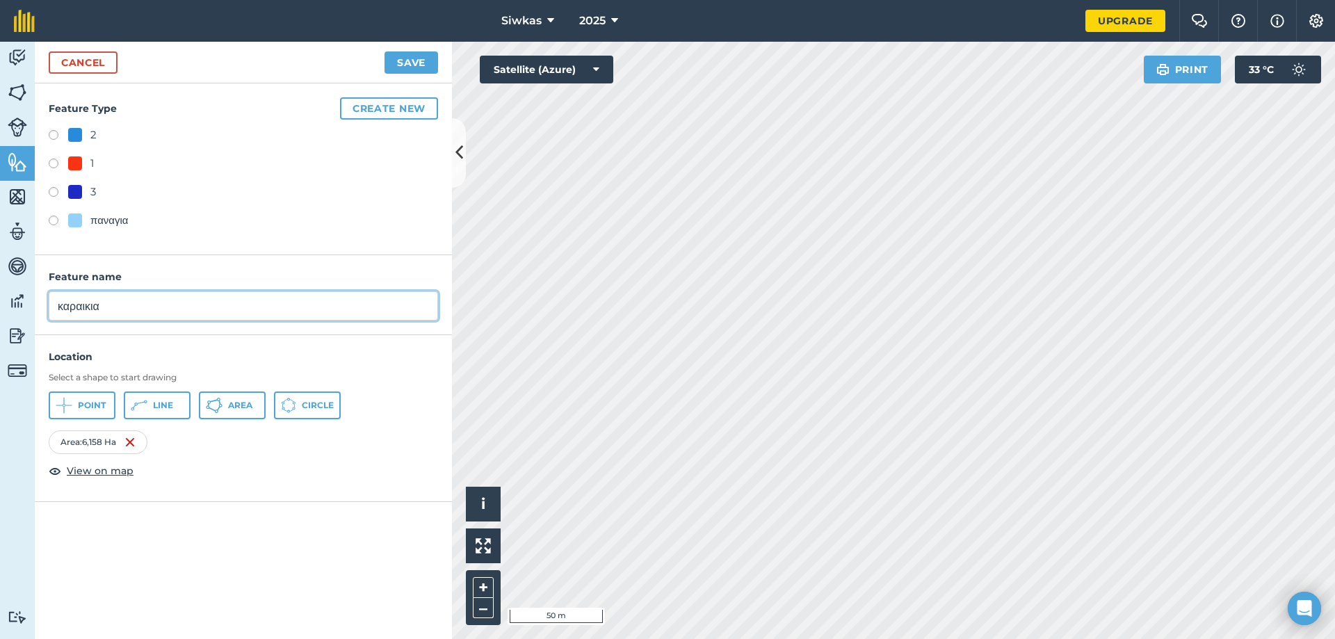
type input "καραικια"
click at [405, 61] on button "Save" at bounding box center [411, 62] width 54 height 22
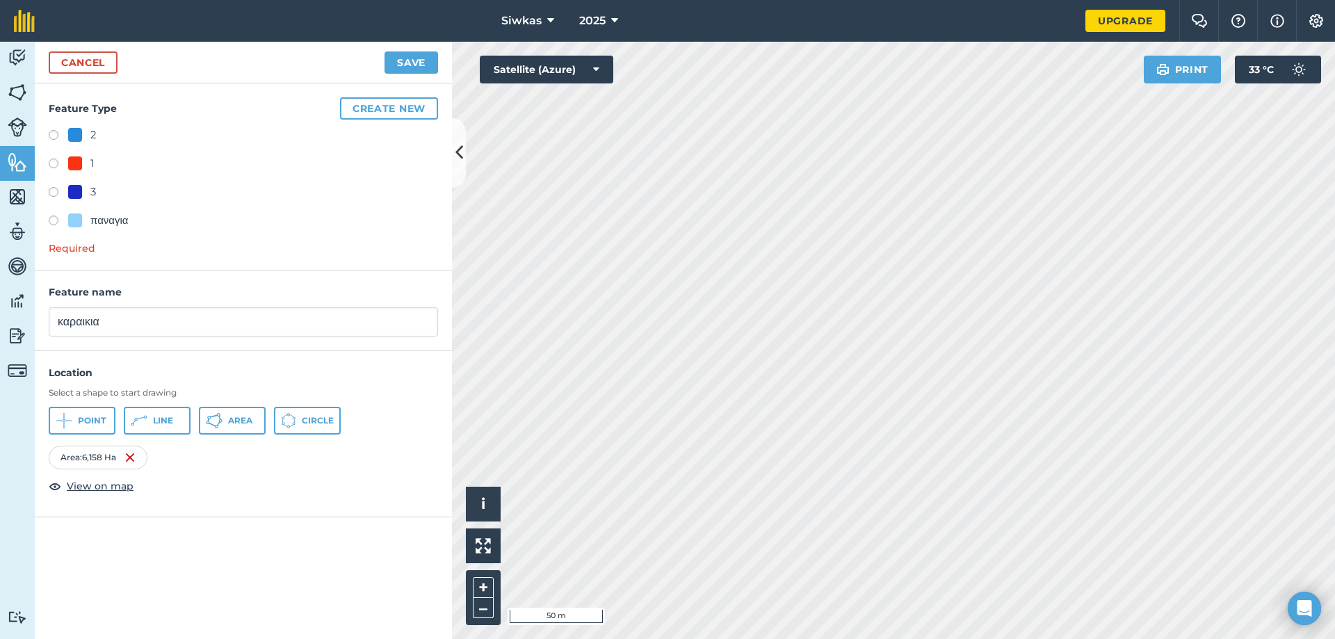
click at [77, 131] on div at bounding box center [75, 135] width 14 height 14
radio input "true"
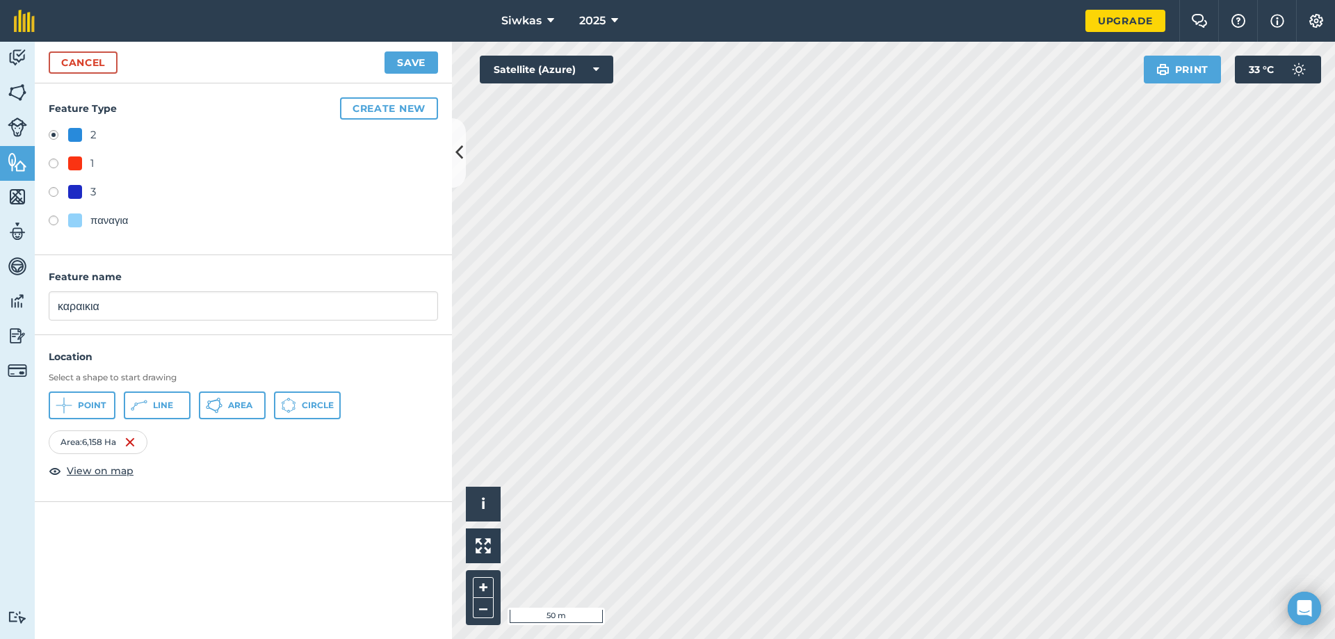
click at [76, 231] on div "παναγια" at bounding box center [243, 222] width 389 height 20
click at [79, 208] on div "2 1 3 παναγια" at bounding box center [243, 180] width 389 height 106
click at [48, 217] on div "Feature Type Create new 2 1 3 παναγια" at bounding box center [243, 169] width 417 height 172
click at [52, 219] on label at bounding box center [58, 222] width 19 height 14
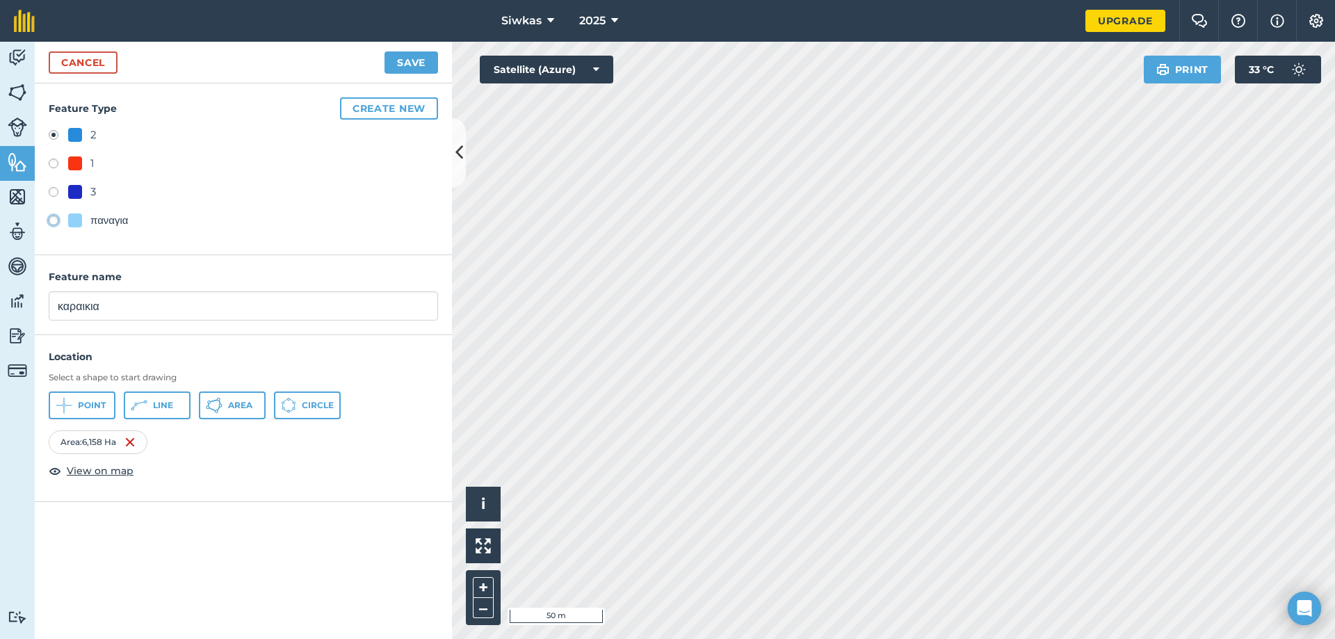
radio input "true"
click at [403, 68] on button "Save" at bounding box center [411, 62] width 54 height 22
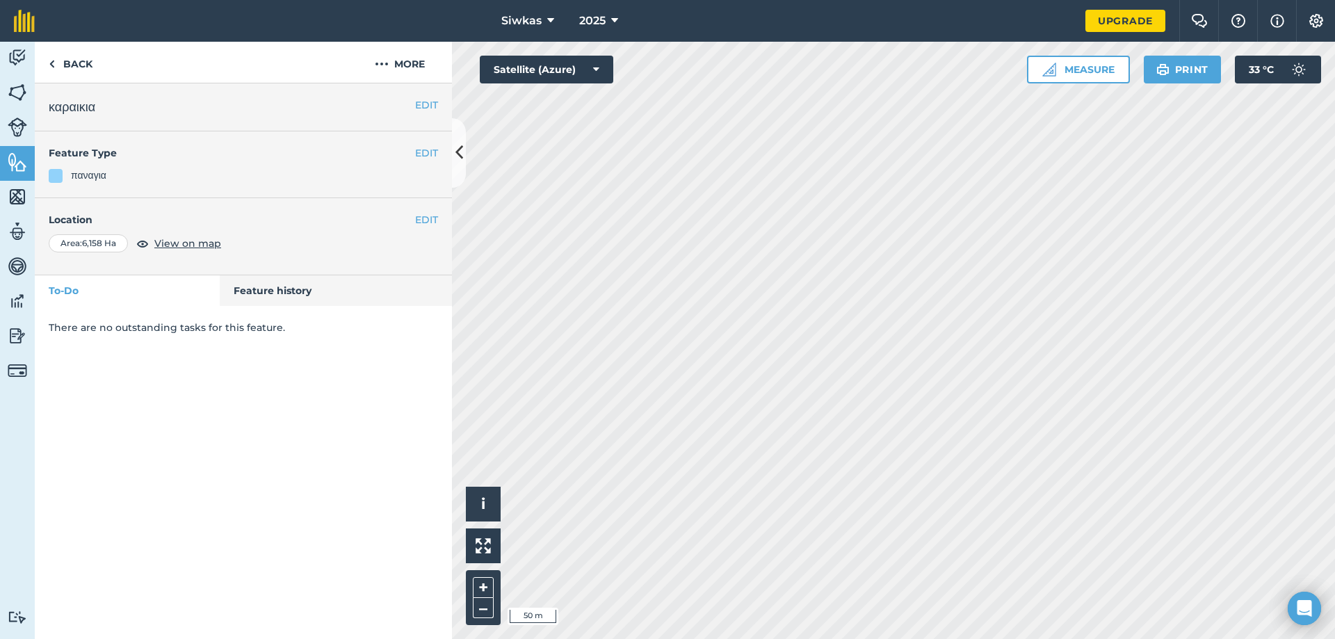
click at [918, 638] on html "Siwkas 2025 Upgrade Farm Chat Help Info Settings Map printing is not available …" at bounding box center [667, 319] width 1335 height 639
click at [88, 74] on link "Back" at bounding box center [71, 62] width 72 height 41
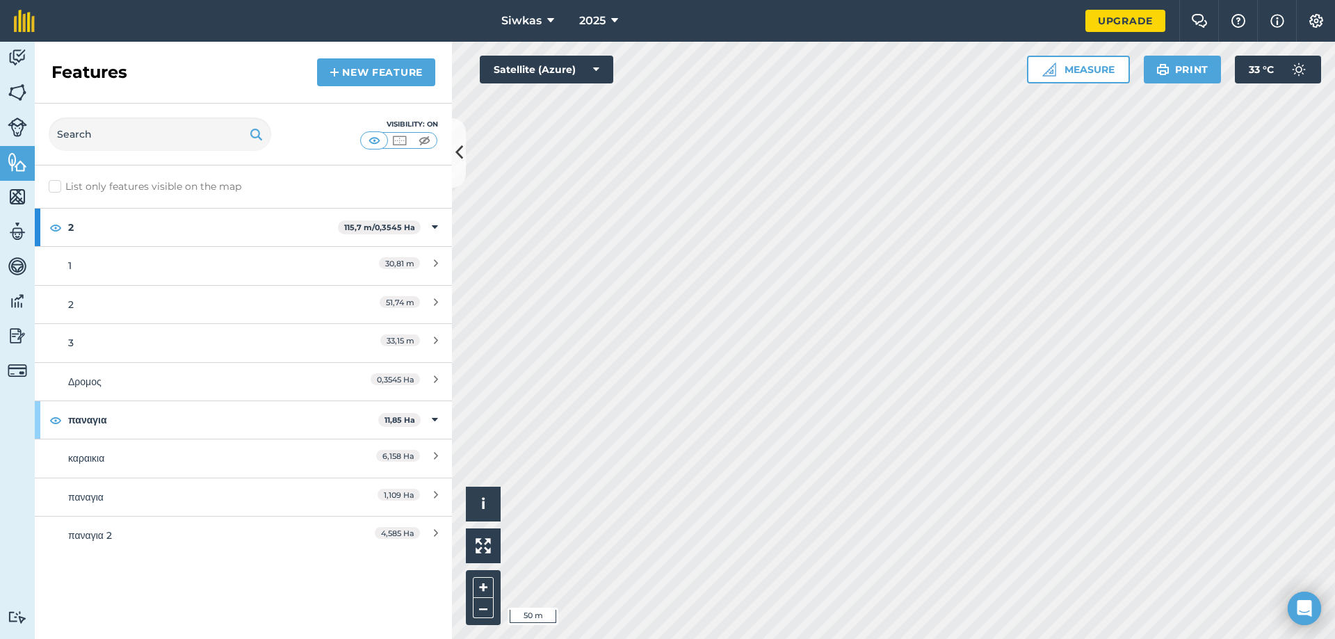
click at [404, 56] on div "Features New feature" at bounding box center [243, 73] width 417 height 62
click at [407, 59] on link "New feature" at bounding box center [376, 72] width 118 height 28
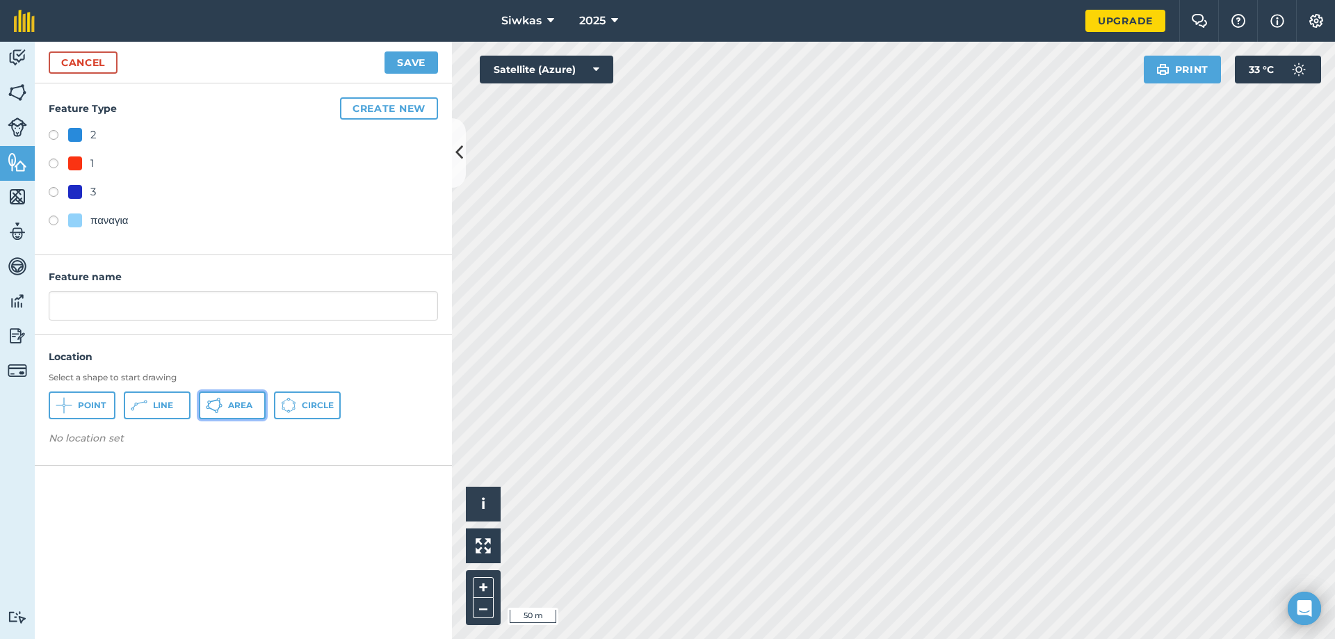
click at [236, 396] on button "Area" at bounding box center [232, 405] width 67 height 28
click at [283, 311] on input "text" at bounding box center [243, 305] width 389 height 29
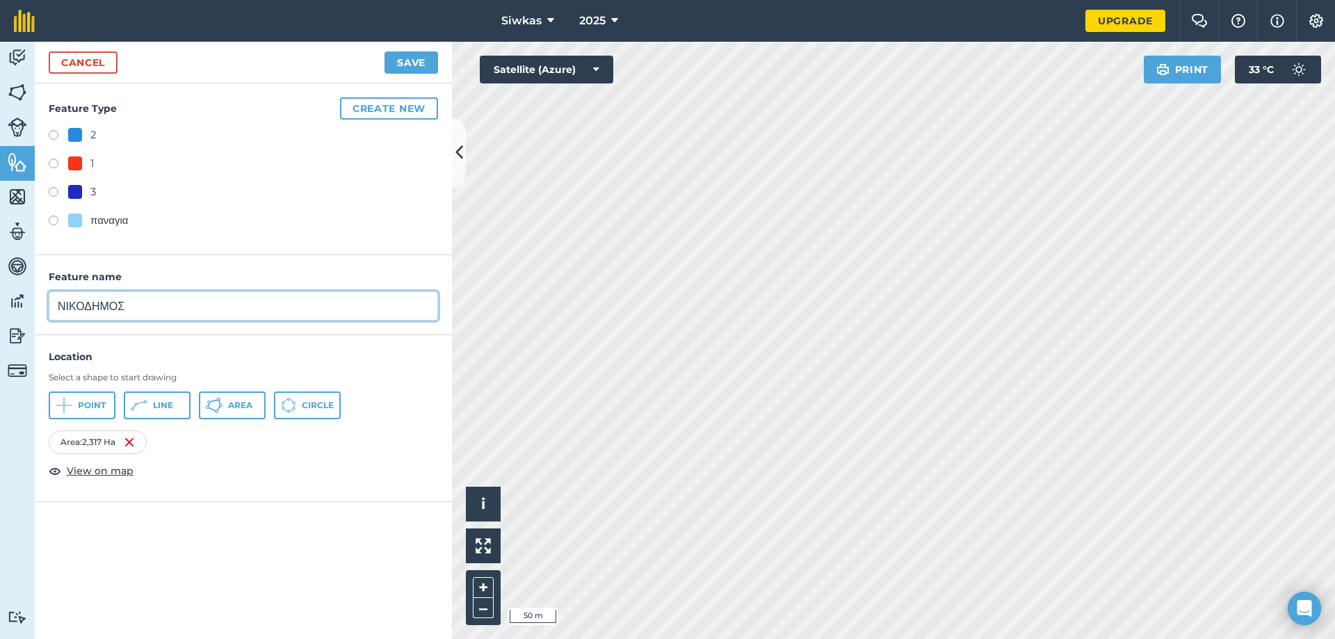
type input "ΝΙΚΟΔΗΜΟΣ"
click at [113, 218] on div "παναγια" at bounding box center [109, 220] width 38 height 17
radio input "true"
click at [414, 55] on button "Save" at bounding box center [411, 62] width 54 height 22
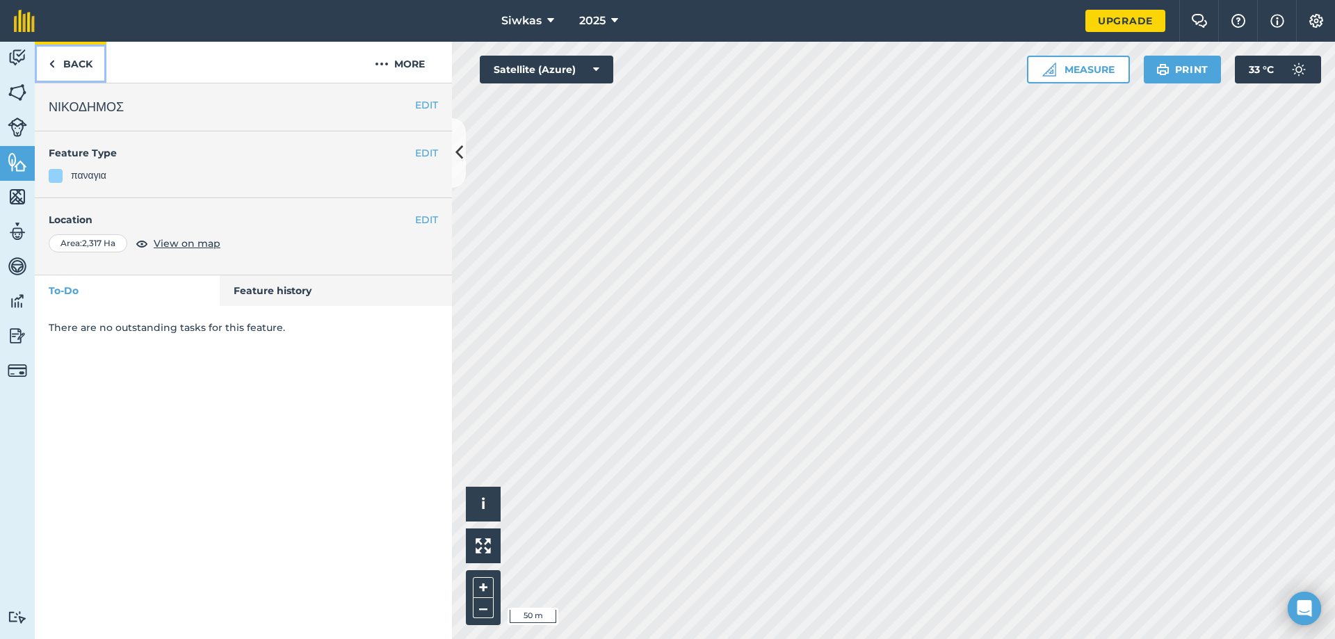
click at [59, 77] on link "Back" at bounding box center [71, 62] width 72 height 41
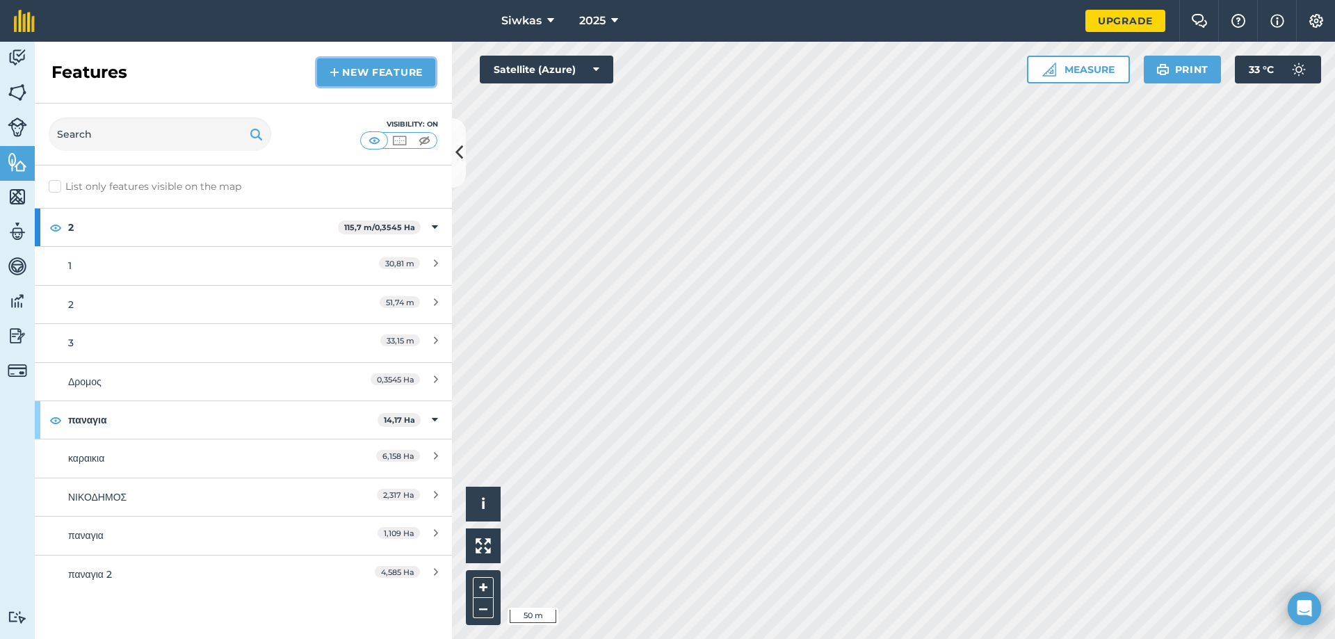
click at [400, 79] on link "New feature" at bounding box center [376, 72] width 118 height 28
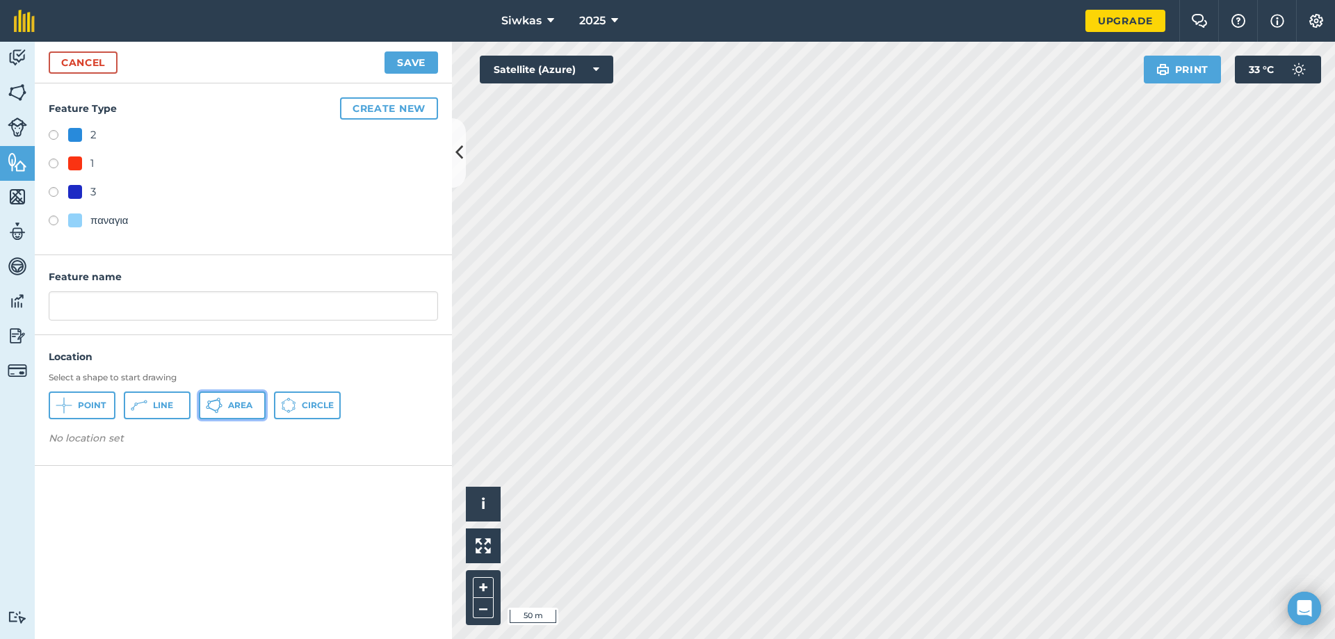
click at [222, 404] on button "Area" at bounding box center [232, 405] width 67 height 28
click at [247, 308] on input "text" at bounding box center [243, 305] width 389 height 29
type input "κ"
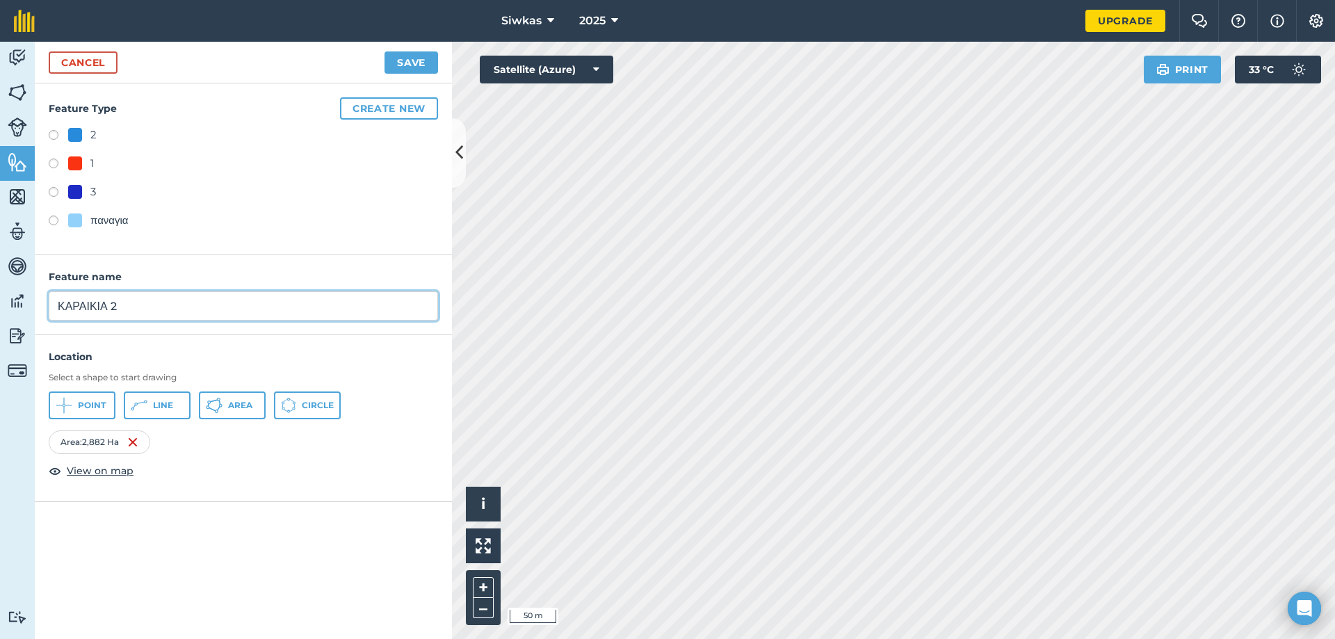
type input "ΚΑΡΑΙΚΙΑ 2"
click at [417, 56] on button "Save" at bounding box center [411, 62] width 54 height 22
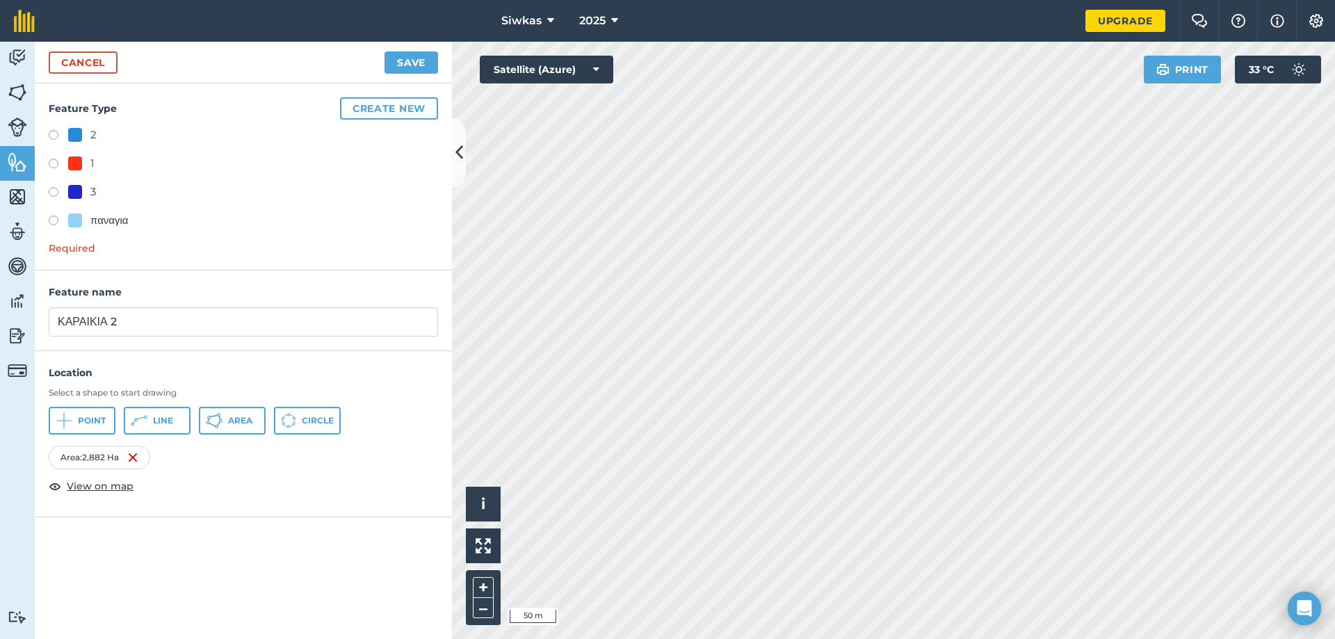
click at [90, 232] on div "2 1 3 παναγια Required" at bounding box center [243, 191] width 389 height 129
click at [92, 219] on div "παναγια" at bounding box center [109, 220] width 38 height 17
radio input "true"
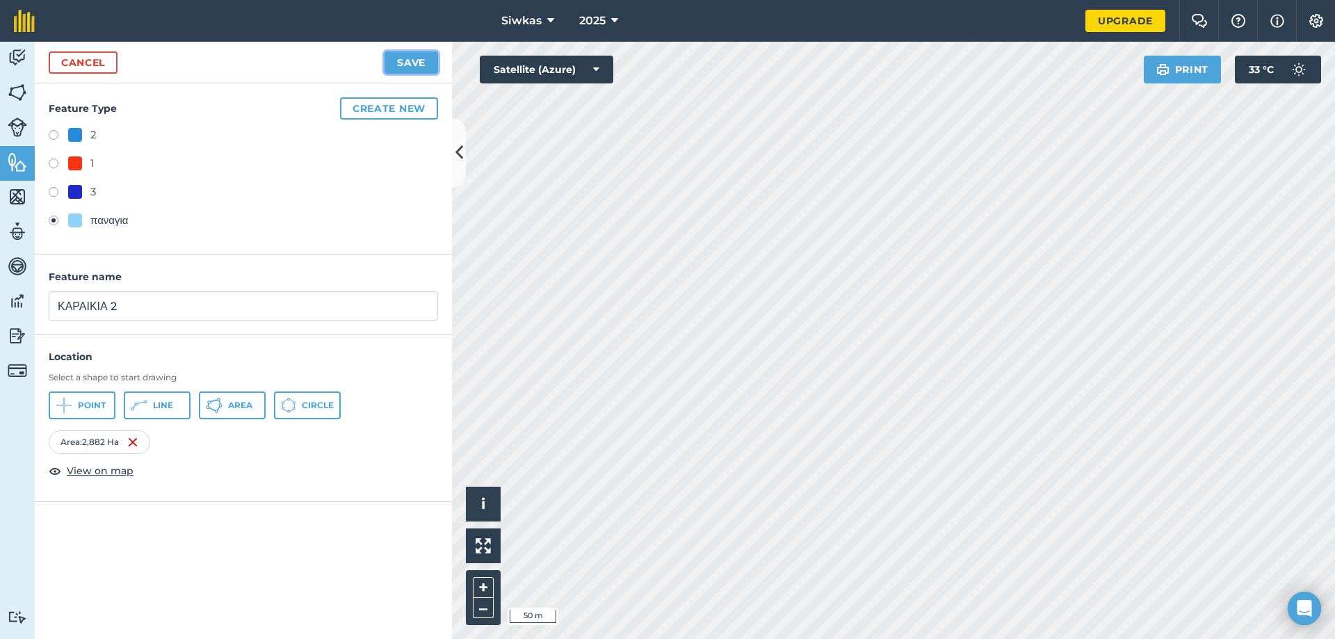
click at [420, 55] on button "Save" at bounding box center [411, 62] width 54 height 22
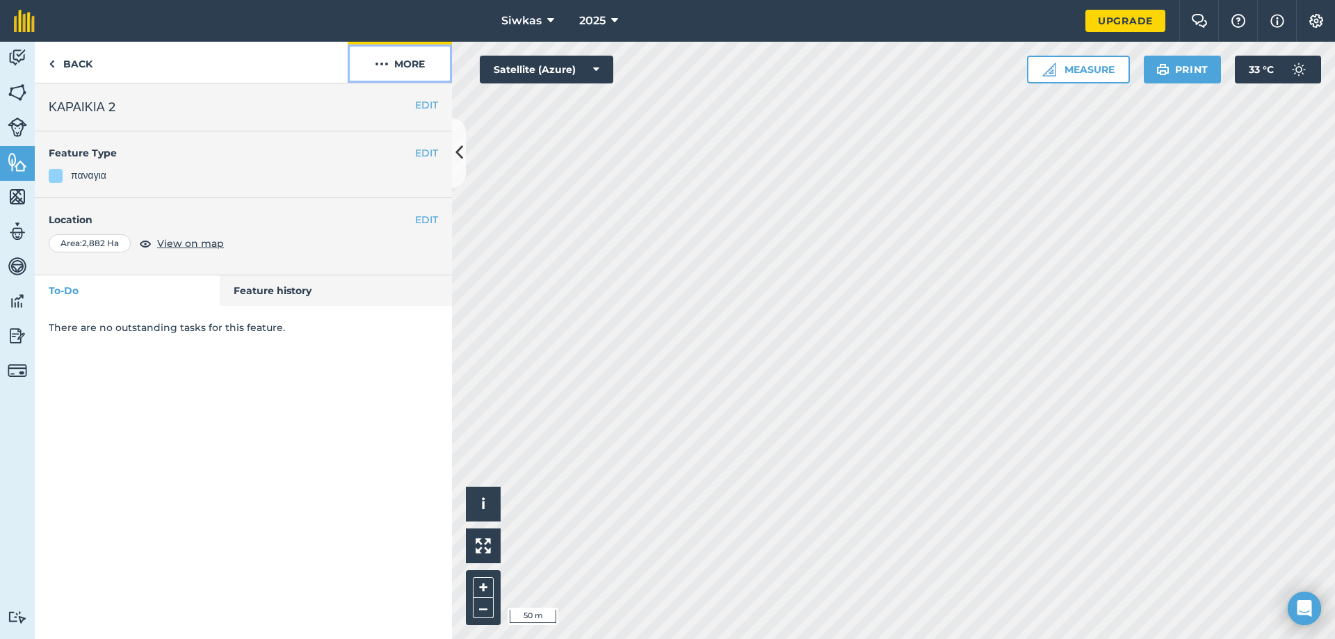
click at [419, 56] on button "More" at bounding box center [400, 62] width 104 height 41
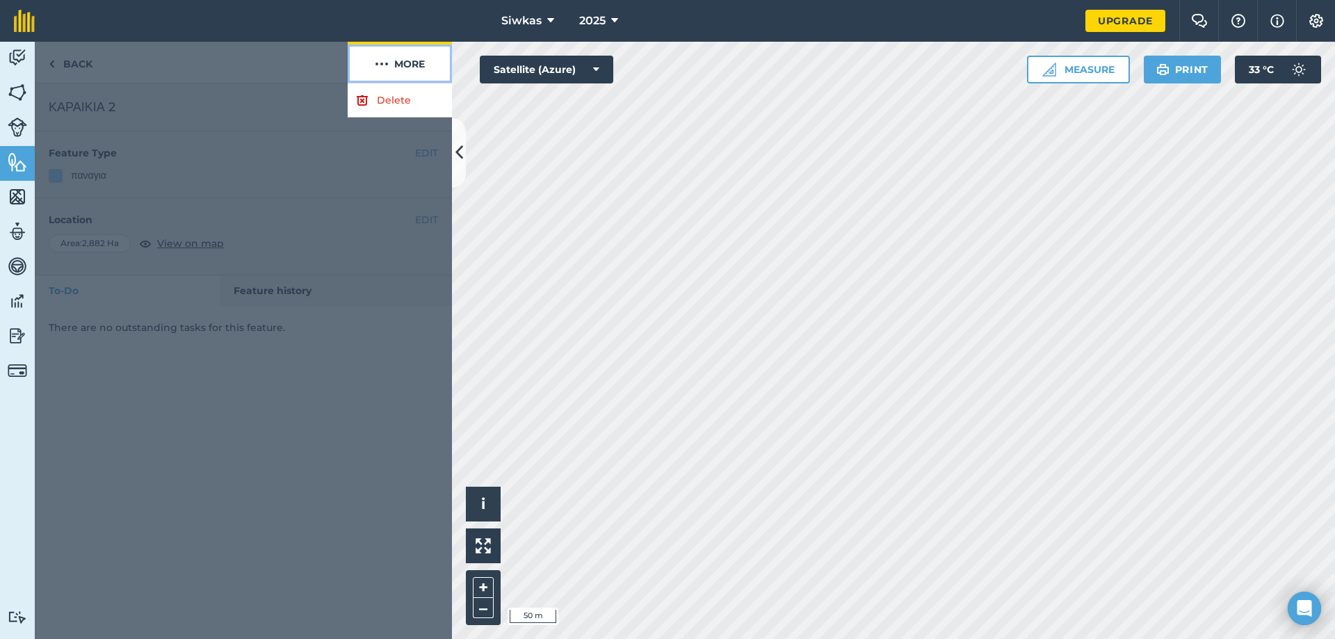
click at [395, 67] on button "More" at bounding box center [400, 62] width 104 height 41
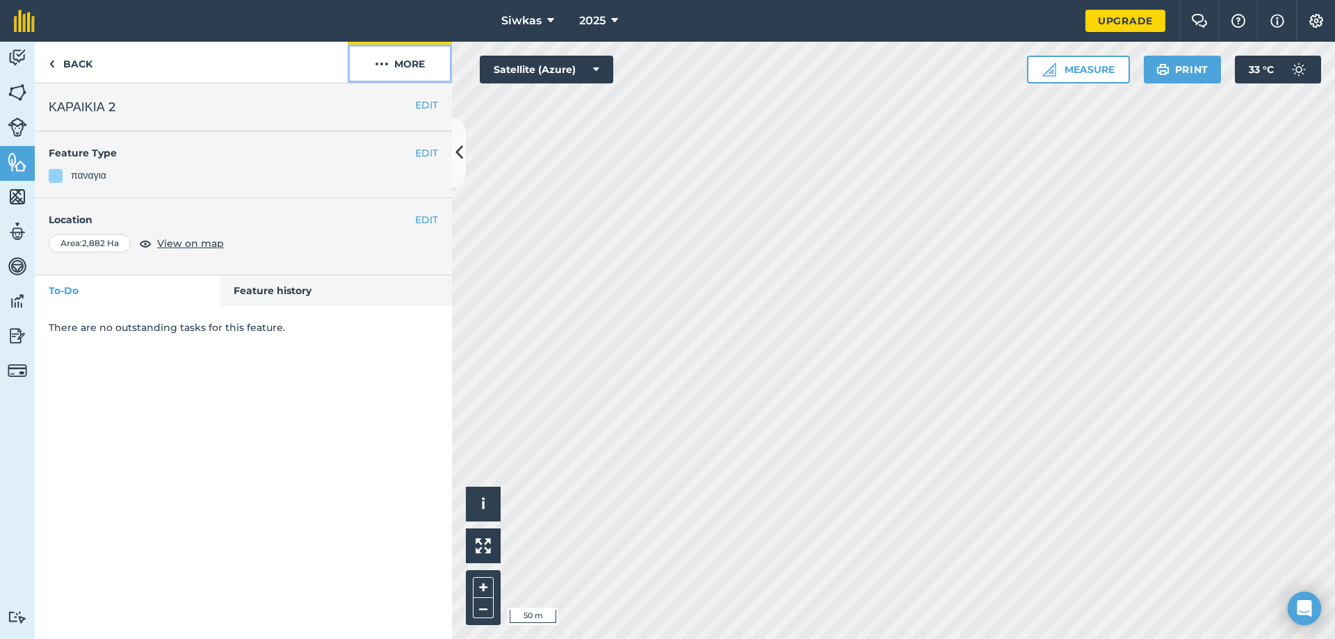
click at [395, 67] on button "More" at bounding box center [400, 62] width 104 height 41
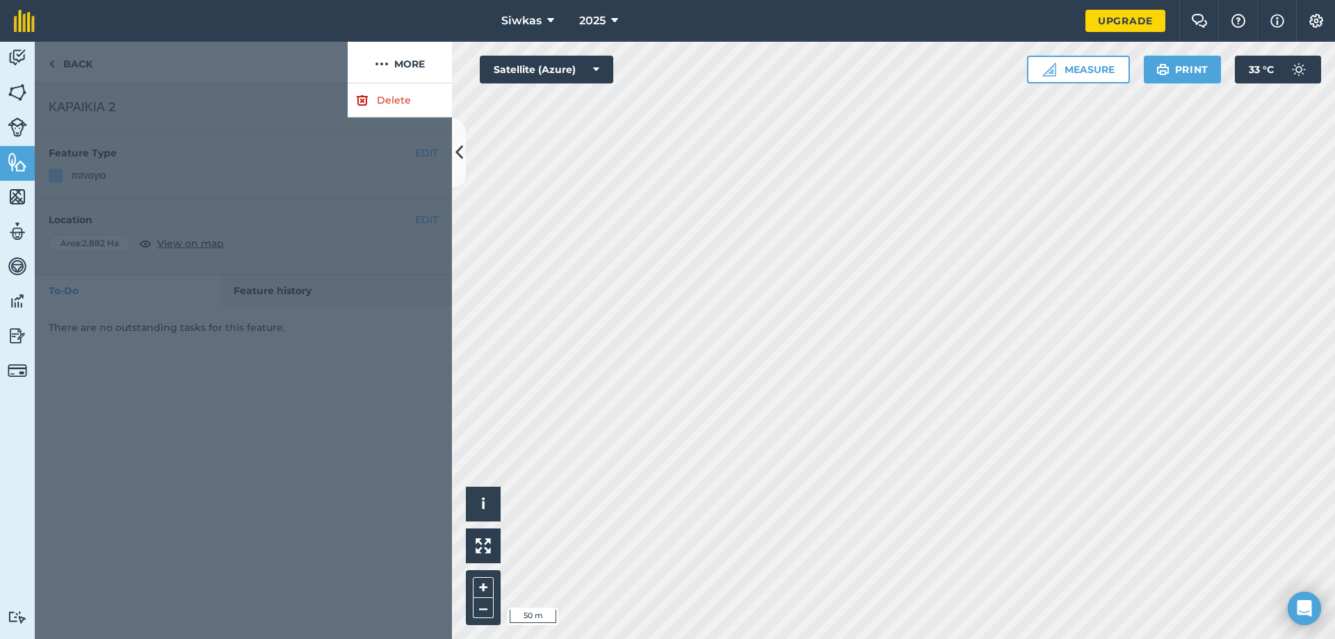
click at [66, 66] on div at bounding box center [191, 63] width 313 height 42
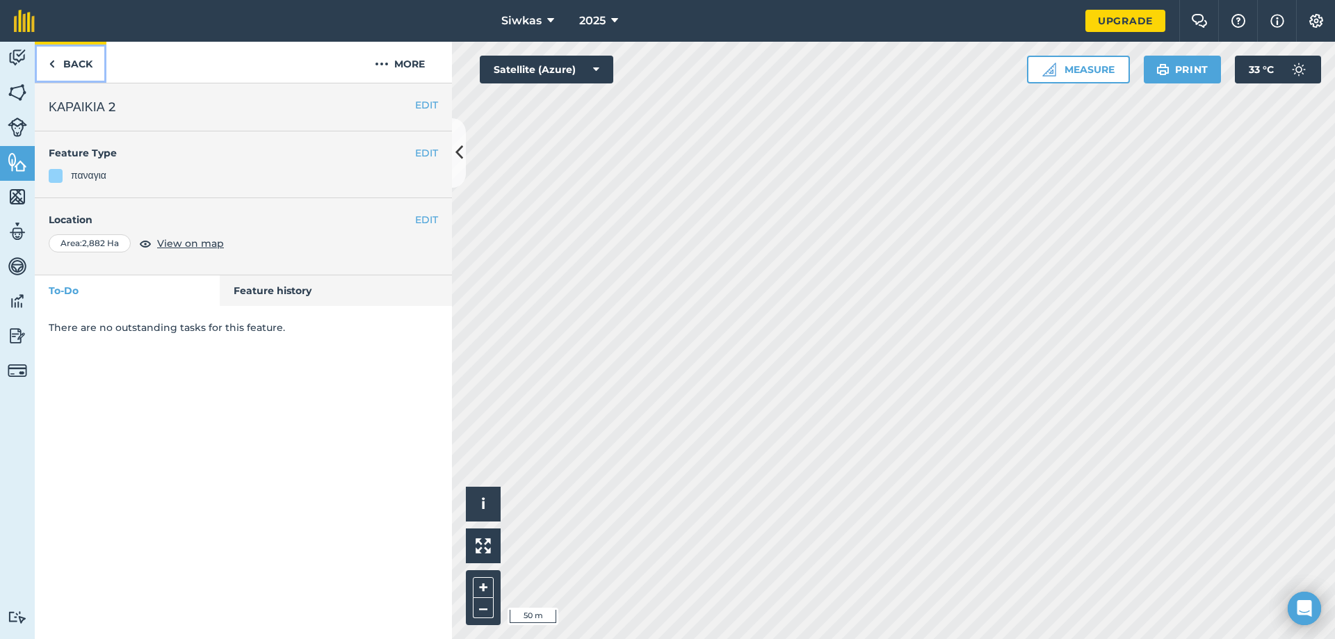
click at [66, 66] on link "Back" at bounding box center [71, 62] width 72 height 41
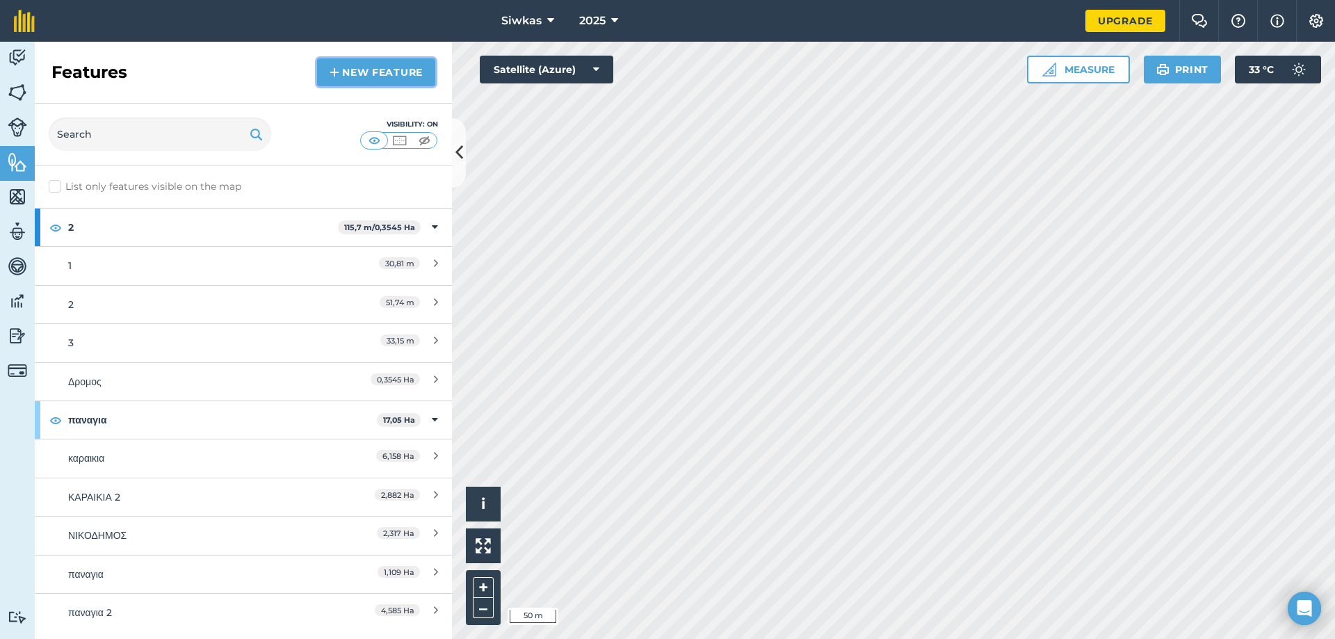
click at [376, 65] on link "New feature" at bounding box center [376, 72] width 118 height 28
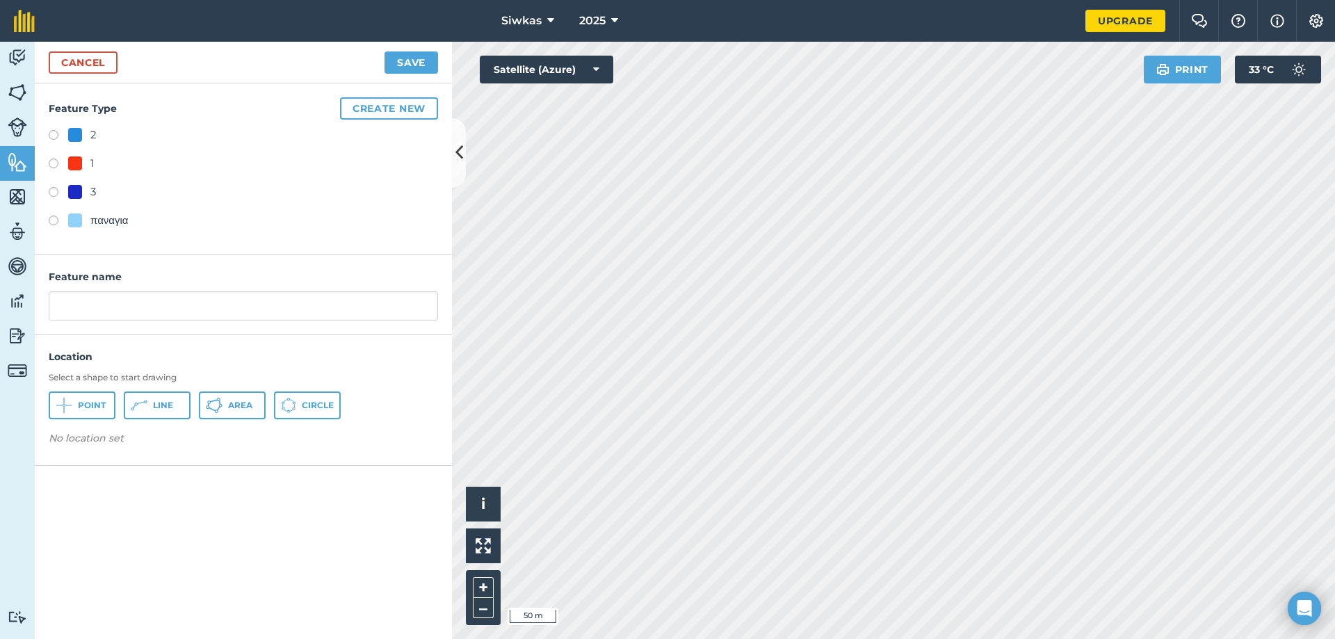
click at [93, 223] on div "παναγια" at bounding box center [109, 220] width 38 height 17
radio input "true"
type input "παναγια 3"
click at [179, 307] on input "παναγια 3" at bounding box center [243, 305] width 389 height 29
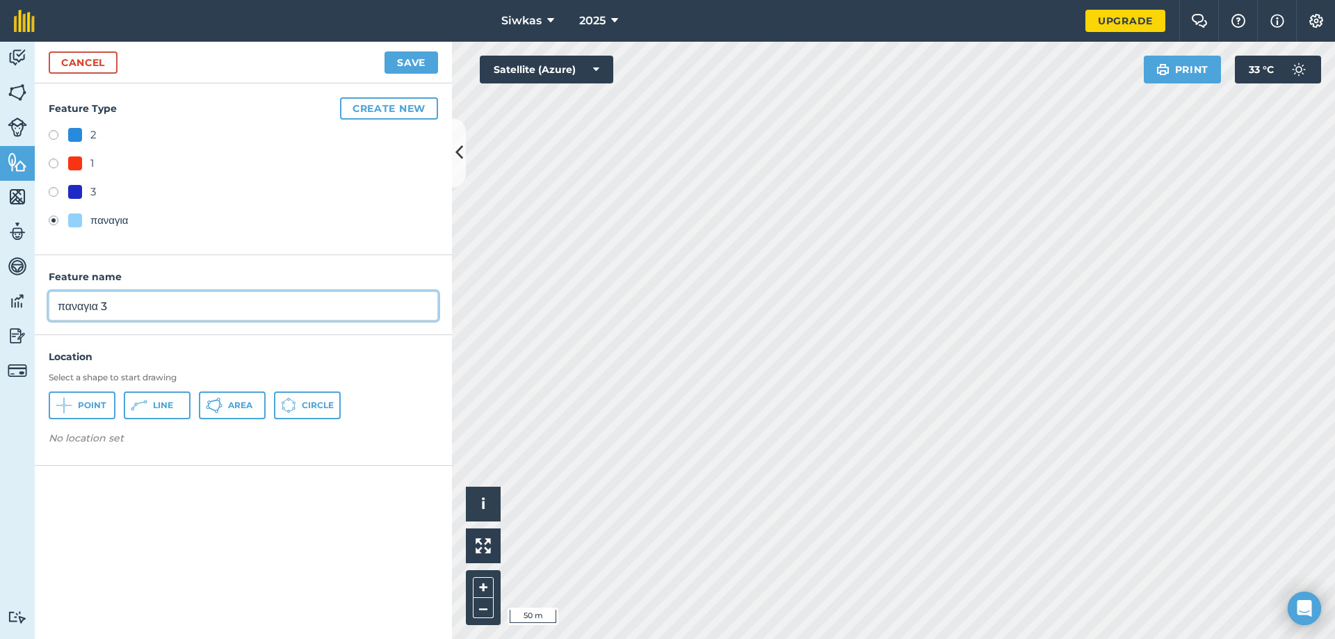
drag, startPoint x: 181, startPoint y: 307, endPoint x: 1, endPoint y: 320, distance: 180.5
click at [0, 320] on div "Activity Fields Livestock Features Maps Team Vehicles Data Reporting Billing Tu…" at bounding box center [667, 340] width 1335 height 597
type input "ΚΑΡΑΙΚΙΑ 3"
click at [72, 410] on icon at bounding box center [64, 405] width 17 height 17
drag, startPoint x: 399, startPoint y: 56, endPoint x: 405, endPoint y: 81, distance: 26.5
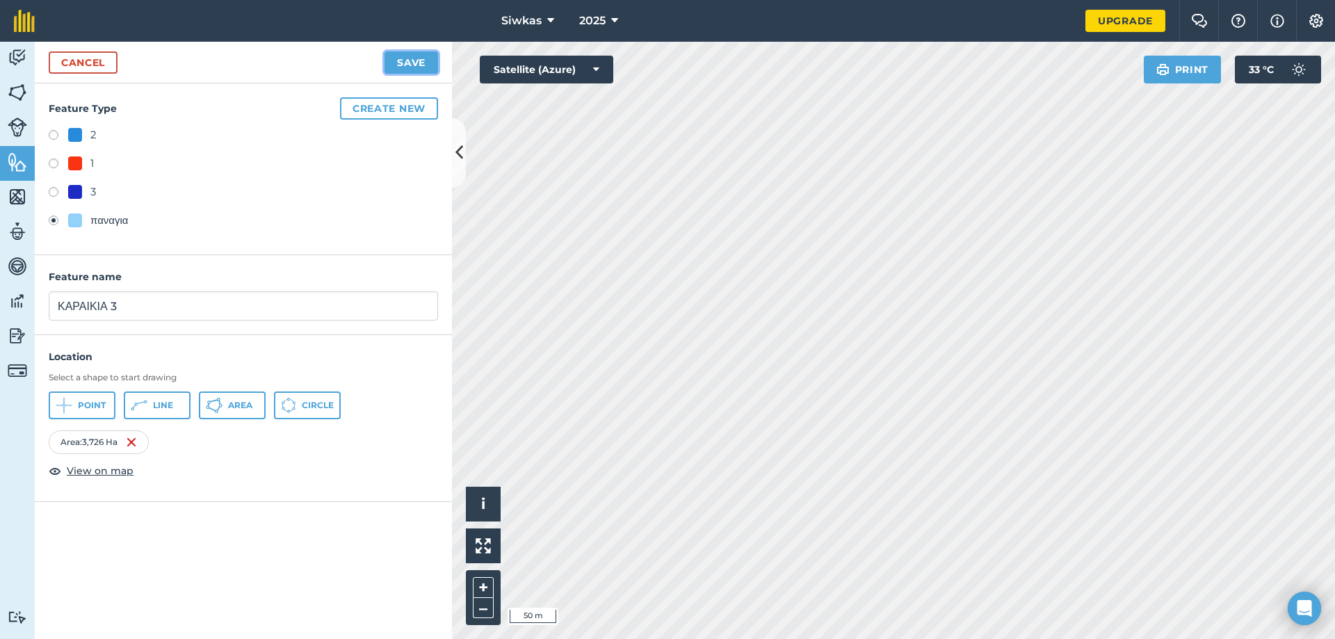
click at [400, 56] on button "Save" at bounding box center [411, 62] width 54 height 22
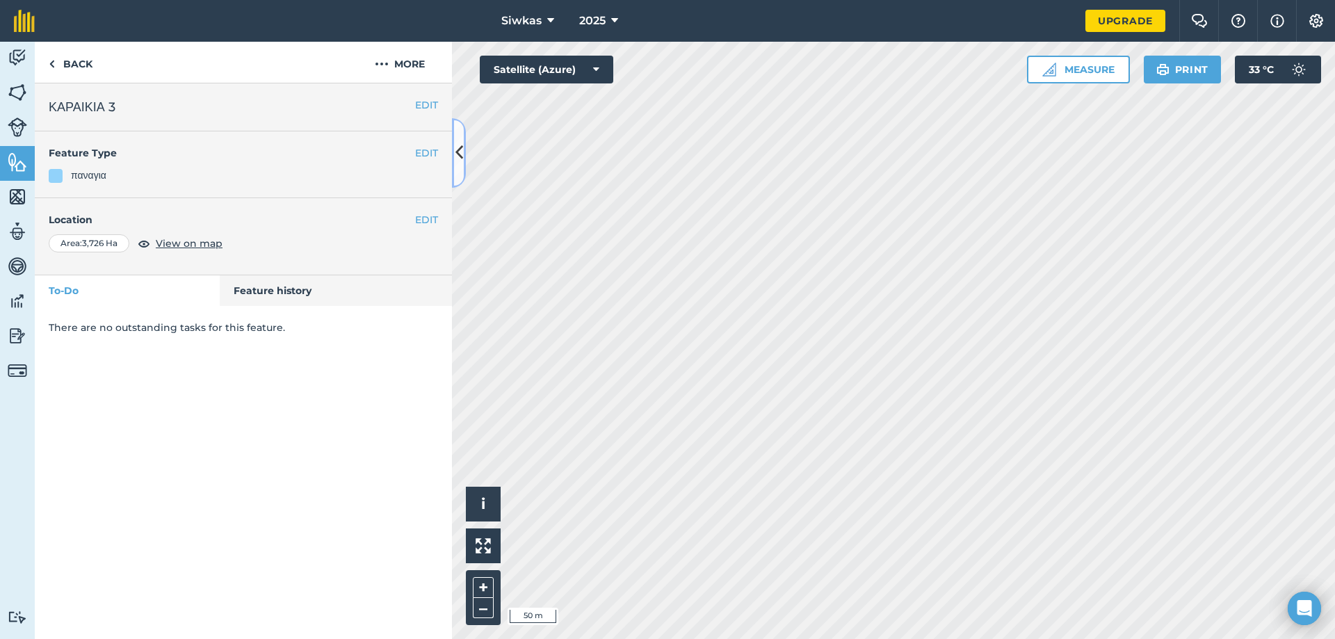
click at [462, 155] on icon at bounding box center [459, 152] width 8 height 24
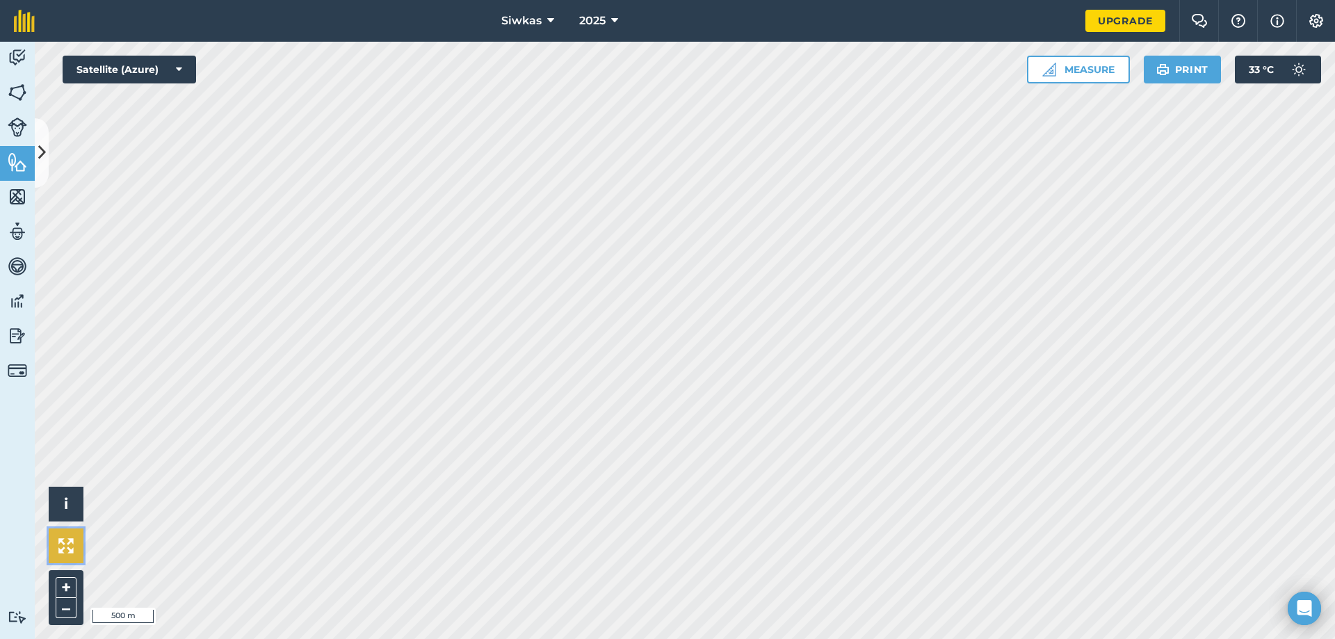
click at [56, 541] on button at bounding box center [66, 545] width 35 height 35
click at [735, 638] on html "Siwkas 2025 Upgrade Farm Chat Help Info Settings Map printing is not available …" at bounding box center [667, 319] width 1335 height 639
